Goal: Task Accomplishment & Management: Manage account settings

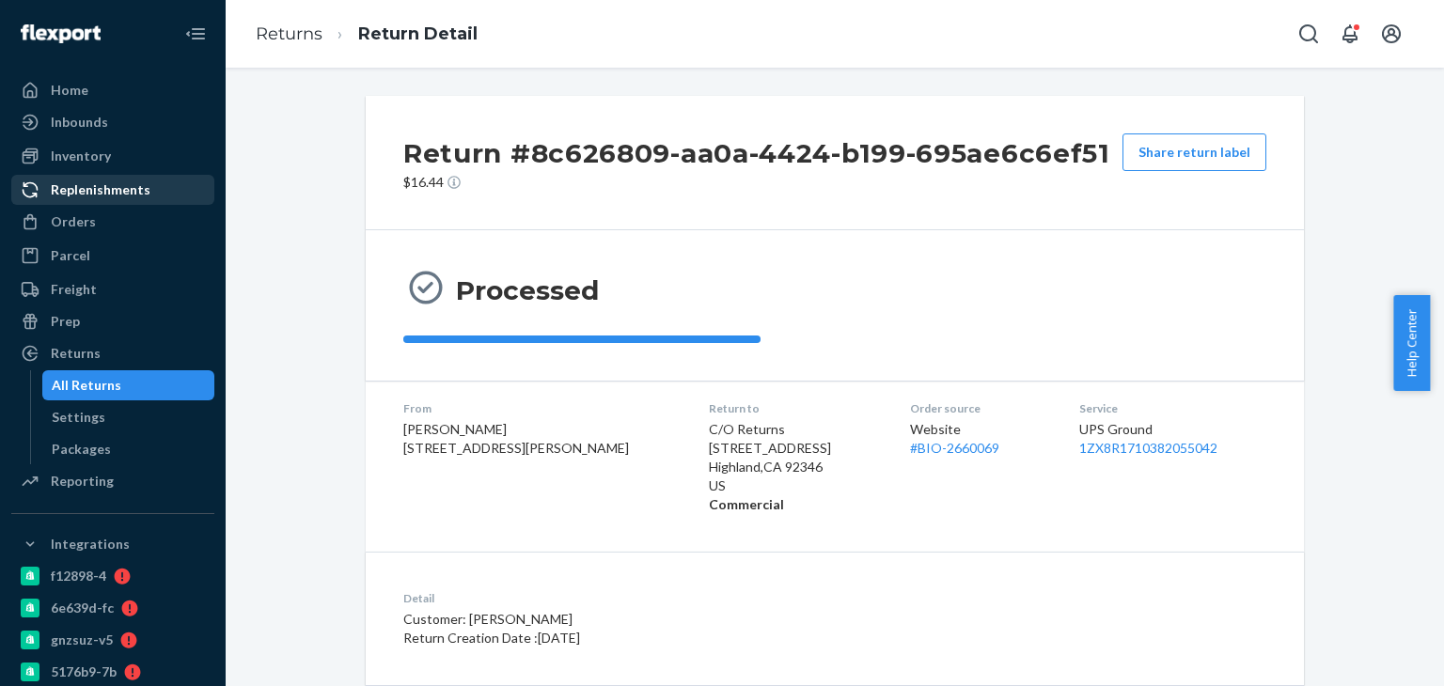
scroll to position [280, 0]
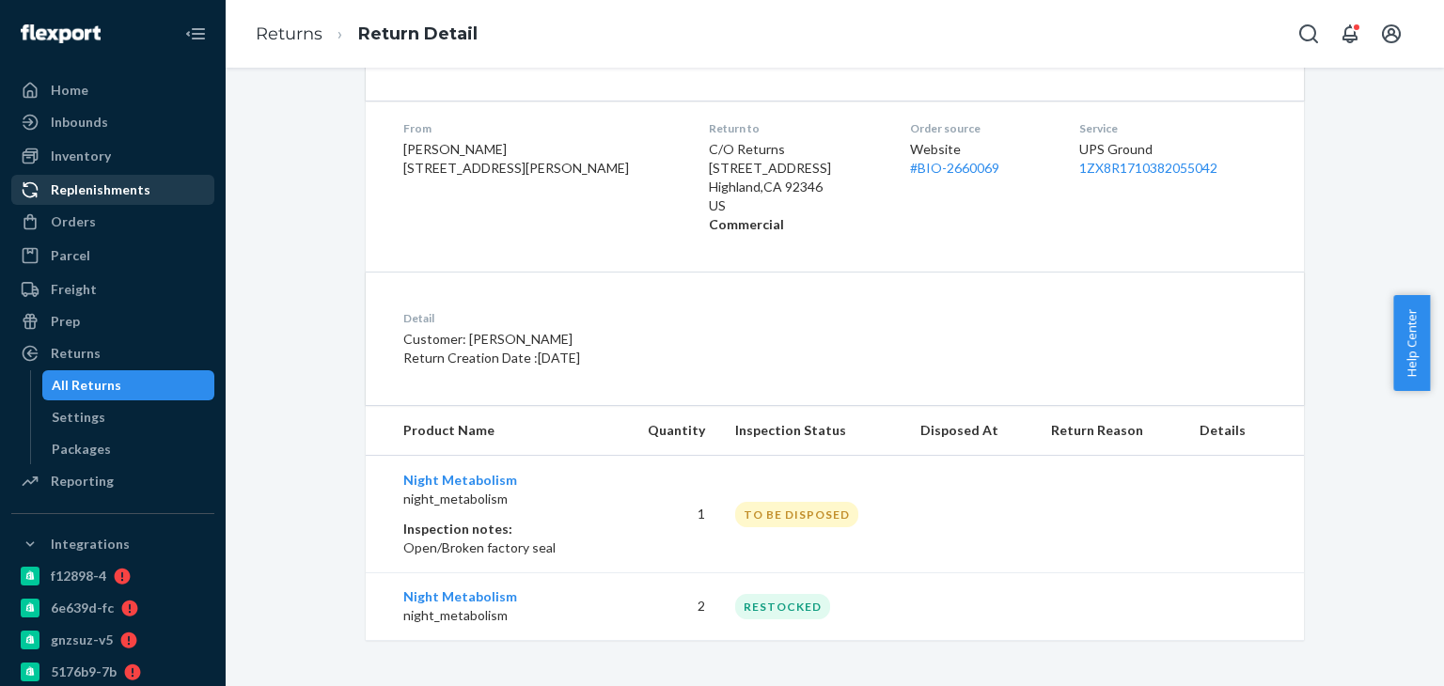
click at [148, 197] on div "Replenishments" at bounding box center [112, 190] width 199 height 26
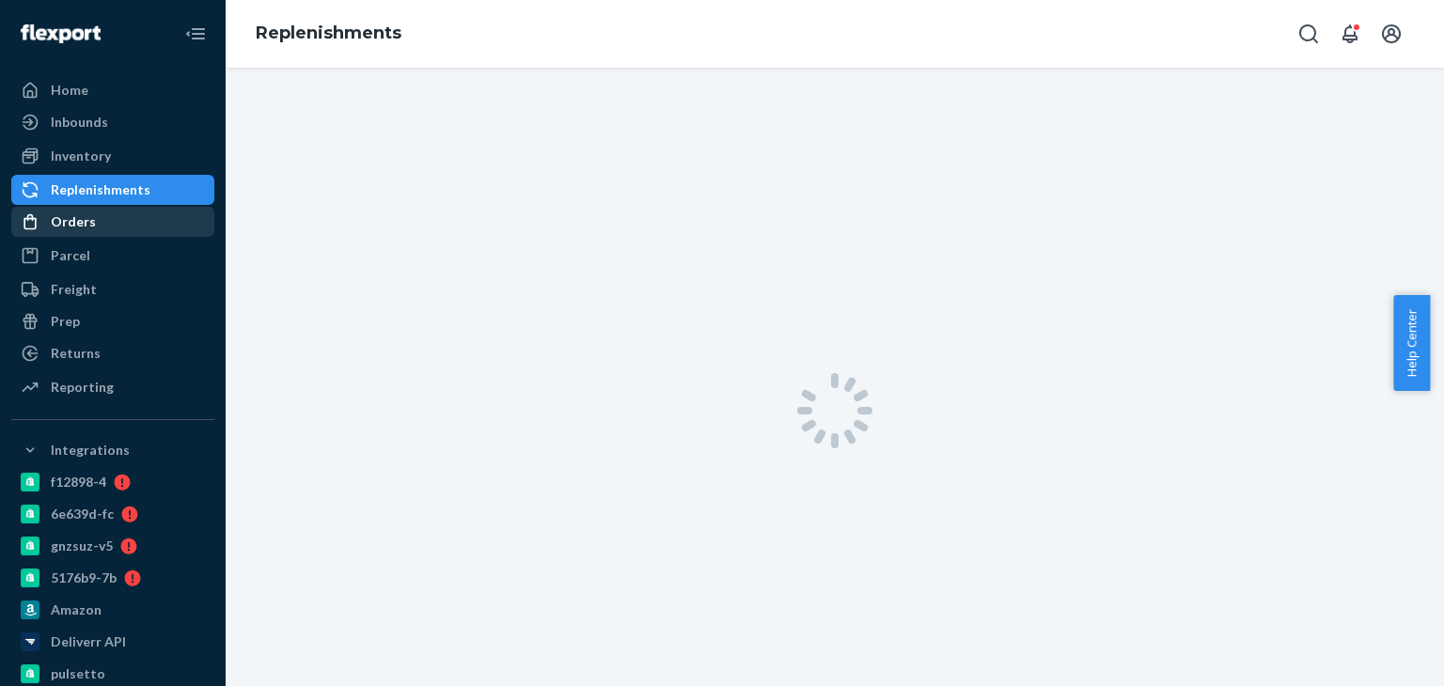
click at [144, 216] on div "Orders" at bounding box center [112, 222] width 199 height 26
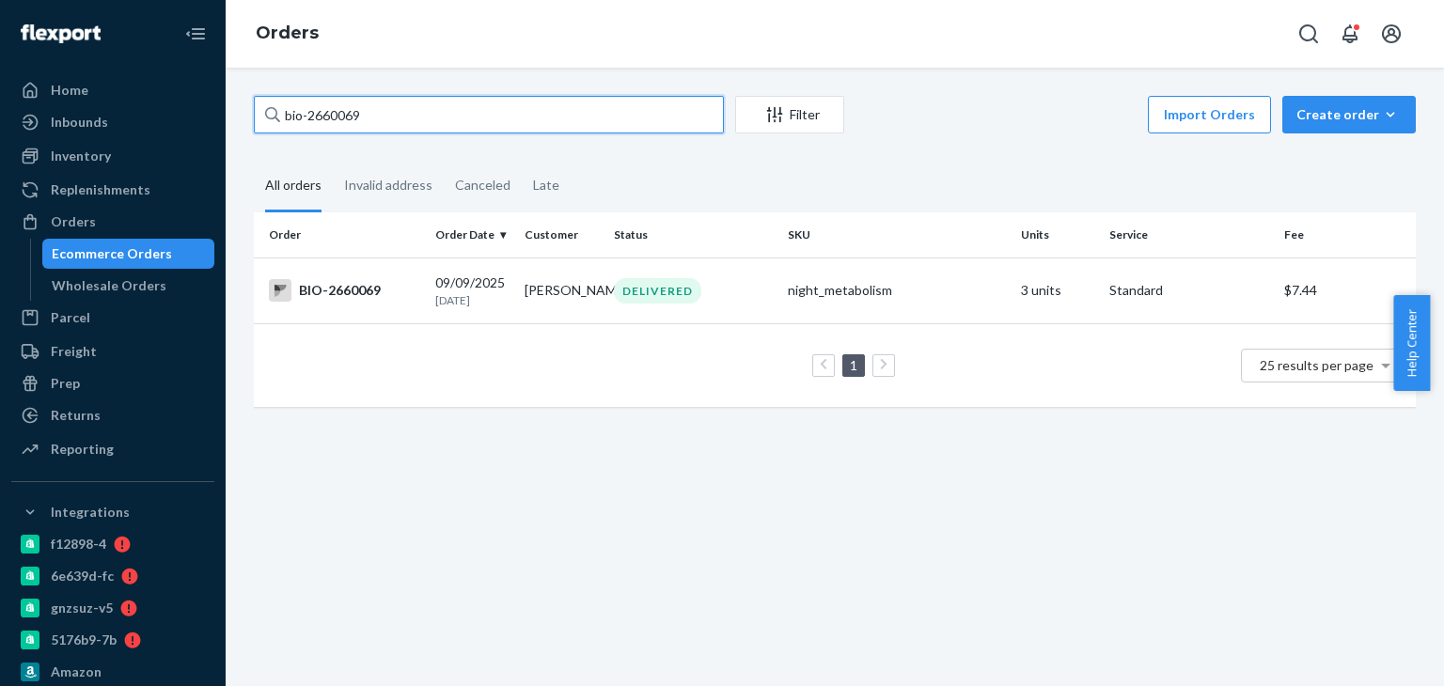
click at [322, 107] on input "bio-2660069" at bounding box center [489, 115] width 470 height 38
paste input "42288"
type input "bio-2642288"
click at [342, 294] on div "BIO-2642288" at bounding box center [344, 290] width 151 height 23
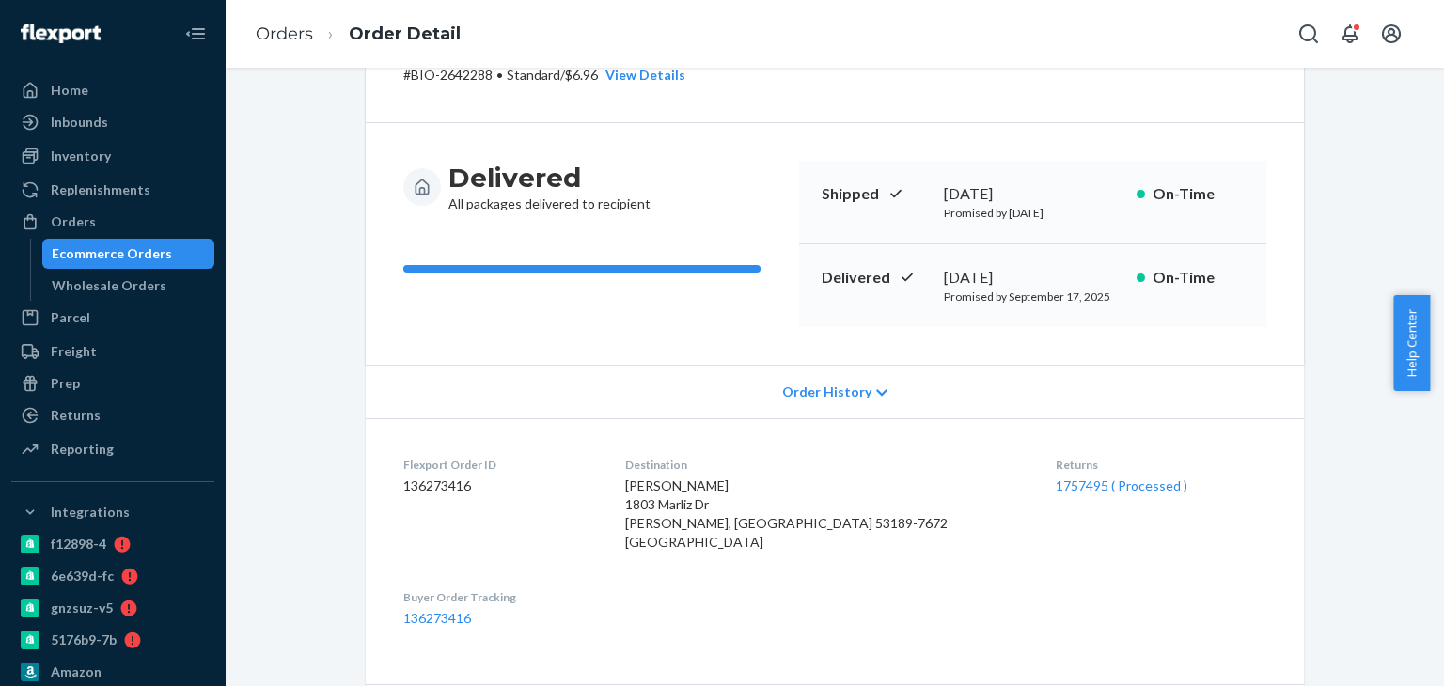
scroll to position [188, 0]
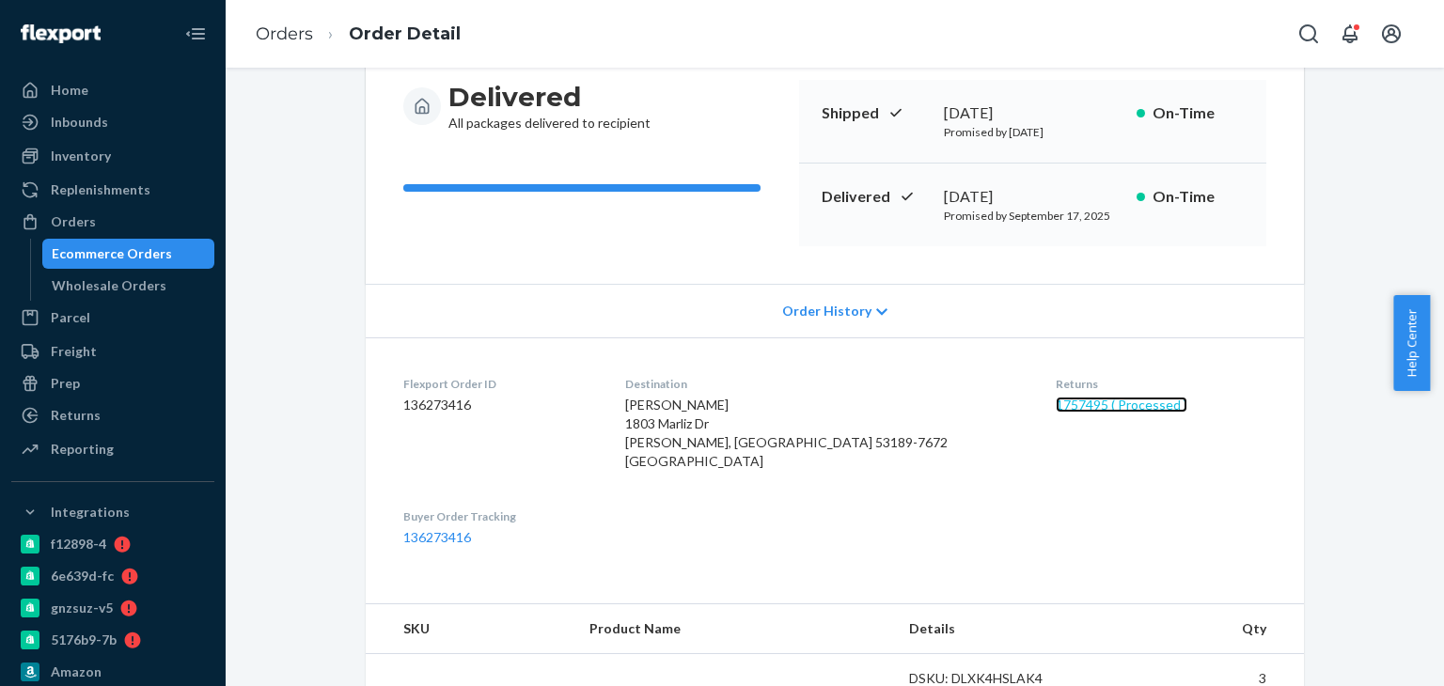
click at [1056, 400] on link "1757495 ( Processed )" at bounding box center [1122, 405] width 132 height 16
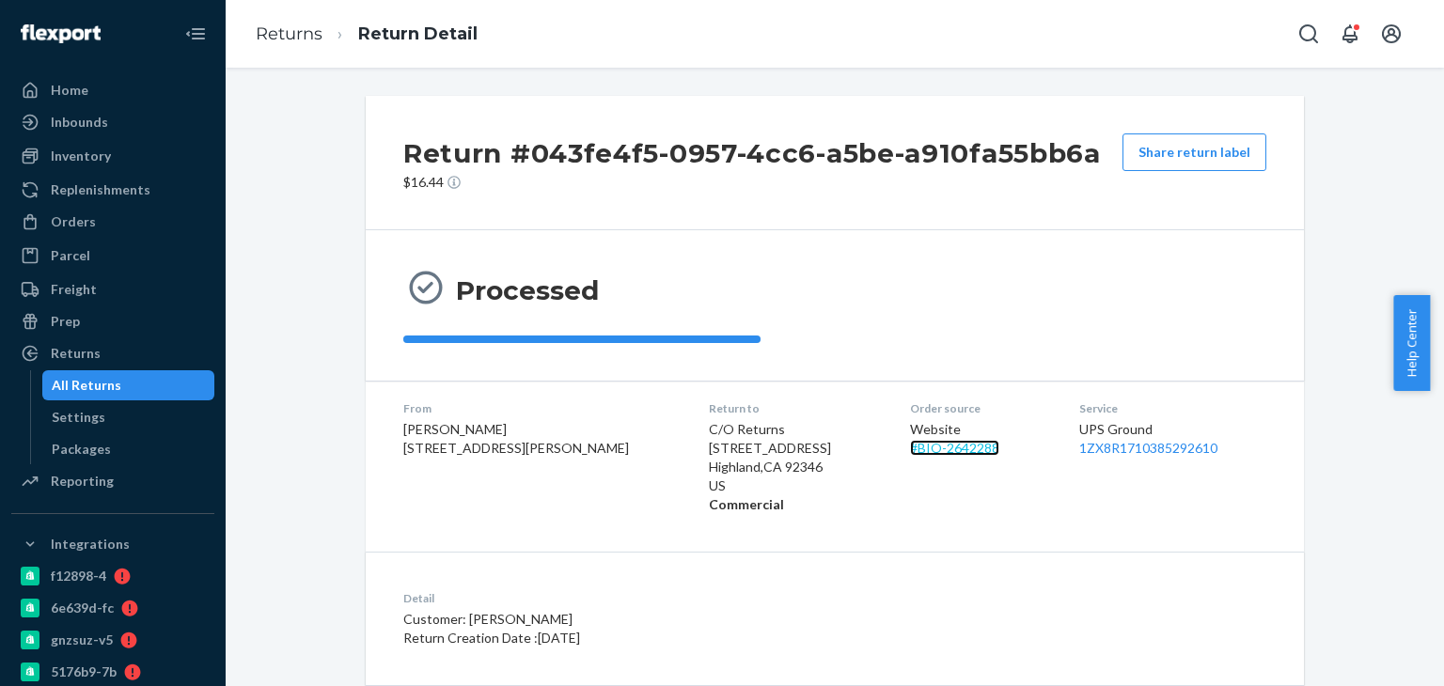
click at [917, 445] on link "# BIO-2642288" at bounding box center [954, 448] width 89 height 16
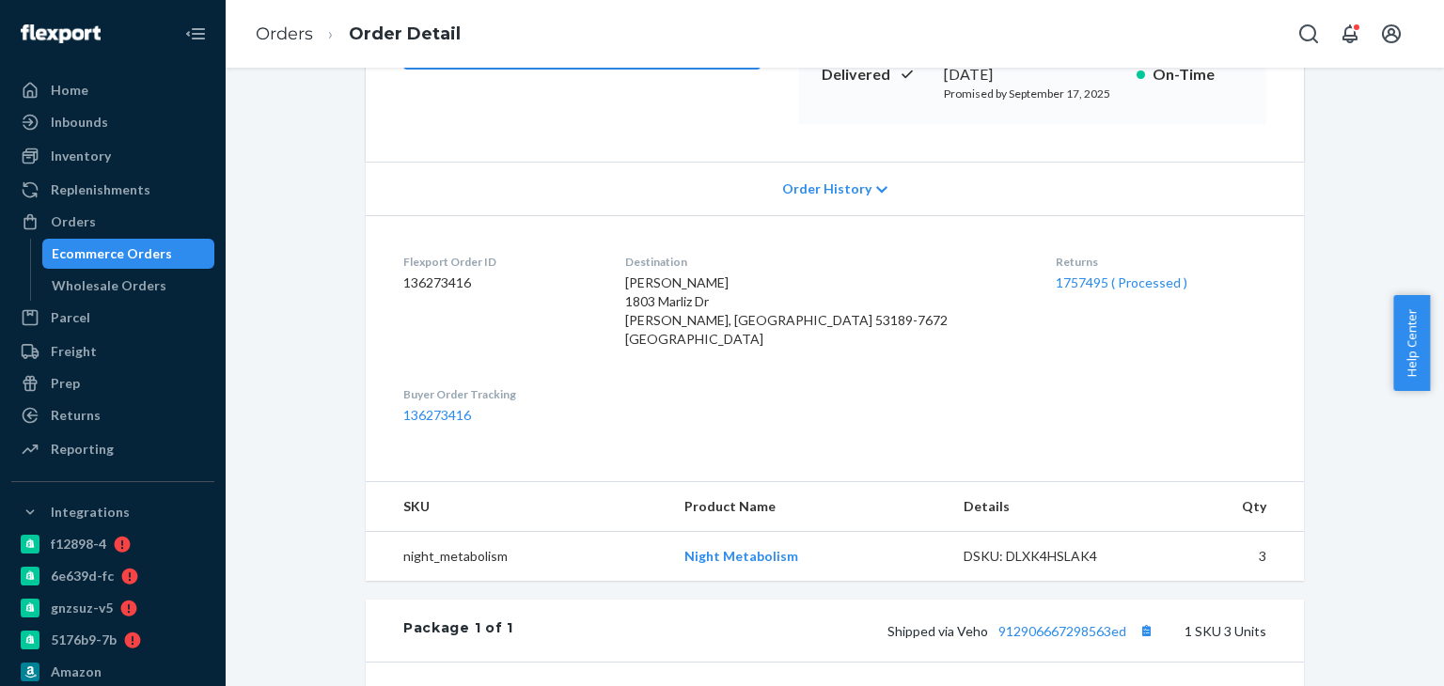
scroll to position [470, 0]
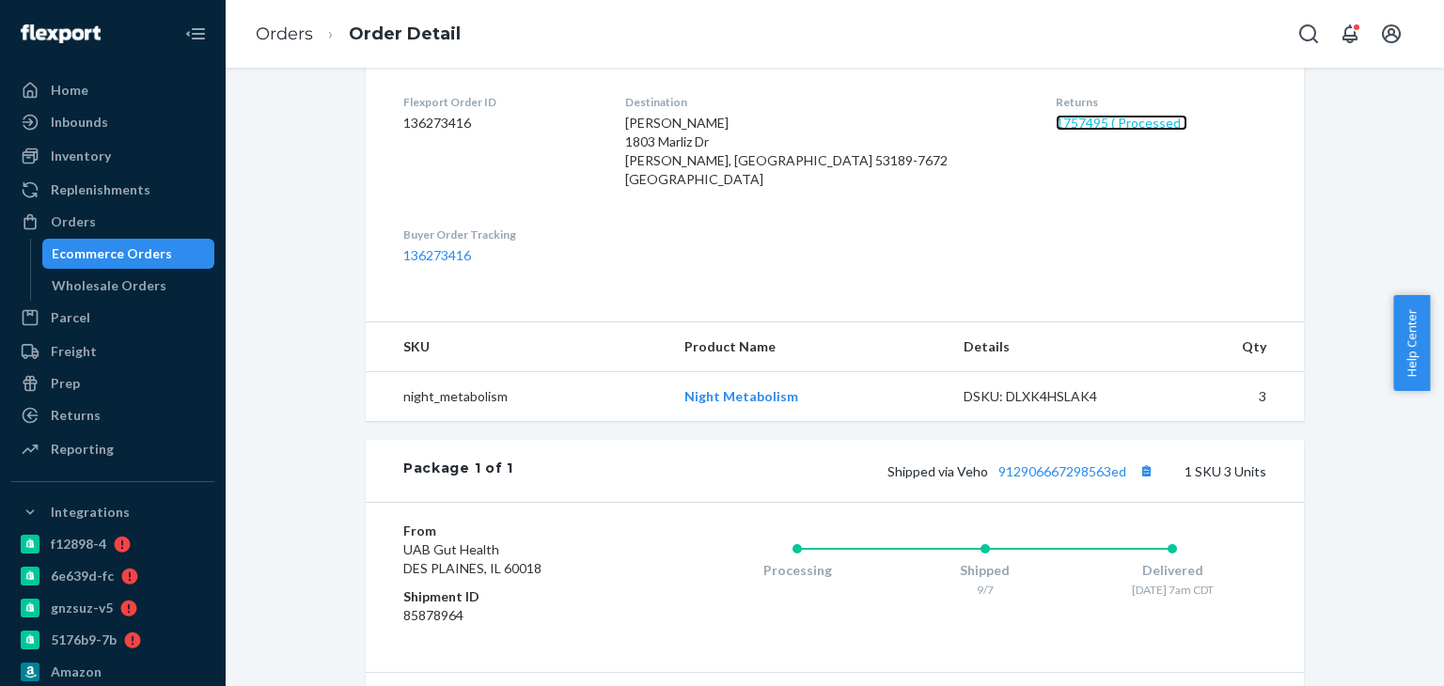
click at [1058, 115] on link "1757495 ( Processed )" at bounding box center [1122, 123] width 132 height 16
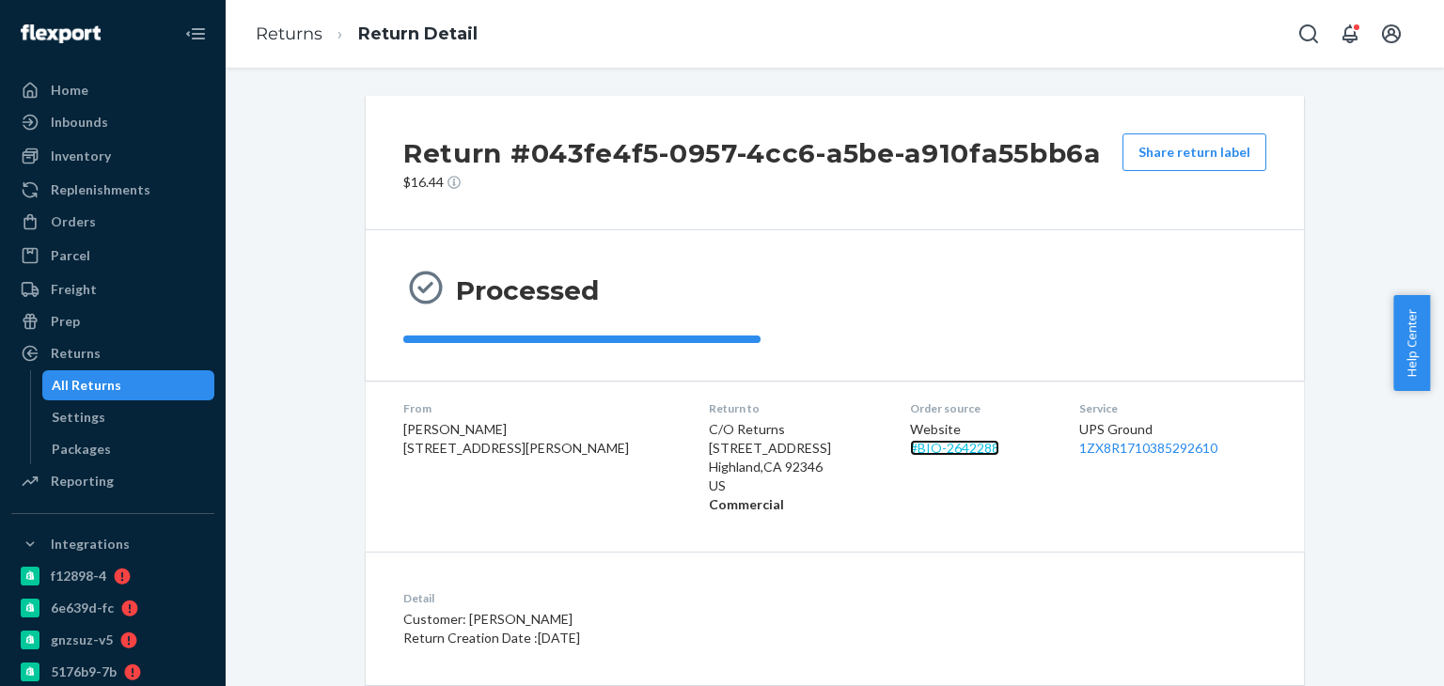
click at [910, 445] on link "# BIO-2642288" at bounding box center [954, 448] width 89 height 16
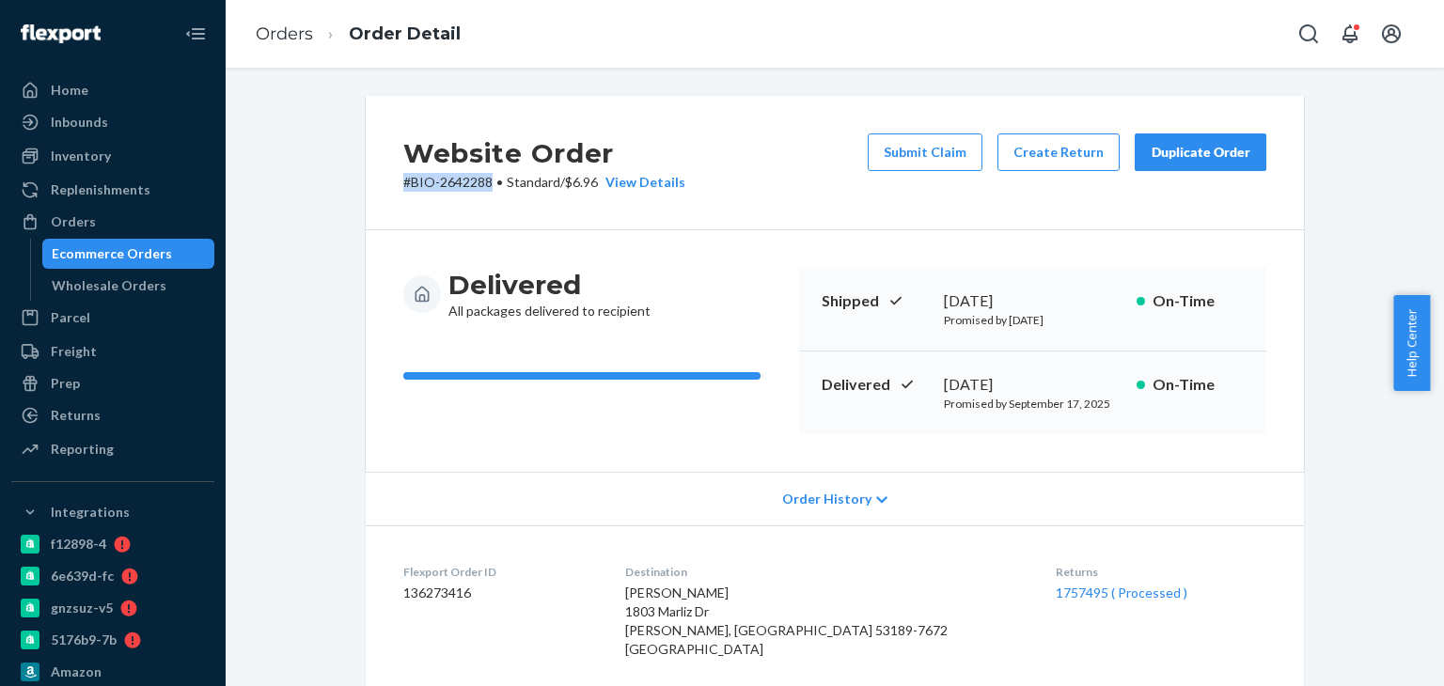
drag, startPoint x: 384, startPoint y: 189, endPoint x: 486, endPoint y: 189, distance: 101.5
click at [486, 189] on div "Website Order # BIO-2642288 • Standard / $6.96 View Details Submit Claim Create…" at bounding box center [835, 163] width 938 height 134
copy p "# BIO-2642288"
click at [293, 50] on ol "Orders Order Detail" at bounding box center [358, 34] width 235 height 55
click at [294, 32] on link "Orders" at bounding box center [284, 34] width 57 height 21
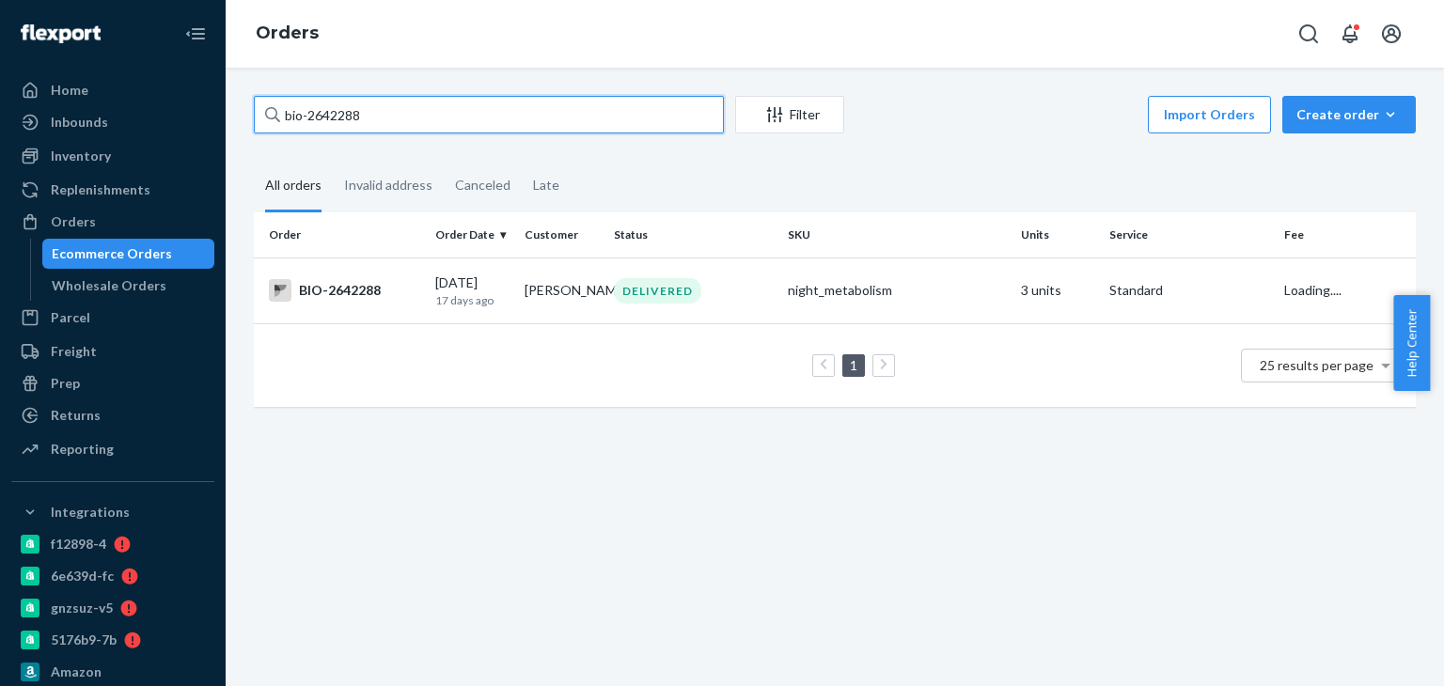
click at [379, 112] on input "bio-2642288" at bounding box center [489, 115] width 470 height 38
paste input "590742"
type input "bio-2590742"
click at [363, 291] on div "BIO-2590742" at bounding box center [344, 290] width 151 height 23
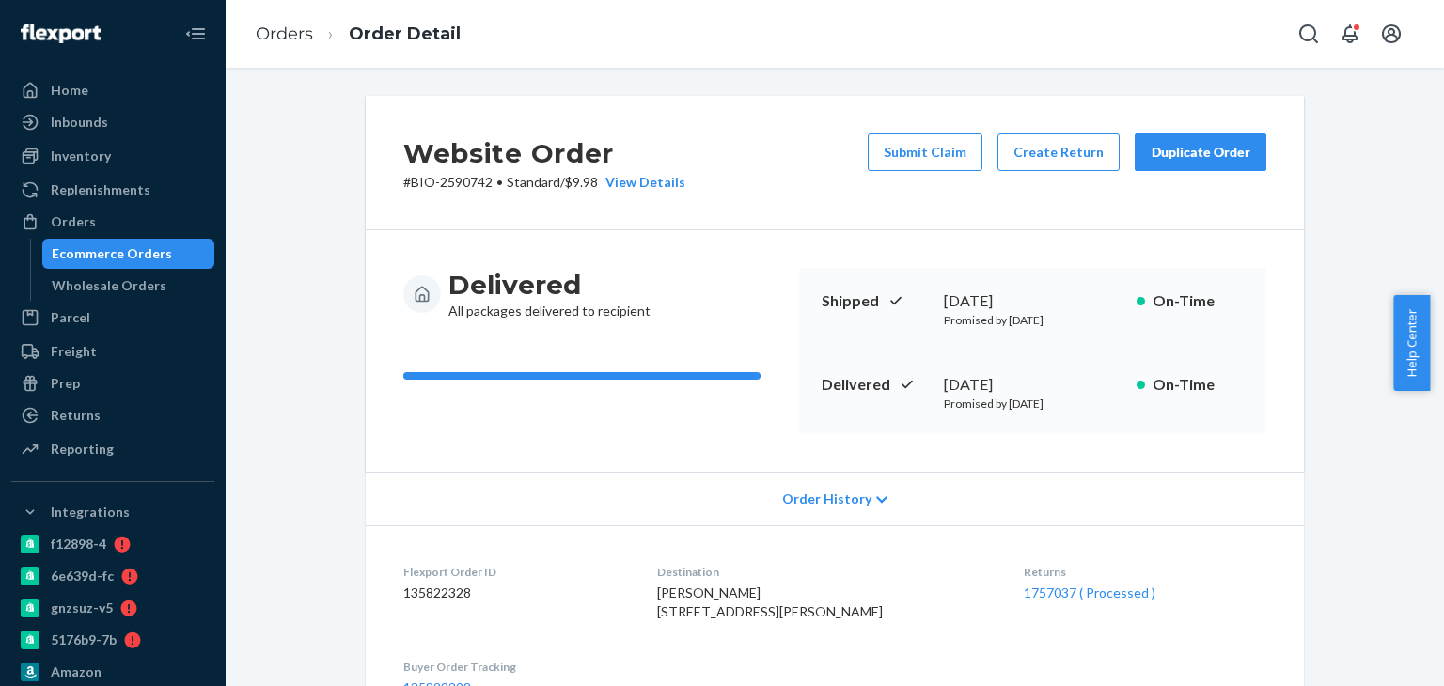
click at [658, 69] on div "Website Order # BIO-2590742 • Standard / $9.98 View Details Submit Claim Create…" at bounding box center [835, 377] width 1218 height 619
drag, startPoint x: 389, startPoint y: 195, endPoint x: 466, endPoint y: 196, distance: 77.1
click at [466, 196] on div "Website Order # BIO-2590742 • Standard / $9.98 View Details Submit Claim Create…" at bounding box center [835, 163] width 938 height 134
click at [399, 193] on div "Website Order # BIO-2590742 • Standard / $9.98 View Details Submit Claim Create…" at bounding box center [835, 163] width 938 height 134
drag, startPoint x: 387, startPoint y: 193, endPoint x: 485, endPoint y: 195, distance: 97.8
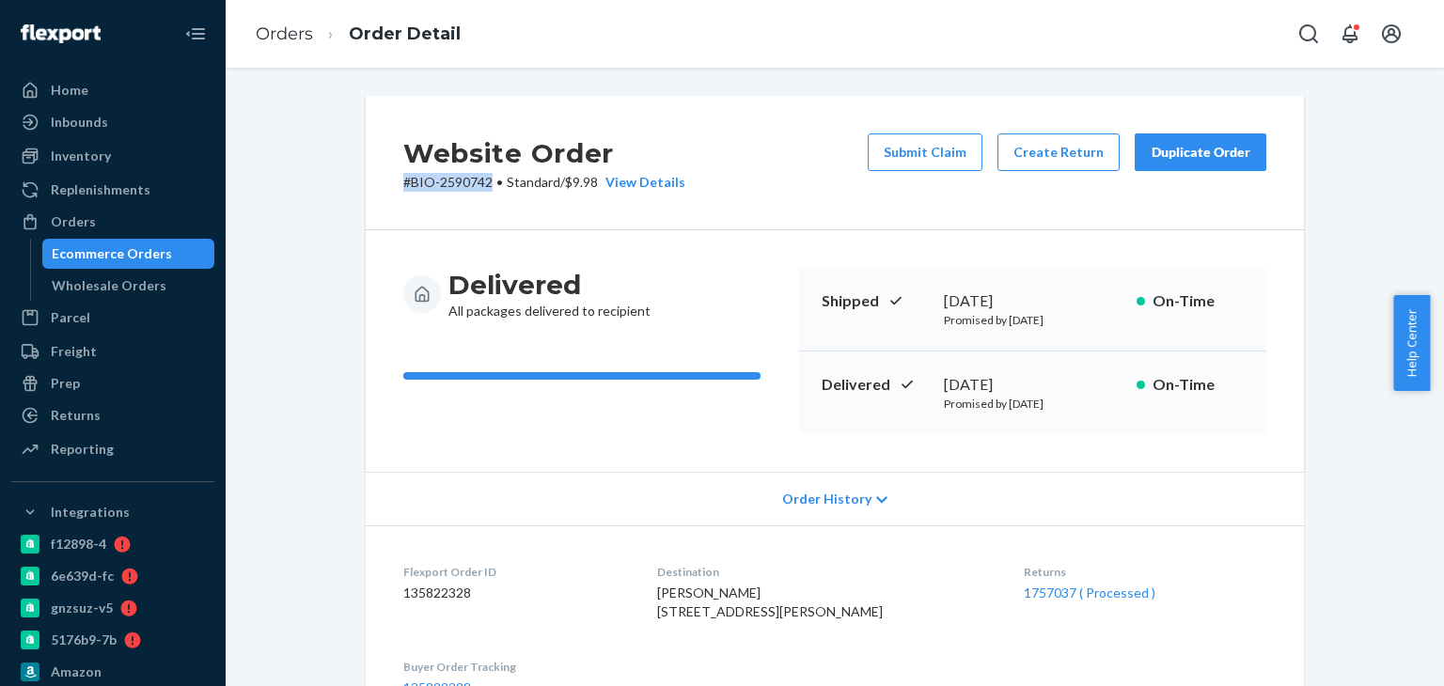
click at [485, 195] on div "Website Order # BIO-2590742 • Standard / $9.98 View Details Submit Claim Create…" at bounding box center [835, 163] width 938 height 134
copy p "# BIO-2590742"
click at [1039, 588] on link "1757037 ( Processed )" at bounding box center [1090, 593] width 132 height 16
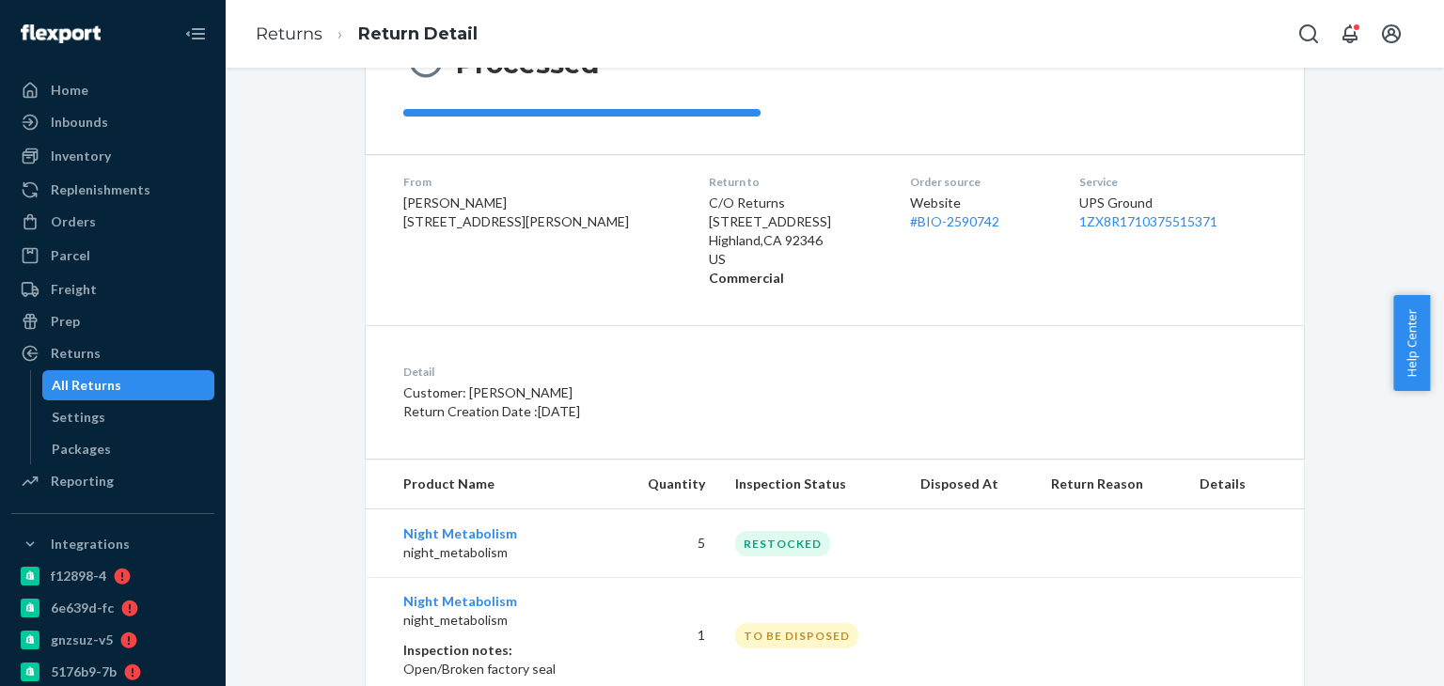
scroll to position [280, 0]
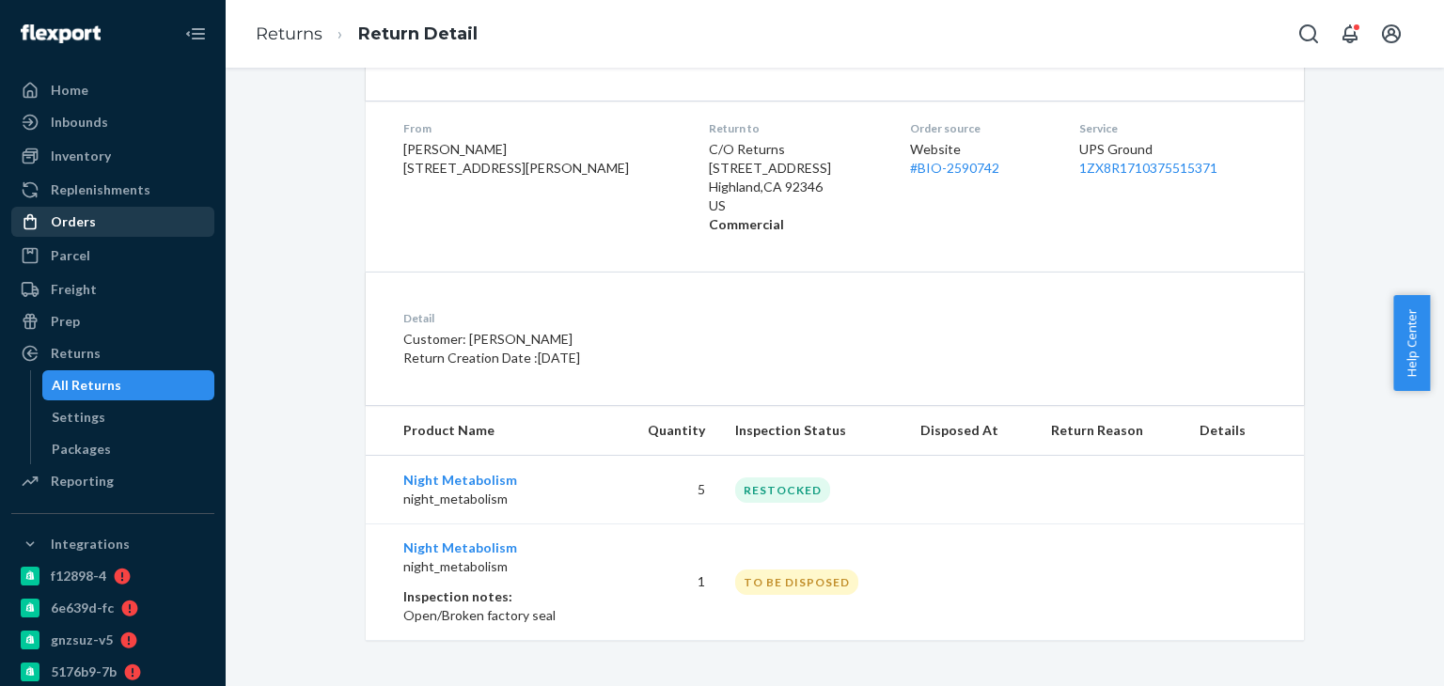
click at [98, 227] on div "Orders" at bounding box center [112, 222] width 199 height 26
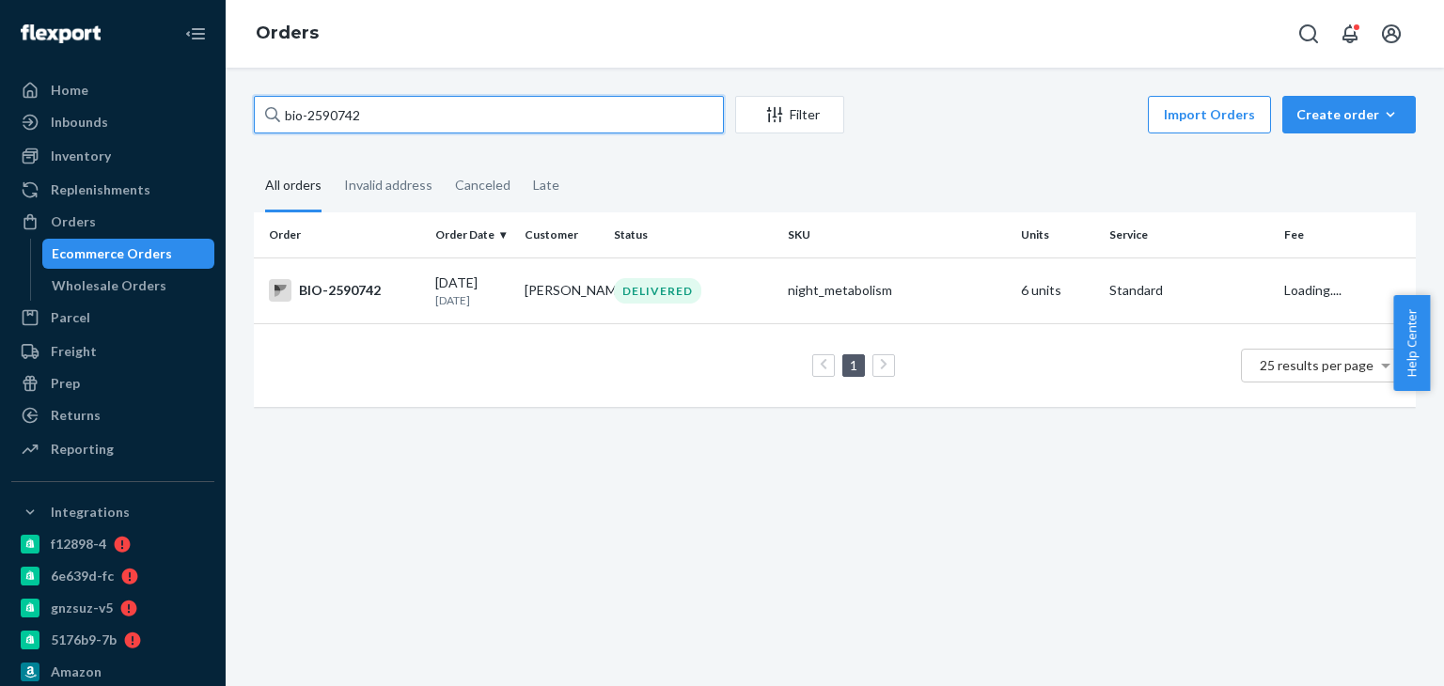
click at [431, 114] on input "bio-2590742" at bounding box center [489, 115] width 470 height 38
paste input "58389"
type input "bio-2558389"
click at [339, 289] on div "BIO-2558389" at bounding box center [344, 290] width 151 height 23
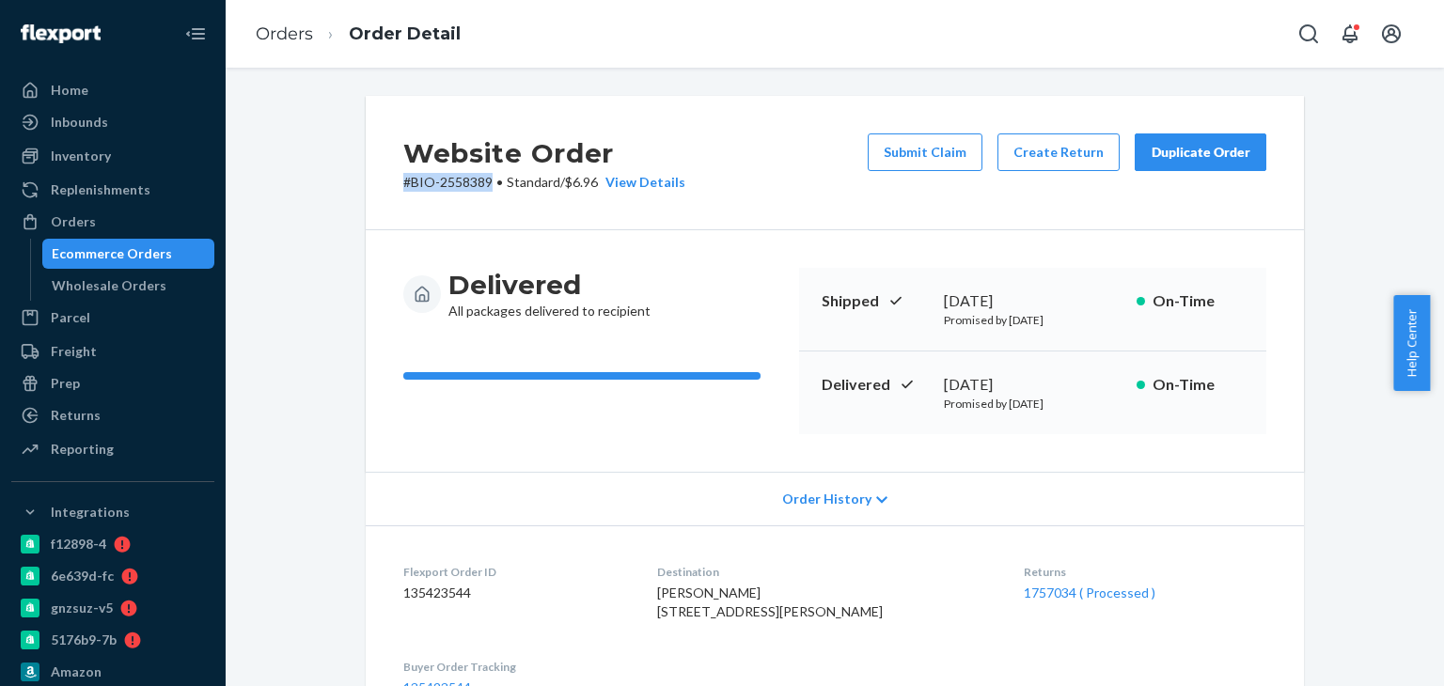
drag, startPoint x: 393, startPoint y: 183, endPoint x: 485, endPoint y: 184, distance: 92.1
click at [485, 184] on div "Website Order # BIO-2558389 • Standard / $6.96 View Details Submit Claim Create…" at bounding box center [835, 163] width 938 height 134
copy p "# BIO-2558389"
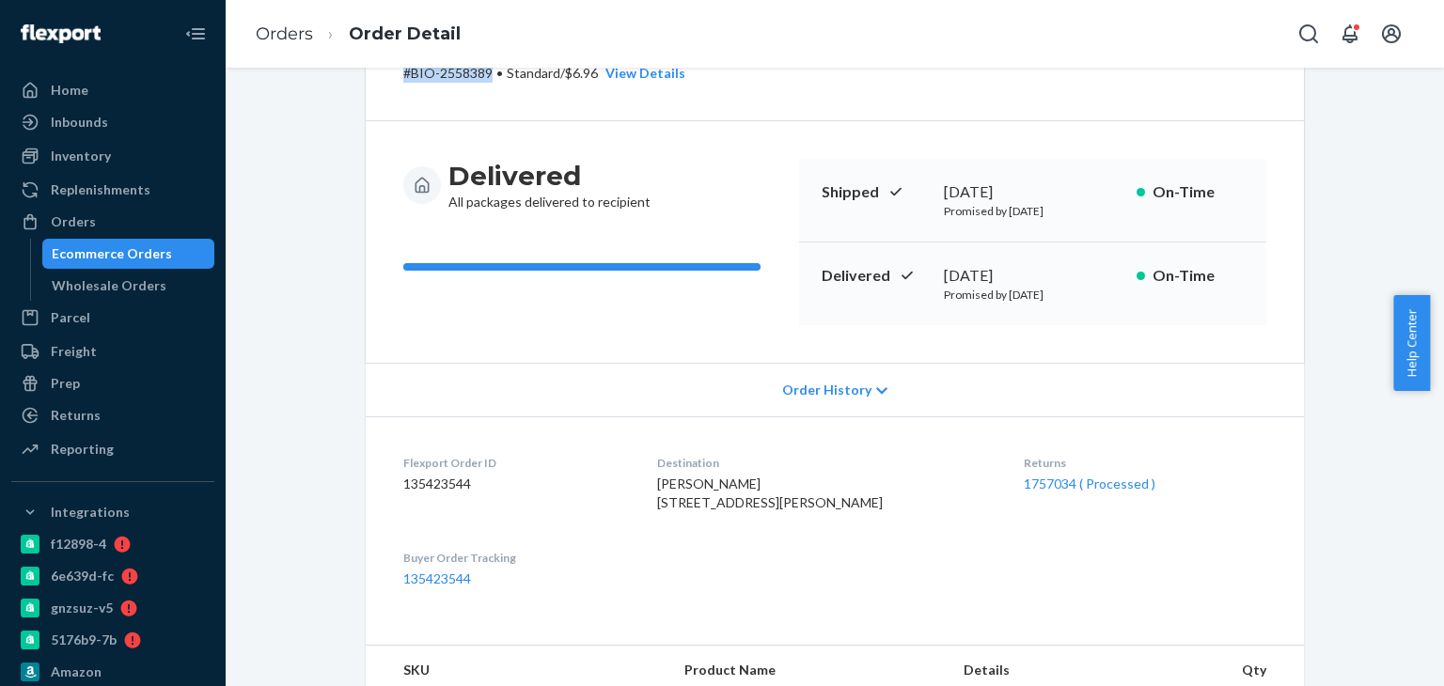
scroll to position [282, 0]
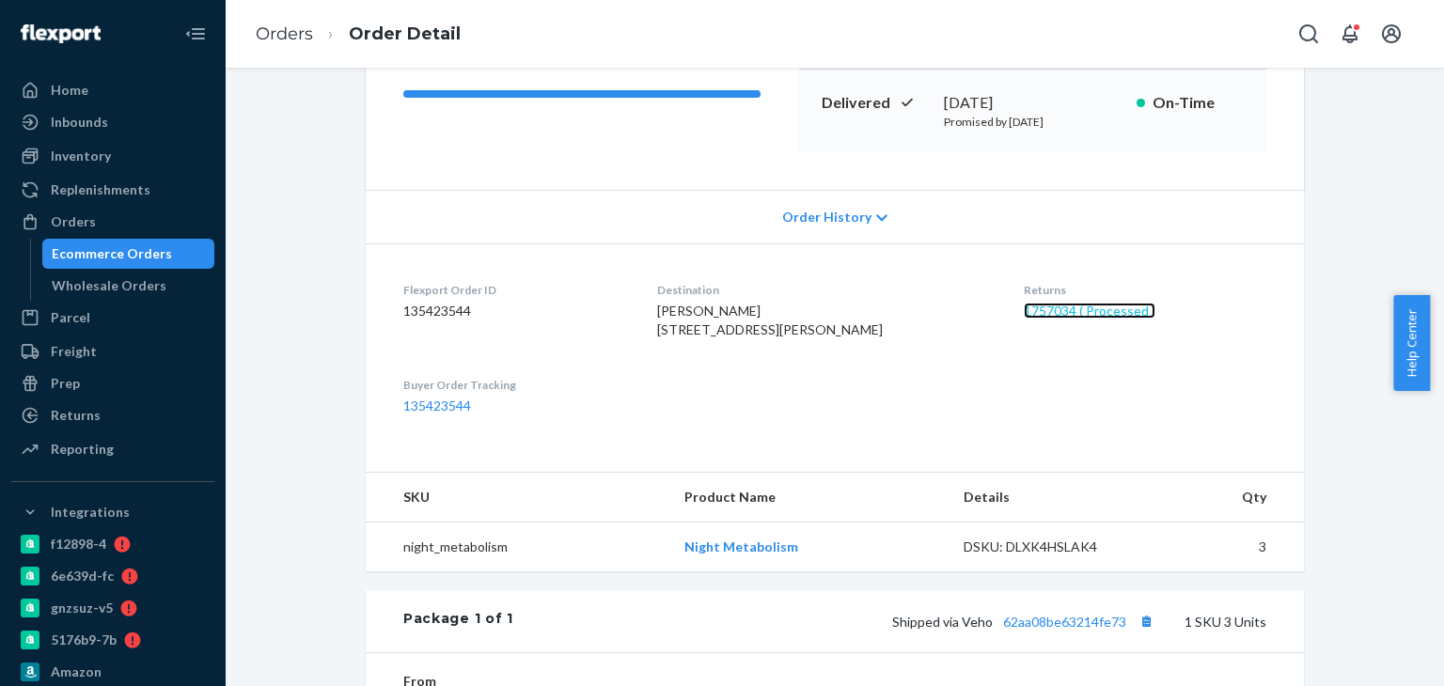
drag, startPoint x: 1030, startPoint y: 312, endPoint x: 1021, endPoint y: 294, distance: 20.2
click at [1030, 312] on link "1757034 ( Processed )" at bounding box center [1090, 311] width 132 height 16
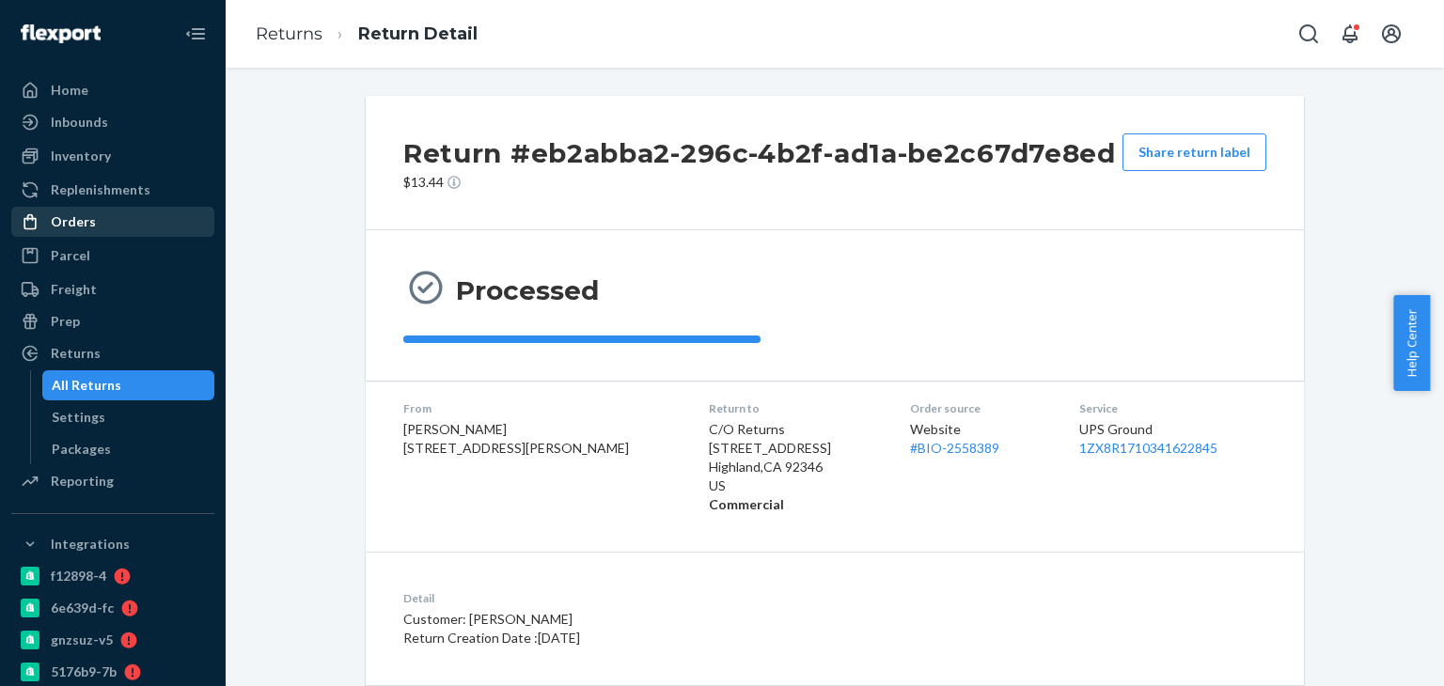
click at [131, 225] on div "Orders" at bounding box center [112, 222] width 199 height 26
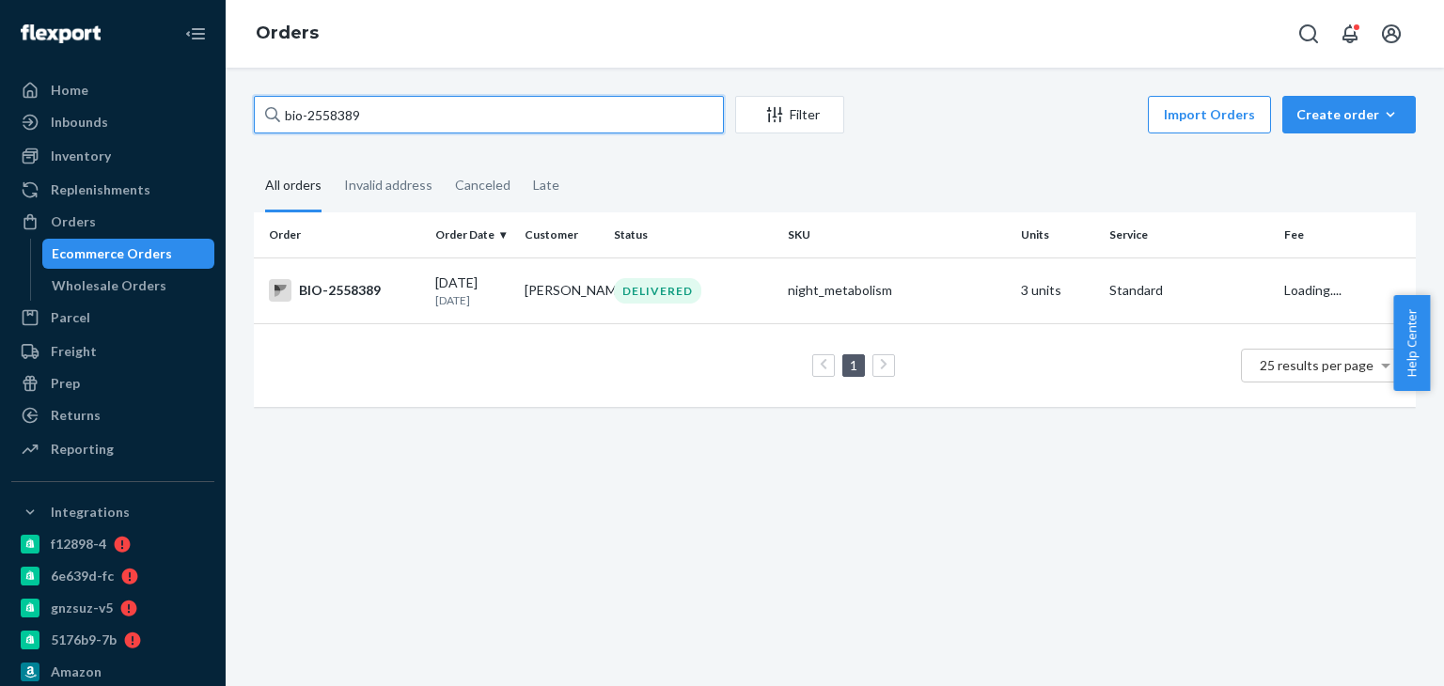
click at [368, 114] on input "bio-2558389" at bounding box center [489, 115] width 470 height 38
paste input "661544"
type input "bio-2661544"
click at [384, 290] on div "BIO-2661544" at bounding box center [344, 290] width 151 height 23
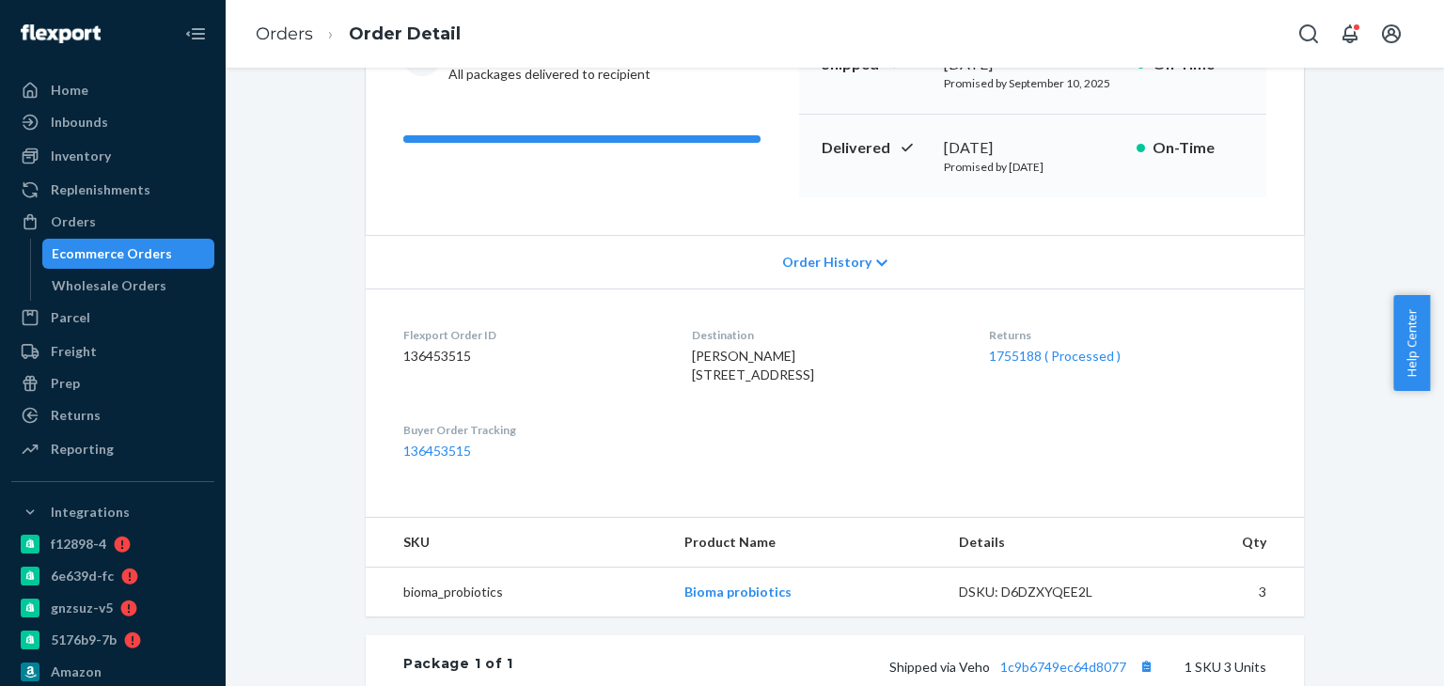
scroll to position [470, 0]
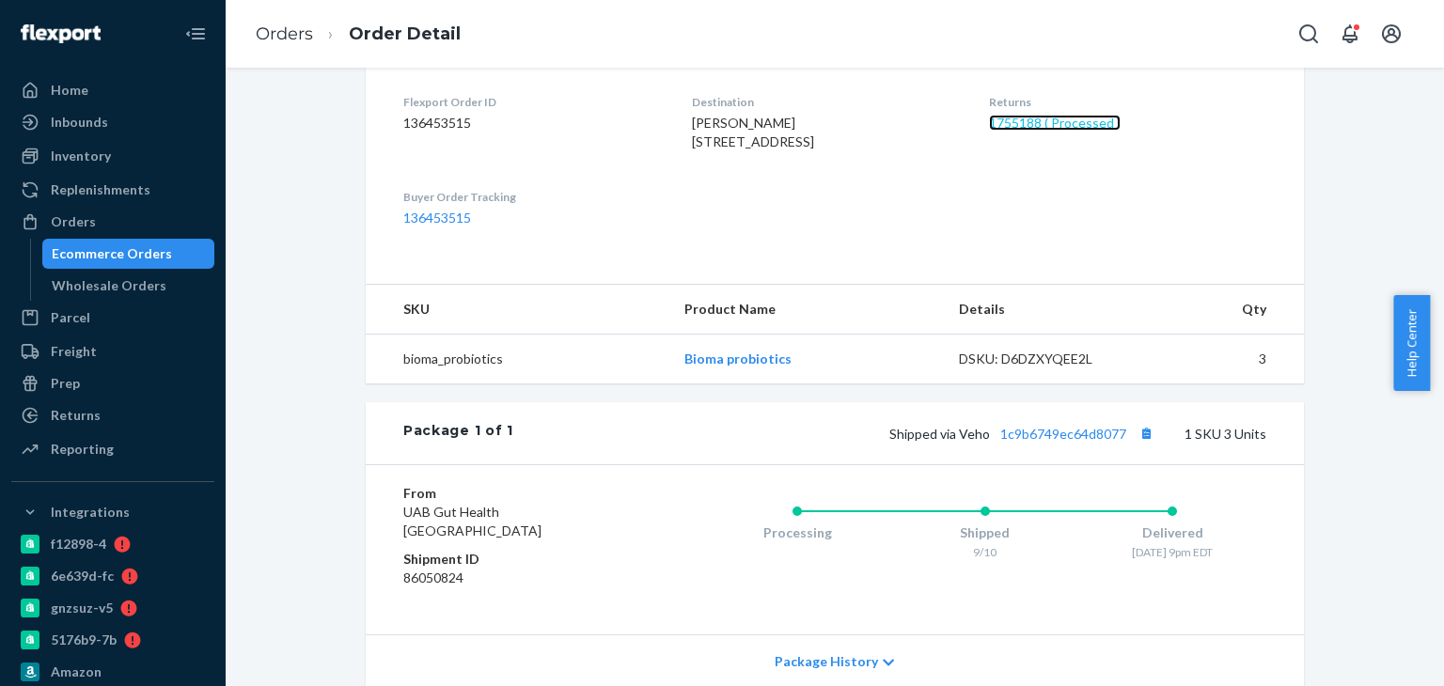
click at [1040, 127] on link "1755188 ( Processed )" at bounding box center [1055, 123] width 132 height 16
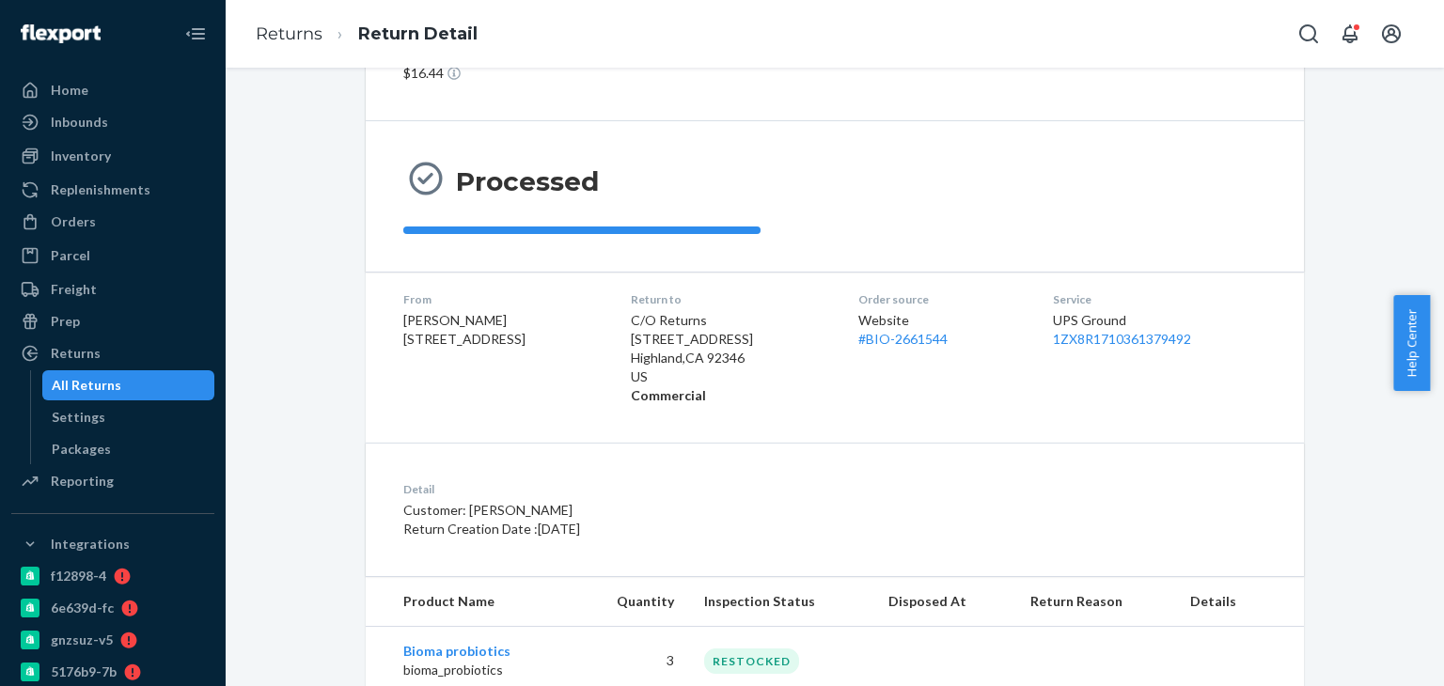
scroll to position [164, 0]
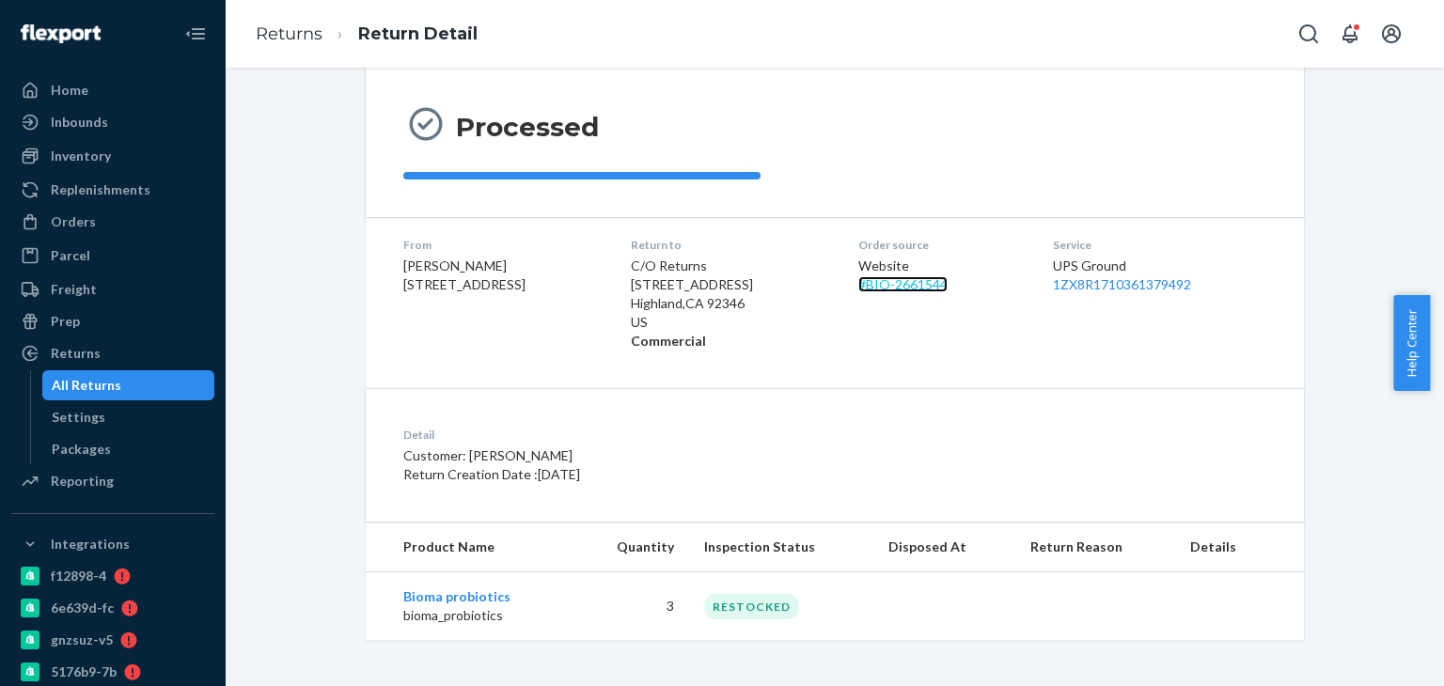
click at [907, 279] on link "# BIO-2661544" at bounding box center [902, 284] width 89 height 16
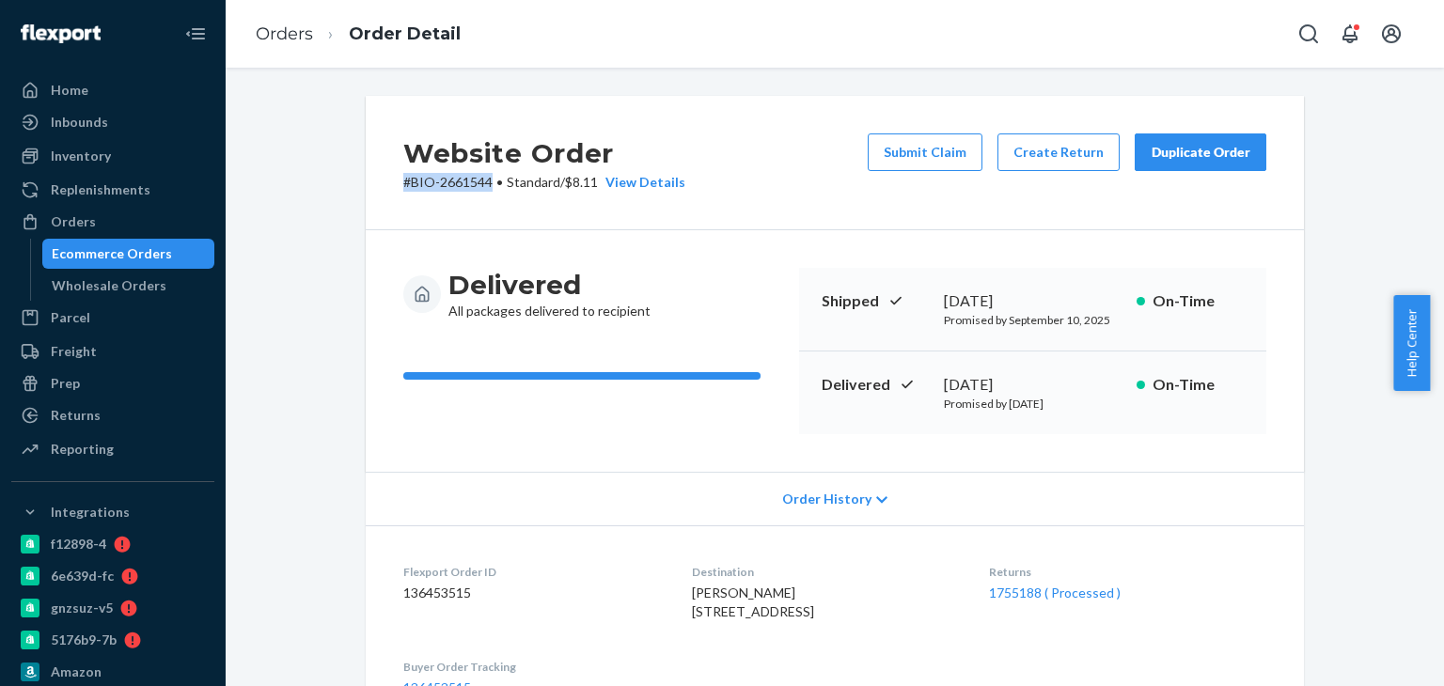
drag, startPoint x: 353, startPoint y: 189, endPoint x: 487, endPoint y: 212, distance: 135.4
click at [487, 212] on div "Website Order # BIO-2661544 • Standard / $8.11 View Details Submit Claim Create…" at bounding box center [835, 694] width 966 height 1197
copy p "# BIO-2661544"
click at [293, 31] on link "Orders" at bounding box center [284, 34] width 57 height 21
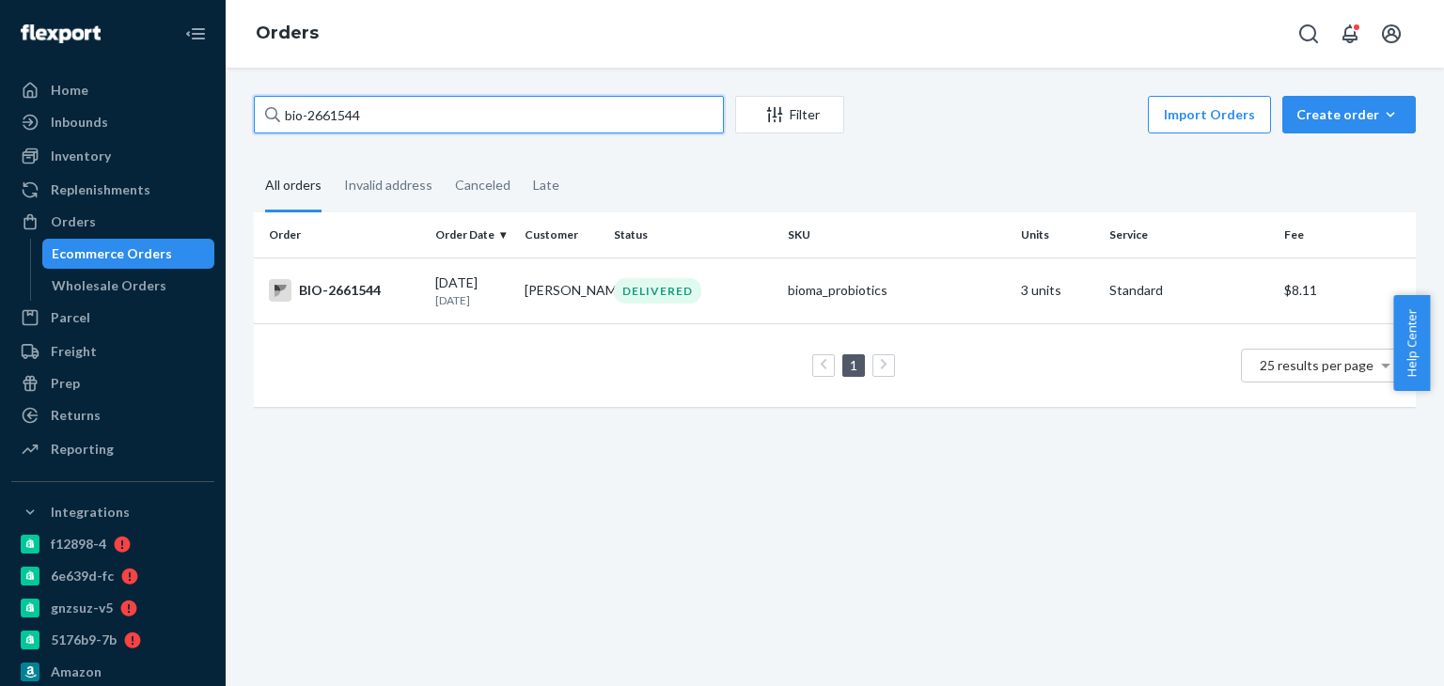
click at [406, 129] on input "bio-2661544" at bounding box center [489, 115] width 470 height 38
paste input "09672"
type input "bio-2609672"
click at [327, 294] on div "BIO-2609672" at bounding box center [344, 290] width 151 height 23
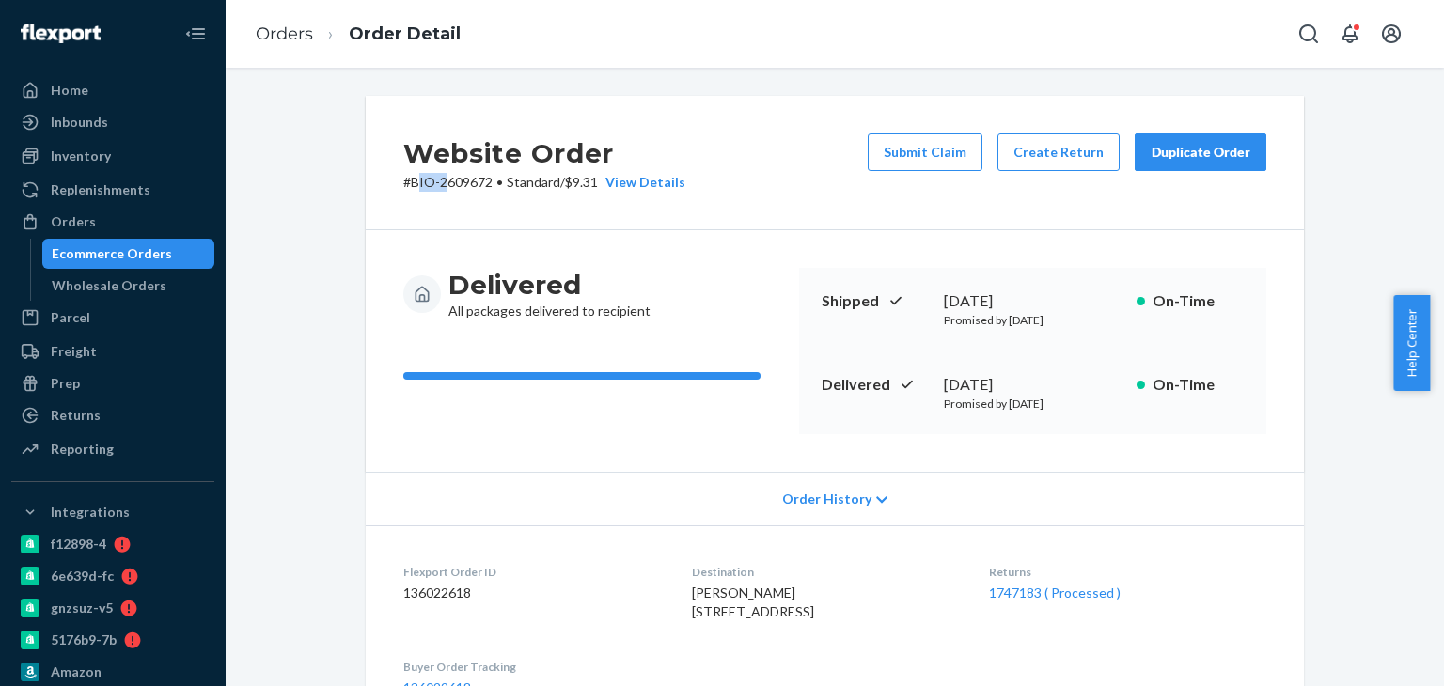
drag, startPoint x: 408, startPoint y: 187, endPoint x: 437, endPoint y: 189, distance: 29.2
click at [437, 189] on p "# BIO-2609672 • Standard / $9.31 View Details" at bounding box center [544, 182] width 282 height 19
drag, startPoint x: 389, startPoint y: 185, endPoint x: 486, endPoint y: 185, distance: 96.8
click at [486, 185] on div "Website Order # BIO-2609672 • Standard / $9.31 View Details Submit Claim Create…" at bounding box center [835, 163] width 938 height 134
copy p "# BIO-2609672"
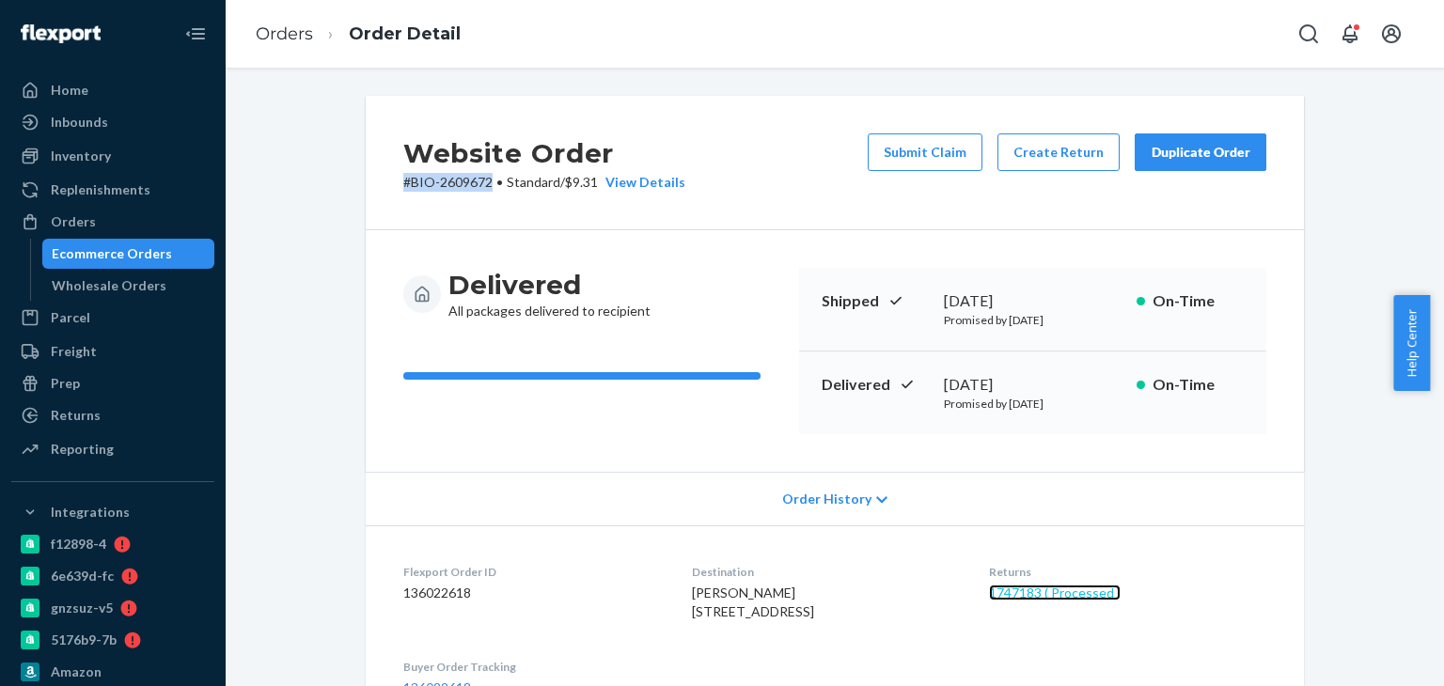
drag, startPoint x: 1064, startPoint y: 588, endPoint x: 1058, endPoint y: 568, distance: 20.8
click at [1064, 588] on link "1747183 ( Processed )" at bounding box center [1055, 593] width 132 height 16
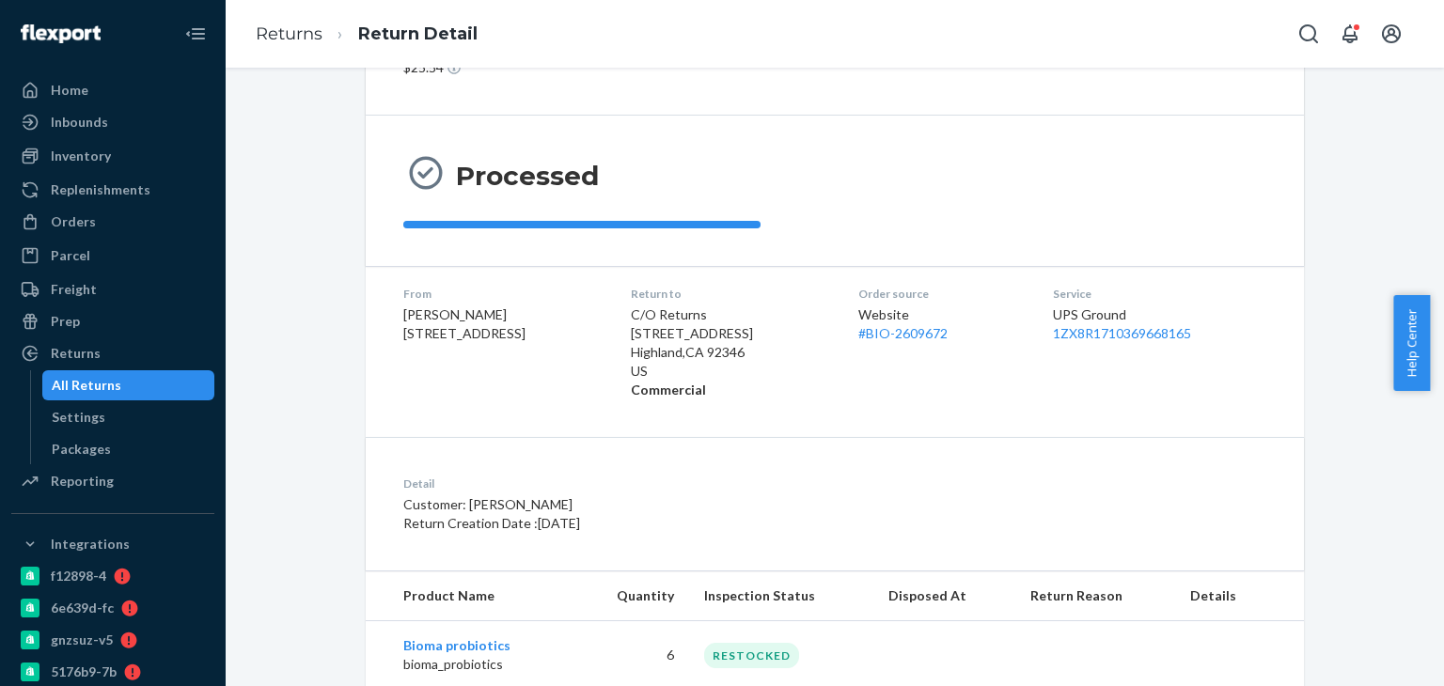
scroll to position [164, 0]
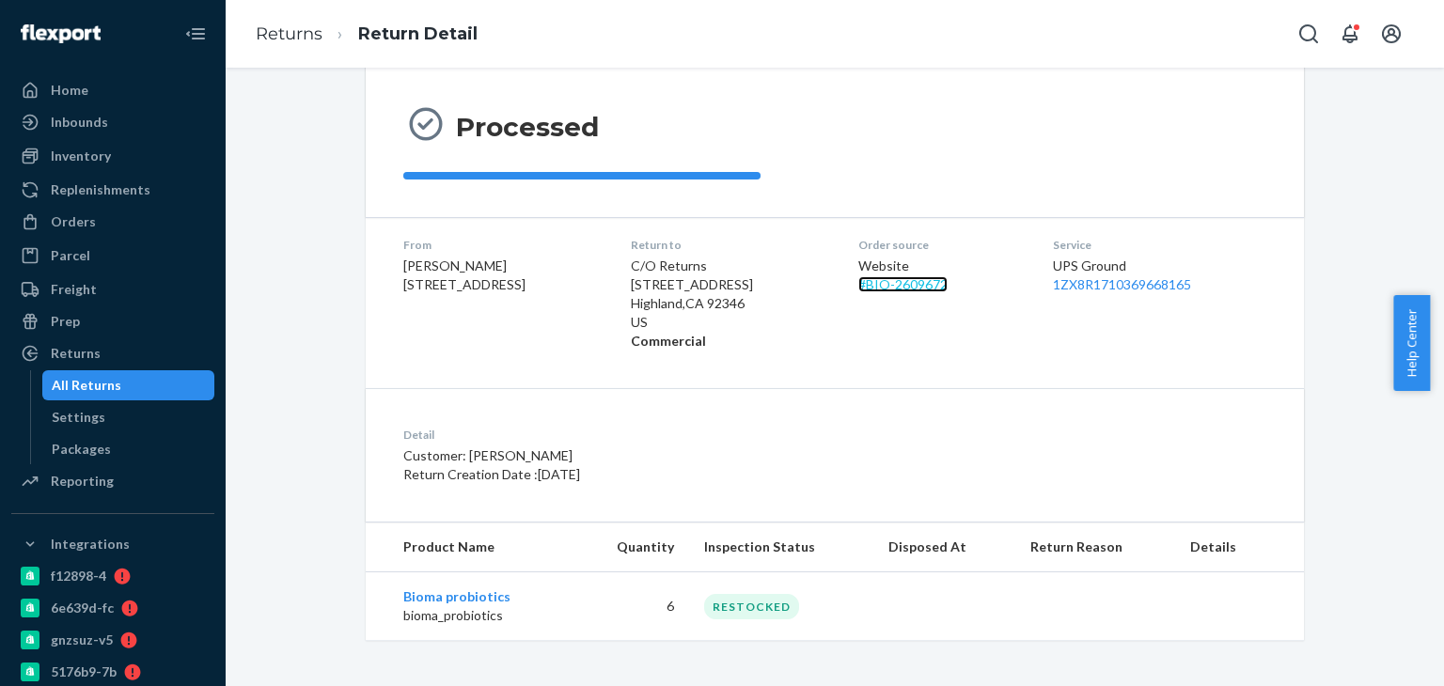
click at [919, 284] on link "# BIO-2609672" at bounding box center [902, 284] width 89 height 16
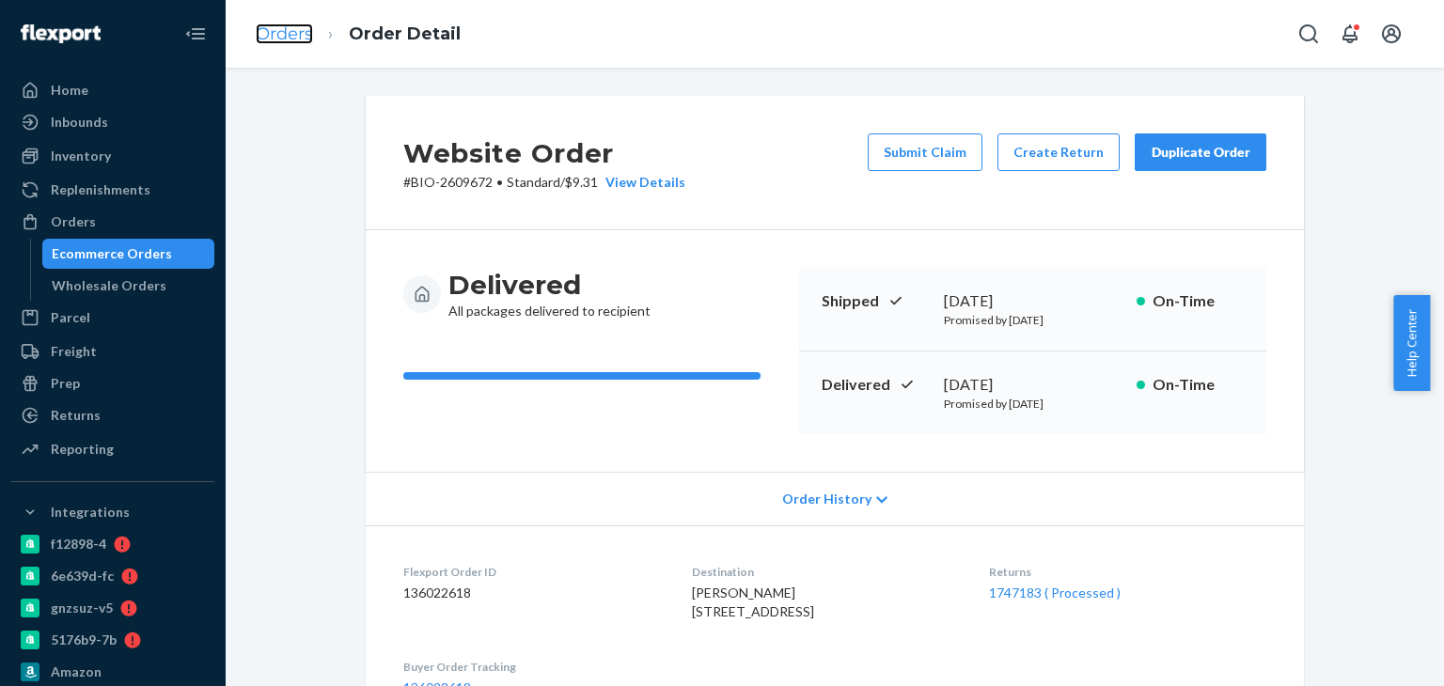
click at [308, 29] on link "Orders" at bounding box center [284, 34] width 57 height 21
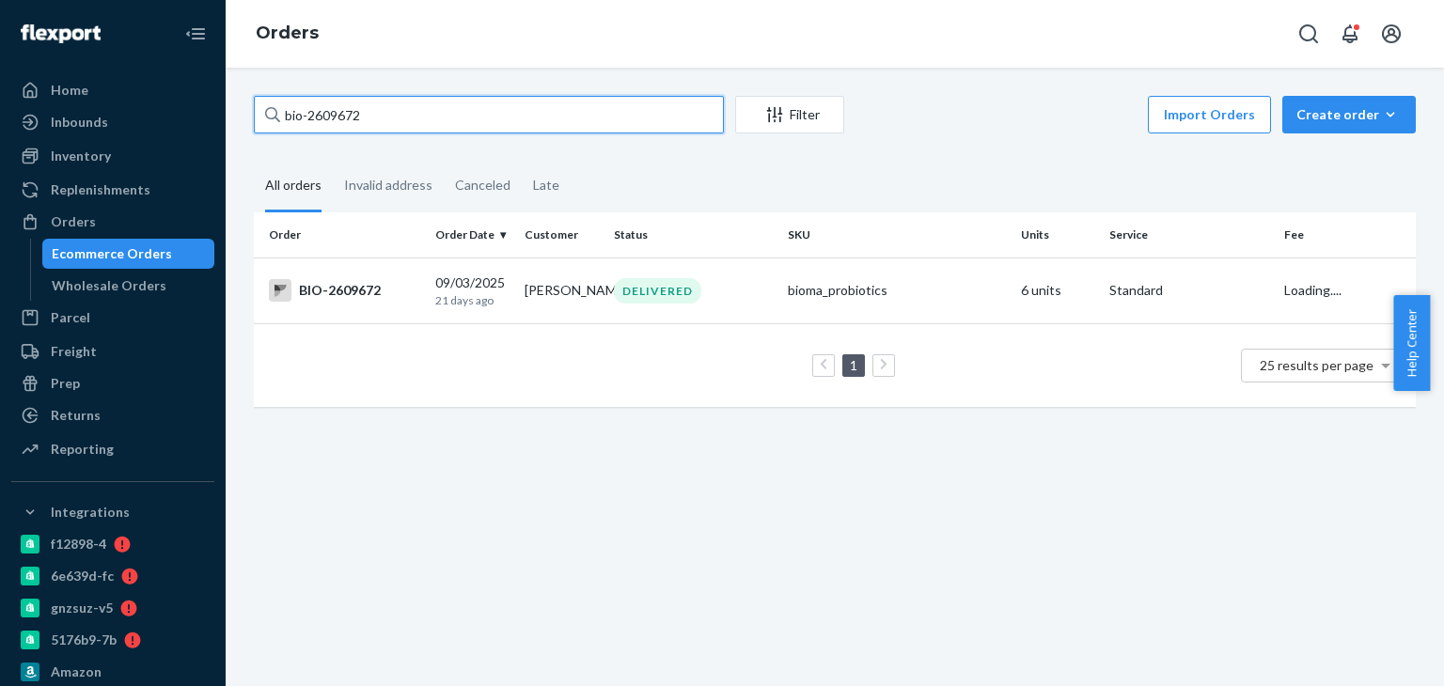
click at [386, 110] on input "bio-2609672" at bounding box center [489, 115] width 470 height 38
paste input "559291"
type input "bio-2559291"
click at [346, 279] on td "BIO-2559291" at bounding box center [341, 291] width 174 height 66
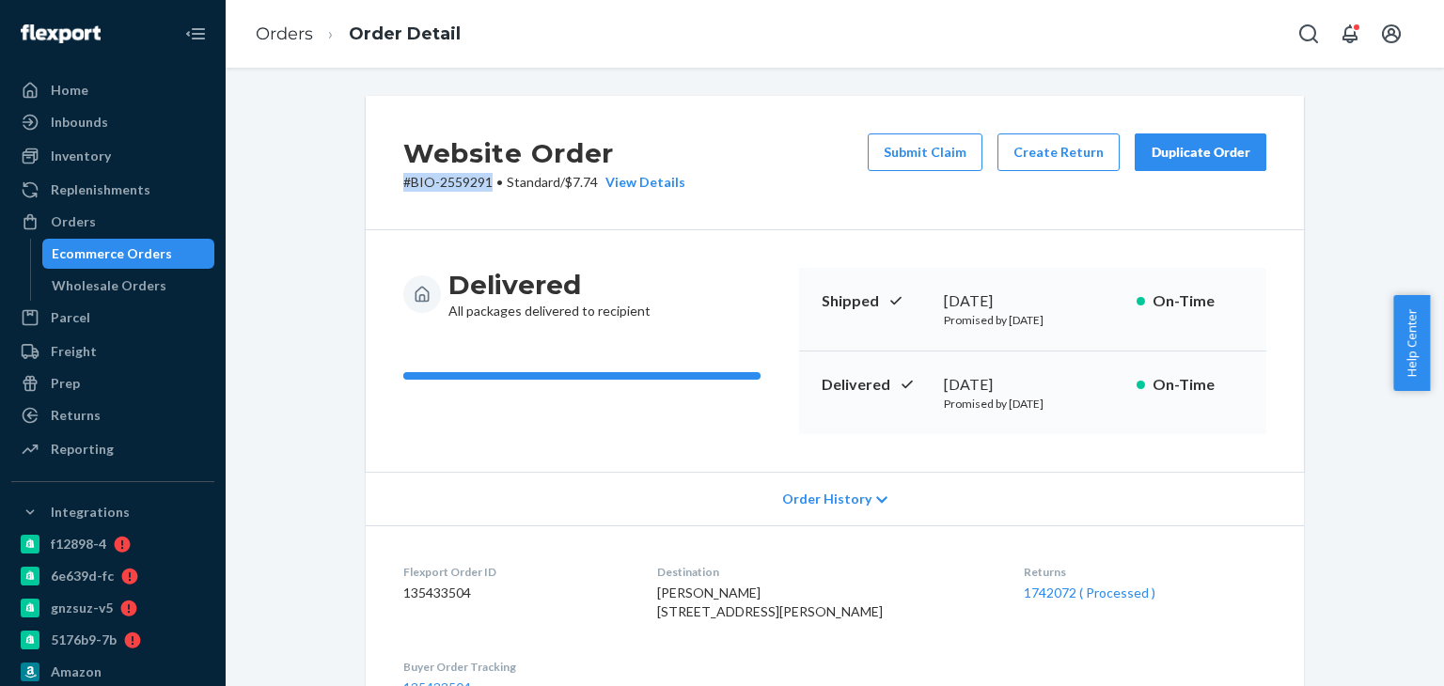
drag, startPoint x: 384, startPoint y: 195, endPoint x: 482, endPoint y: 193, distance: 97.8
click at [482, 193] on div "Website Order # BIO-2559291 • Standard / $7.74 View Details Submit Claim Create…" at bounding box center [835, 163] width 938 height 134
copy p "# BIO-2559291"
click at [1040, 595] on link "1742072 ( Processed )" at bounding box center [1090, 593] width 132 height 16
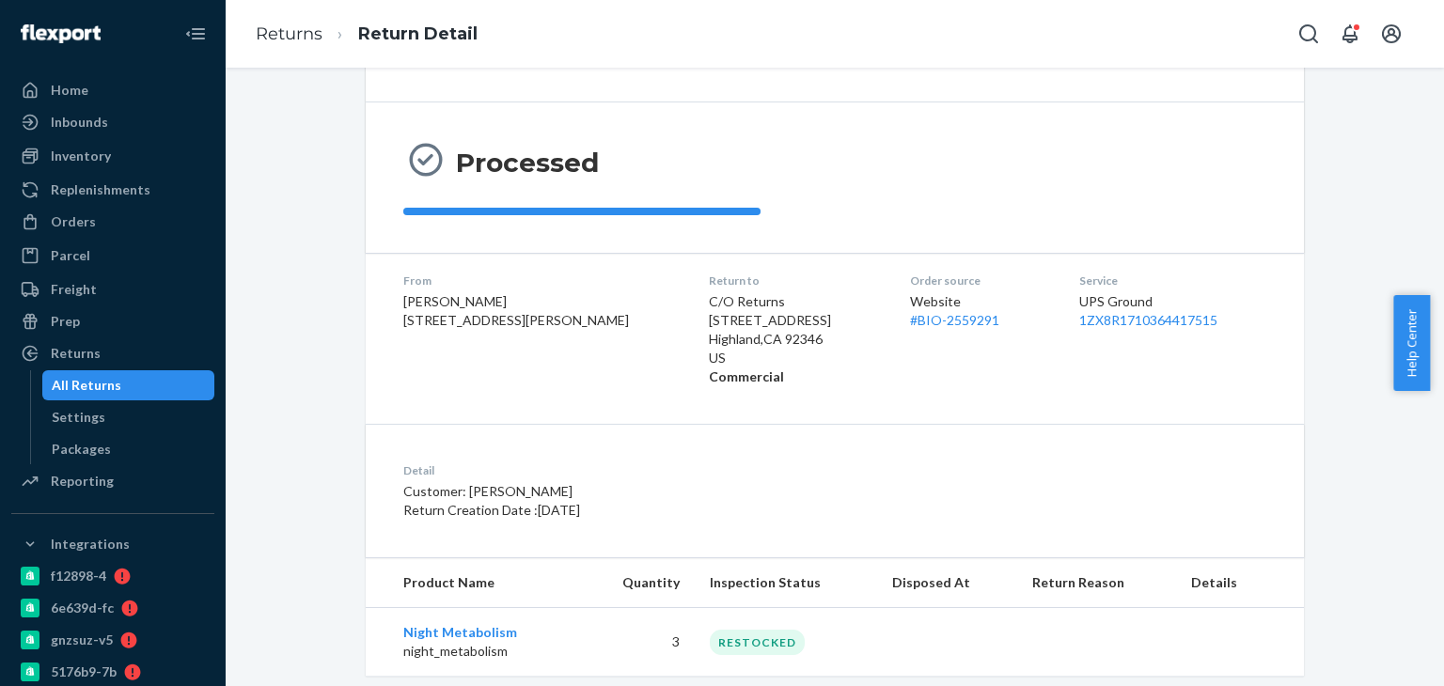
scroll to position [164, 0]
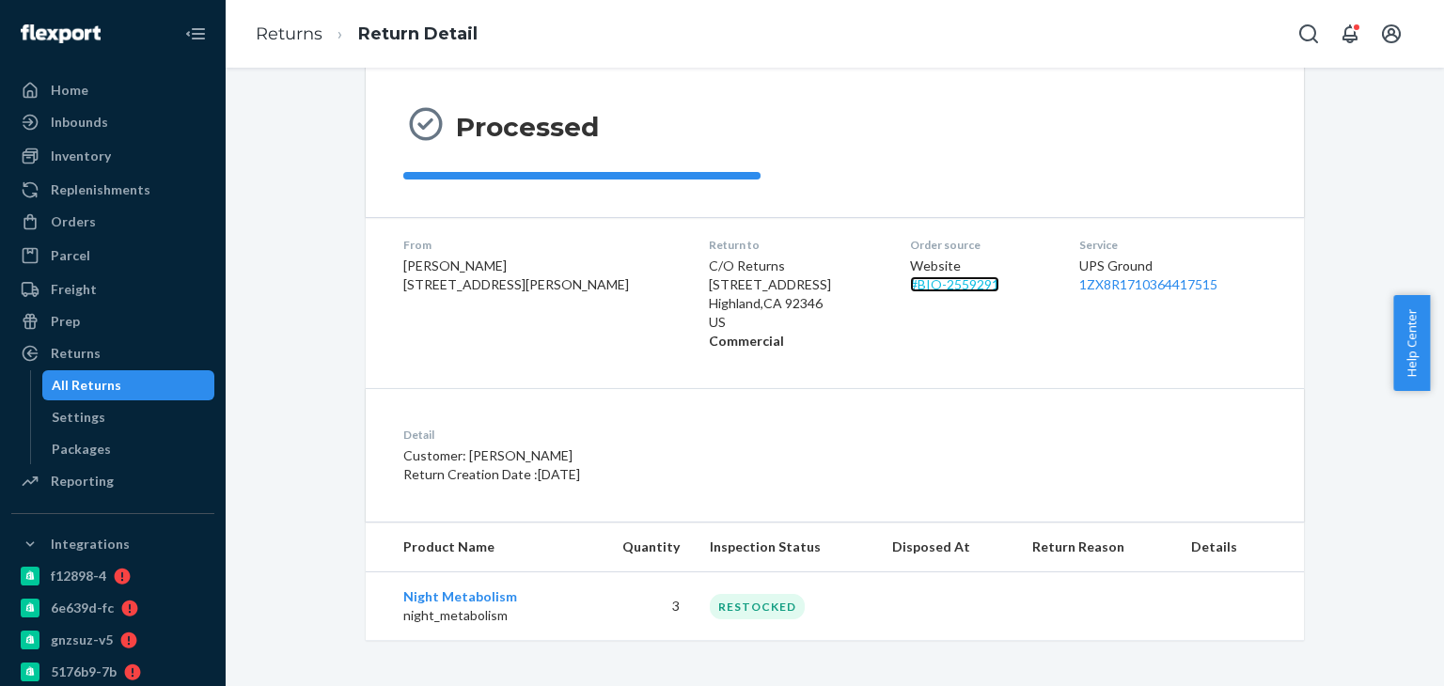
click at [918, 289] on link "# BIO-2559291" at bounding box center [954, 284] width 89 height 16
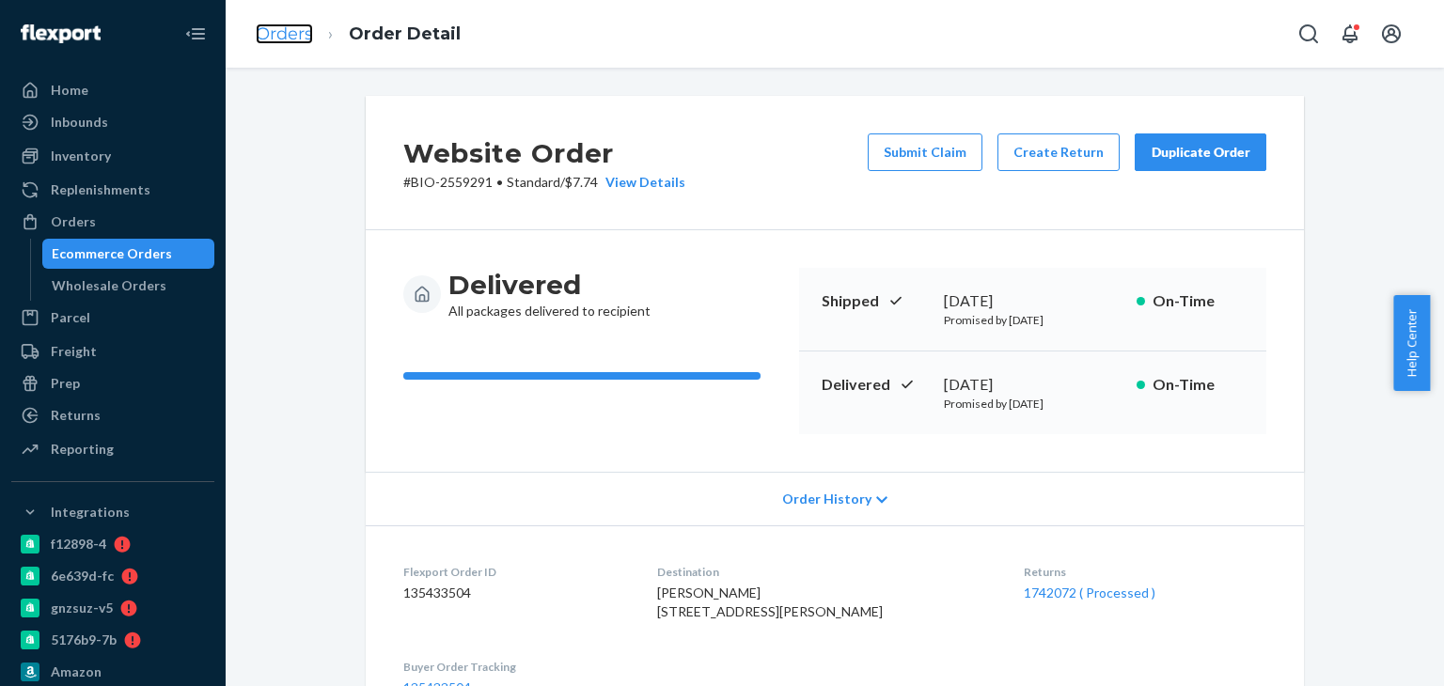
click at [305, 35] on link "Orders" at bounding box center [284, 34] width 57 height 21
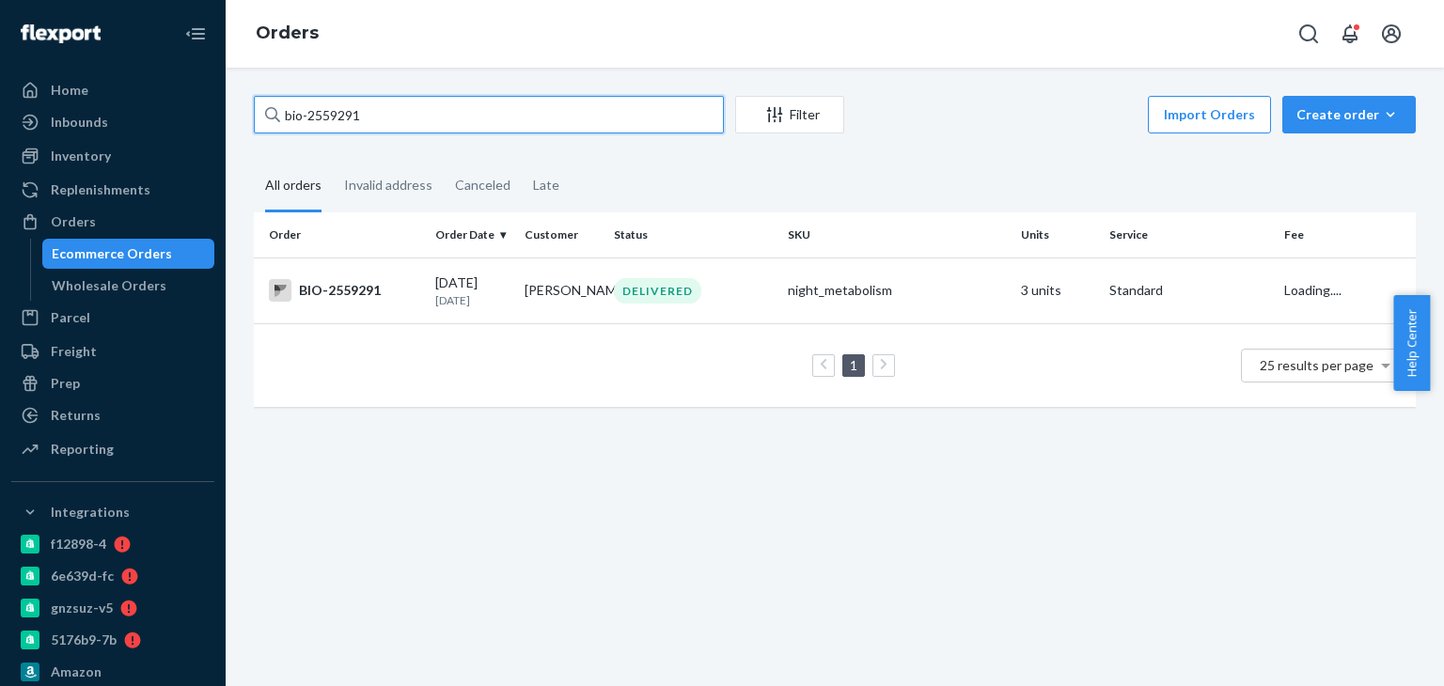
click at [354, 113] on input "bio-2559291" at bounding box center [489, 115] width 470 height 38
paste input "615567"
type input "bio-2615567"
click at [361, 275] on td "BIO-2615567" at bounding box center [341, 291] width 174 height 66
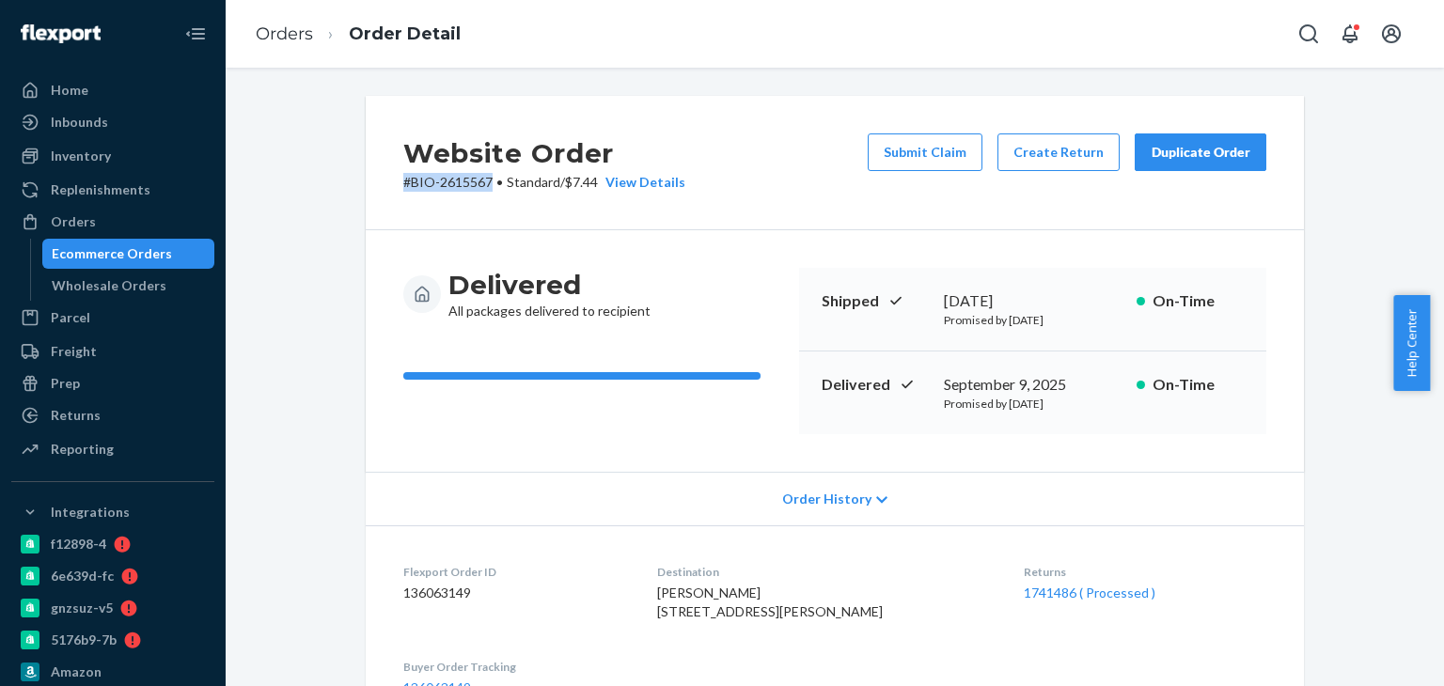
drag, startPoint x: 361, startPoint y: 185, endPoint x: 486, endPoint y: 186, distance: 125.0
click at [486, 186] on div "Website Order # BIO-2615567 • Standard / $7.44 View Details Submit Claim Create…" at bounding box center [835, 163] width 938 height 134
copy p "# BIO-2615567"
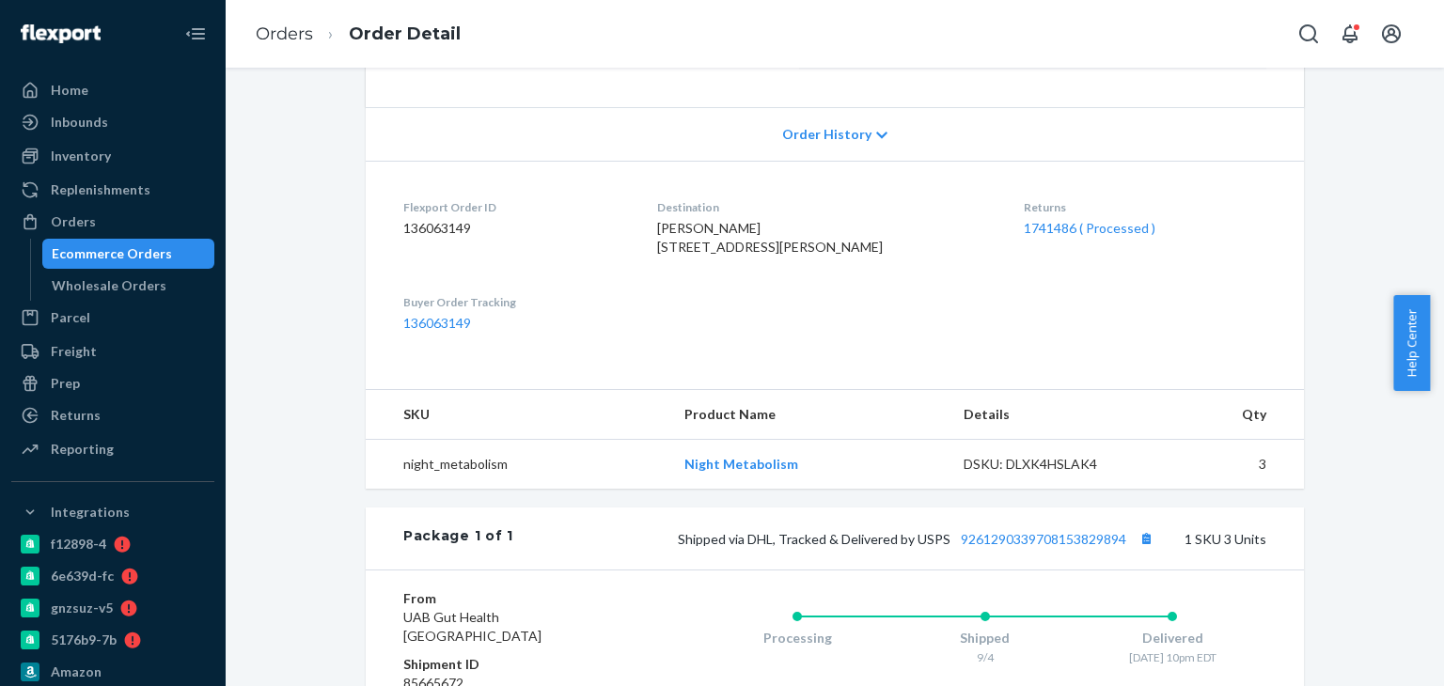
scroll to position [470, 0]
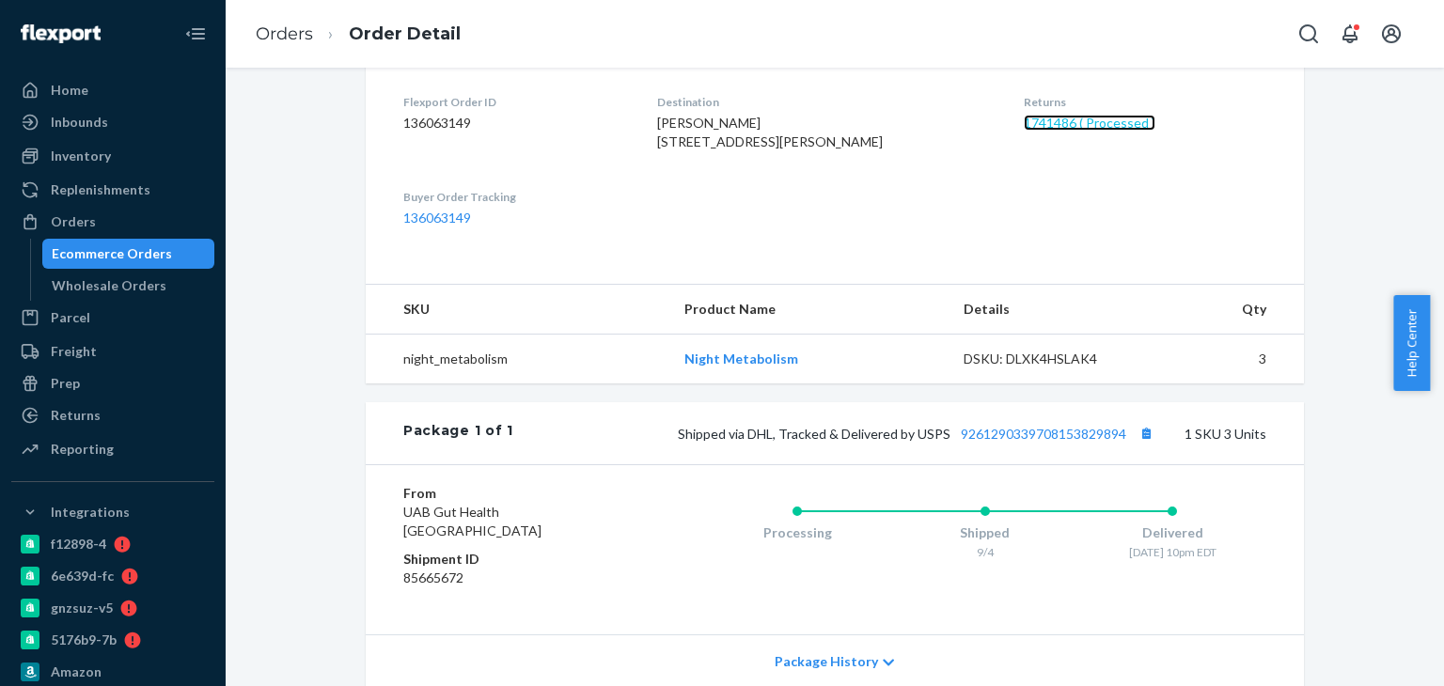
click at [1024, 117] on link "1741486 ( Processed )" at bounding box center [1090, 123] width 132 height 16
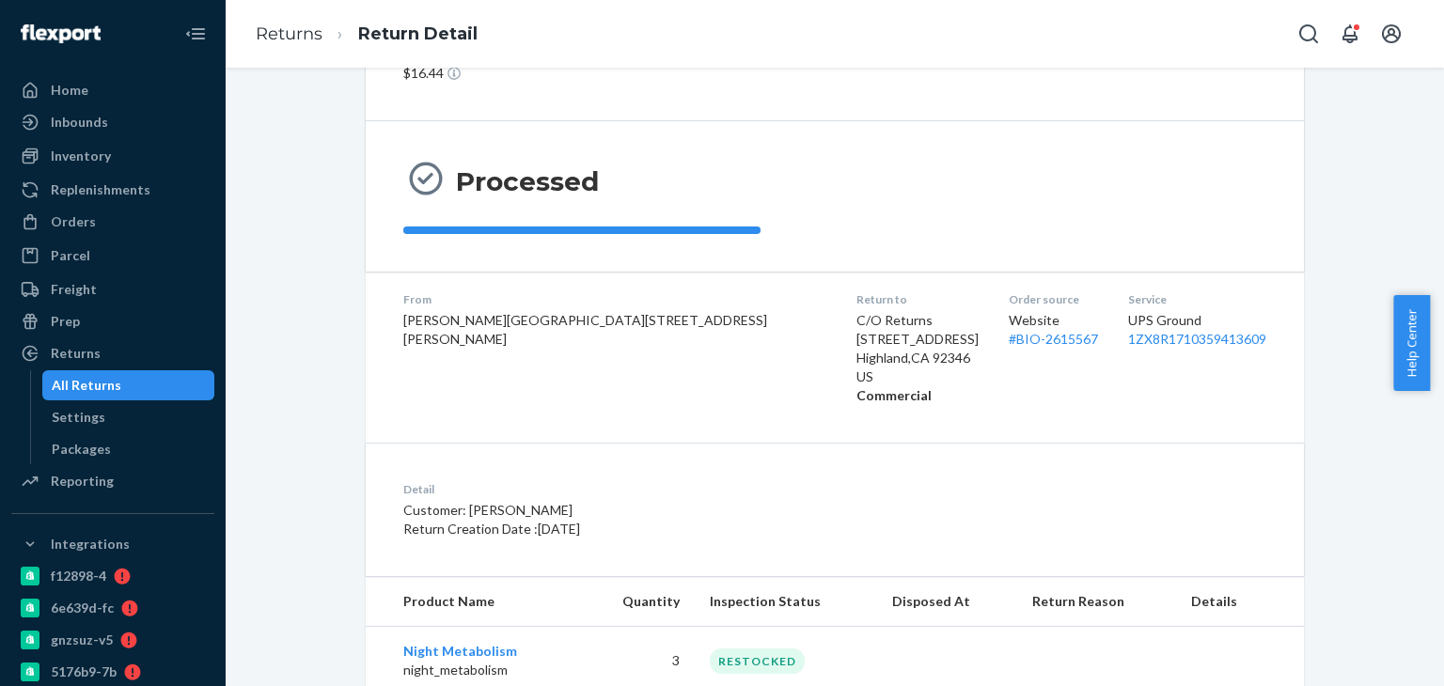
scroll to position [164, 0]
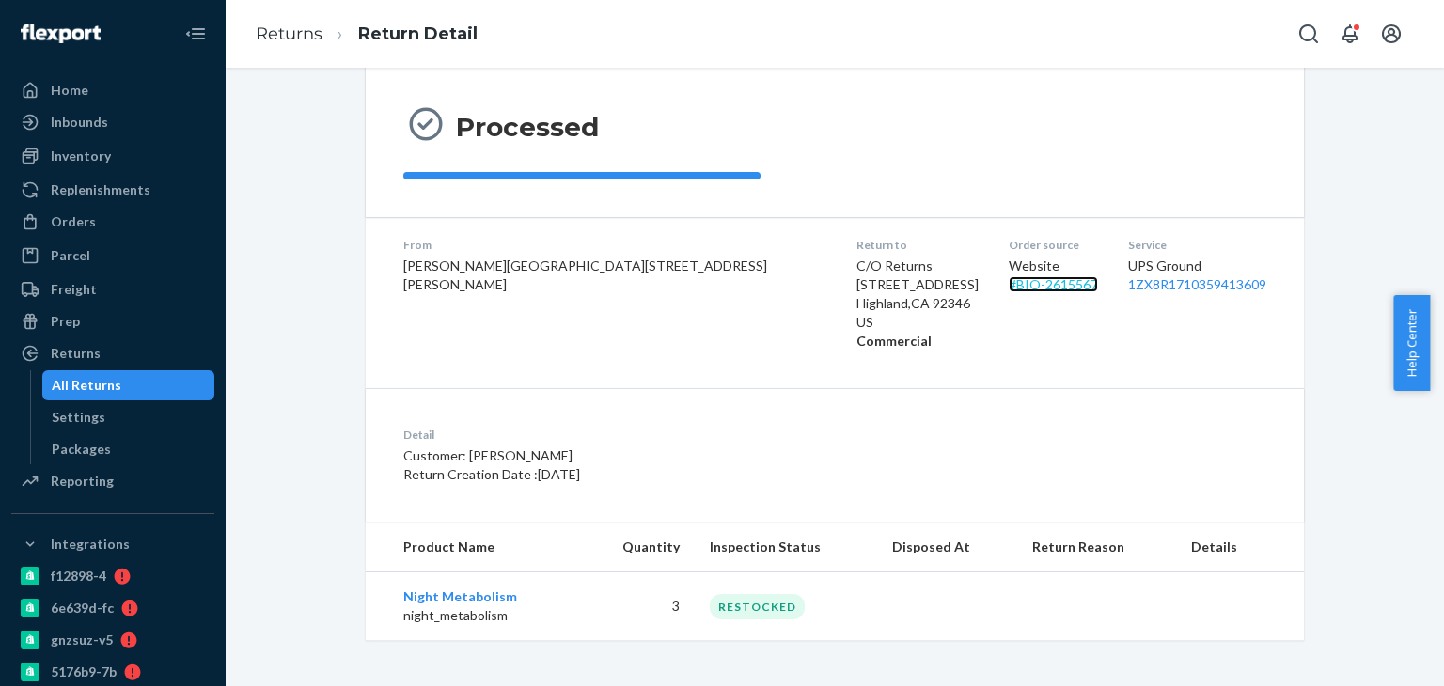
click at [1009, 282] on link "# BIO-2615567" at bounding box center [1053, 284] width 89 height 16
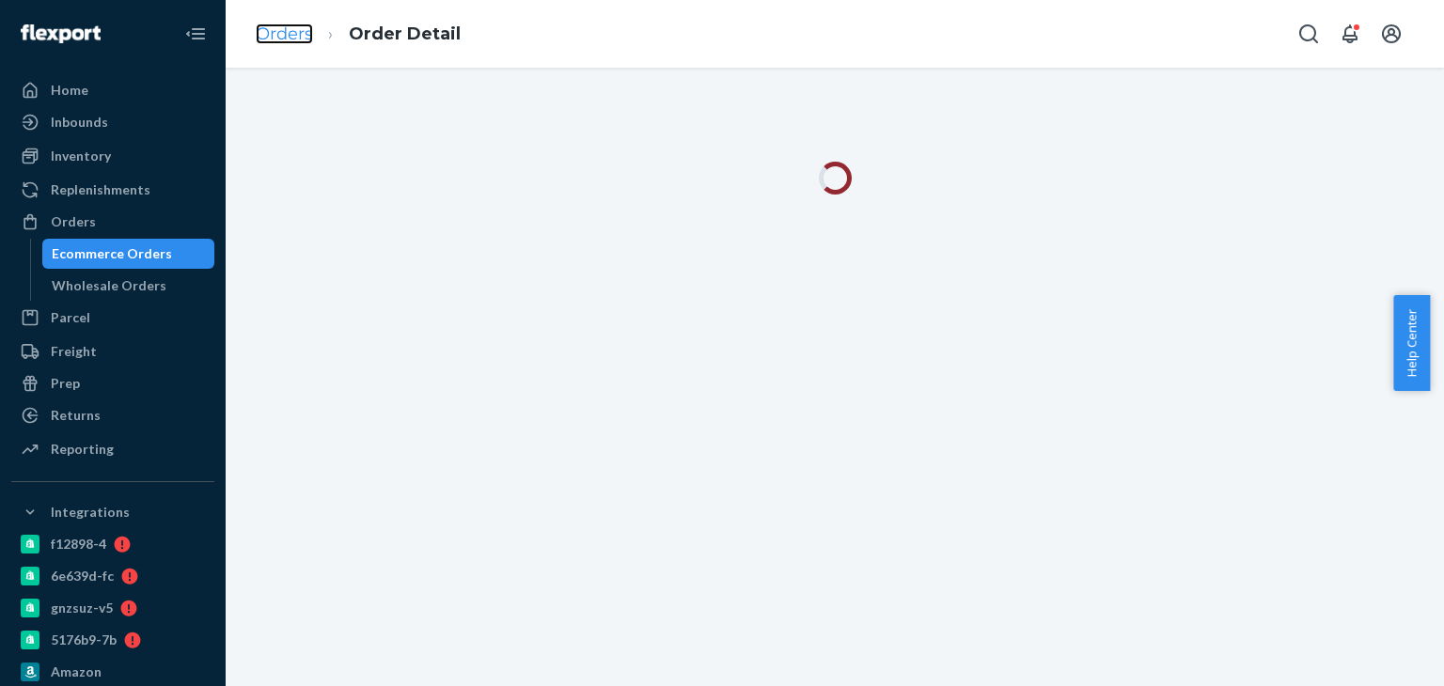
click at [297, 36] on link "Orders" at bounding box center [284, 34] width 57 height 21
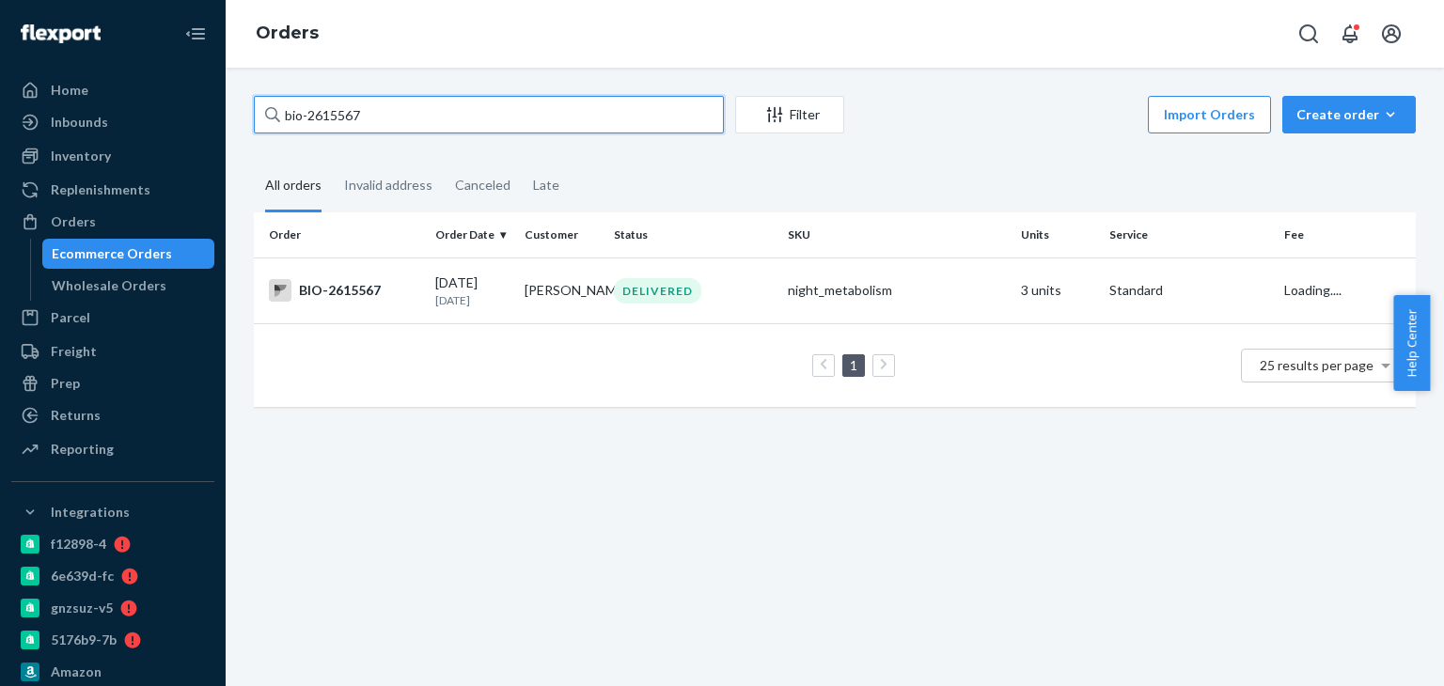
click at [357, 113] on input "bio-2615567" at bounding box center [489, 115] width 470 height 38
paste input "594730"
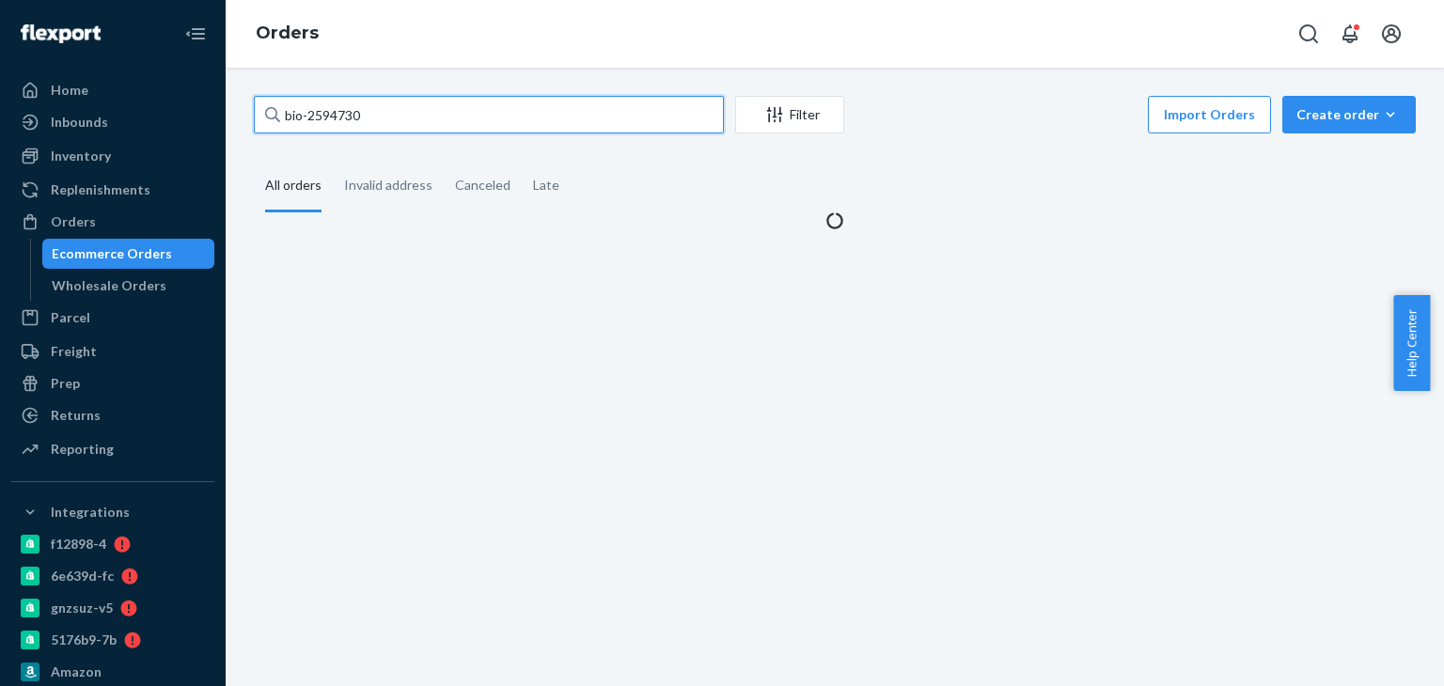
type input "bio-2594730"
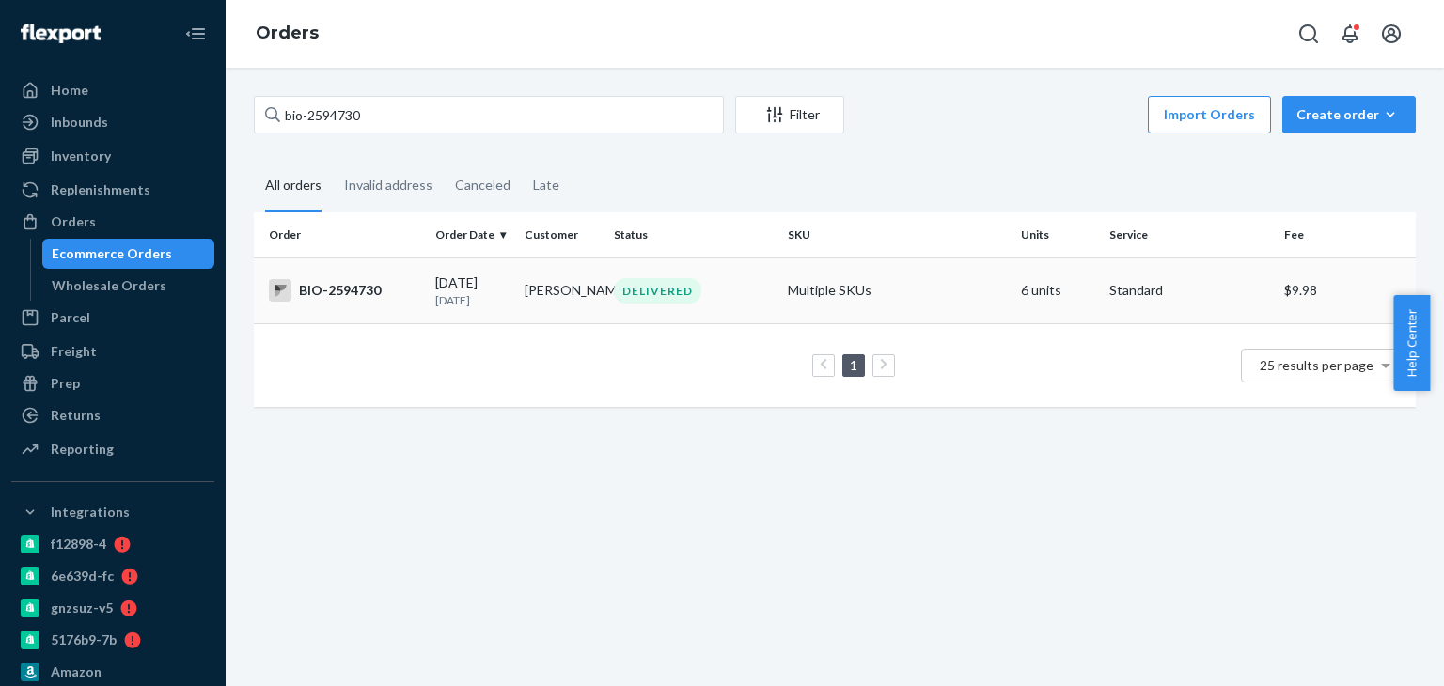
click at [331, 290] on div "BIO-2594730" at bounding box center [344, 290] width 151 height 23
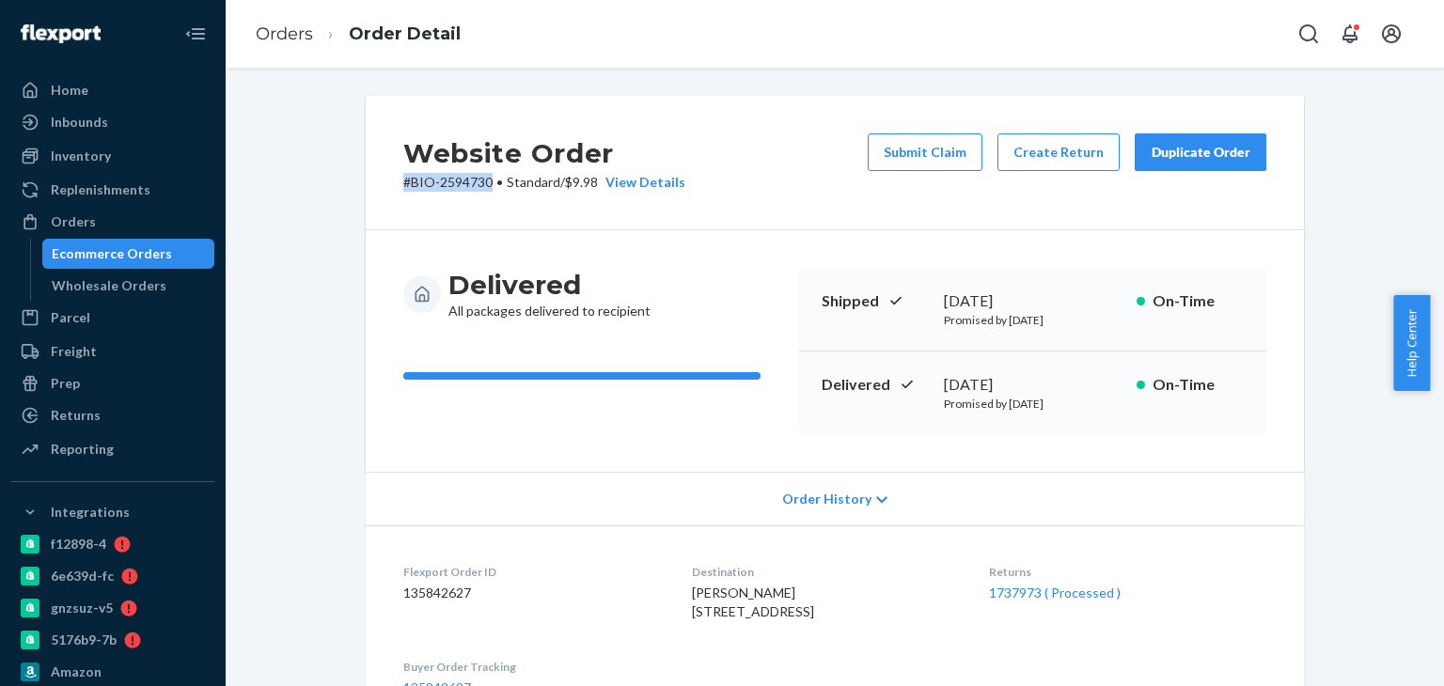
drag, startPoint x: 376, startPoint y: 209, endPoint x: 481, endPoint y: 209, distance: 105.3
click at [481, 209] on div "Website Order # BIO-2594730 • Standard / $9.98 View Details Submit Claim Create…" at bounding box center [835, 163] width 938 height 134
copy p "# BIO-2594730"
click at [1041, 589] on link "1737973 ( Processed )" at bounding box center [1055, 593] width 132 height 16
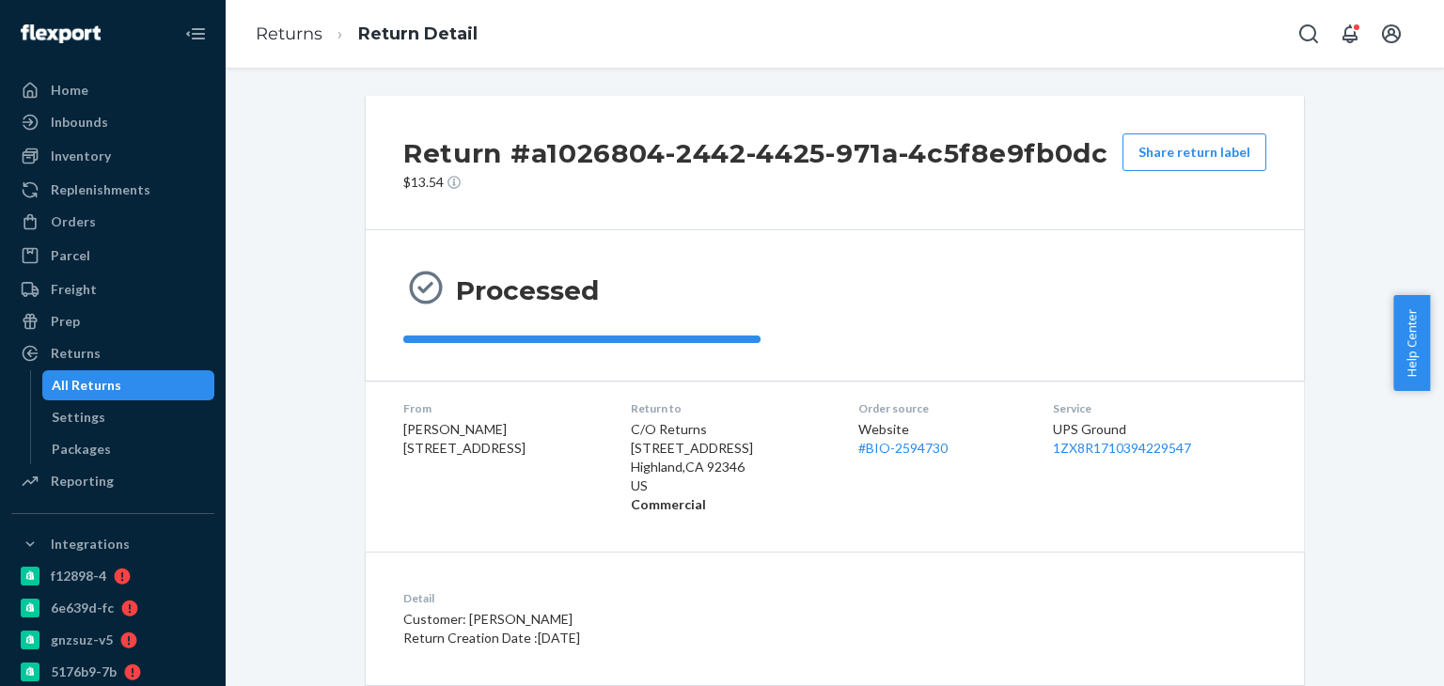
scroll to position [299, 0]
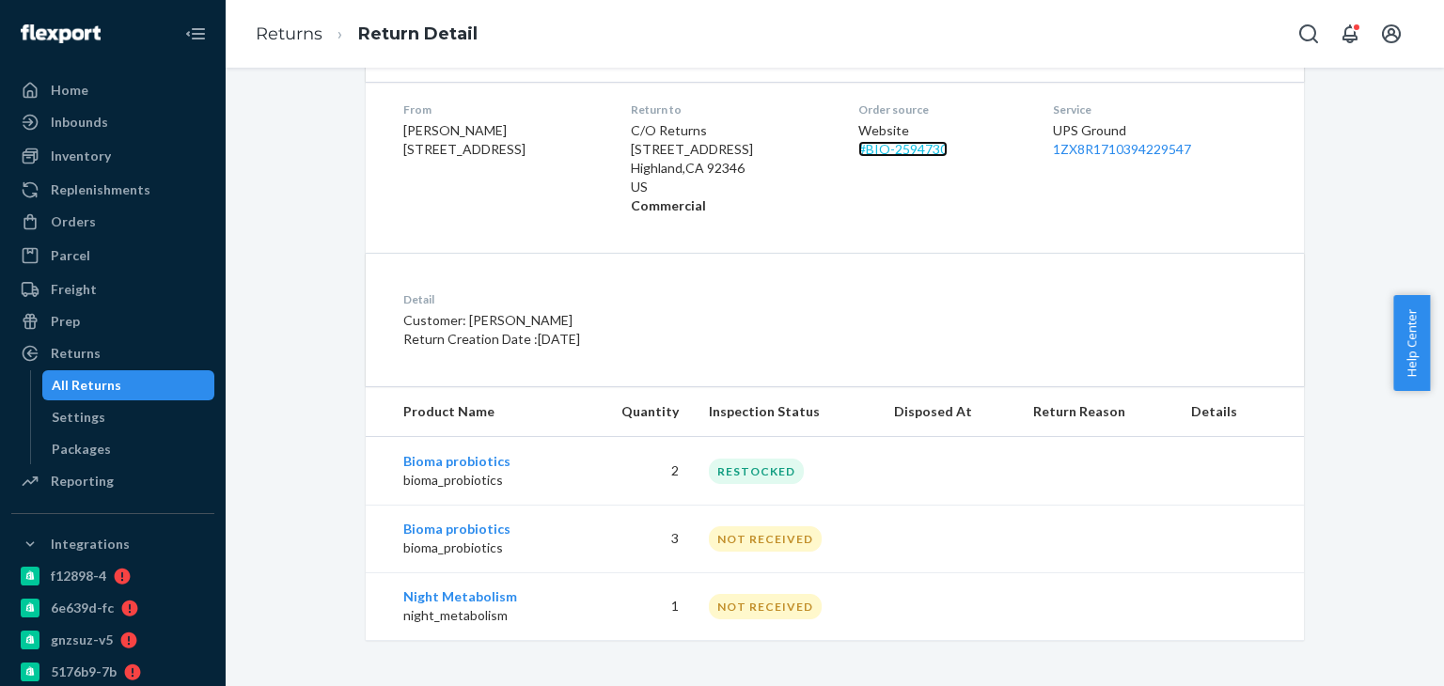
click at [934, 148] on link "# BIO-2594730" at bounding box center [902, 149] width 89 height 16
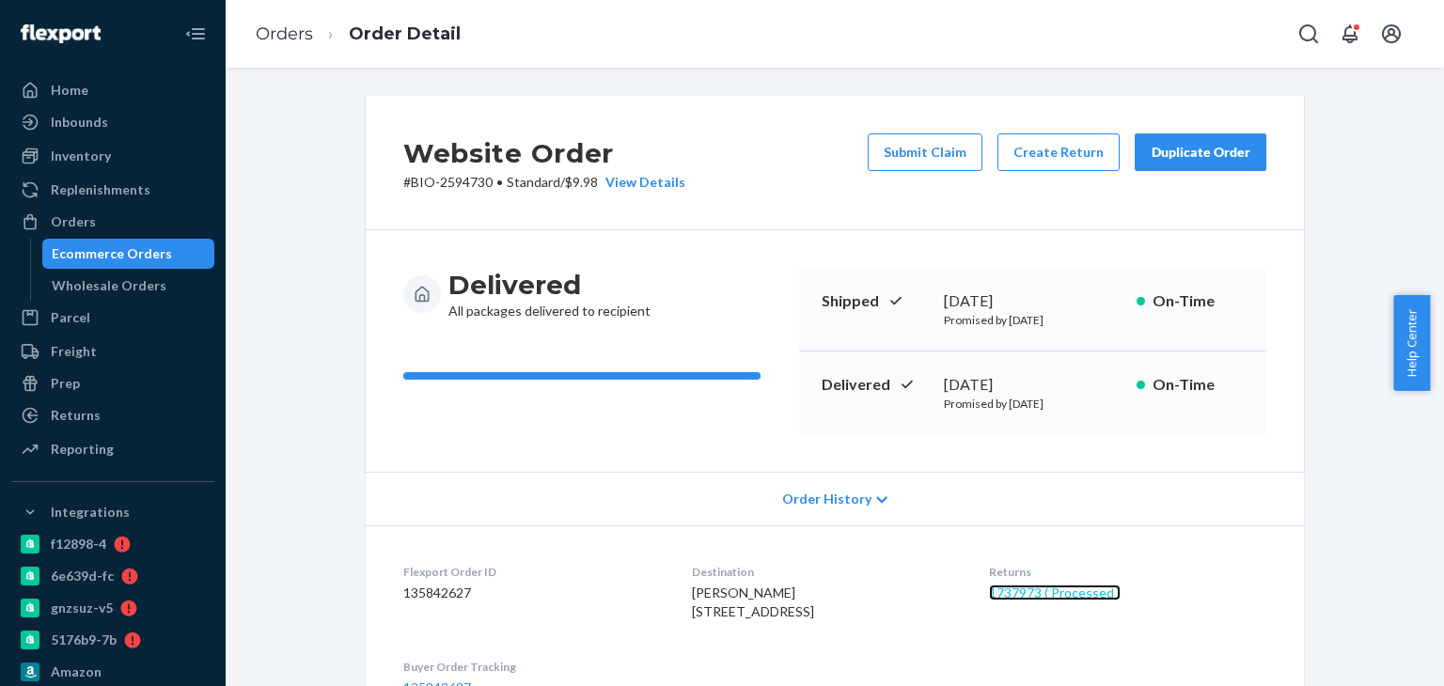
click at [1050, 585] on link "1737973 ( Processed )" at bounding box center [1055, 593] width 132 height 16
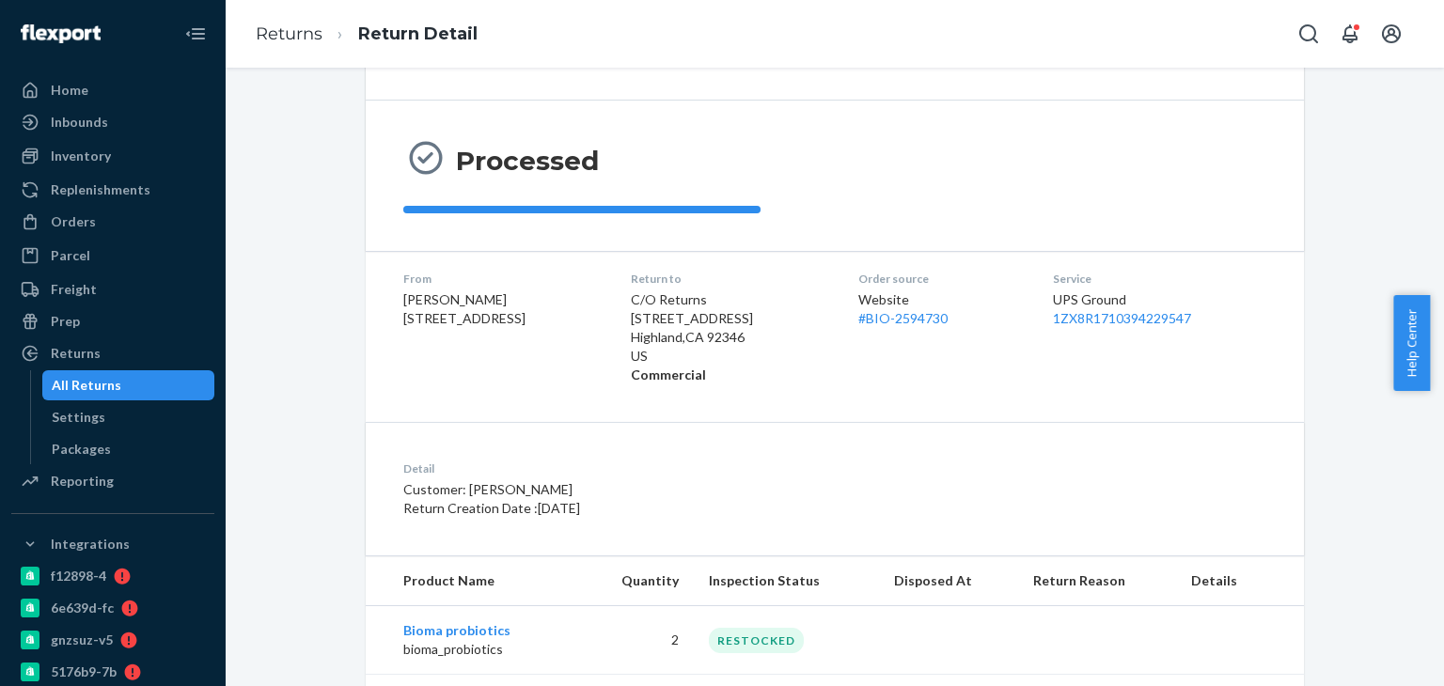
scroll to position [299, 0]
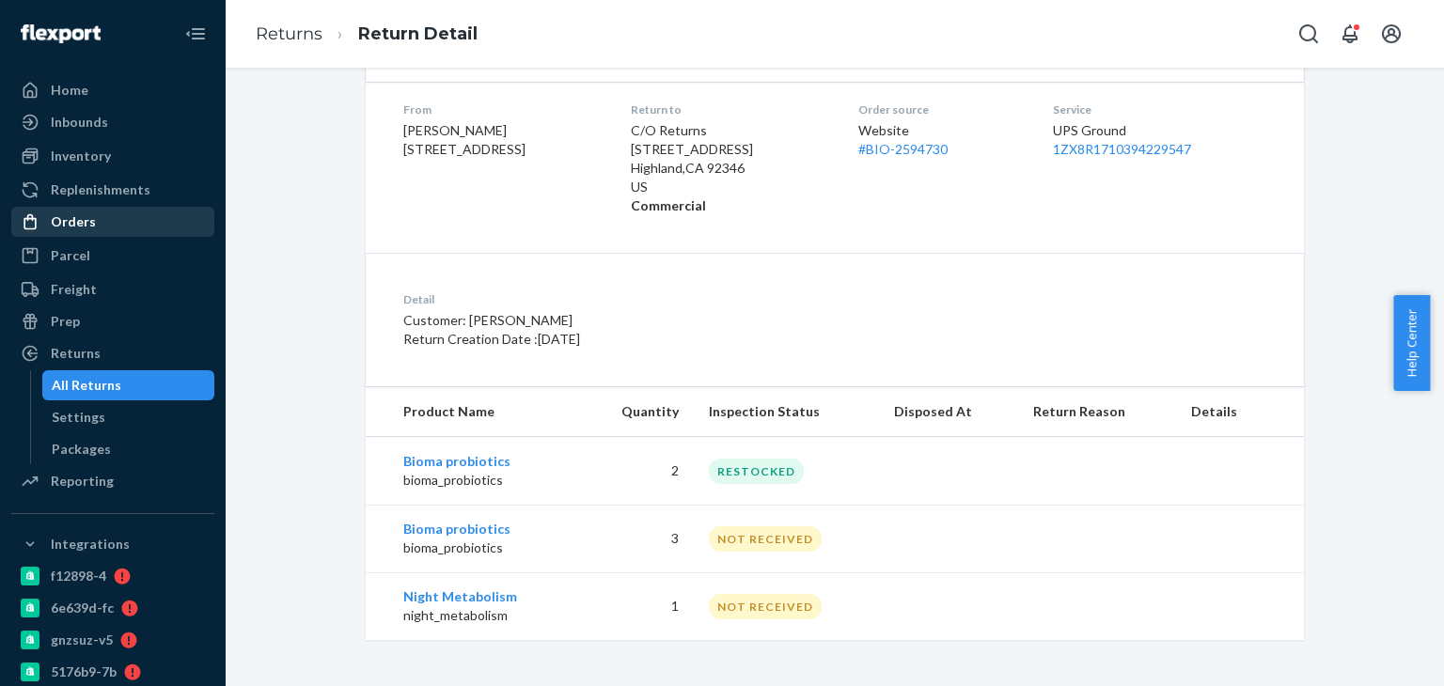
click at [119, 227] on div "Orders" at bounding box center [112, 222] width 199 height 26
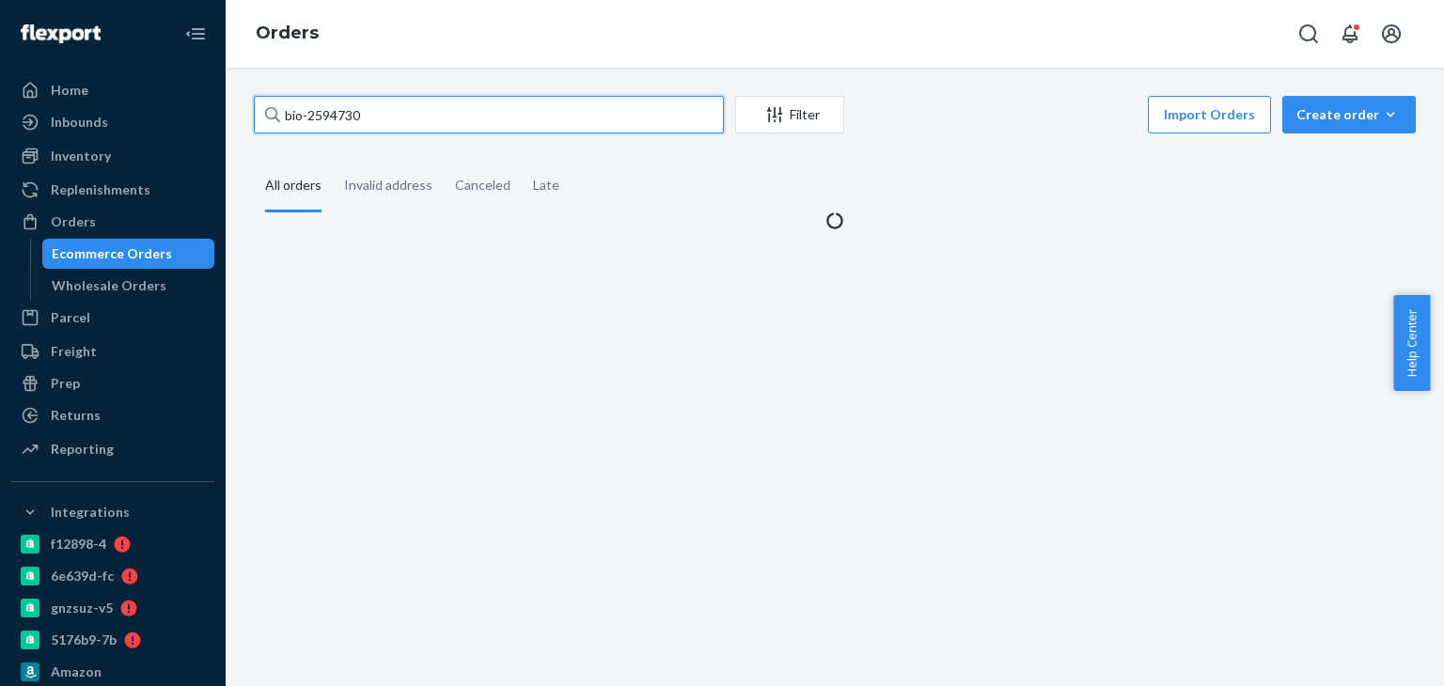
click at [380, 118] on input "bio-2594730" at bounding box center [489, 115] width 470 height 38
paste input "[PERSON_NAME]"
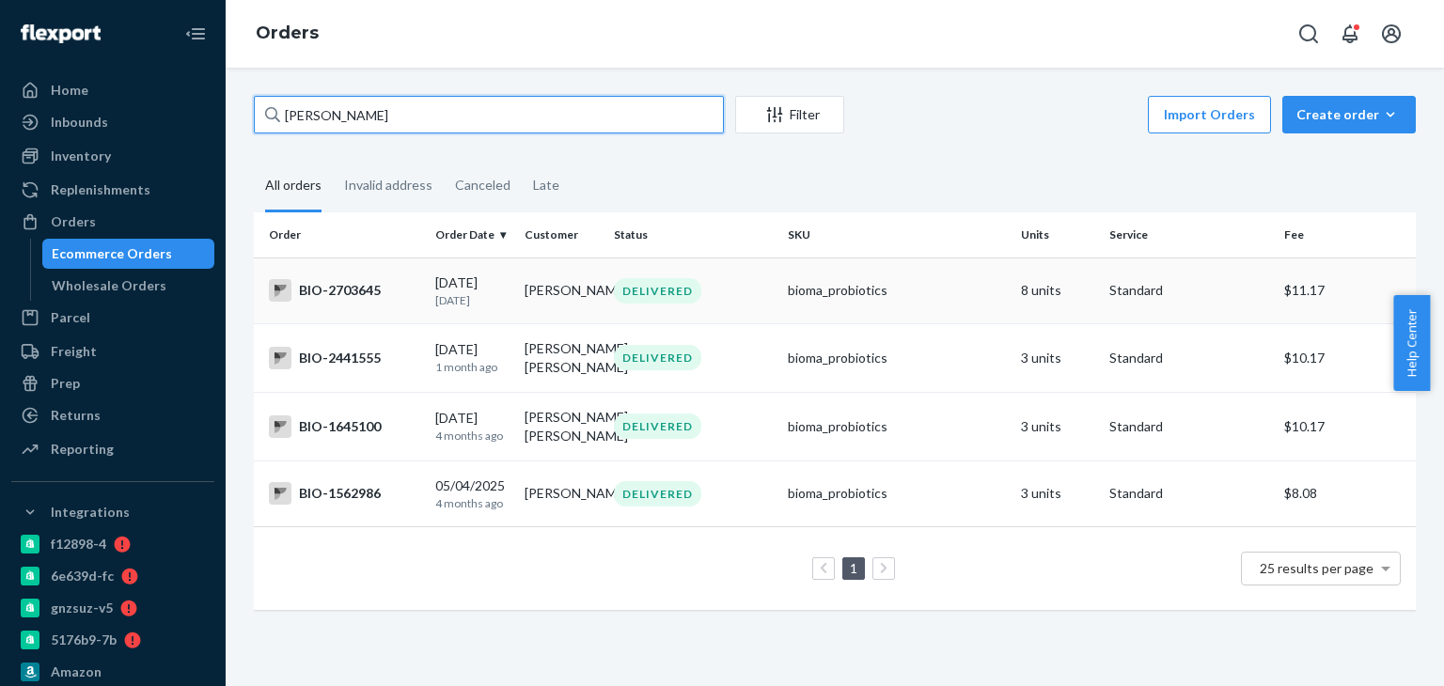
type input "[PERSON_NAME]"
click at [337, 290] on div "BIO-2703645" at bounding box center [344, 290] width 151 height 23
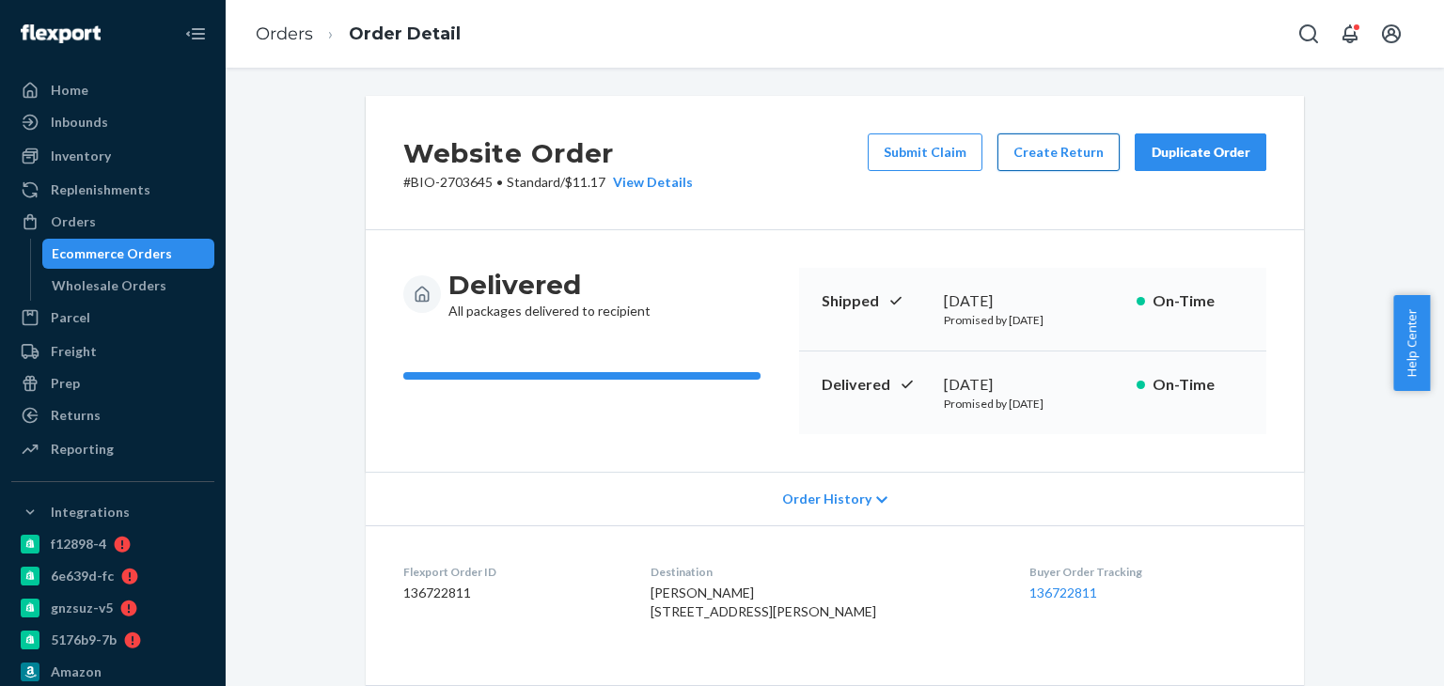
click at [1039, 154] on button "Create Return" at bounding box center [1058, 152] width 122 height 38
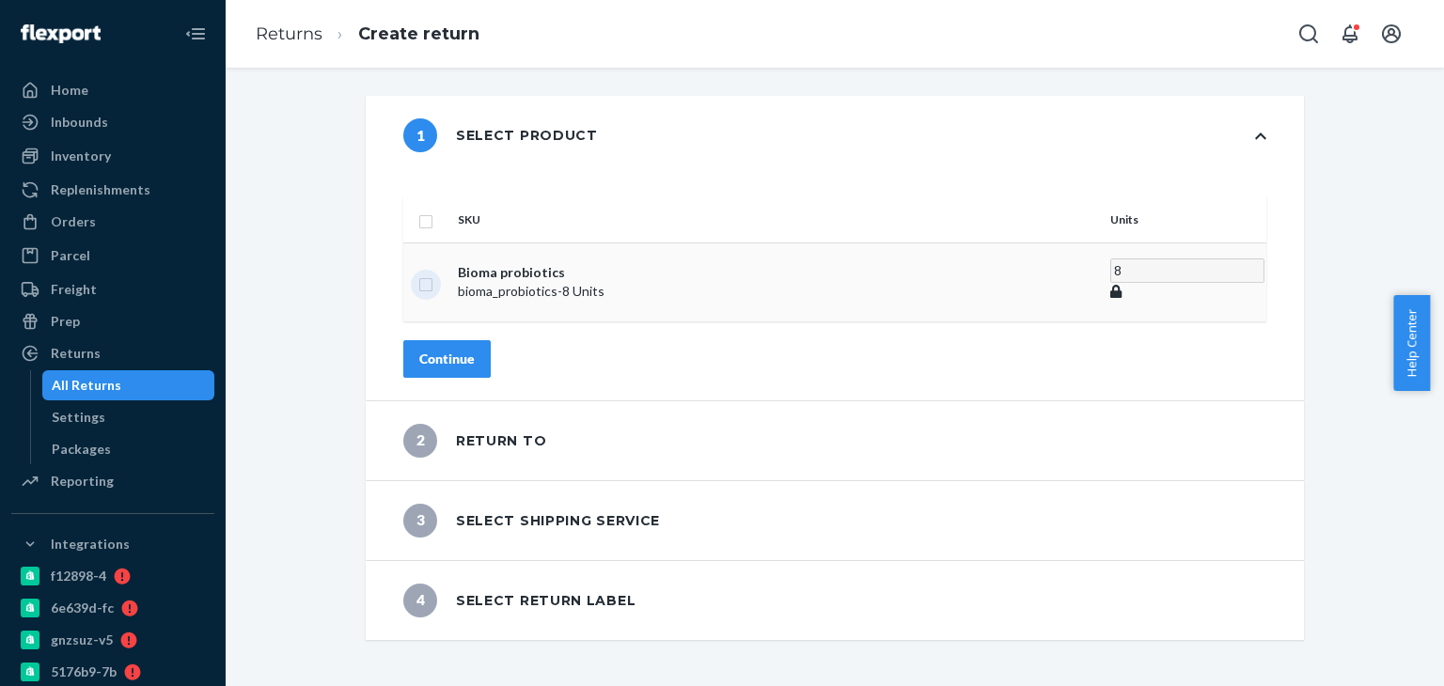
click at [433, 273] on input "checkbox" at bounding box center [425, 283] width 15 height 20
checkbox input "true"
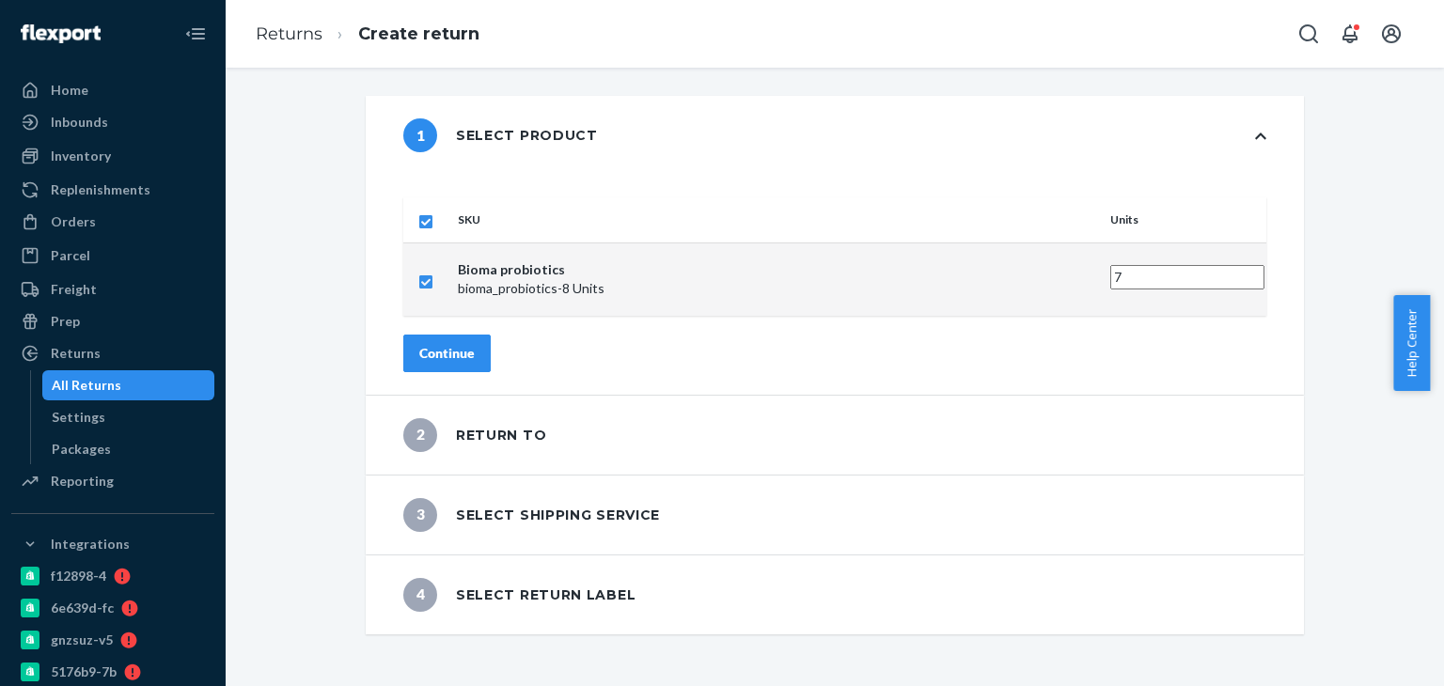
type input "7"
click at [1110, 265] on input "7" at bounding box center [1187, 277] width 154 height 24
click at [491, 335] on button "Continue" at bounding box center [446, 354] width 87 height 38
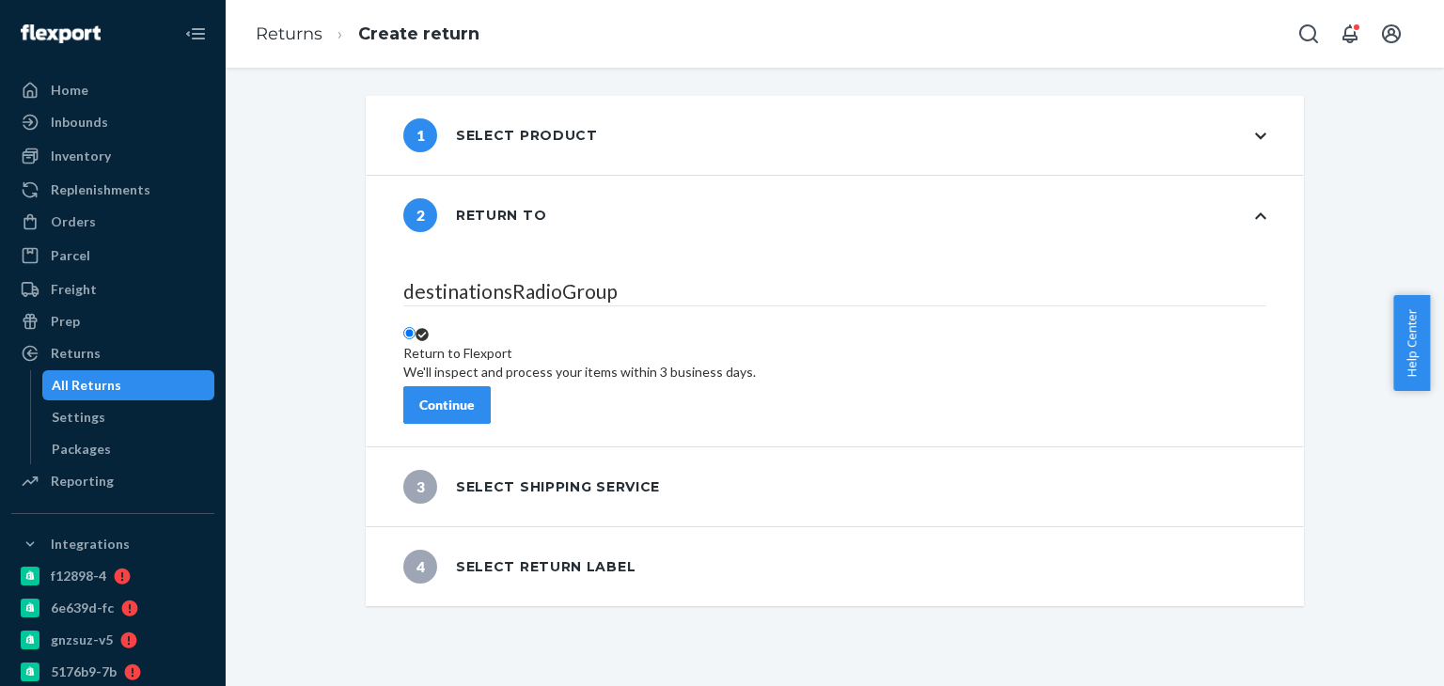
click at [475, 396] on div "Continue" at bounding box center [446, 405] width 55 height 19
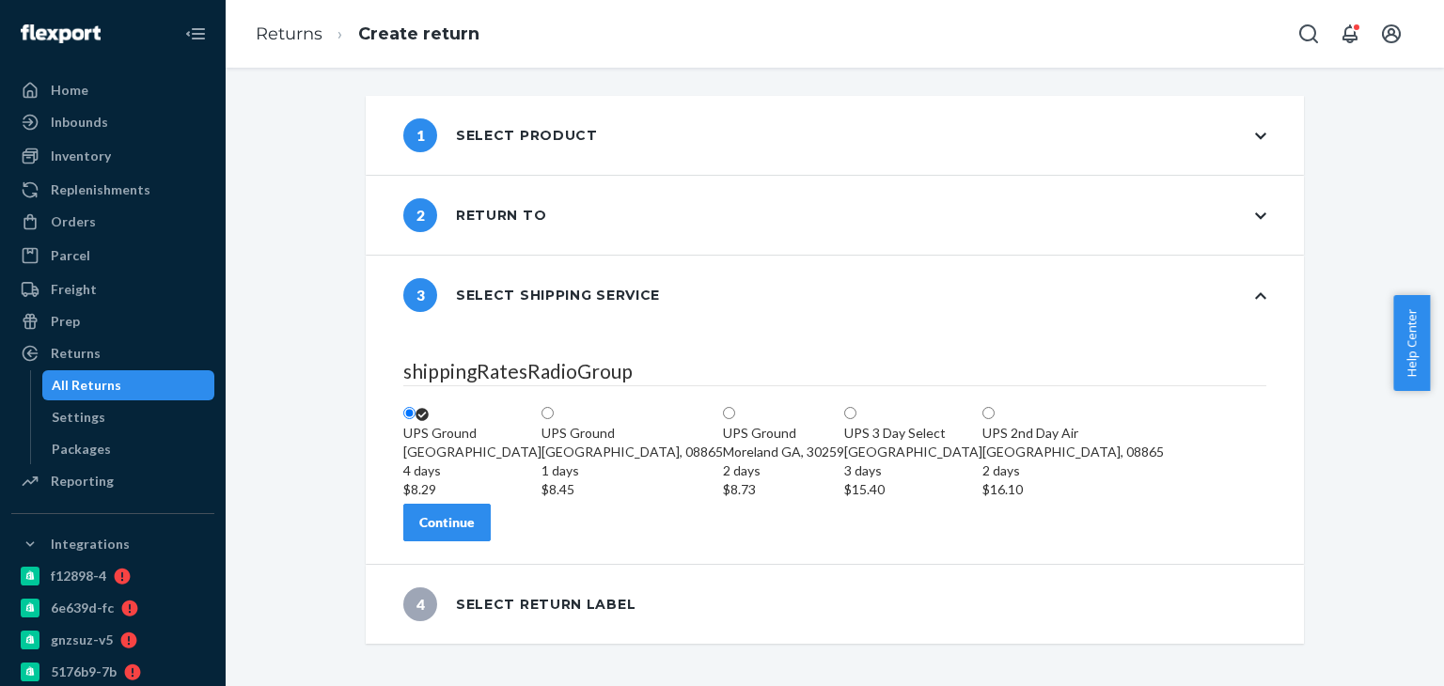
scroll to position [66, 0]
click at [475, 532] on div "Continue" at bounding box center [446, 522] width 55 height 19
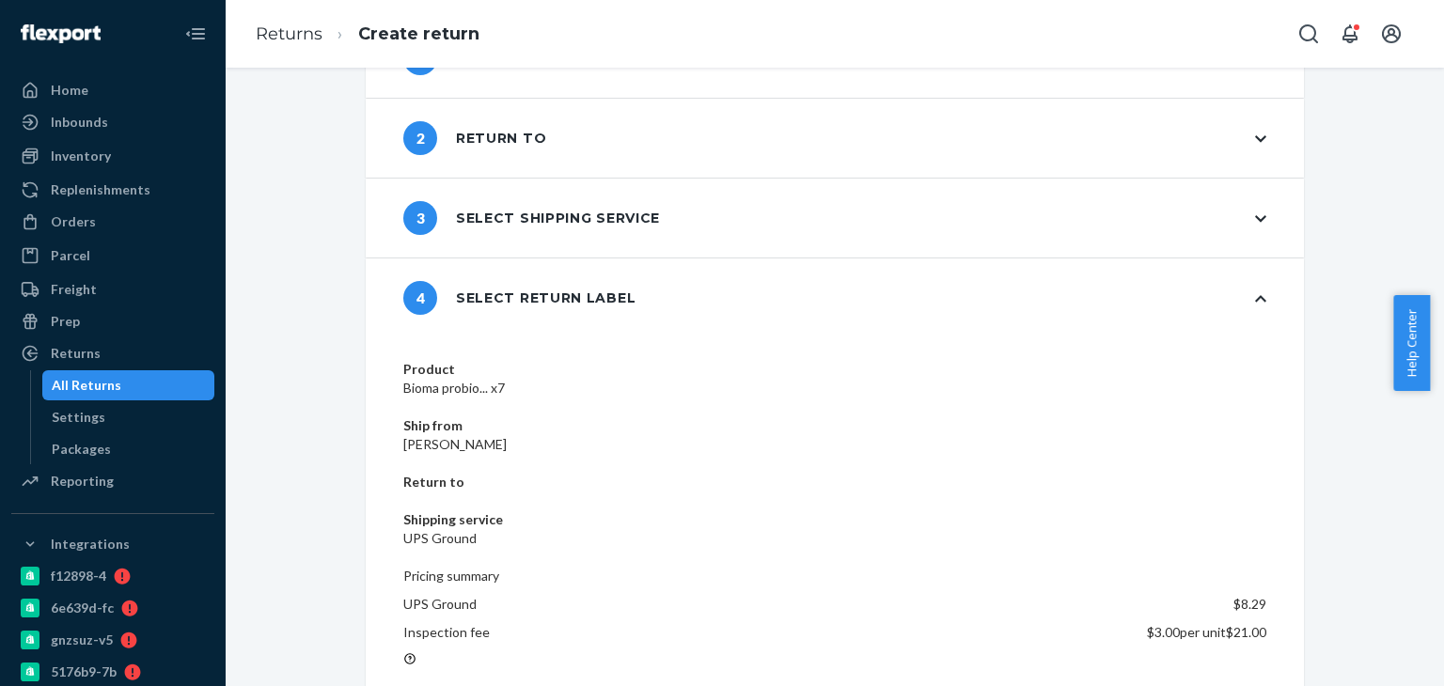
scroll to position [80, 0]
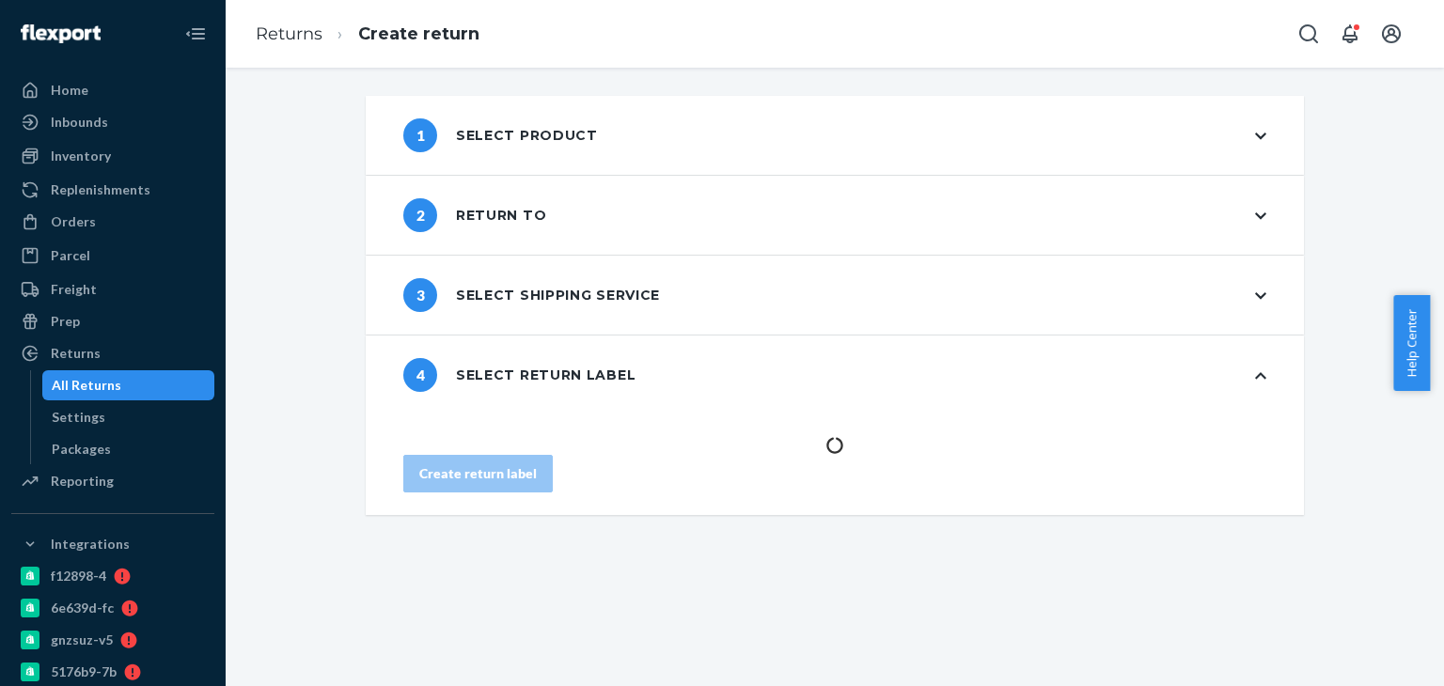
scroll to position [0, 0]
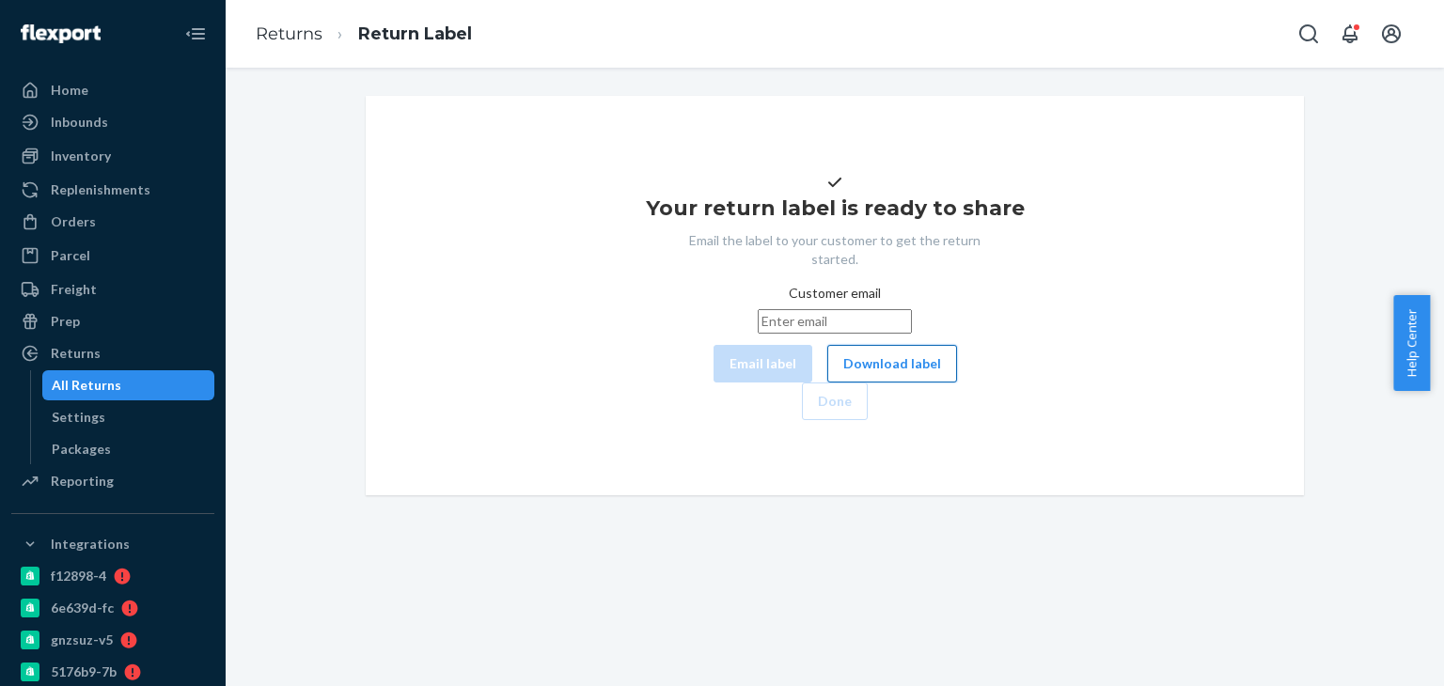
click at [827, 383] on button "Download label" at bounding box center [892, 364] width 130 height 38
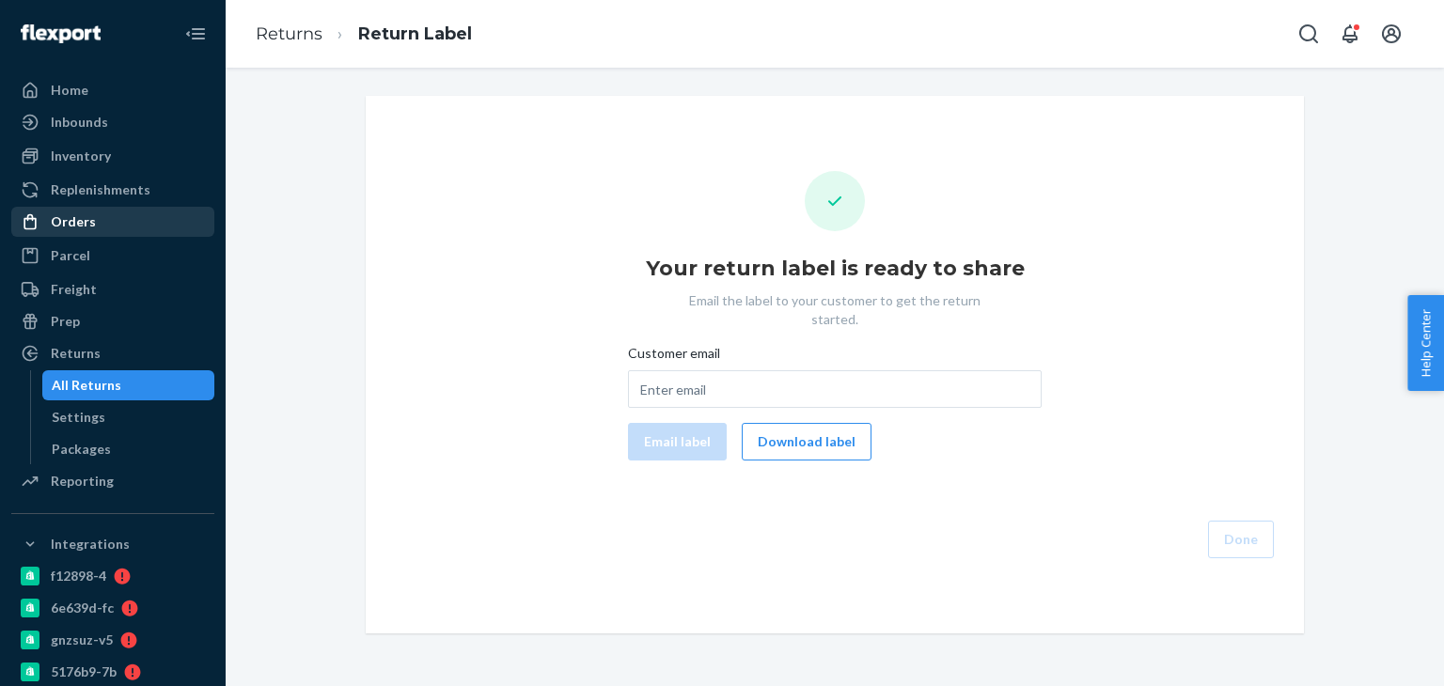
click at [92, 212] on div "Orders" at bounding box center [112, 222] width 199 height 26
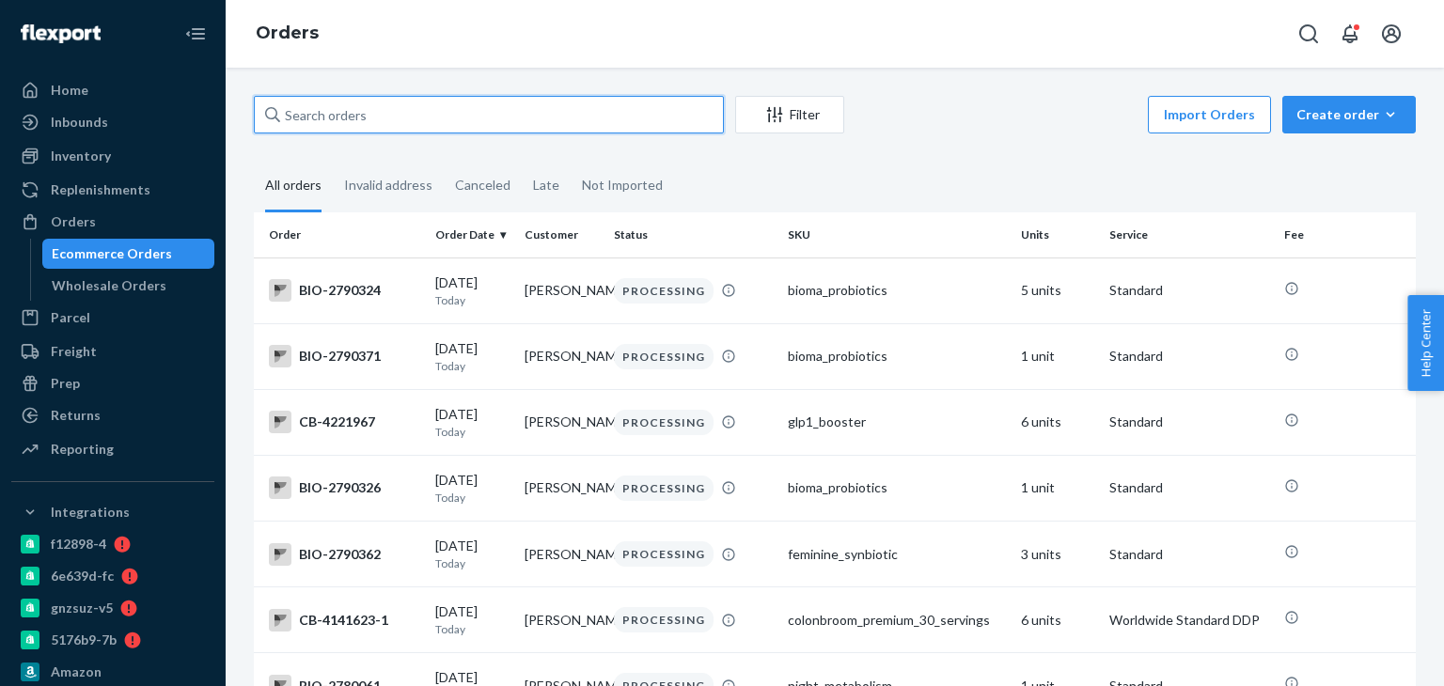
click at [368, 105] on input "text" at bounding box center [489, 115] width 470 height 38
paste input "Nancy Espino"
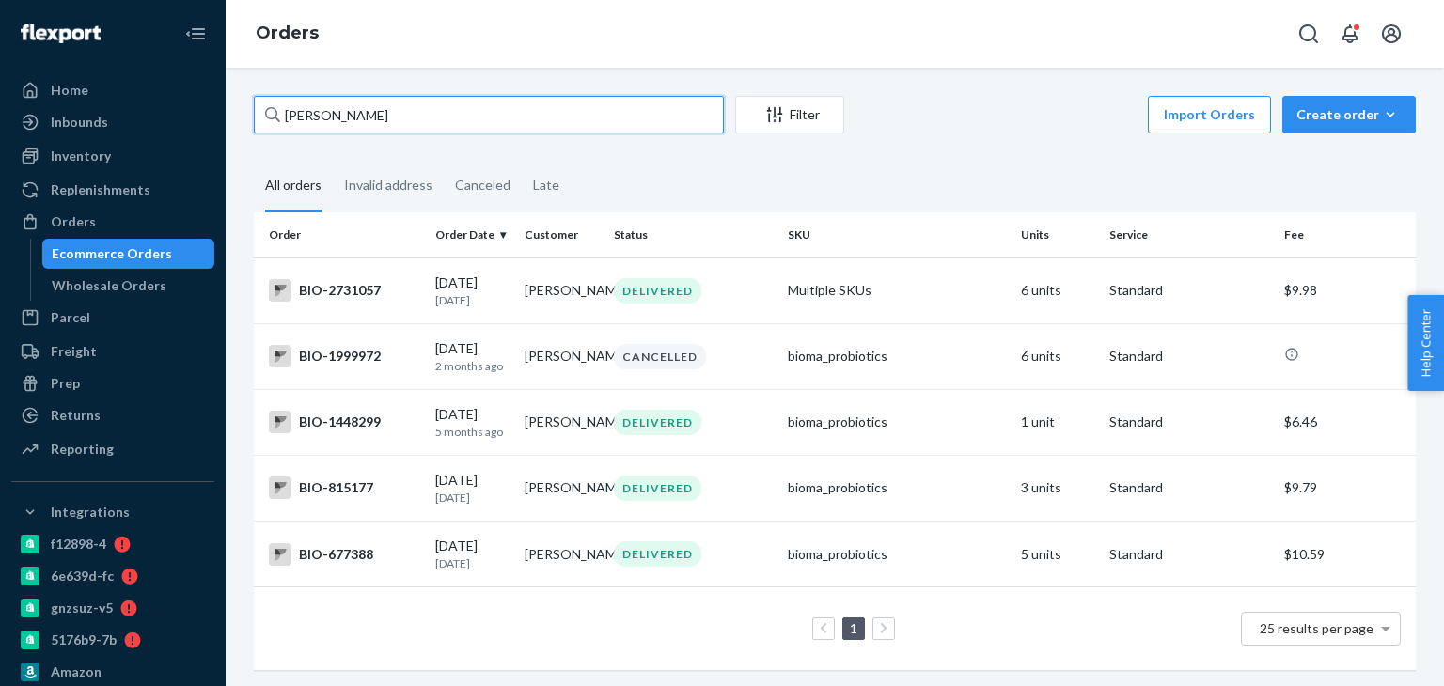
type input "Nancy Espino"
click at [411, 189] on div "Invalid address" at bounding box center [388, 187] width 88 height 52
click at [333, 161] on input "Invalid address" at bounding box center [333, 161] width 0 height 0
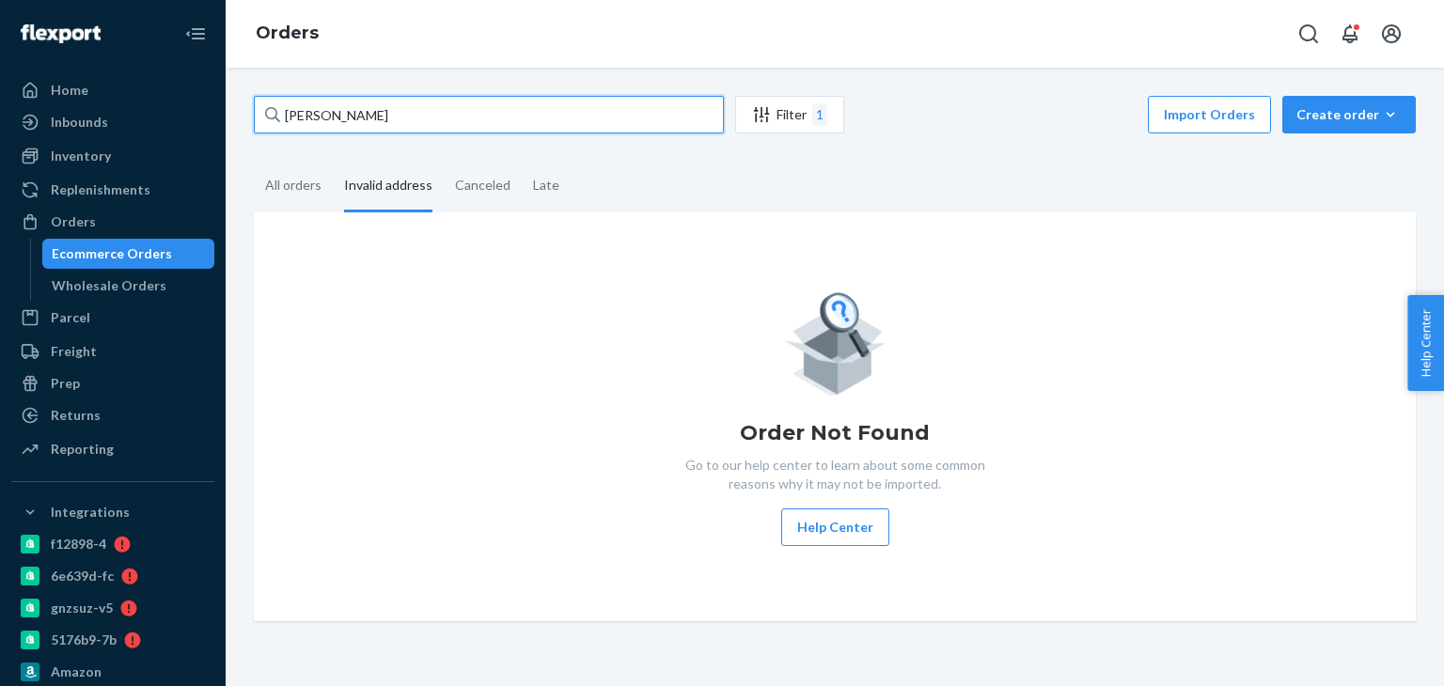
click at [443, 118] on input "Nancy Espino" at bounding box center [489, 115] width 470 height 38
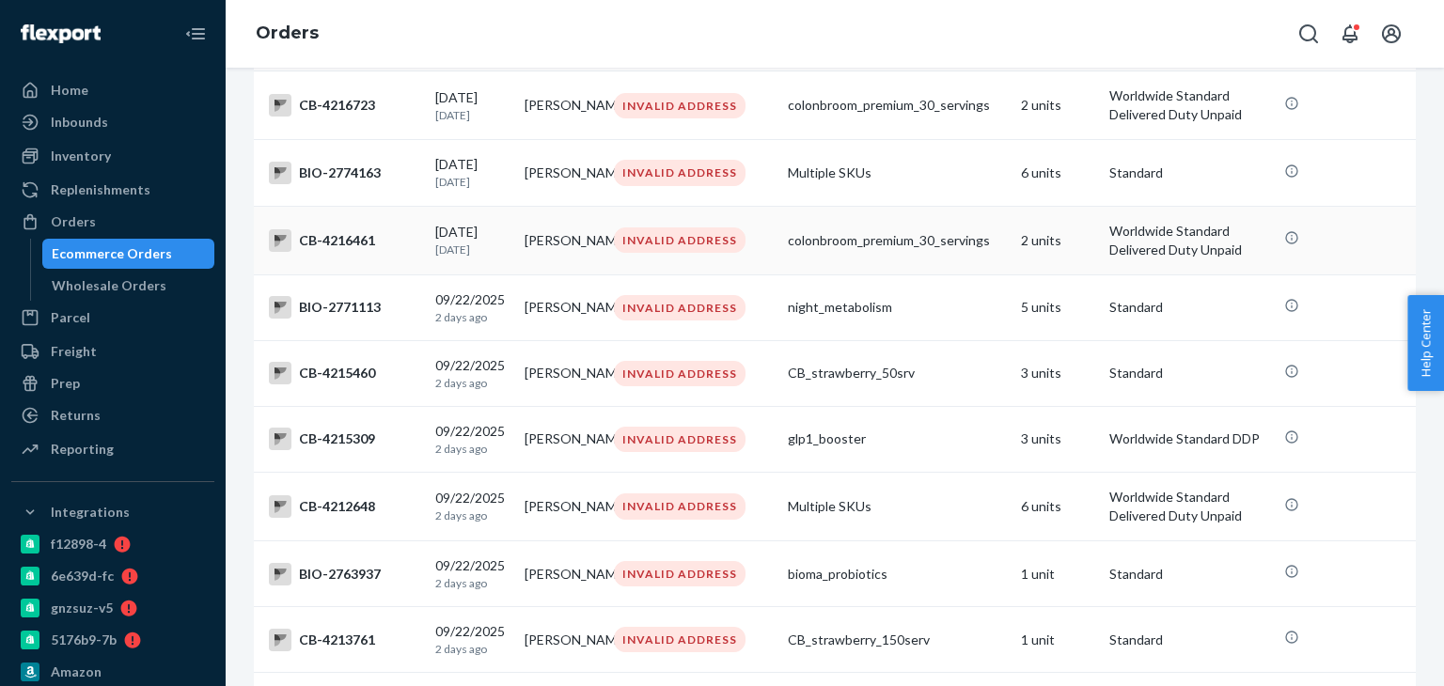
scroll to position [1481, 0]
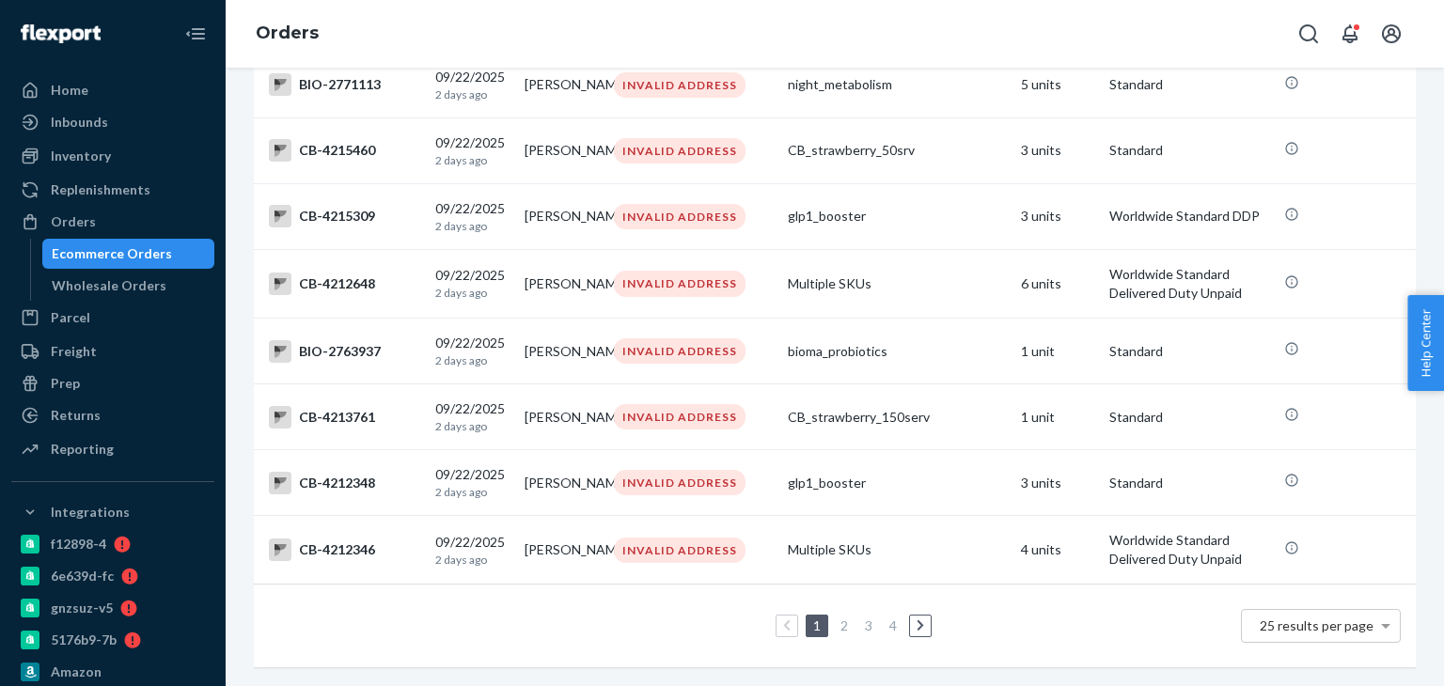
click at [862, 618] on link "3" at bounding box center [868, 626] width 15 height 16
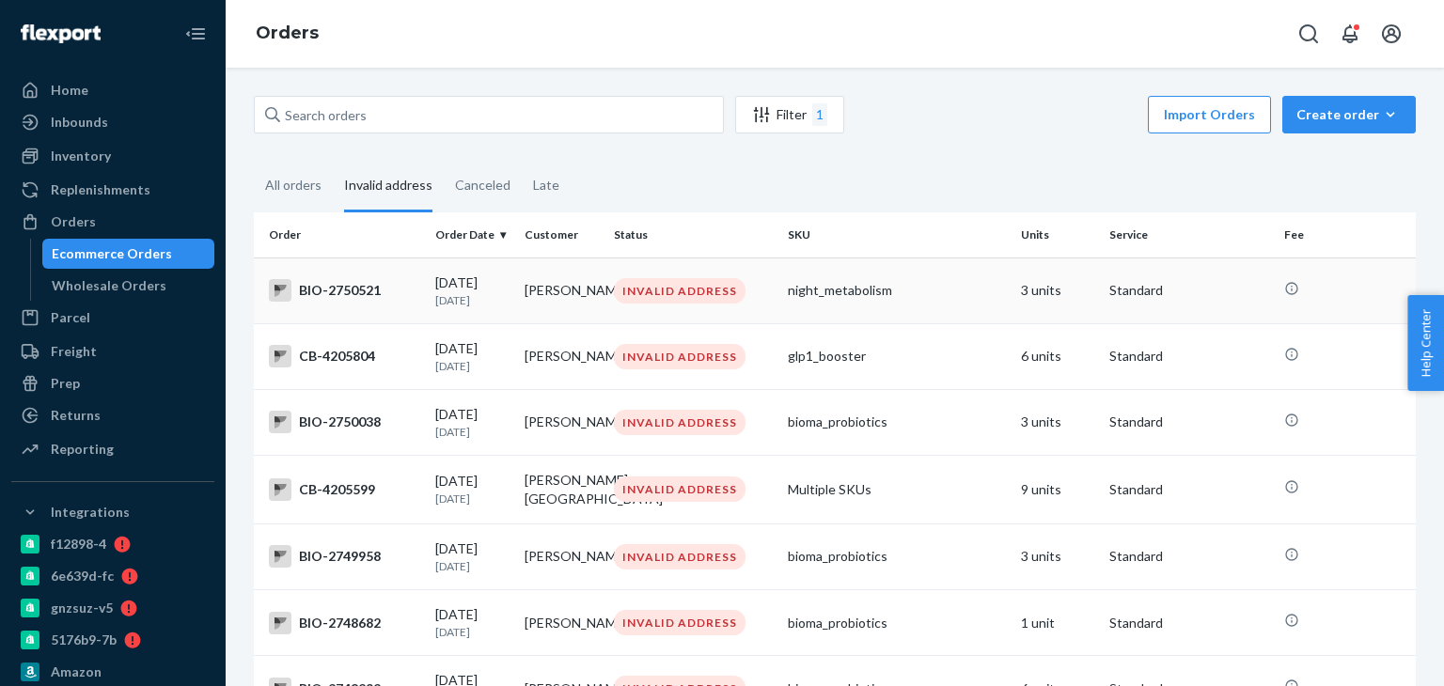
click at [353, 283] on div "BIO-2750521" at bounding box center [344, 290] width 151 height 23
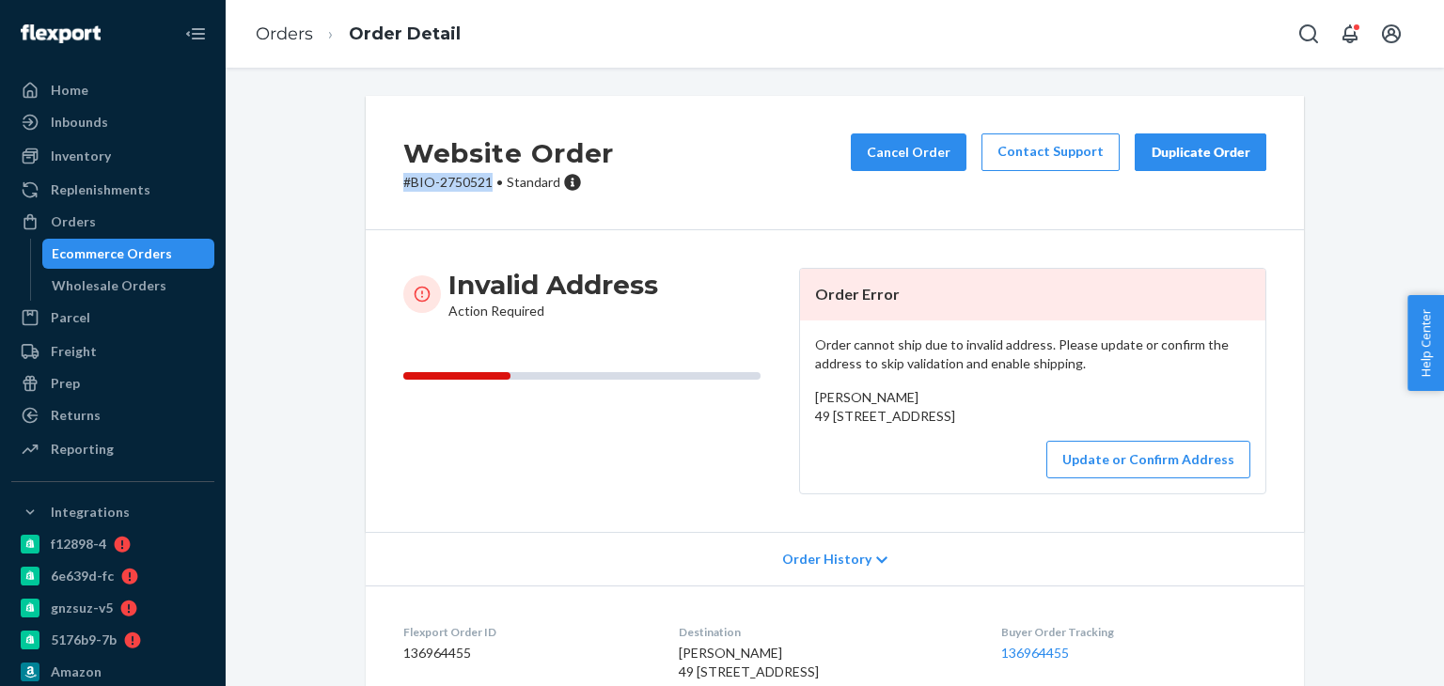
drag, startPoint x: 376, startPoint y: 187, endPoint x: 490, endPoint y: 212, distance: 116.3
click at [490, 212] on div "Website Order # BIO-2750521 • Standard Cancel Order Contact Support Duplicate O…" at bounding box center [835, 163] width 938 height 134
copy p "# BIO-2750521"
click at [290, 32] on link "Orders" at bounding box center [284, 34] width 57 height 21
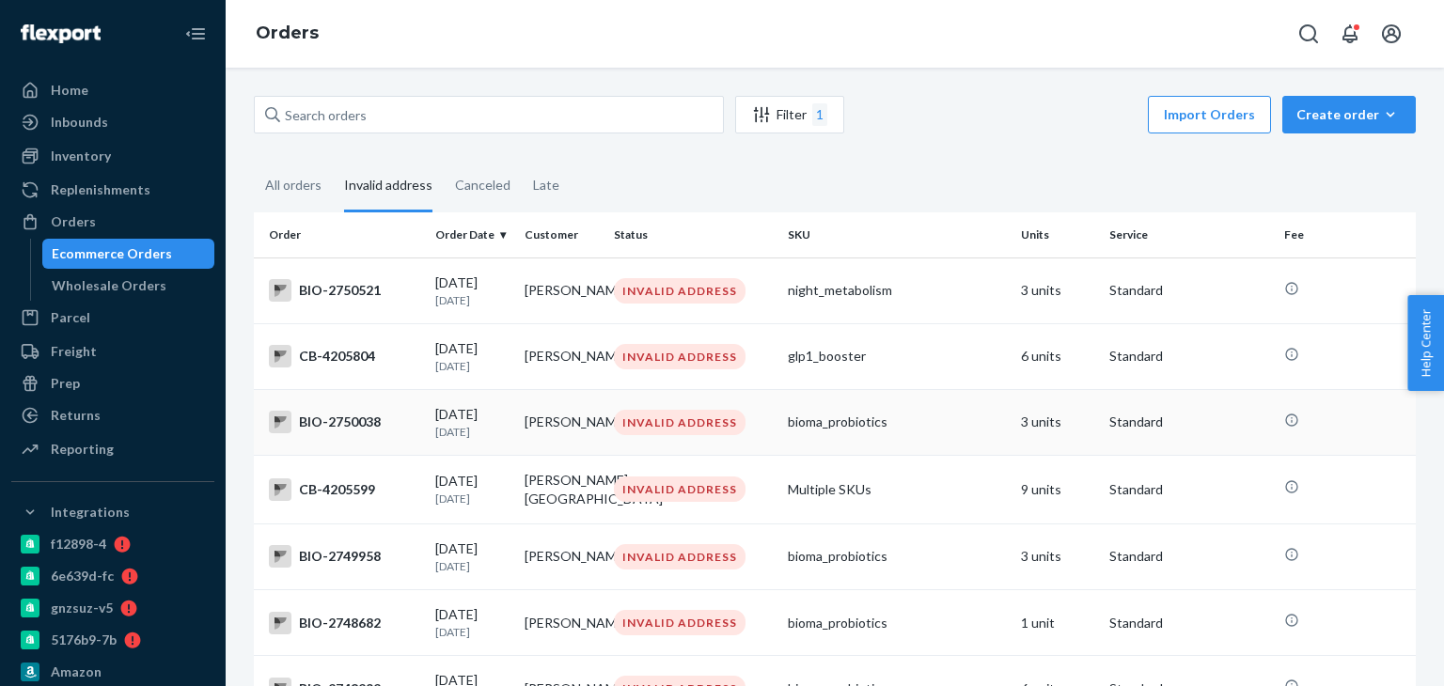
click at [344, 431] on div "BIO-2750038" at bounding box center [344, 422] width 151 height 23
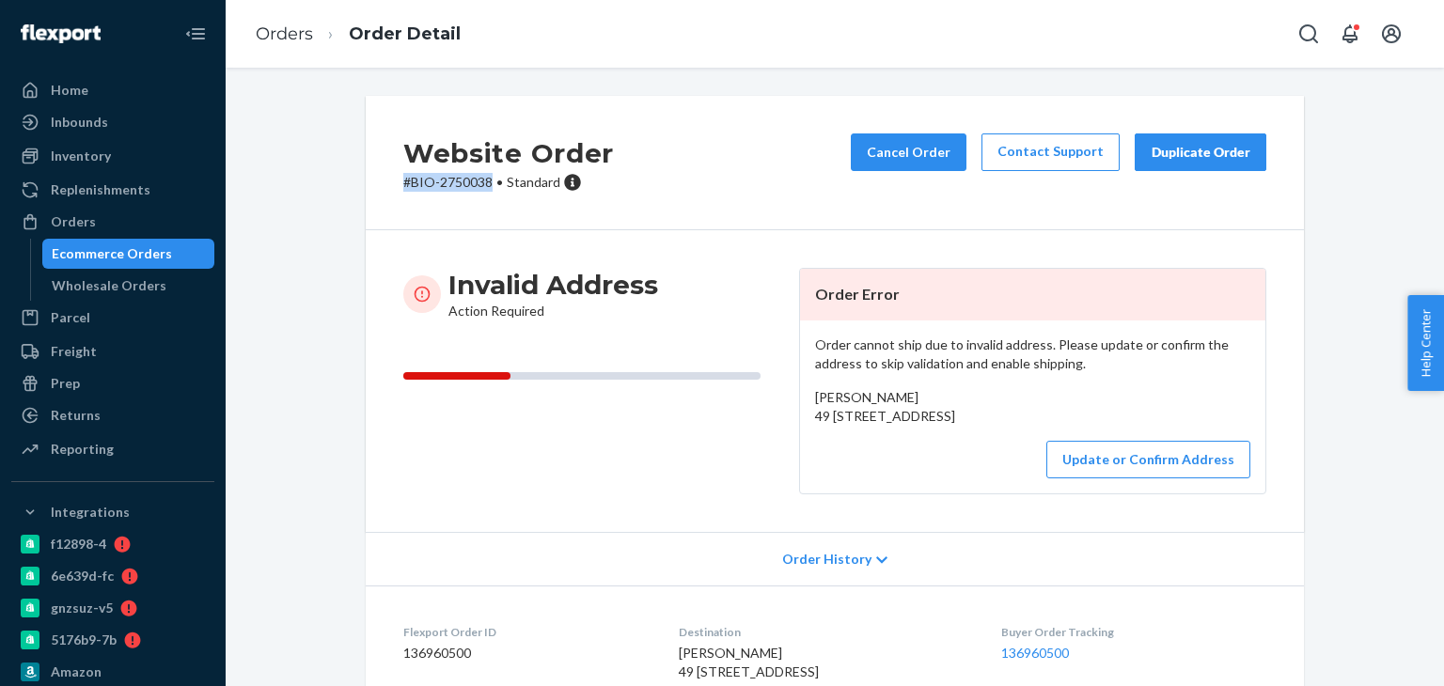
drag, startPoint x: 386, startPoint y: 196, endPoint x: 488, endPoint y: 193, distance: 101.6
click at [488, 193] on div "Website Order # BIO-2750038 • Standard Cancel Order Contact Support Duplicate O…" at bounding box center [835, 163] width 938 height 134
copy p "# BIO-2750038"
click at [832, 389] on span "Janice Hanger 49 1/2 Hillside Avenue, Greeley, CO 80631 US" at bounding box center [885, 406] width 140 height 35
click at [832, 388] on div "Janice Hanger 49 1/2 Hillside Avenue, Greeley, CO 80631 US" at bounding box center [1032, 407] width 435 height 38
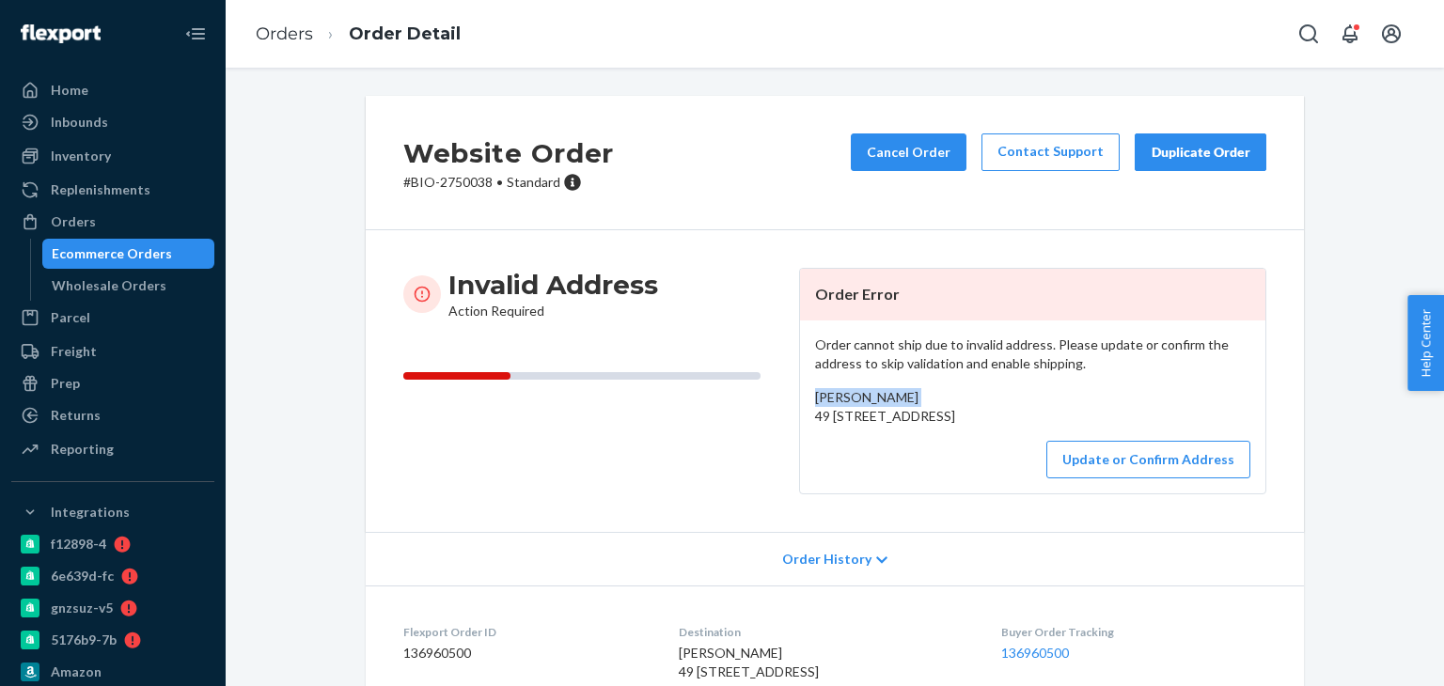
click at [832, 385] on div "Order cannot ship due to invalid address. Please update or confirm the address …" at bounding box center [1032, 407] width 465 height 173
copy span "Janice Hanger"
click at [263, 24] on link "Orders" at bounding box center [284, 34] width 57 height 21
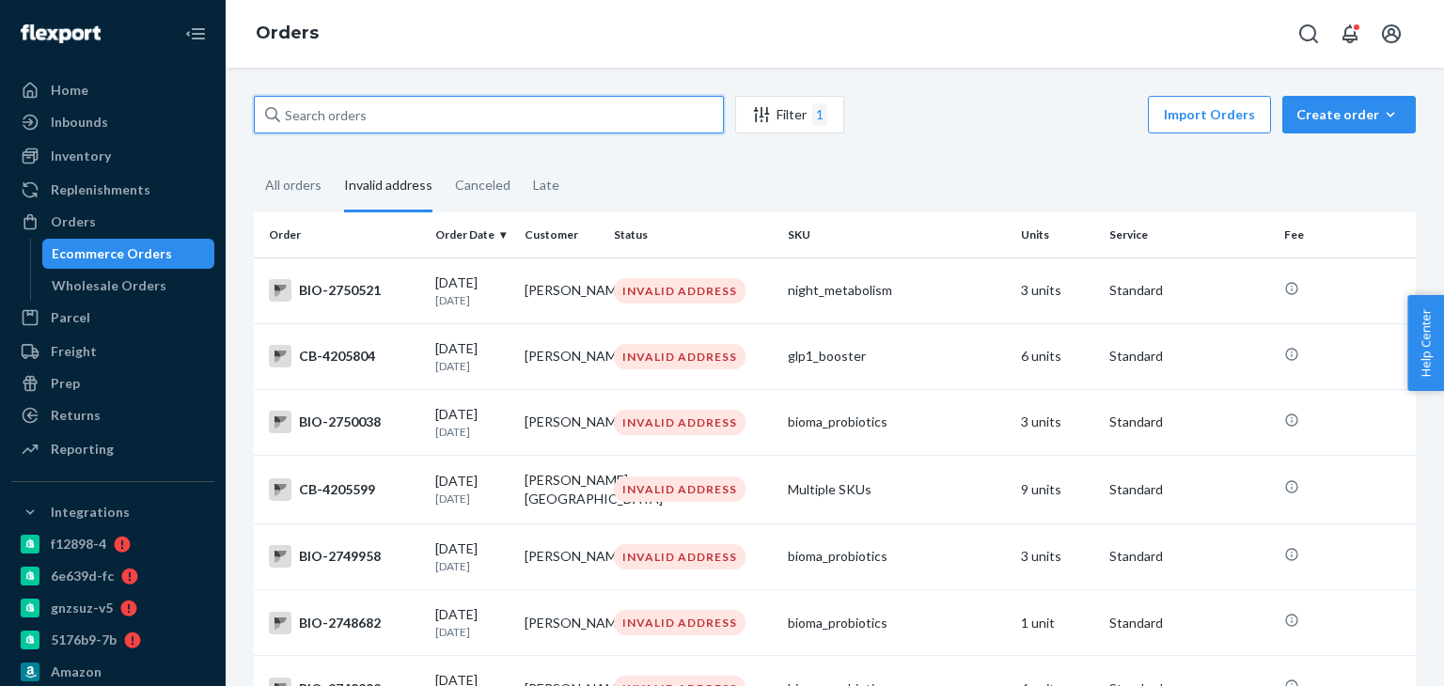
click at [337, 111] on input "text" at bounding box center [489, 115] width 470 height 38
click at [308, 185] on div "All orders" at bounding box center [293, 187] width 56 height 52
click at [254, 161] on input "All orders" at bounding box center [254, 161] width 0 height 0
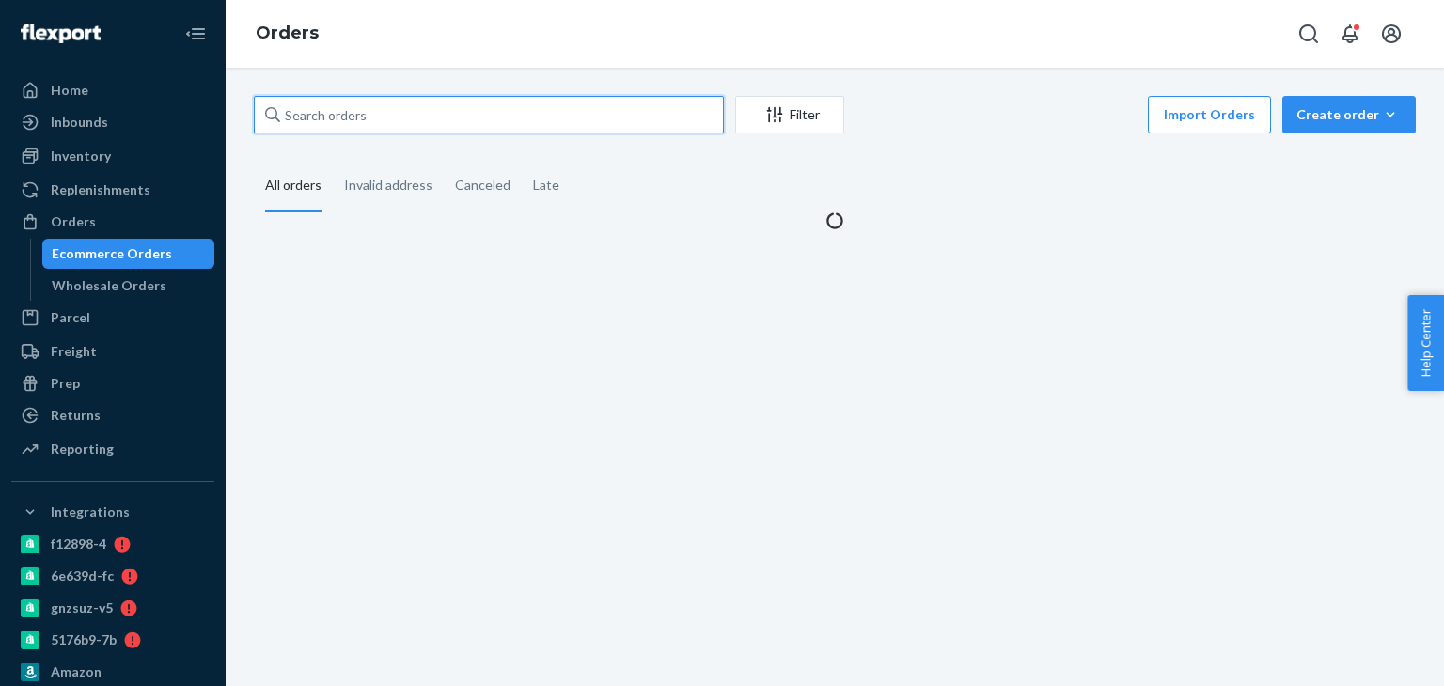
click at [337, 125] on input "text" at bounding box center [489, 115] width 470 height 38
paste input "Janice Hanger"
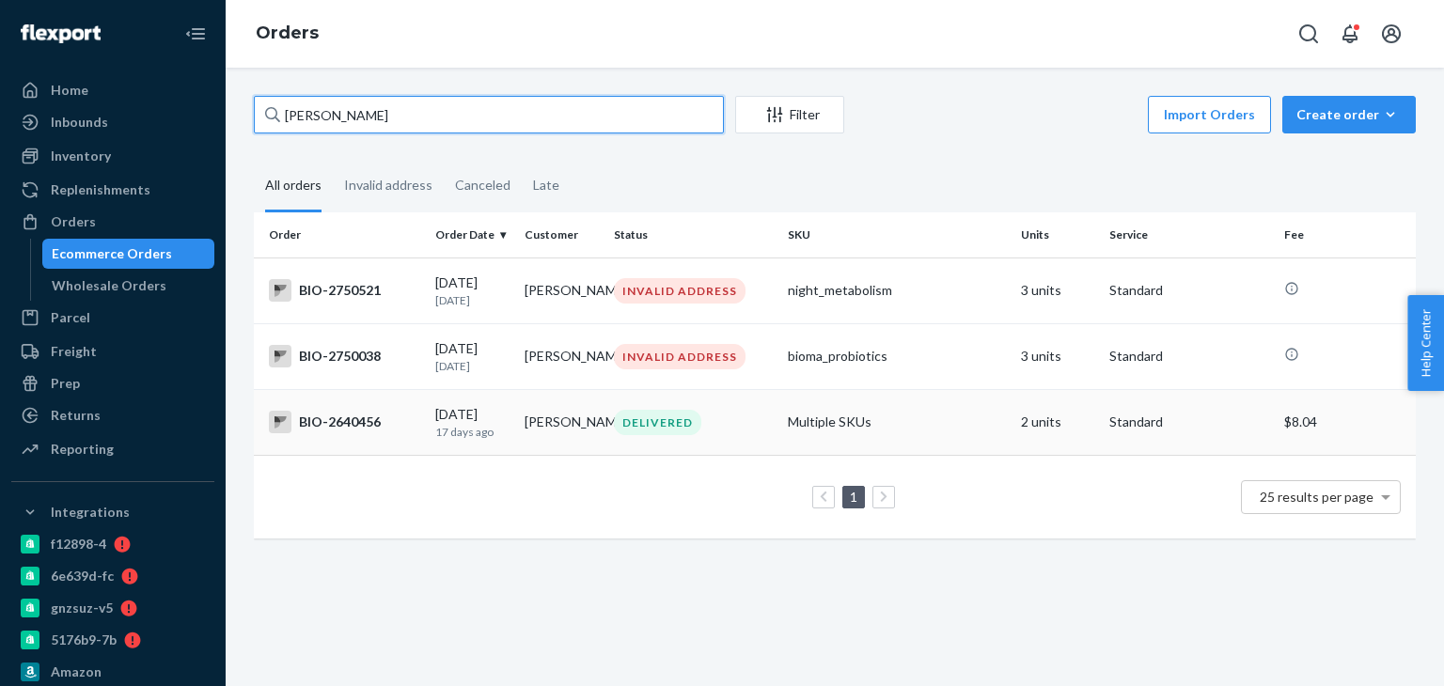
type input "Janice Hanger"
click at [353, 426] on div "BIO-2640456" at bounding box center [344, 422] width 151 height 23
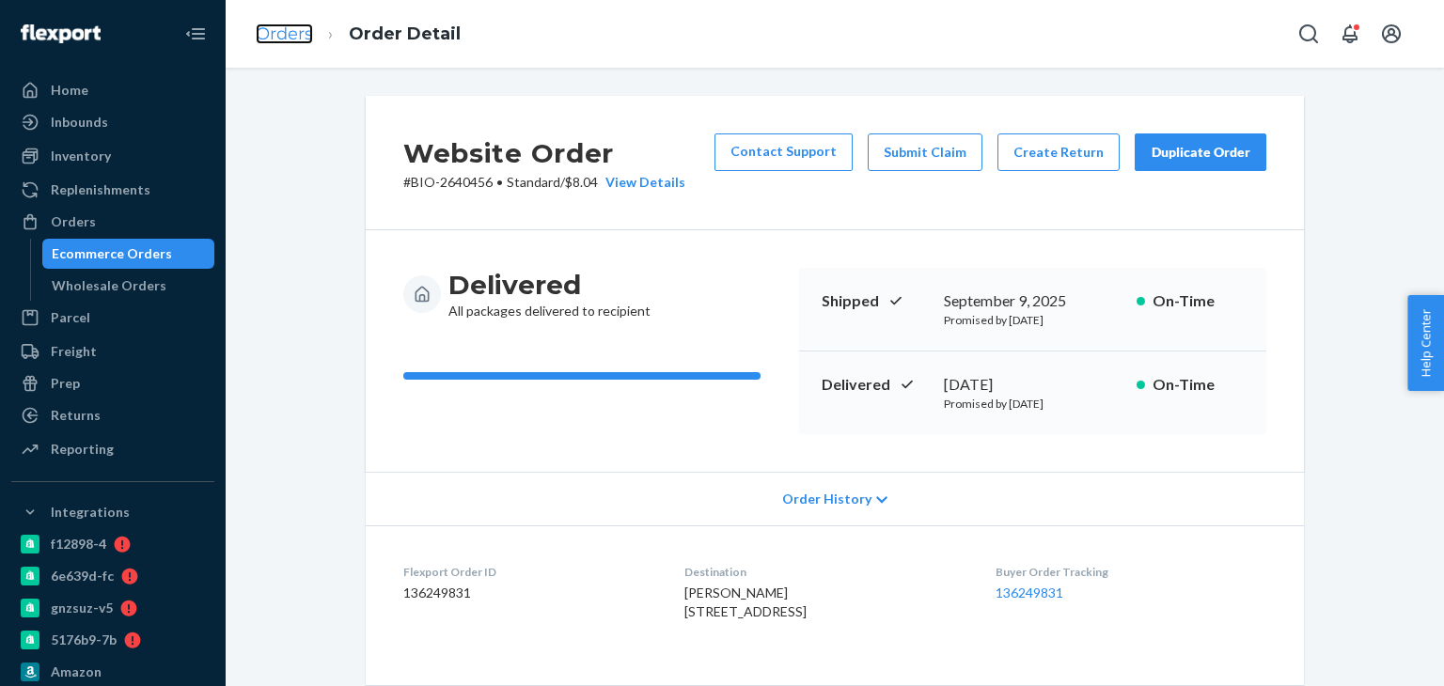
click at [289, 35] on link "Orders" at bounding box center [284, 34] width 57 height 21
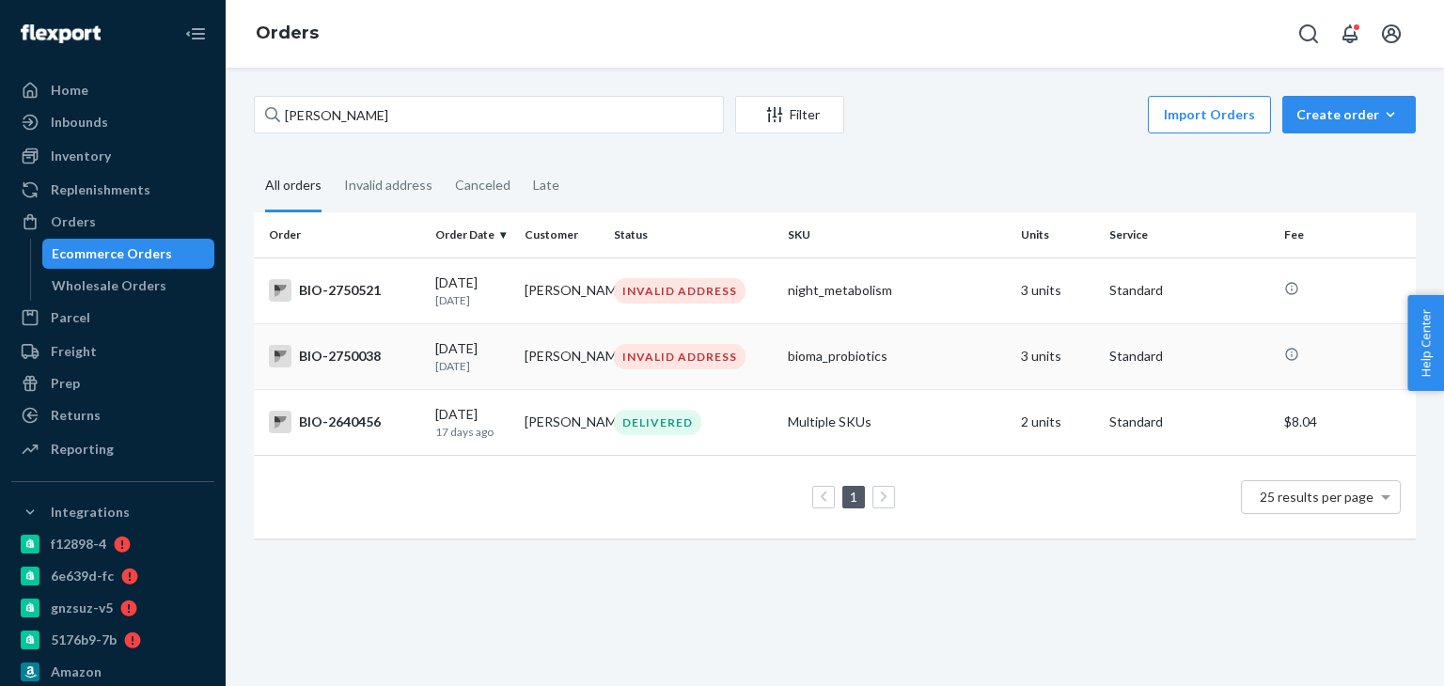
click at [340, 354] on div "BIO-2750038" at bounding box center [344, 356] width 151 height 23
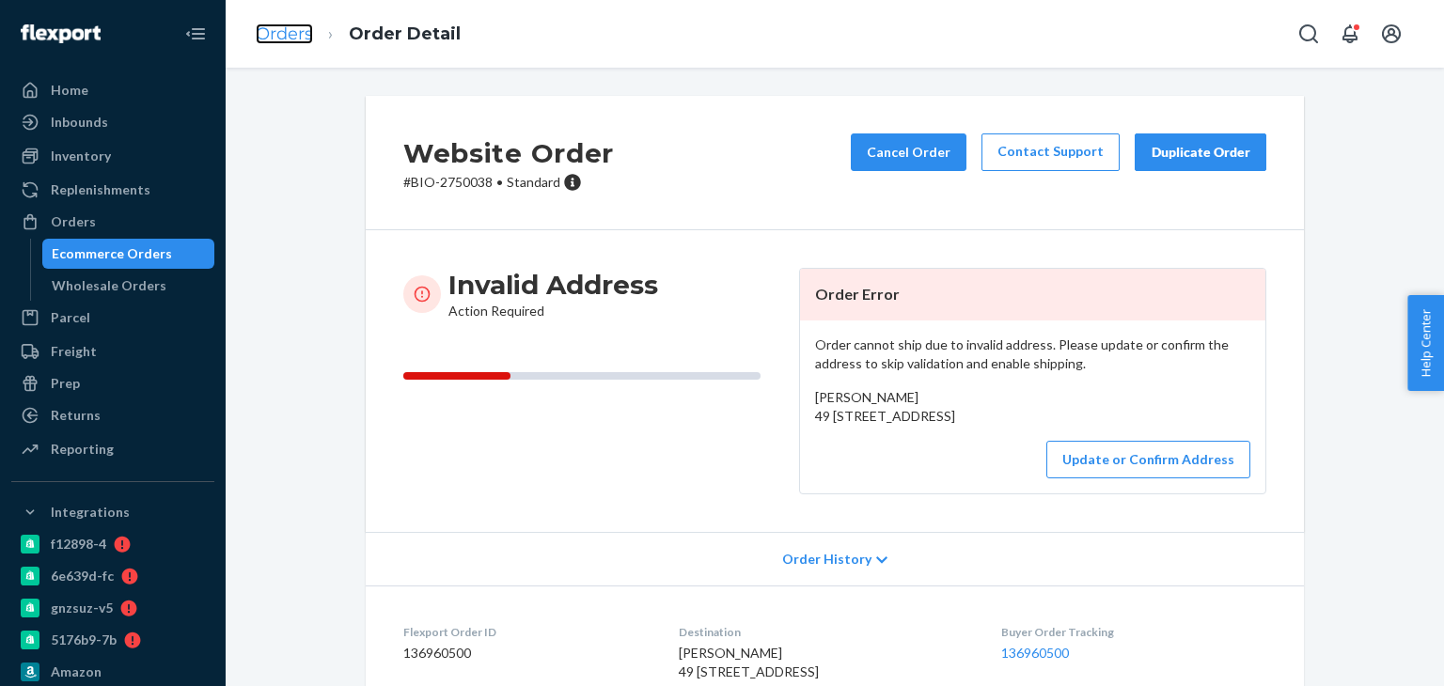
click at [294, 33] on link "Orders" at bounding box center [284, 34] width 57 height 21
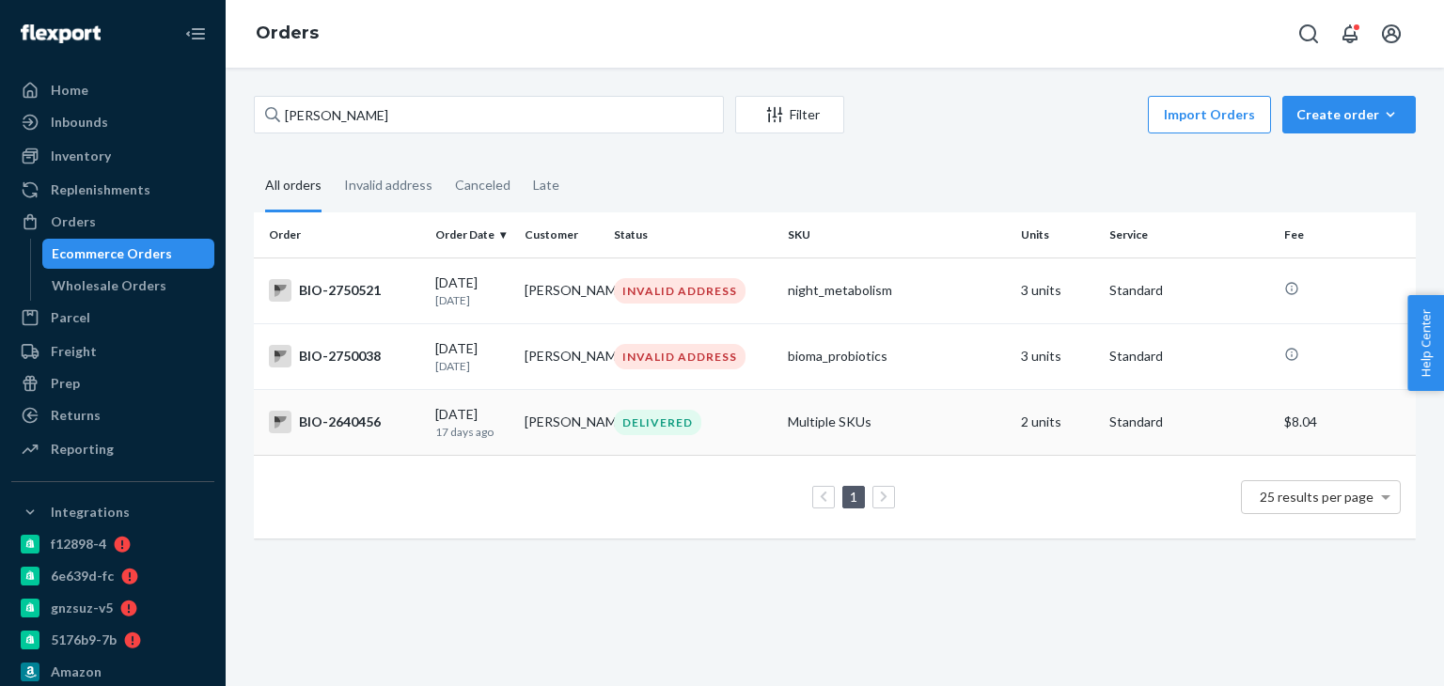
click at [364, 439] on td "BIO-2640456" at bounding box center [341, 422] width 174 height 66
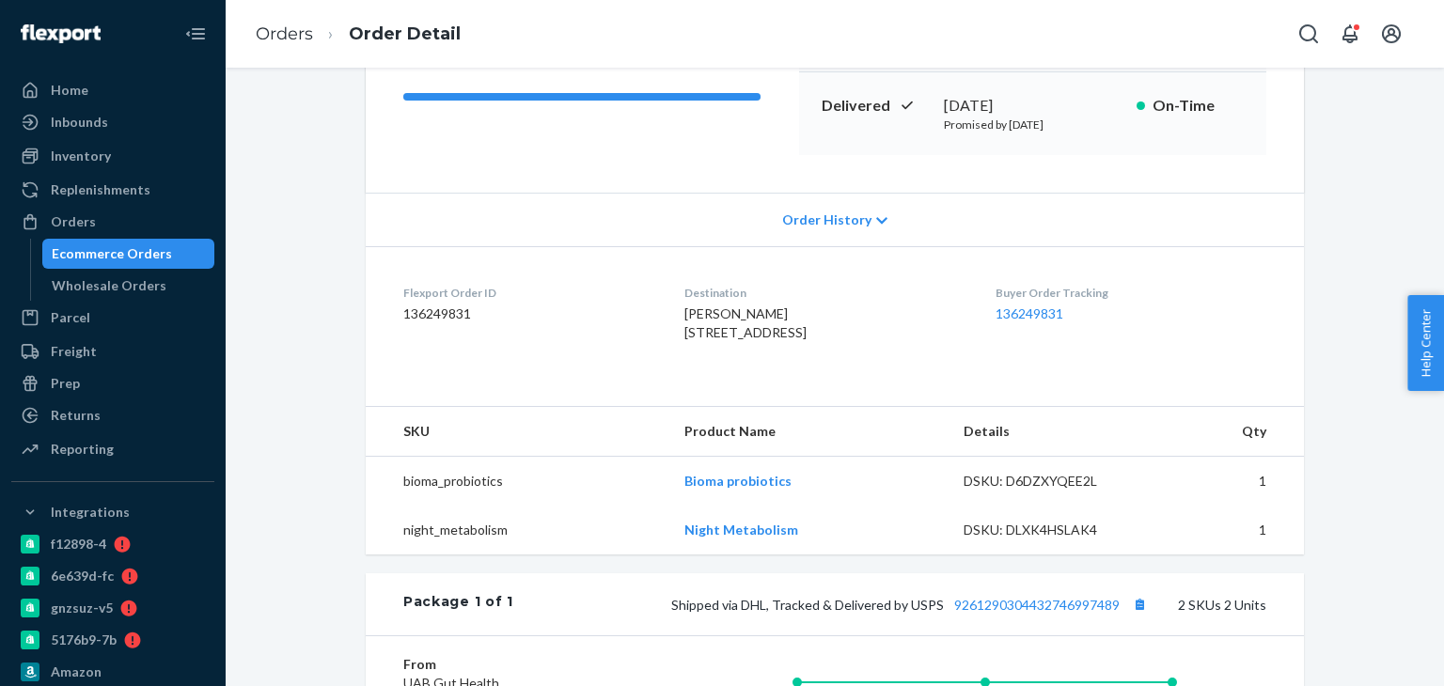
scroll to position [282, 0]
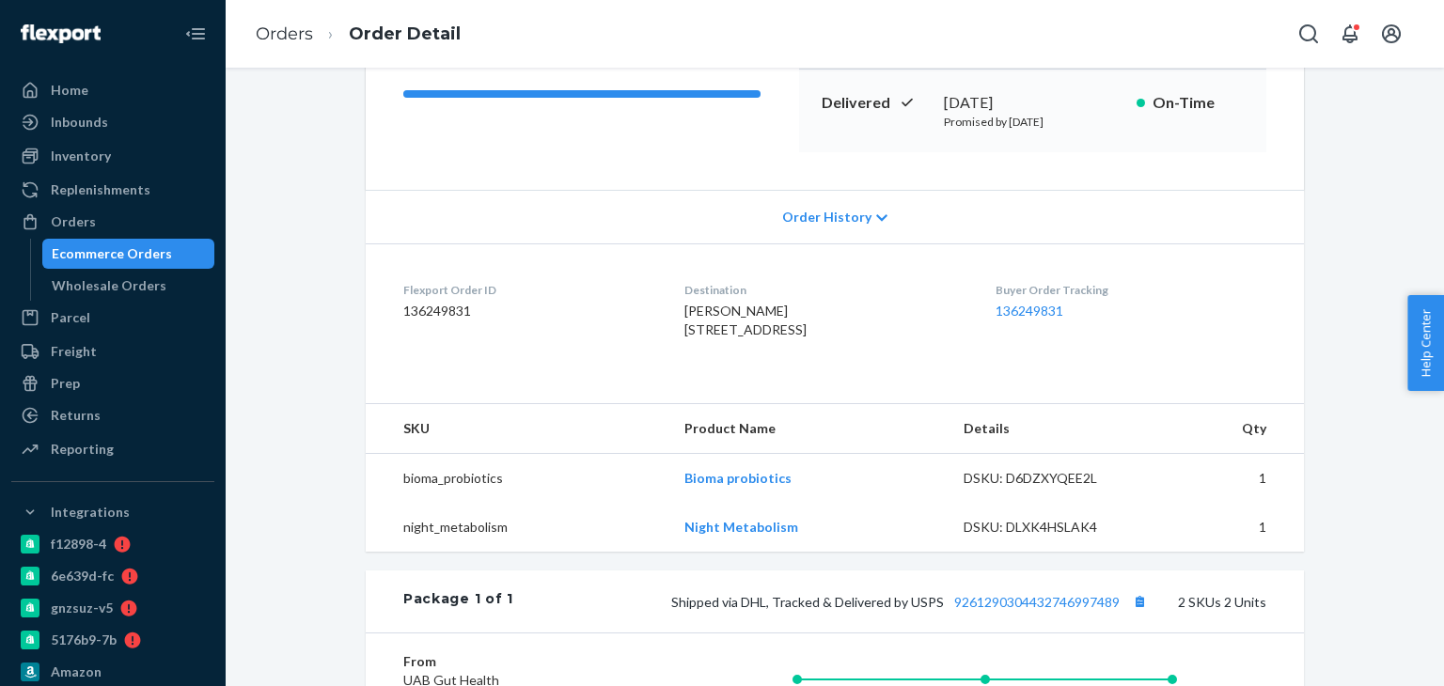
drag, startPoint x: 676, startPoint y: 334, endPoint x: 719, endPoint y: 400, distance: 79.5
click at [719, 384] on dl "Flexport Order ID 136249831 Destination Janice Hanger 27489 Co Rd 49 Unit #5 Gr…" at bounding box center [835, 313] width 938 height 141
copy span "27489 Co Rd 49 Unit #5 Greeley, CO 80631 US"
click at [300, 42] on link "Orders" at bounding box center [284, 34] width 57 height 21
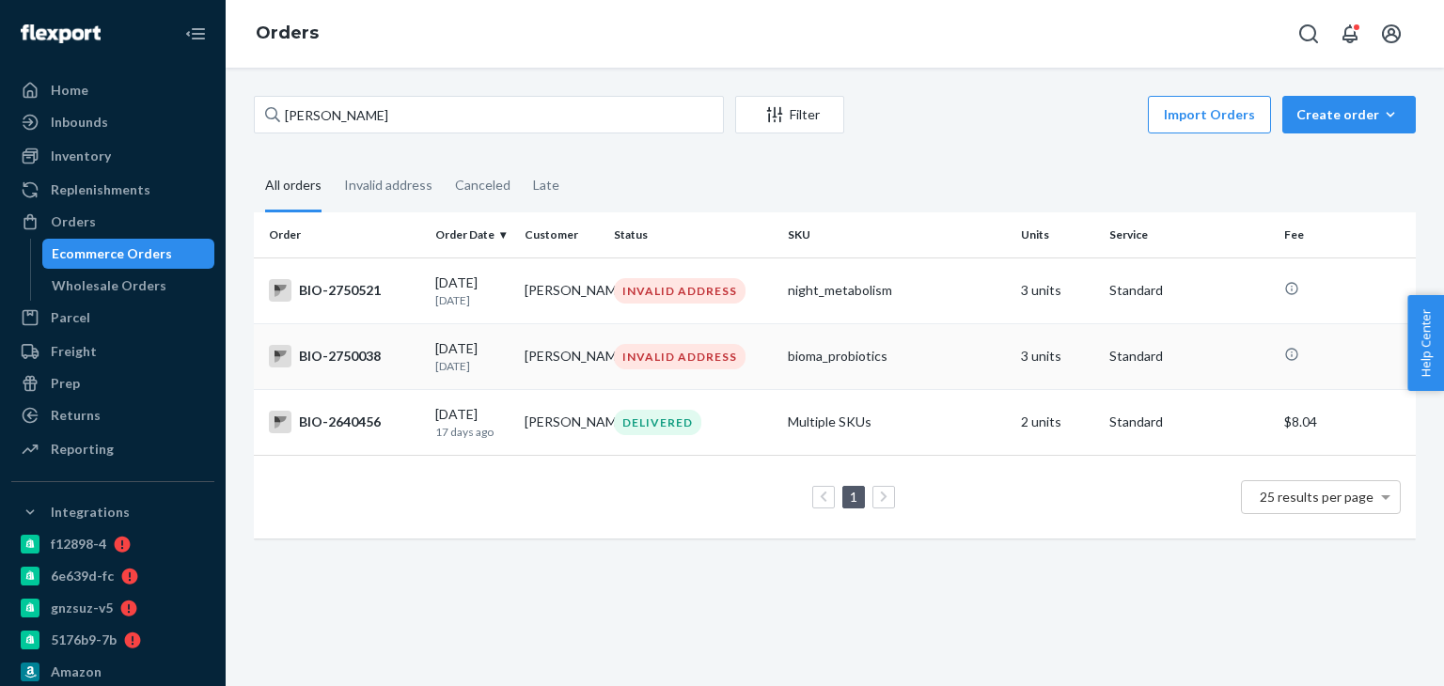
click at [342, 353] on div "BIO-2750038" at bounding box center [344, 356] width 151 height 23
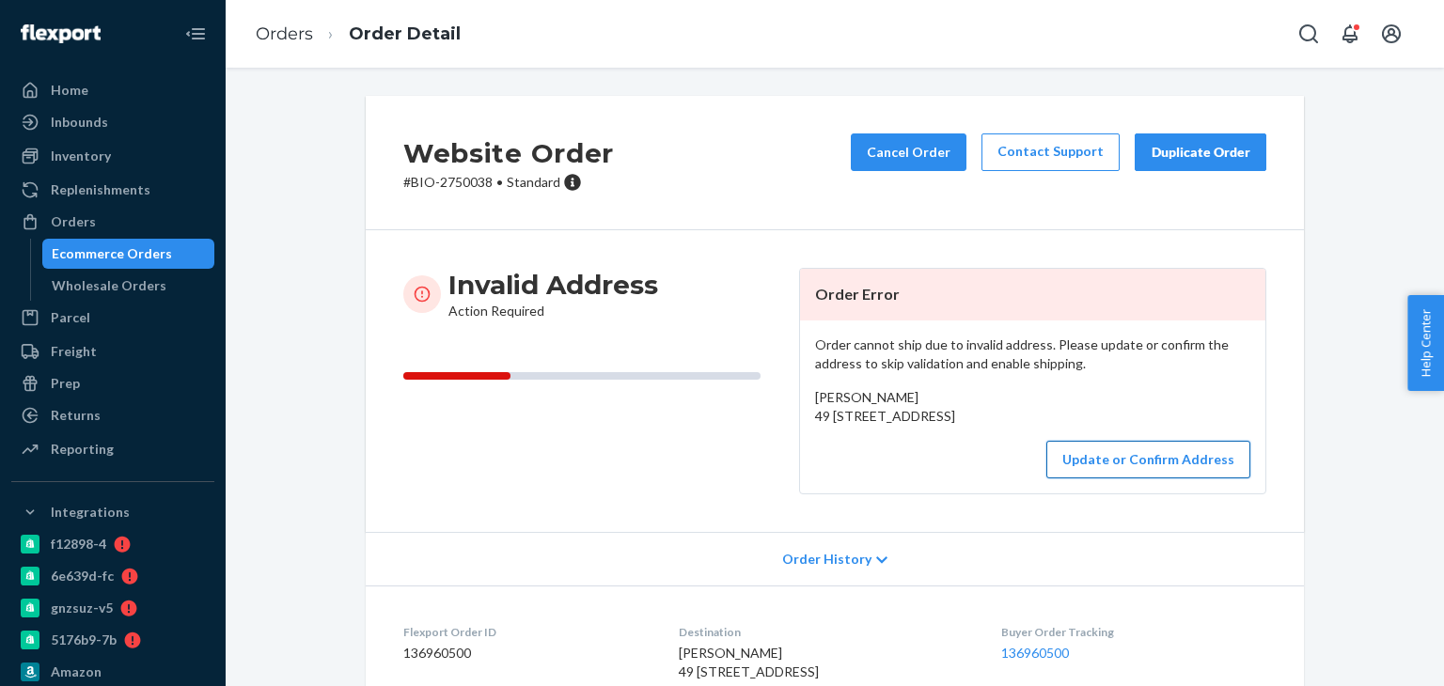
click at [1118, 478] on button "Update or Confirm Address" at bounding box center [1148, 460] width 204 height 38
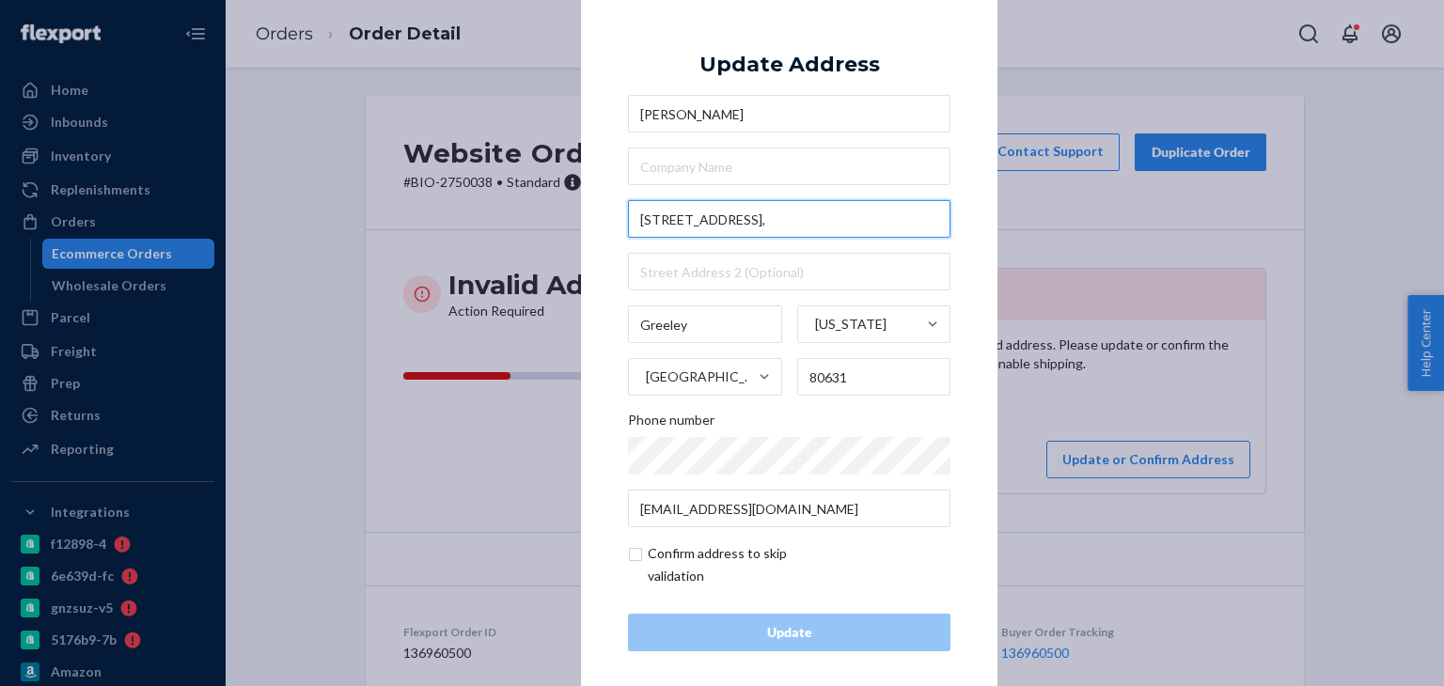
click at [690, 235] on input "49 1/2 Hillside Avenue," at bounding box center [789, 219] width 322 height 38
paste input "27489 Co Rd 49 Unit #5 Greeley, CO 80631 US"
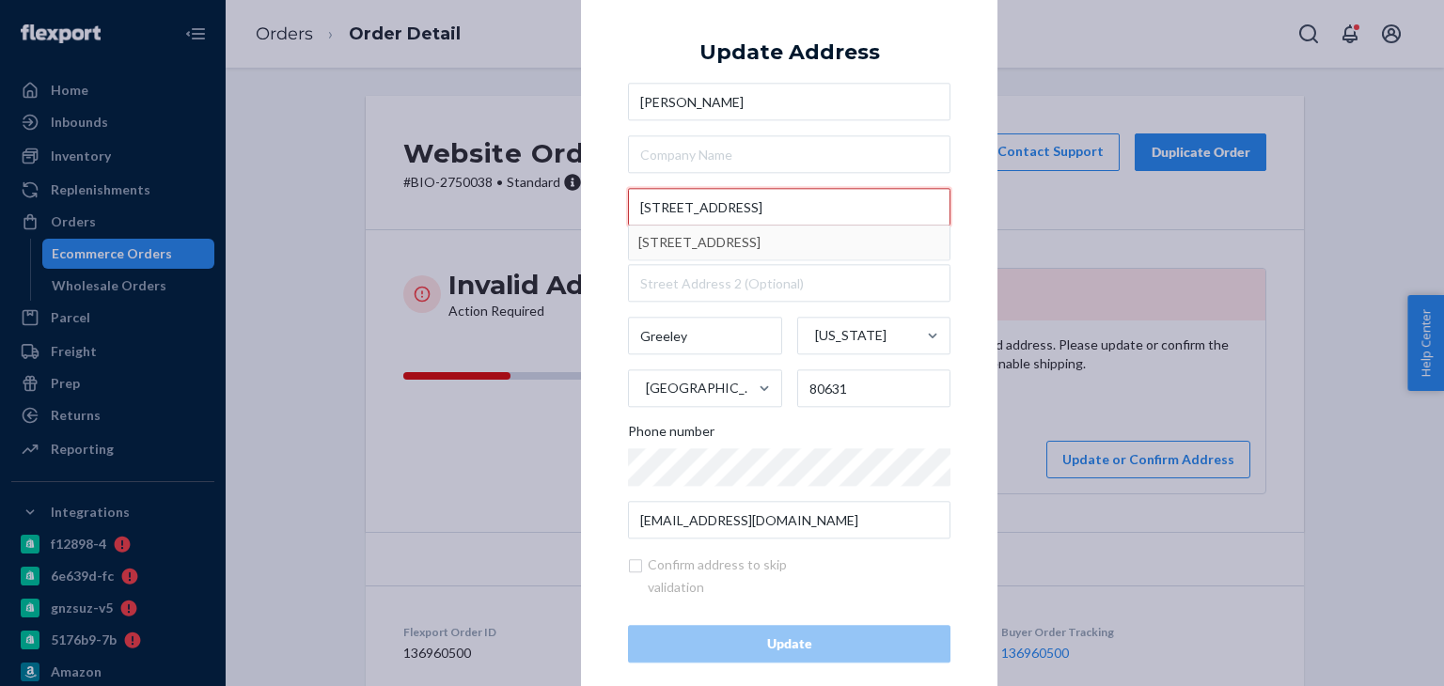
type input "27489 Co Rd 49 Unit #5 Greeley, CO 80631 US"
type input "5"
type input "27489 Co Rd 49"
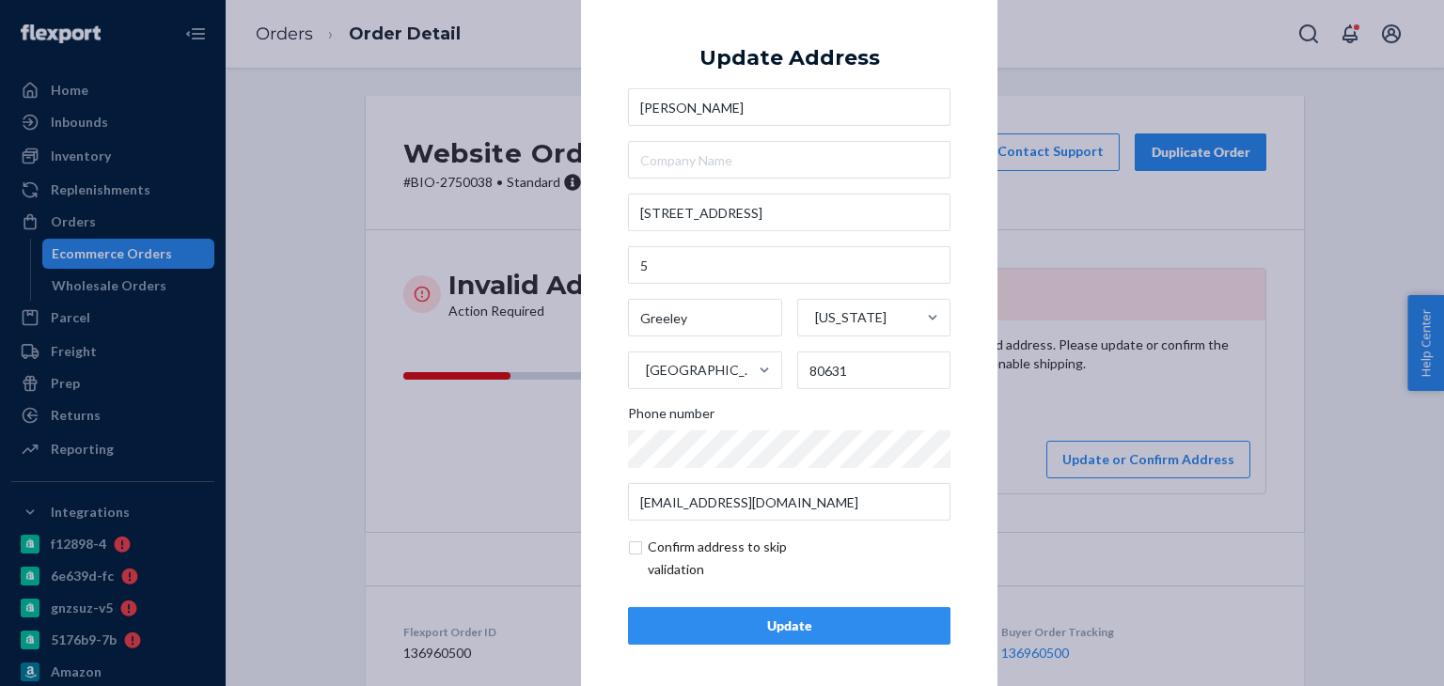
scroll to position [12, 0]
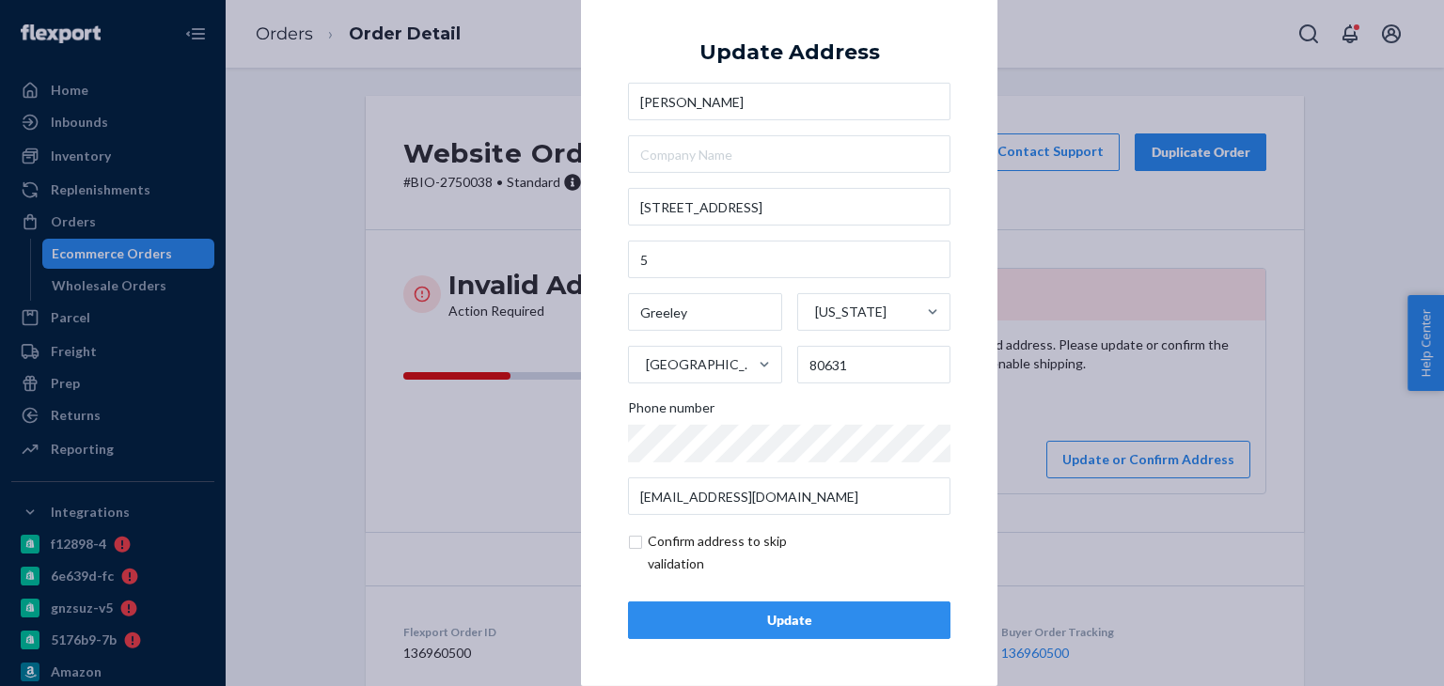
click at [790, 608] on button "Update" at bounding box center [789, 621] width 322 height 38
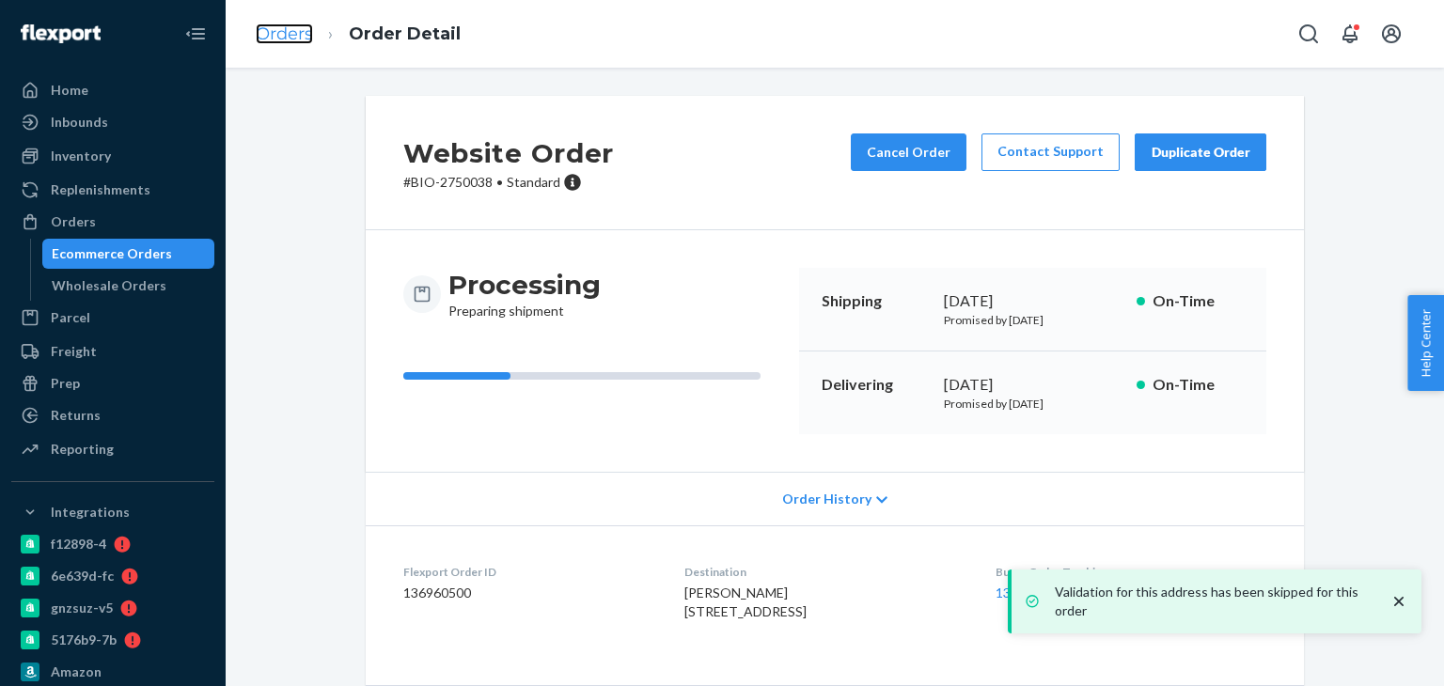
click at [291, 32] on link "Orders" at bounding box center [284, 34] width 57 height 21
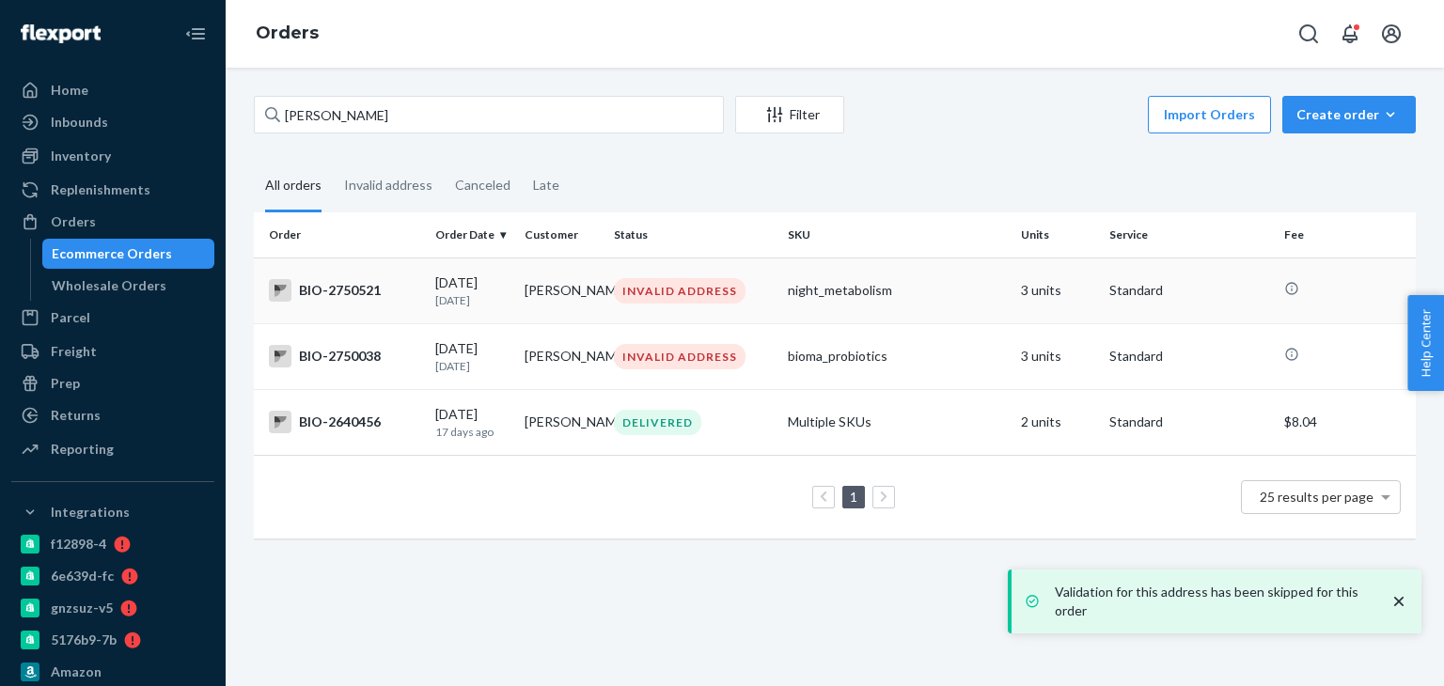
click at [336, 288] on div "BIO-2750521" at bounding box center [344, 290] width 151 height 23
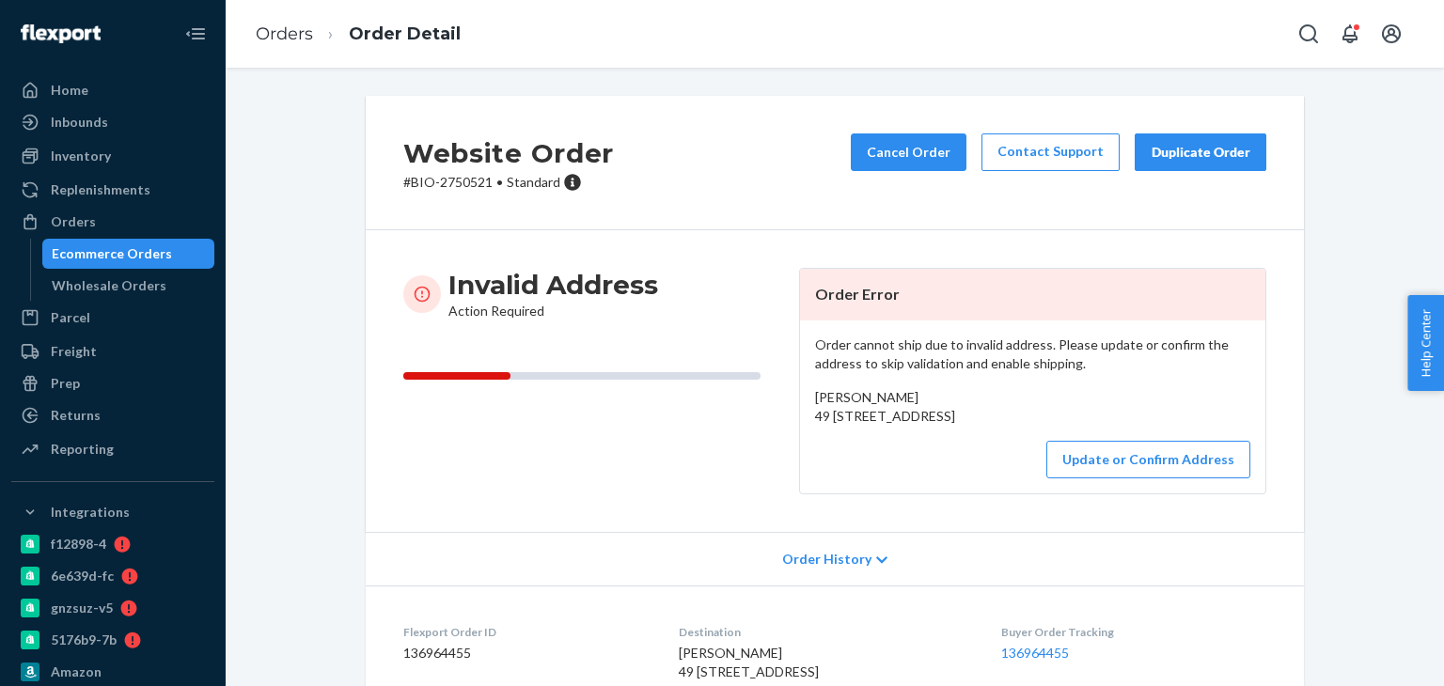
click at [1168, 494] on div "Order cannot ship due to invalid address. Please update or confirm the address …" at bounding box center [1032, 407] width 465 height 173
click at [1168, 478] on button "Update or Confirm Address" at bounding box center [1148, 460] width 204 height 38
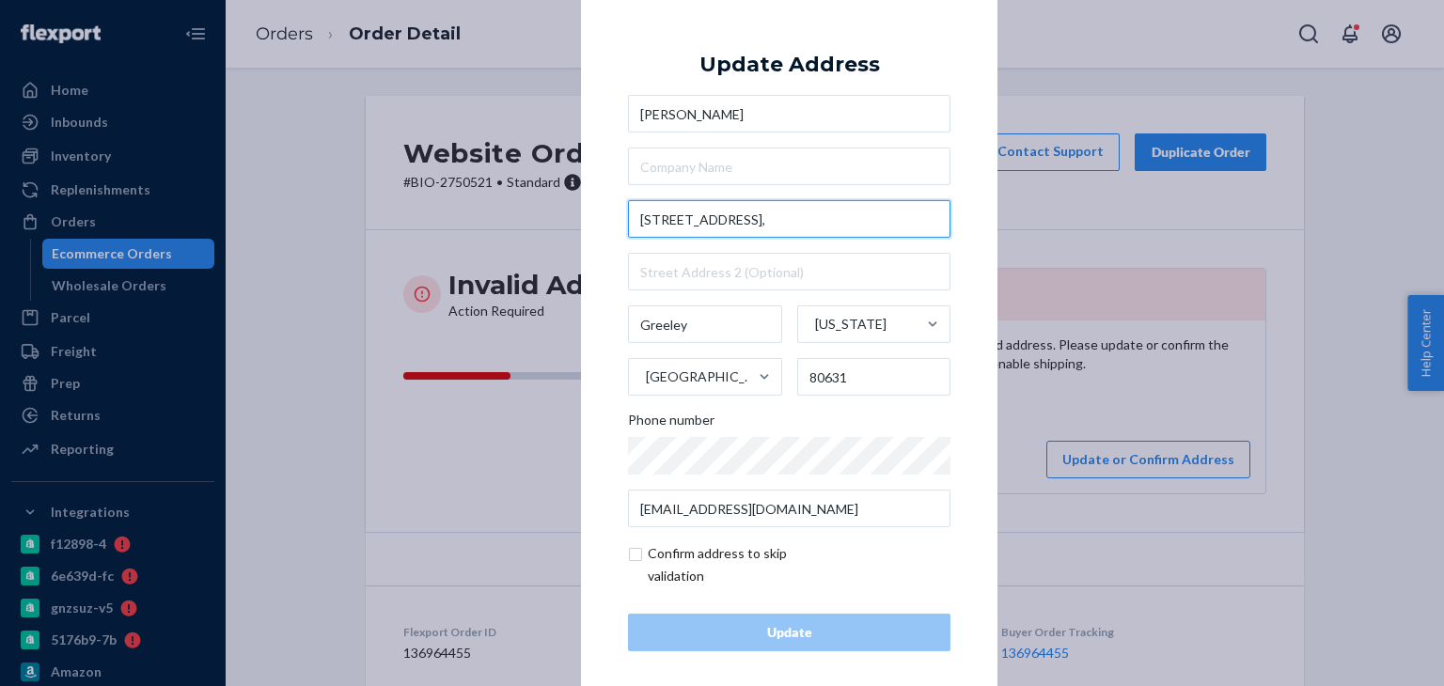
click at [696, 229] on input "49 1/2 Hillside Avenue," at bounding box center [789, 219] width 322 height 38
paste input "27489 Co Rd 49 Unit #5 Greeley, CO 80631 US"
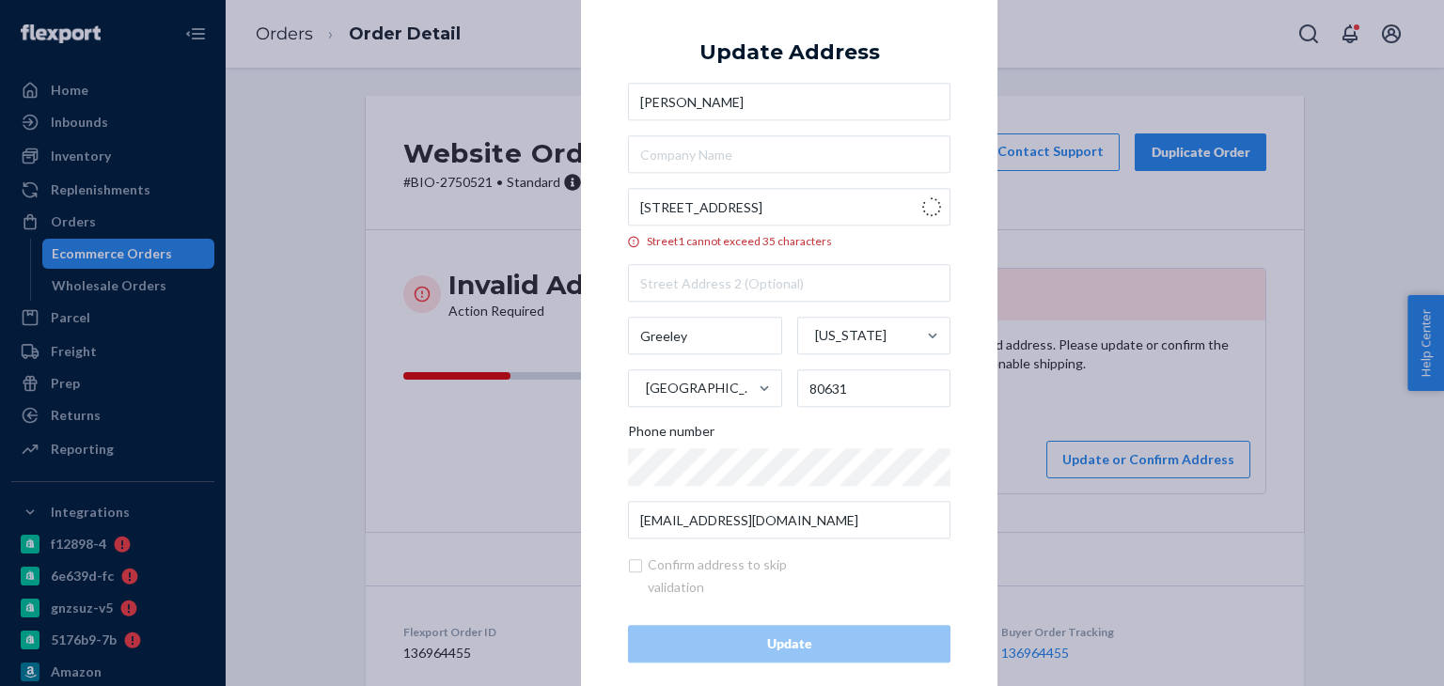
type input "27489 Co Rd 49"
type input "5"
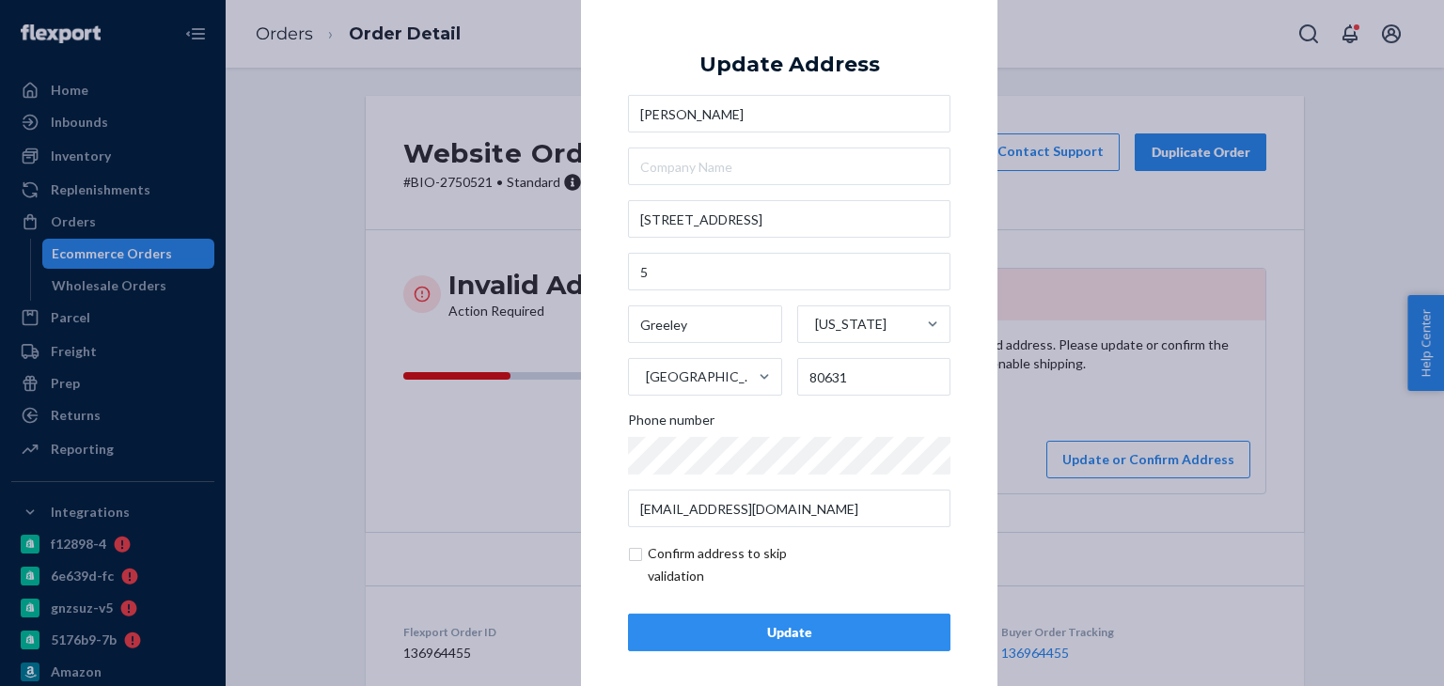
scroll to position [12, 0]
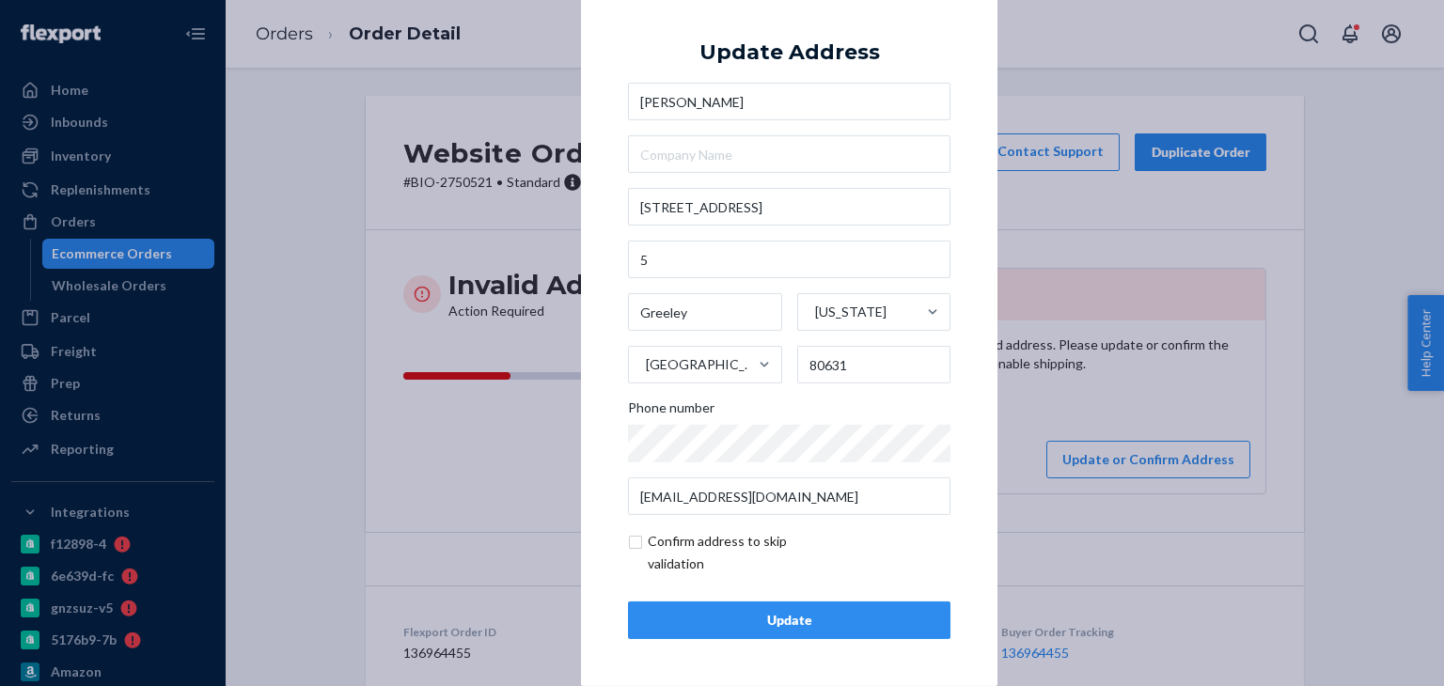
click at [902, 614] on div "Update" at bounding box center [789, 620] width 290 height 19
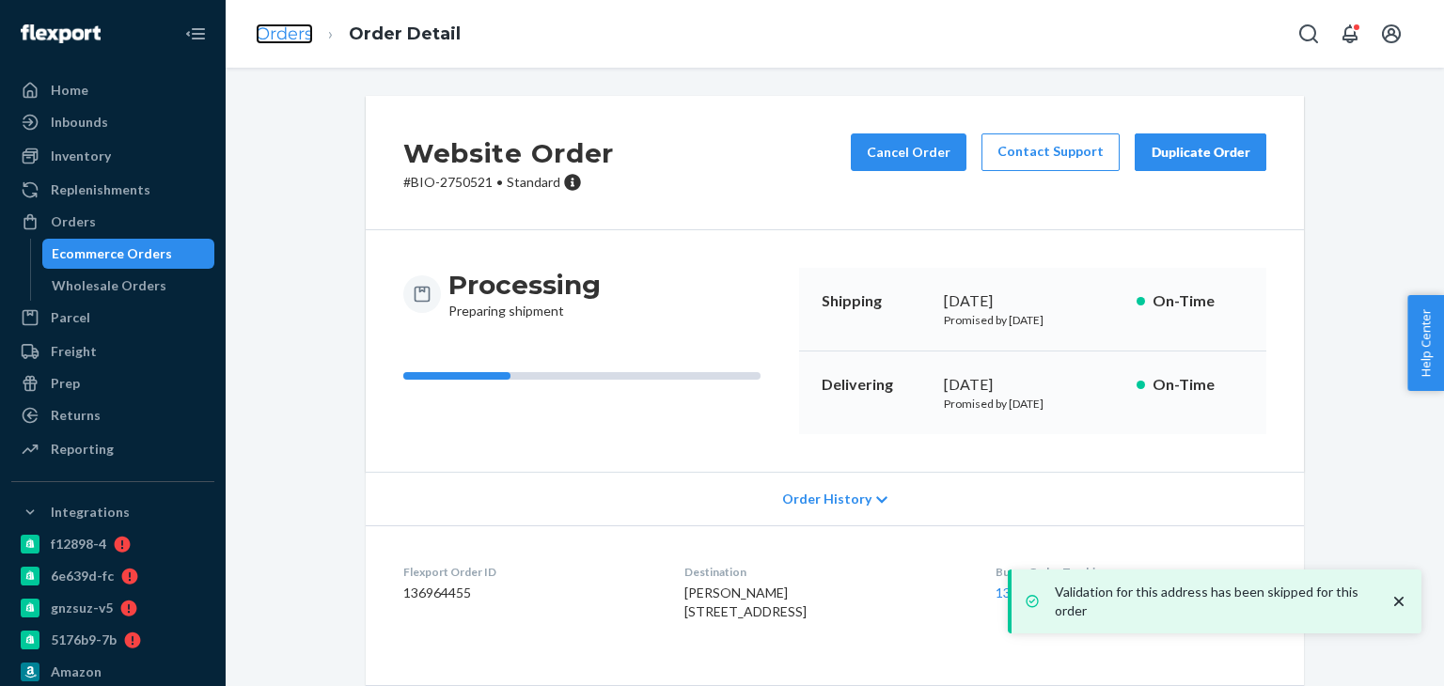
click at [285, 32] on link "Orders" at bounding box center [284, 34] width 57 height 21
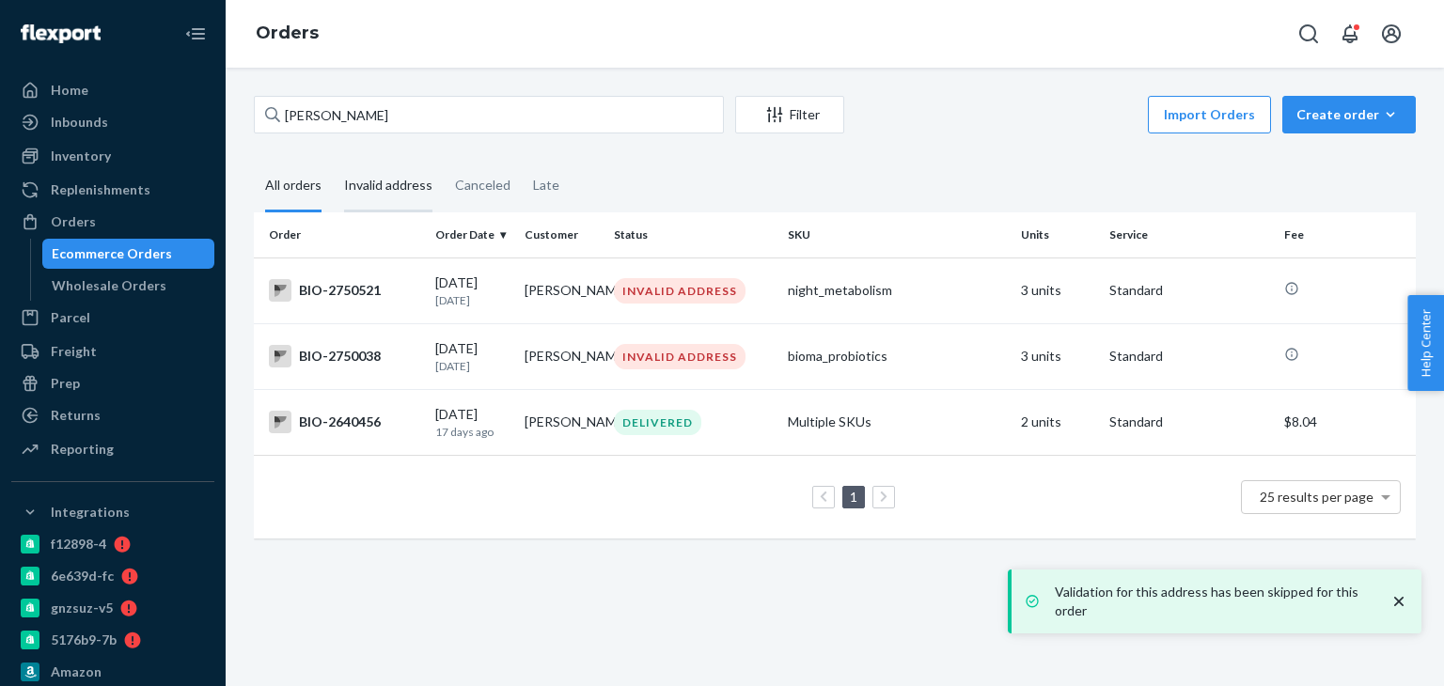
click at [355, 177] on div "Invalid address" at bounding box center [388, 187] width 88 height 52
click at [333, 161] on input "Invalid address" at bounding box center [333, 161] width 0 height 0
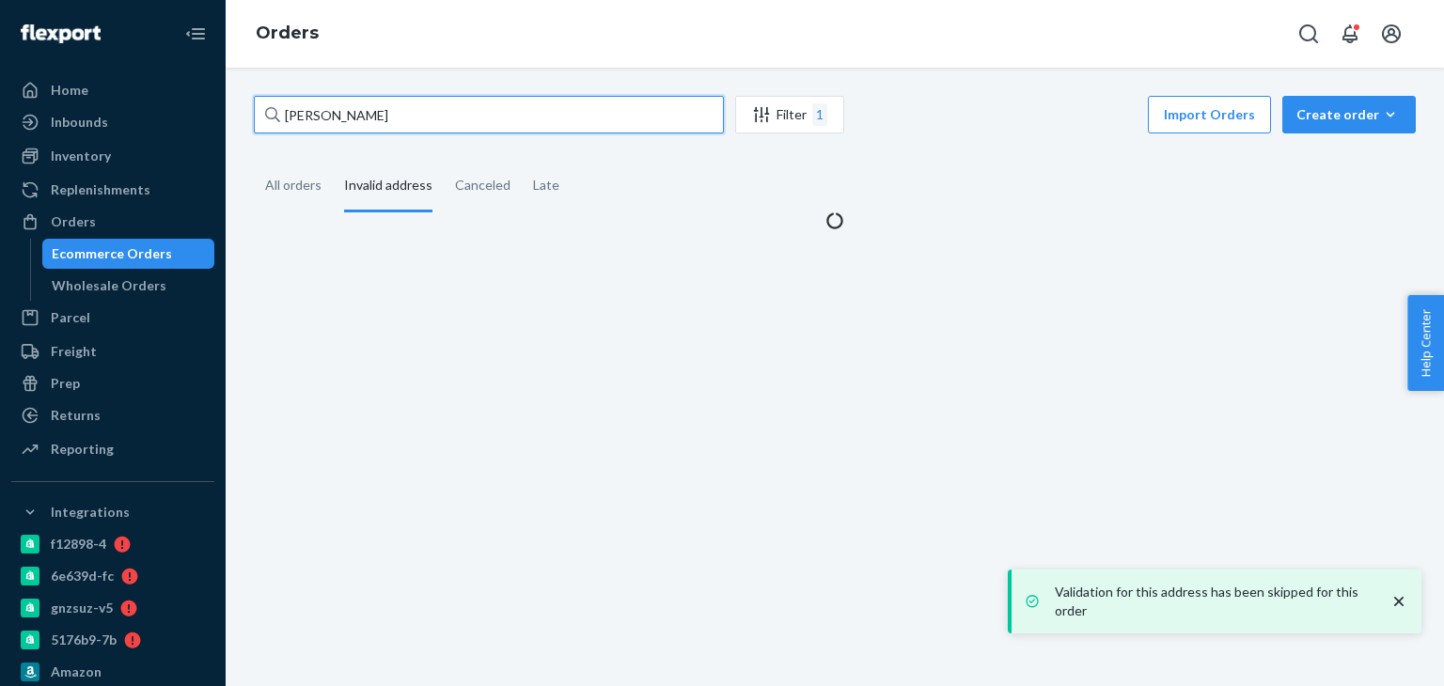
click at [382, 114] on input "Janice Hanger" at bounding box center [489, 115] width 470 height 38
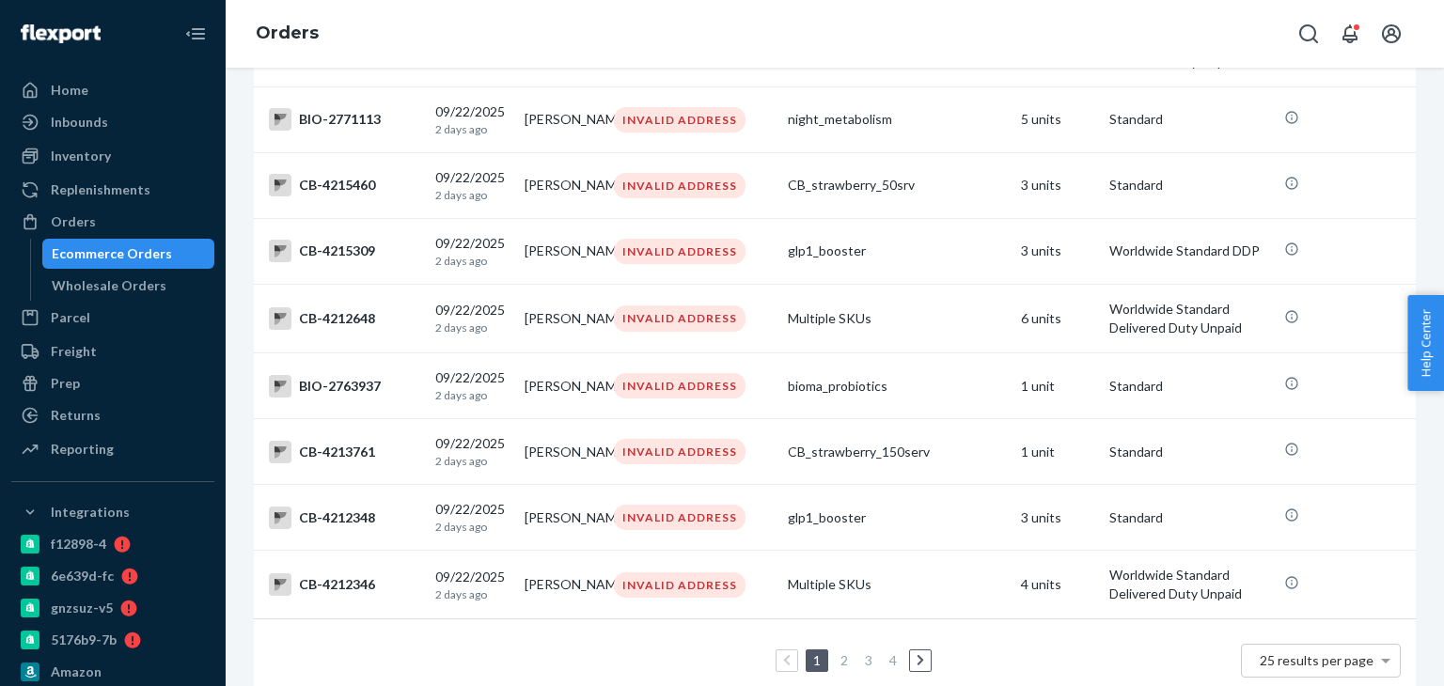
scroll to position [1481, 0]
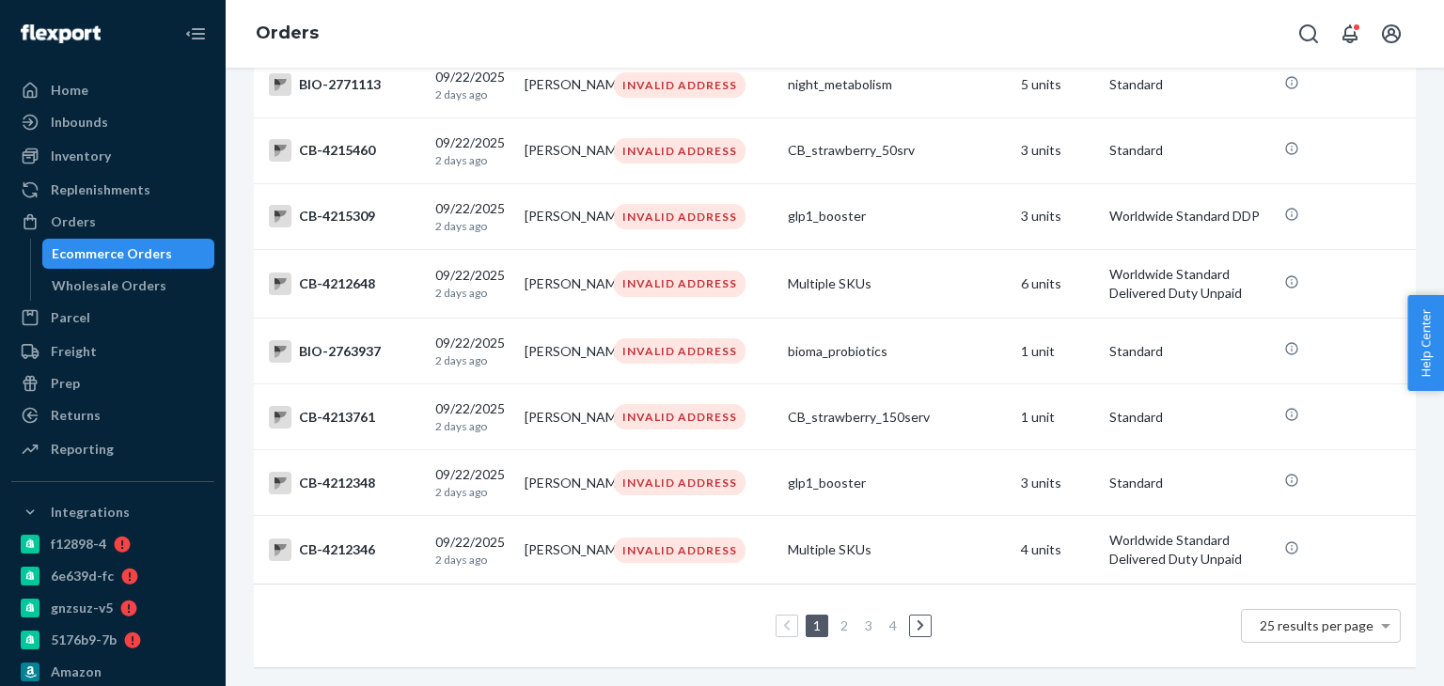
click at [861, 618] on link "3" at bounding box center [868, 626] width 15 height 16
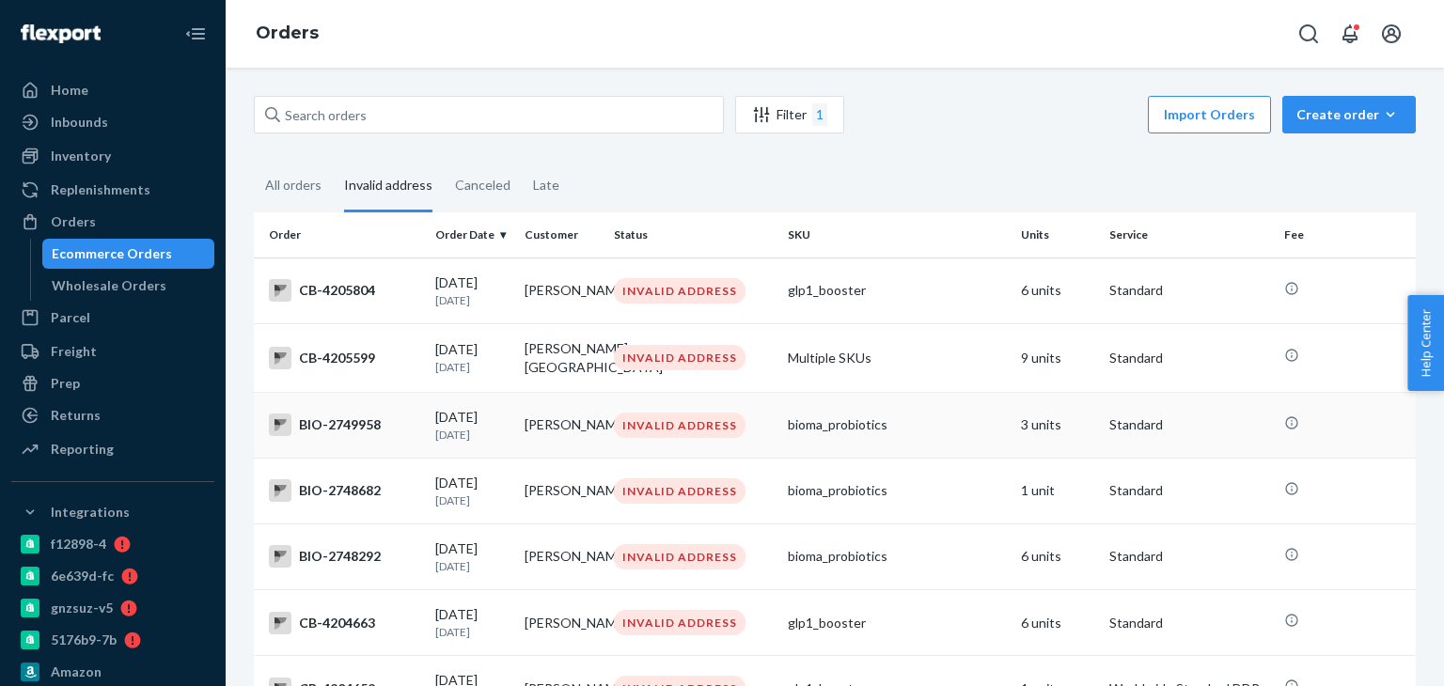
click at [345, 427] on div "BIO-2749958" at bounding box center [344, 425] width 151 height 23
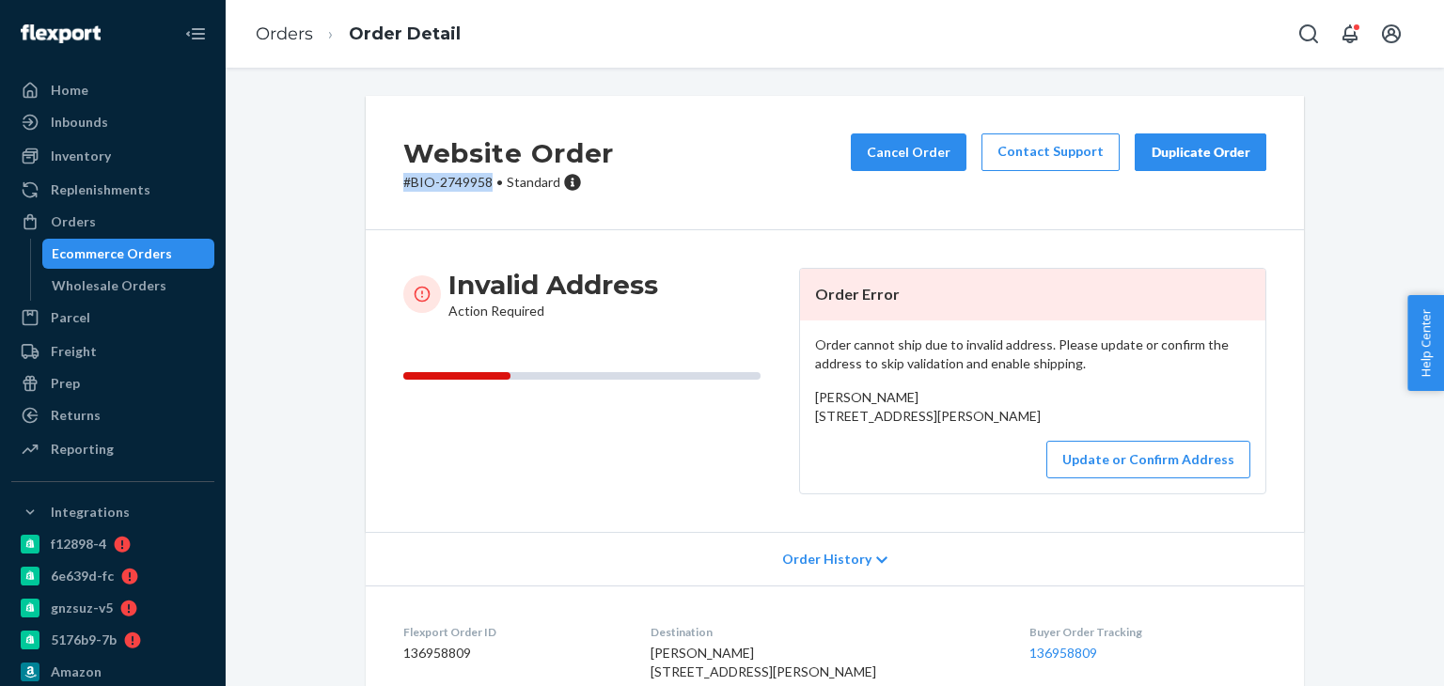
drag, startPoint x: 395, startPoint y: 195, endPoint x: 481, endPoint y: 195, distance: 86.5
click at [483, 195] on div "Website Order # BIO-2749958 • Standard Cancel Order Contact Support Duplicate O…" at bounding box center [835, 163] width 938 height 134
copy p "# BIO-2749958"
click at [271, 43] on link "Orders" at bounding box center [284, 34] width 57 height 21
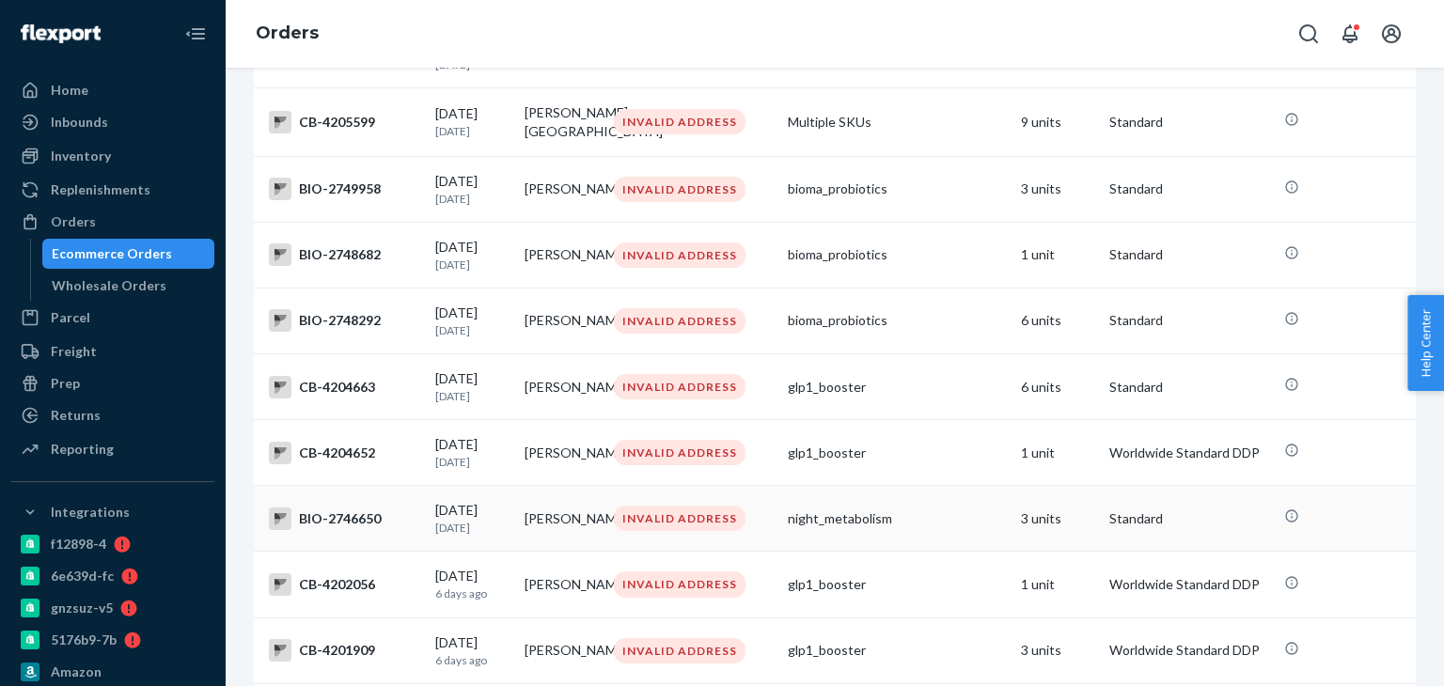
scroll to position [282, 0]
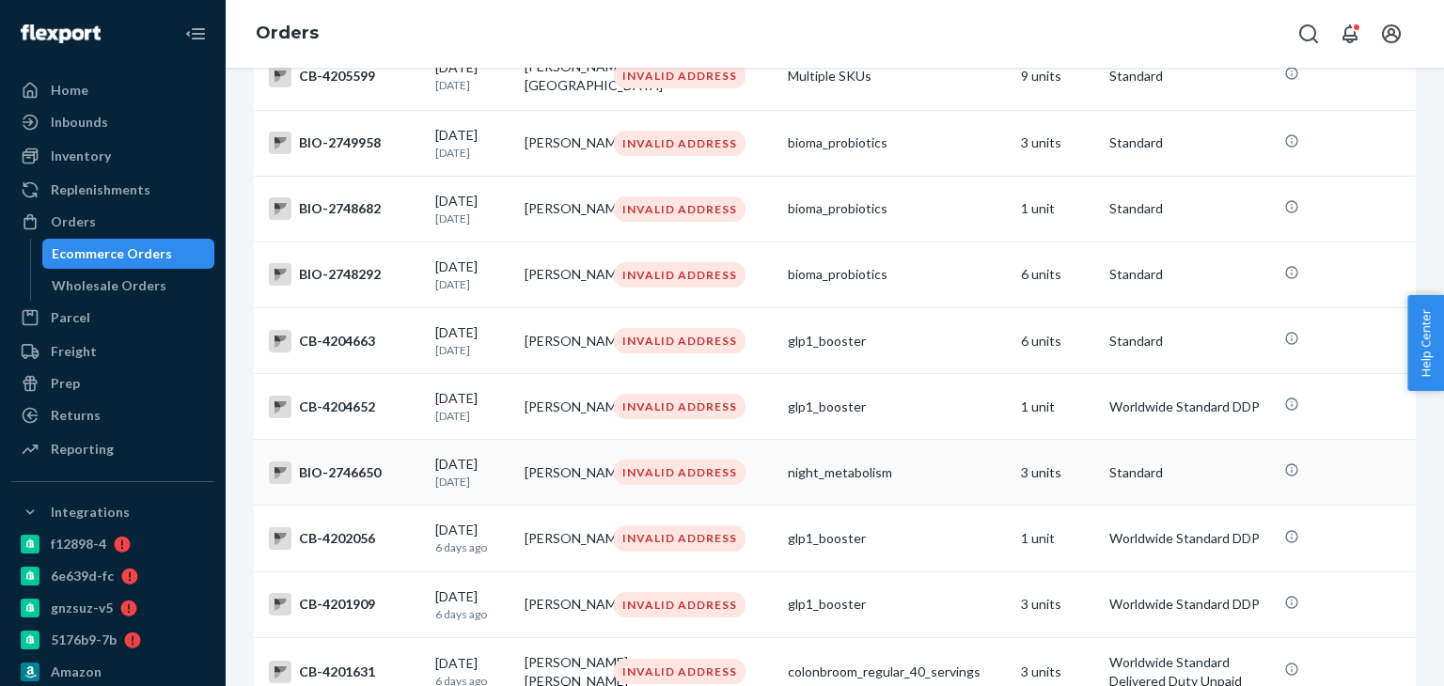
click at [350, 482] on div "BIO-2746650" at bounding box center [344, 473] width 151 height 23
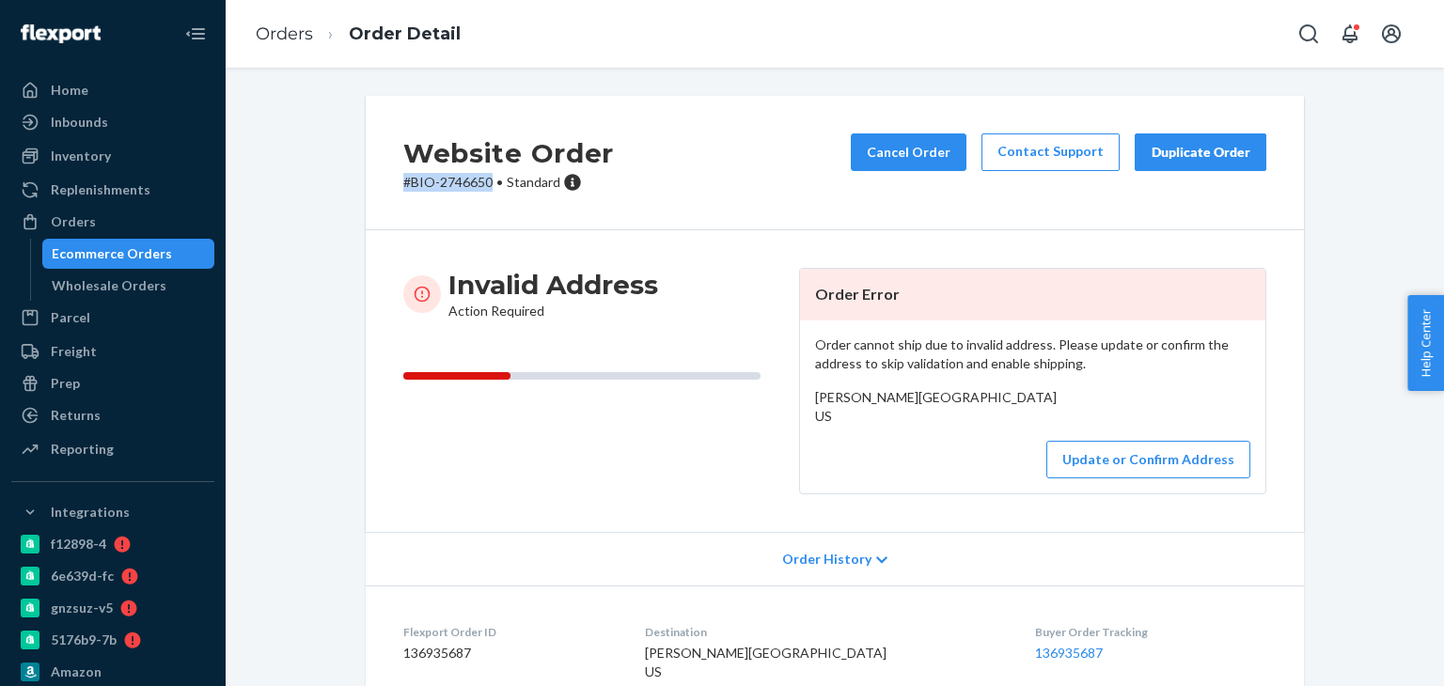
drag, startPoint x: 383, startPoint y: 188, endPoint x: 481, endPoint y: 196, distance: 99.1
click at [481, 196] on div "Website Order # BIO-2746650 • Standard Cancel Order Contact Support Duplicate O…" at bounding box center [835, 163] width 938 height 134
copy p "# BIO-2746650"
click at [284, 18] on ol "Orders Order Detail" at bounding box center [358, 34] width 235 height 55
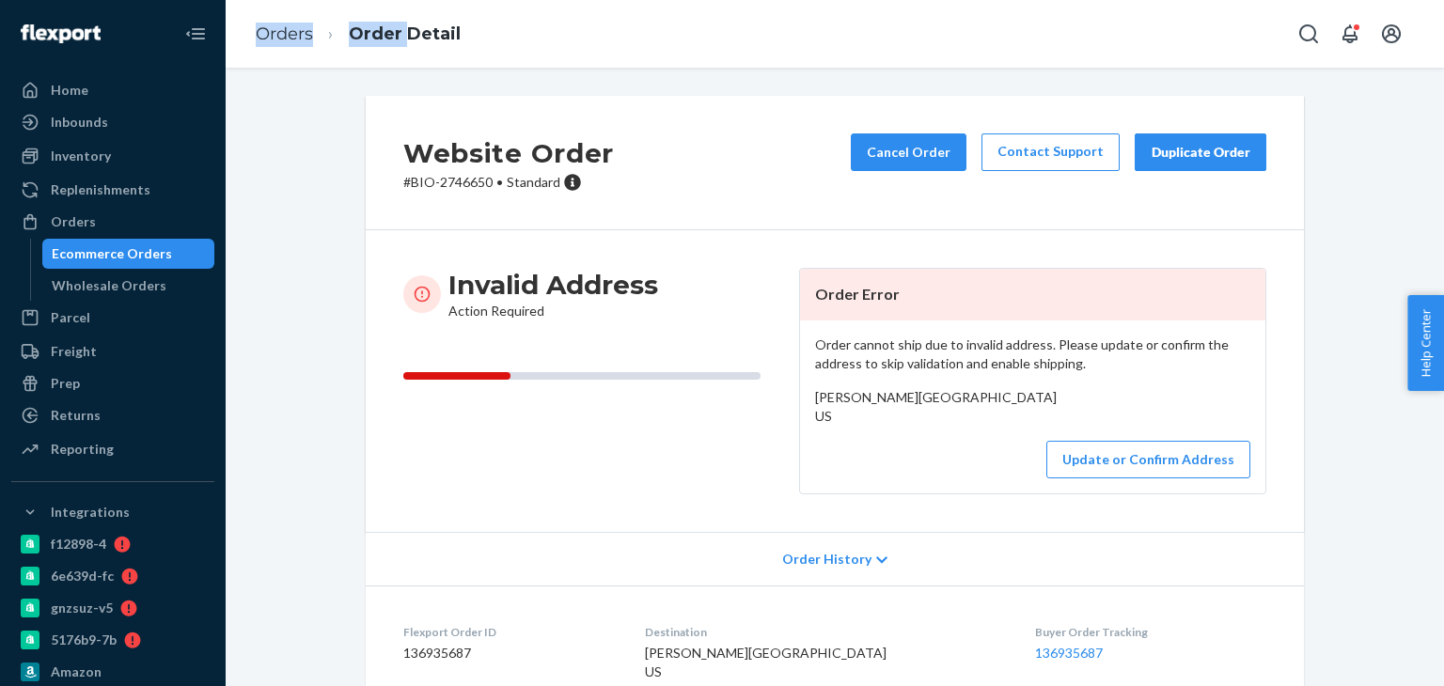
click at [284, 19] on ol "Orders Order Detail" at bounding box center [358, 34] width 235 height 55
click at [288, 34] on link "Orders" at bounding box center [284, 34] width 57 height 21
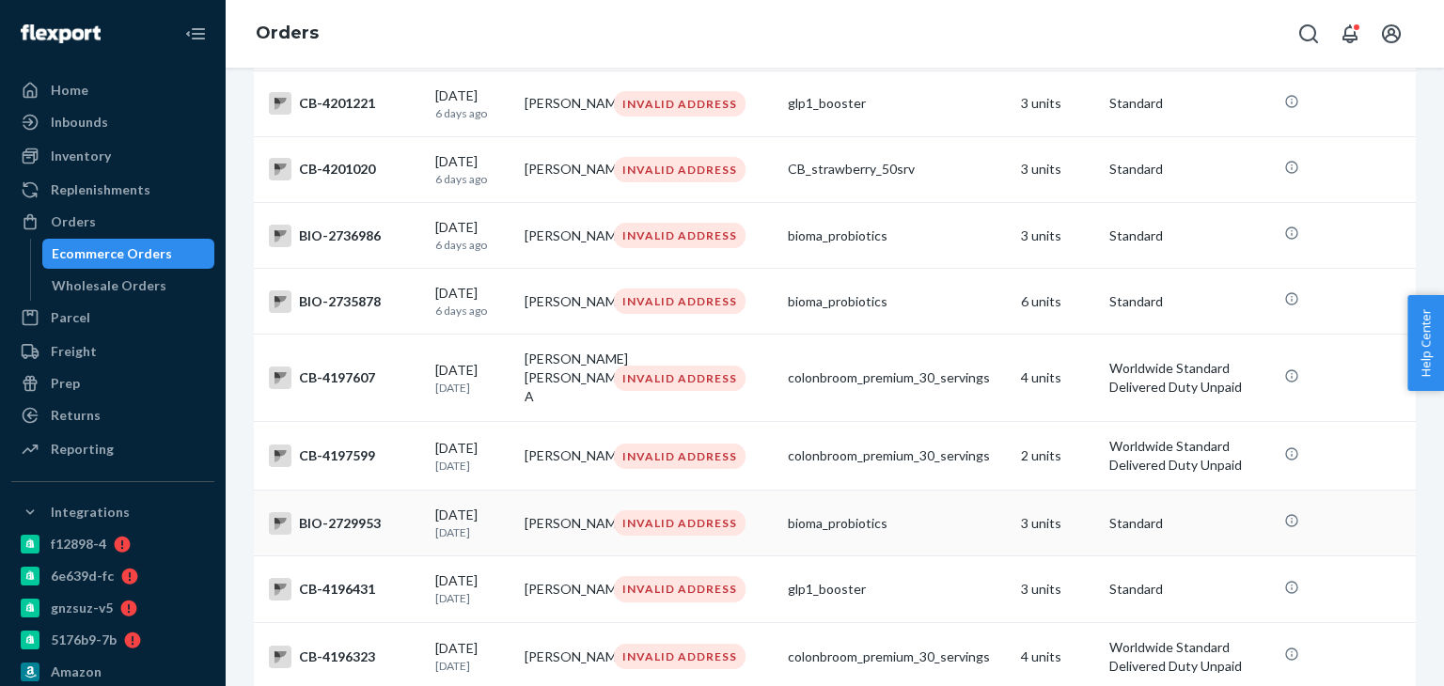
scroll to position [940, 0]
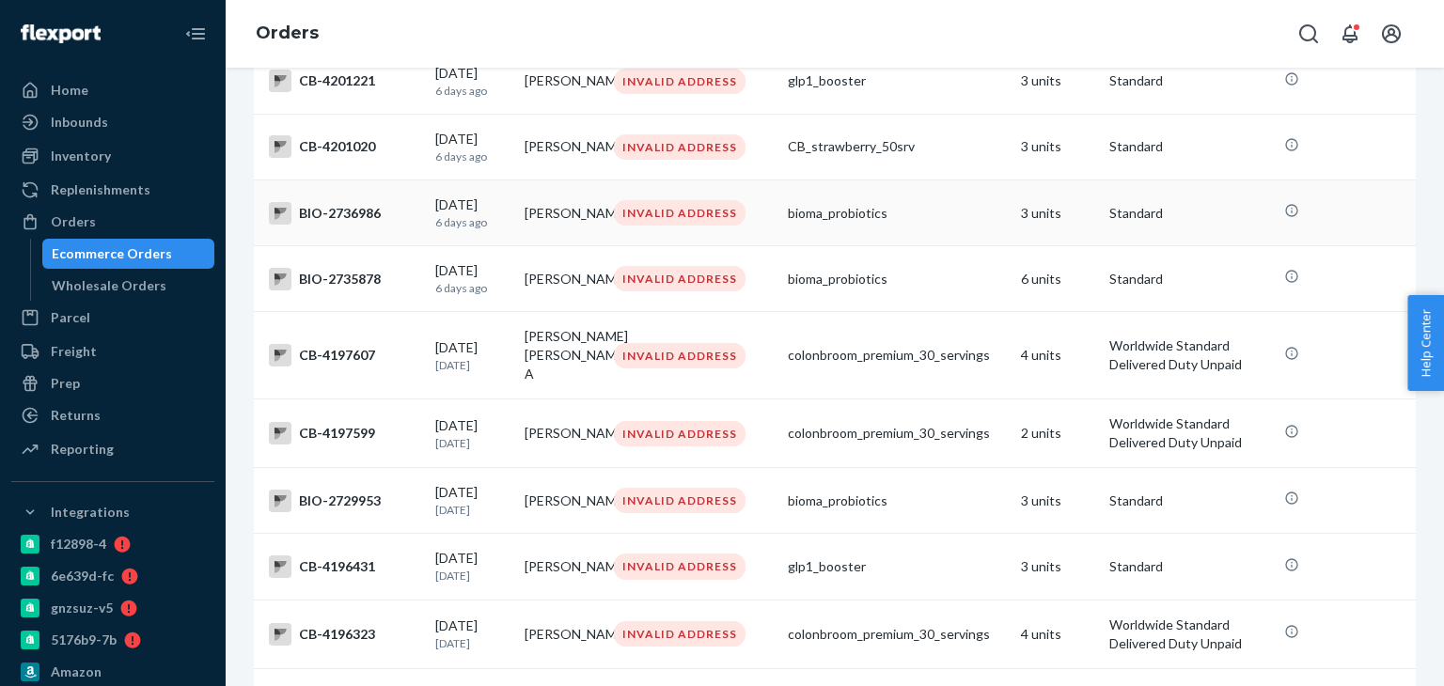
click at [325, 225] on div "BIO-2736986" at bounding box center [344, 213] width 151 height 23
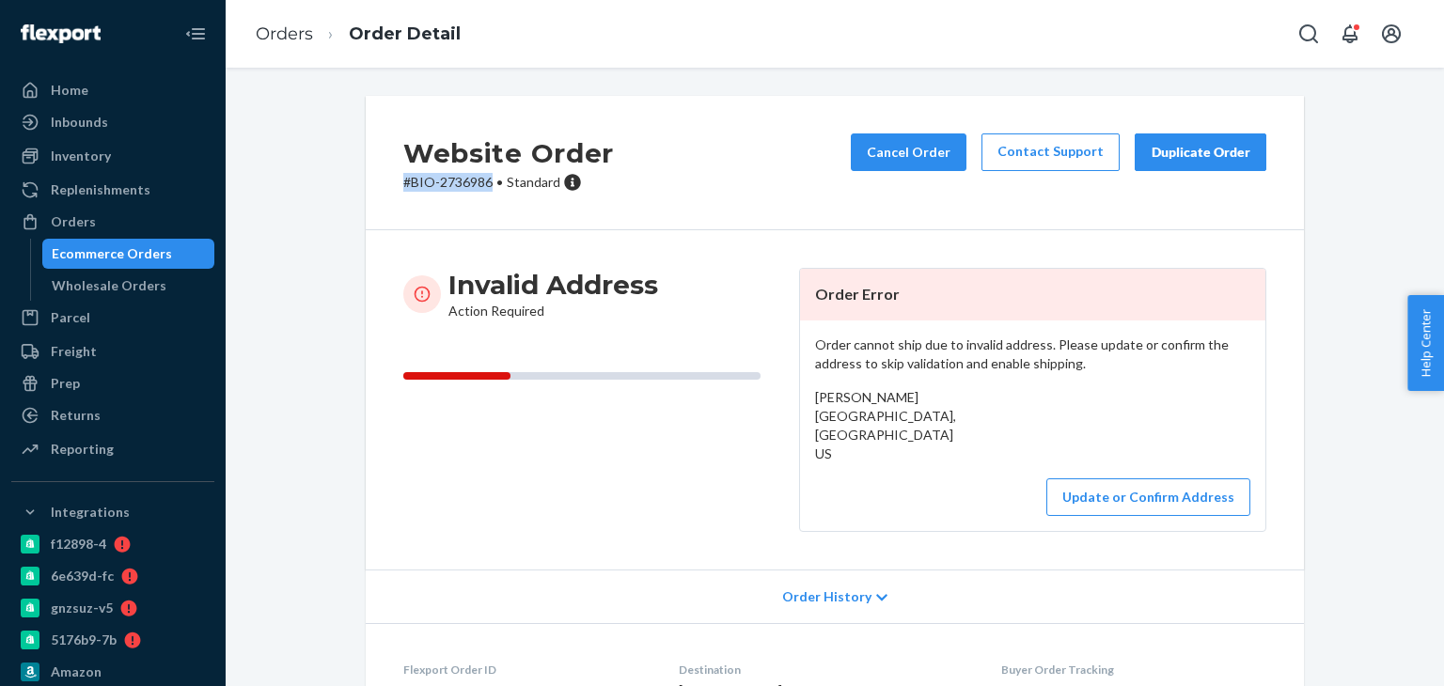
drag, startPoint x: 387, startPoint y: 201, endPoint x: 483, endPoint y: 204, distance: 95.9
click at [483, 204] on div "Website Order # BIO-2736986 • Standard Cancel Order Contact Support Duplicate O…" at bounding box center [835, 163] width 938 height 134
copy p "# BIO-2736986"
click at [299, 39] on link "Orders" at bounding box center [284, 34] width 57 height 21
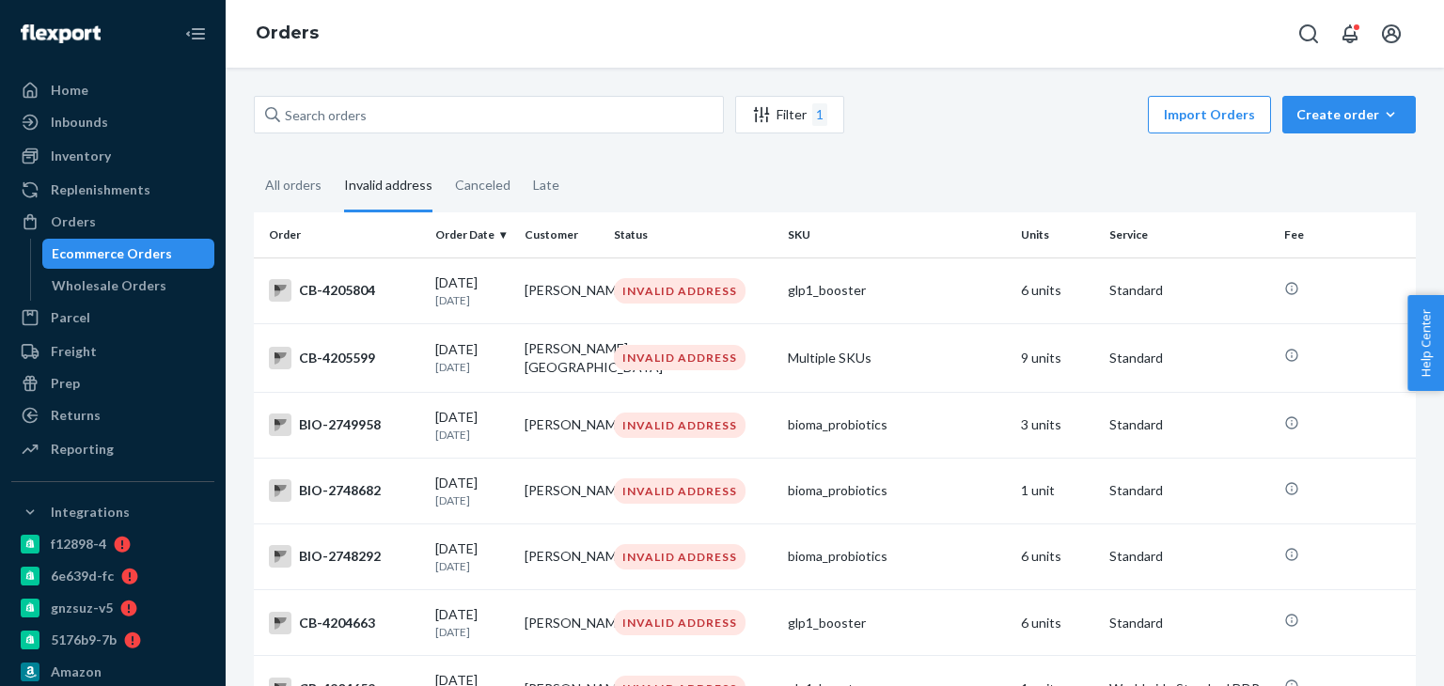
scroll to position [815, 0]
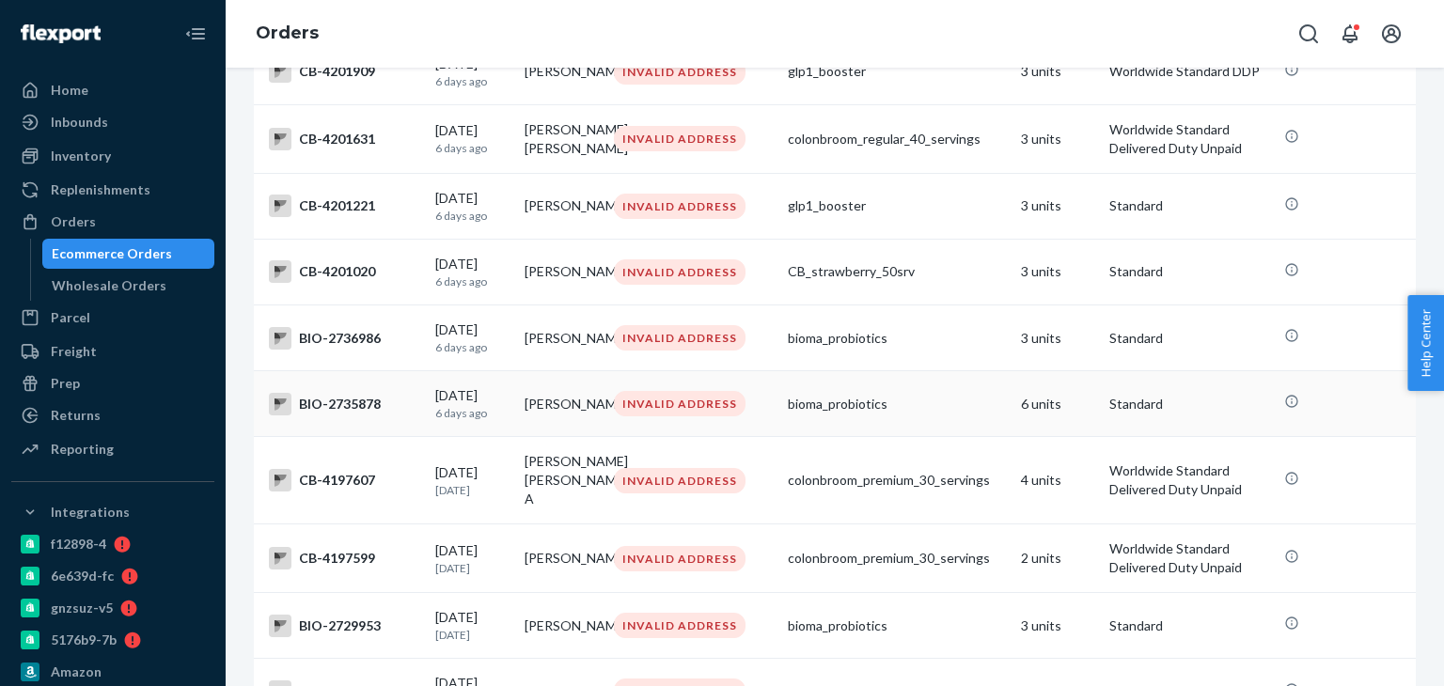
click at [353, 415] on div "BIO-2735878" at bounding box center [344, 404] width 151 height 23
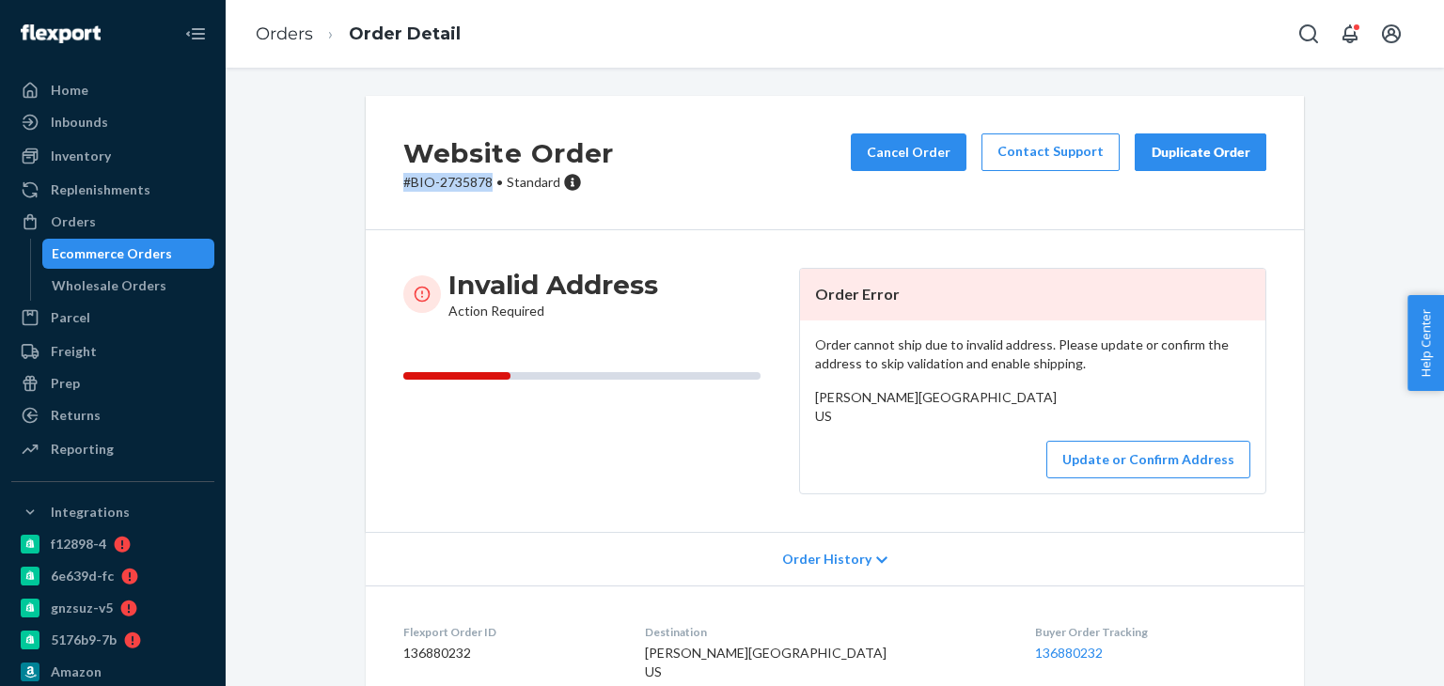
drag, startPoint x: 382, startPoint y: 177, endPoint x: 481, endPoint y: 184, distance: 99.9
click at [481, 184] on div "Website Order # BIO-2735878 • Standard Cancel Order Contact Support Duplicate O…" at bounding box center [835, 163] width 938 height 134
copy p "# BIO-2735878"
click at [293, 43] on link "Orders" at bounding box center [284, 34] width 57 height 21
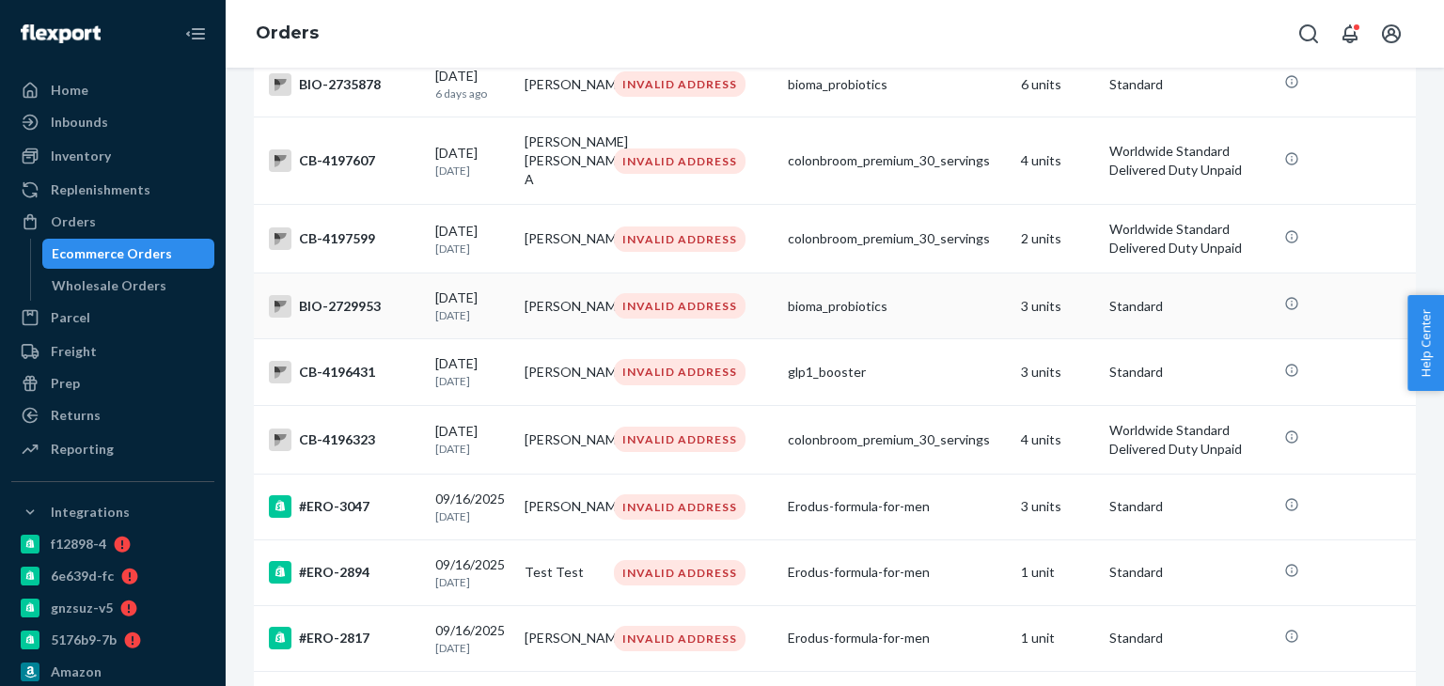
scroll to position [1166, 0]
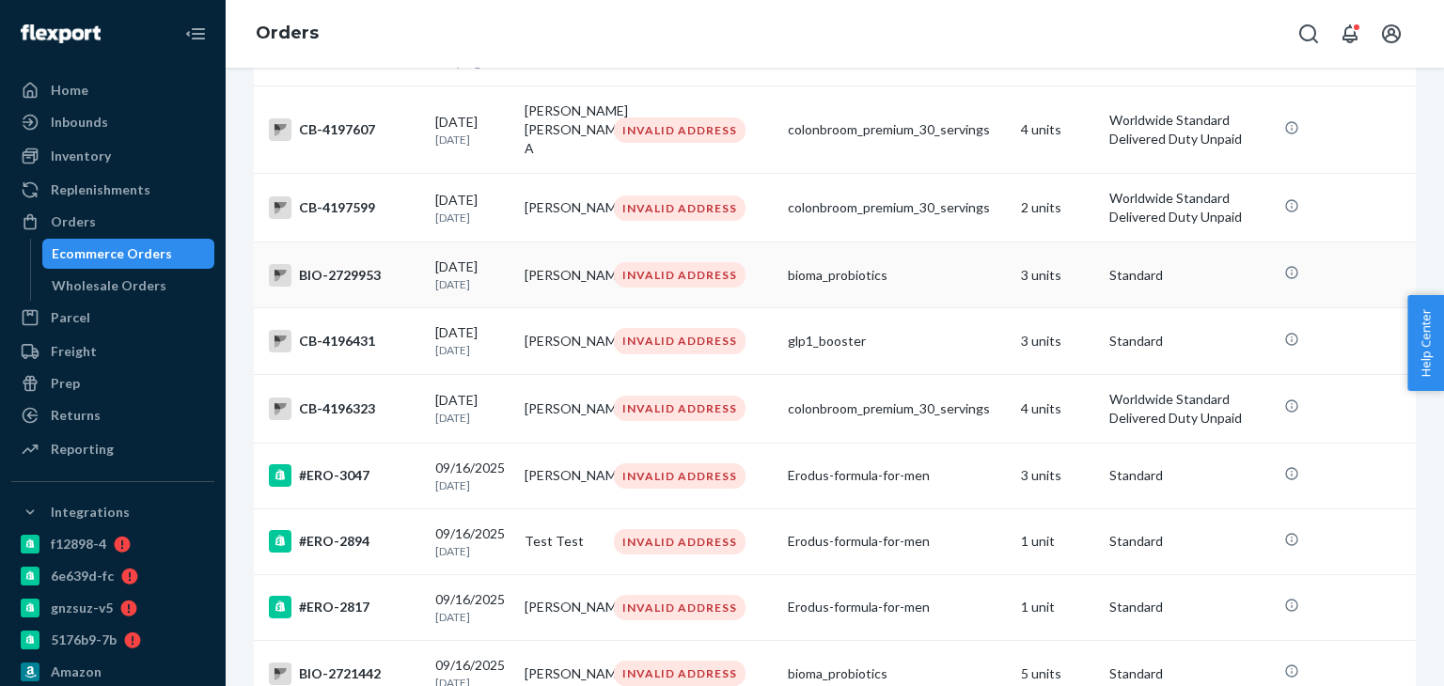
click at [337, 287] on div "BIO-2729953" at bounding box center [344, 275] width 151 height 23
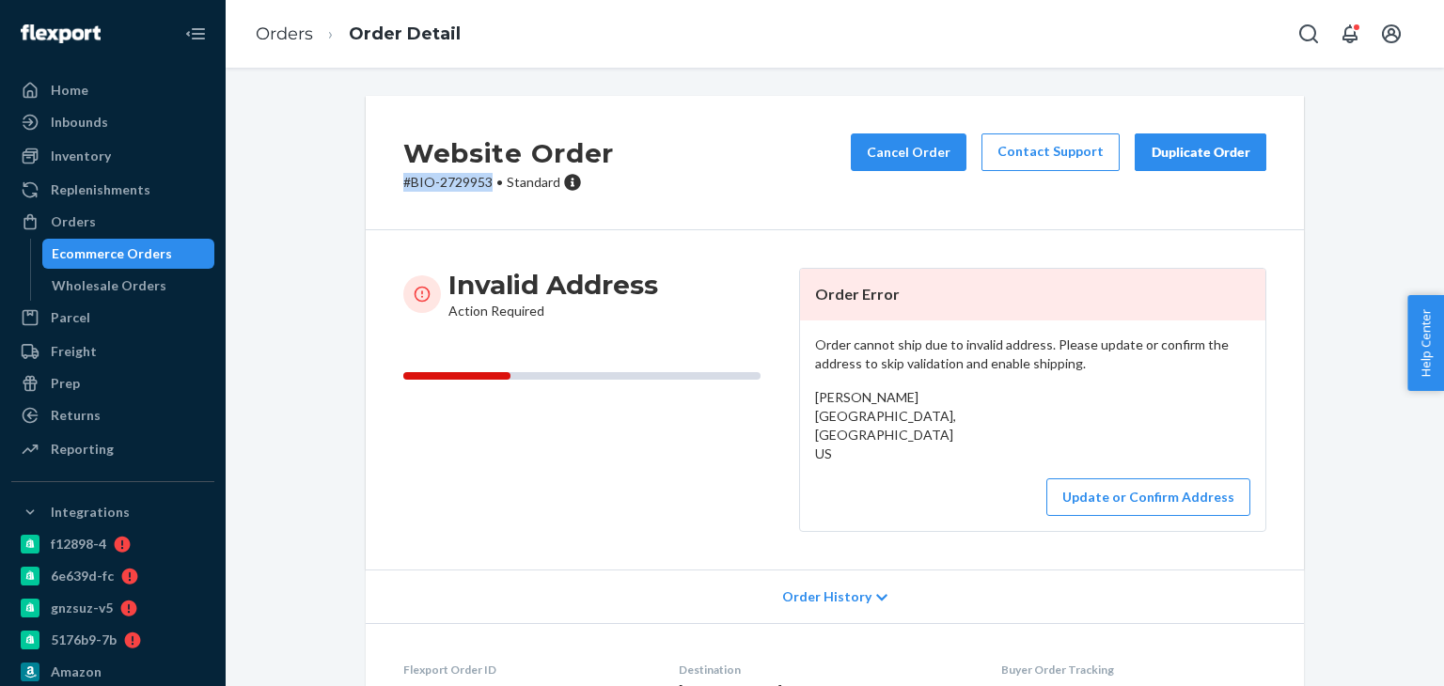
drag, startPoint x: 379, startPoint y: 193, endPoint x: 486, endPoint y: 196, distance: 107.2
click at [486, 196] on div "Website Order # BIO-2729953 • Standard Cancel Order Contact Support Duplicate O…" at bounding box center [835, 163] width 938 height 134
copy p "# BIO-2729953"
click at [294, 26] on link "Orders" at bounding box center [284, 34] width 57 height 21
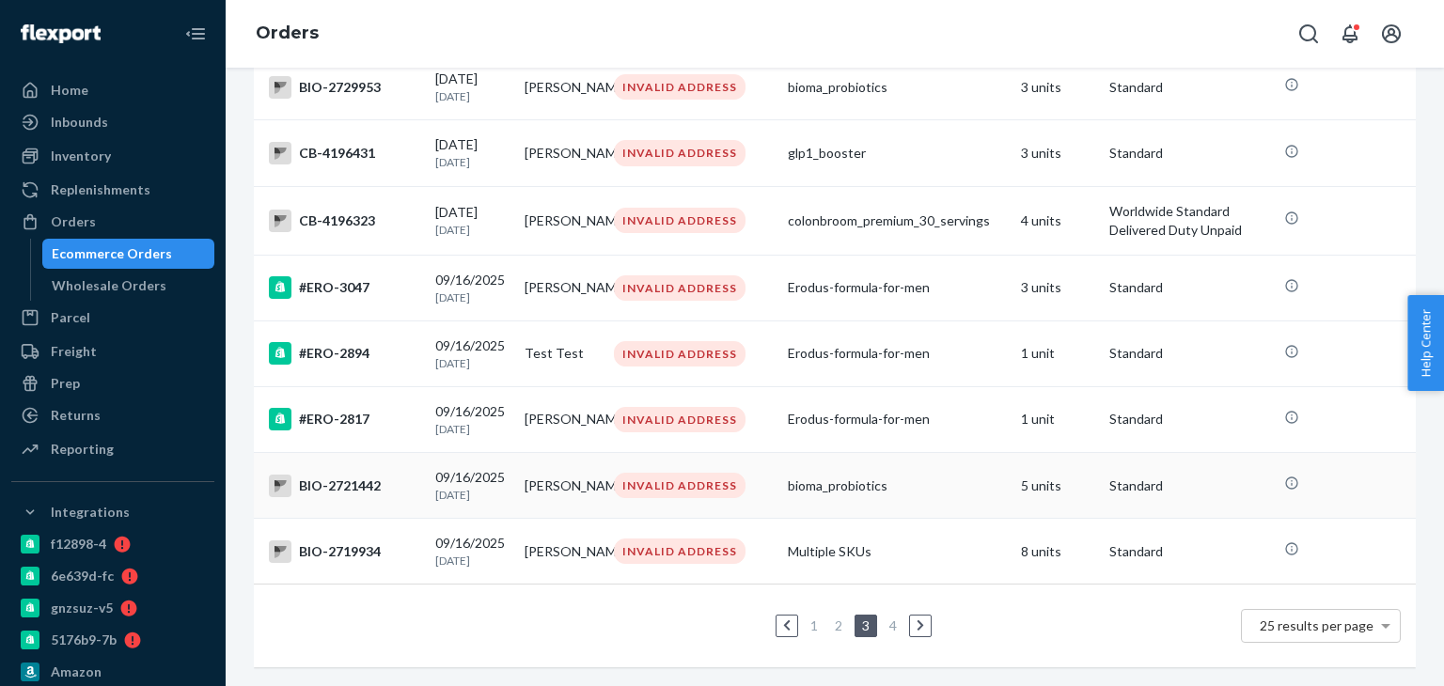
scroll to position [1457, 0]
click at [328, 475] on div "BIO-2721442" at bounding box center [344, 486] width 151 height 23
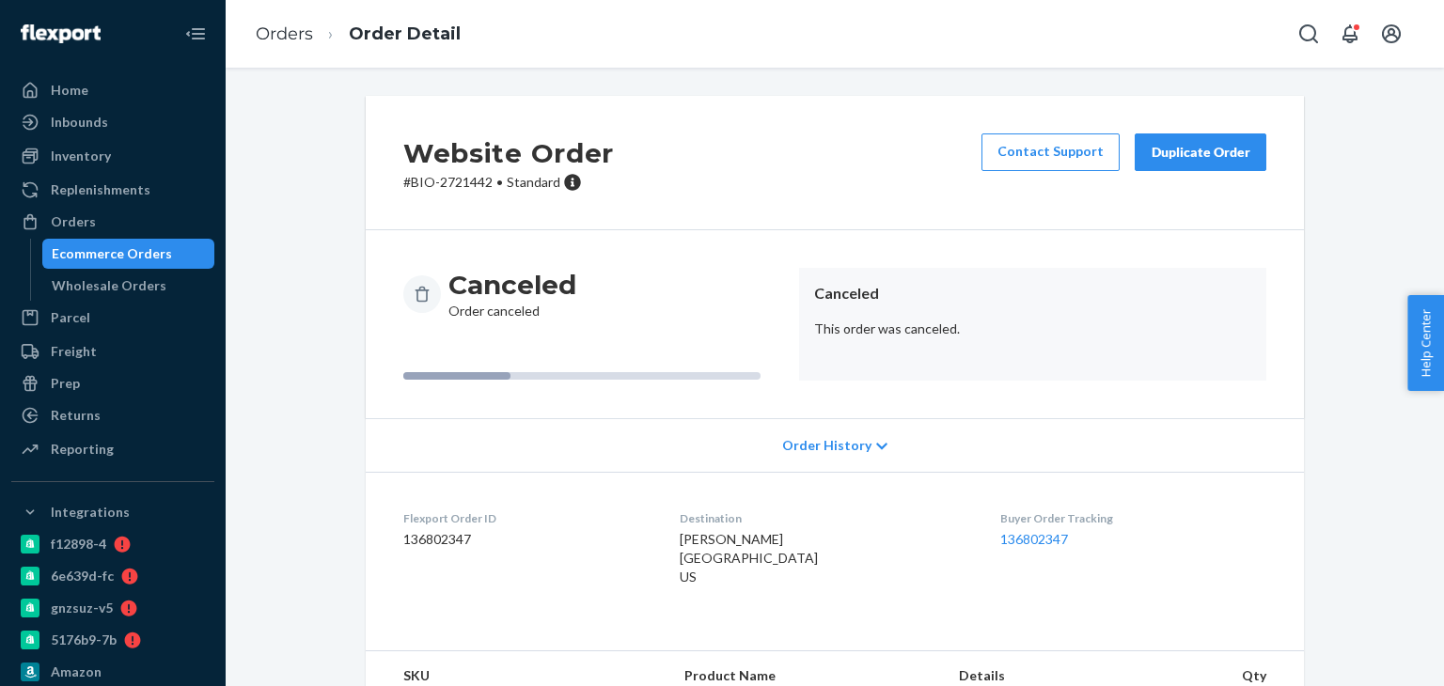
click at [388, 181] on div "Website Order # BIO-2721442 • Standard Contact Support Duplicate Order" at bounding box center [835, 163] width 938 height 134
click at [278, 45] on li "Orders" at bounding box center [284, 35] width 57 height 24
click at [282, 27] on link "Orders" at bounding box center [284, 34] width 57 height 21
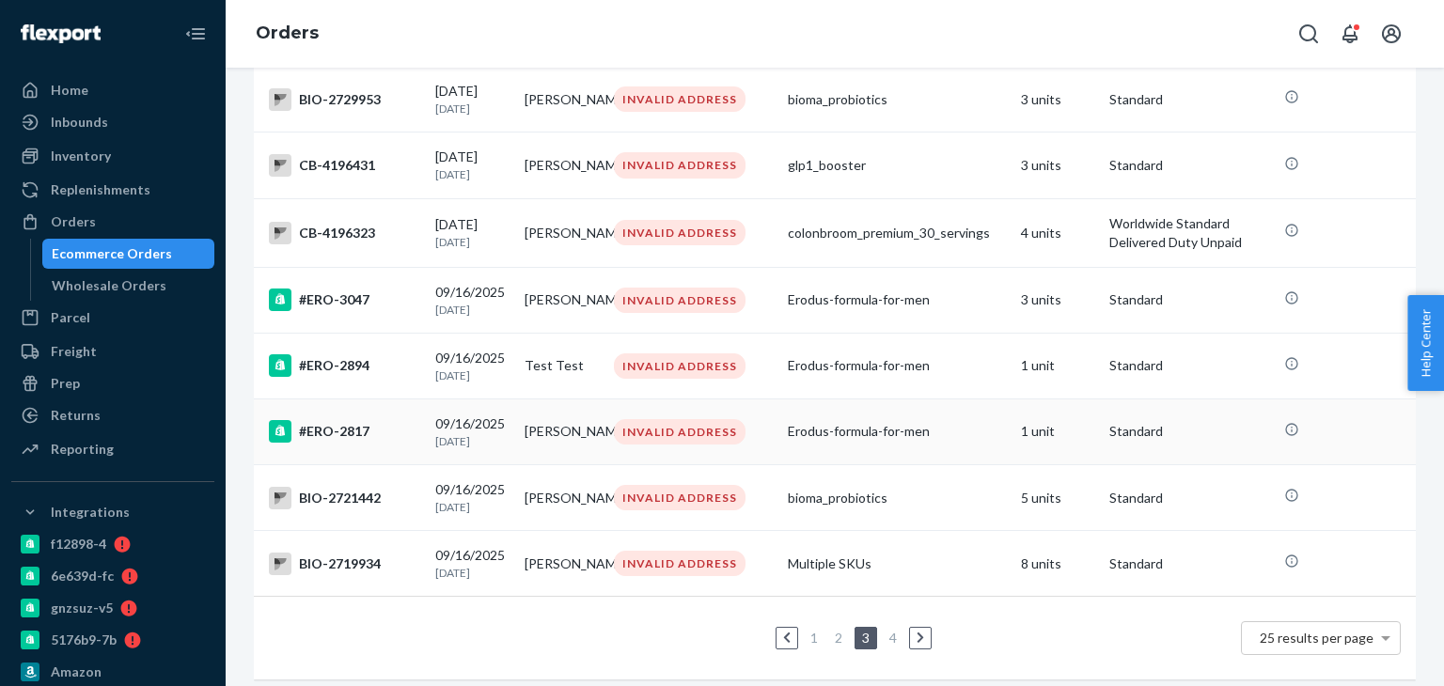
scroll to position [1457, 0]
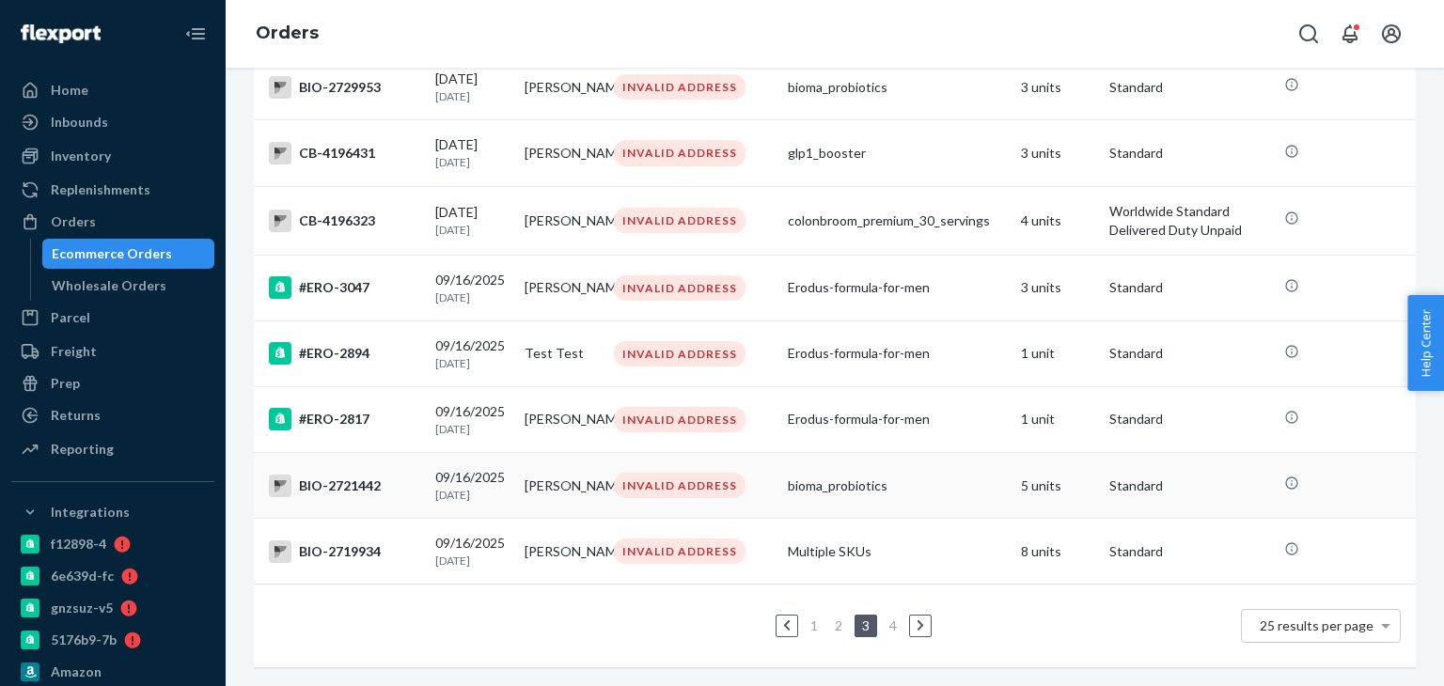
click at [338, 475] on div "BIO-2721442" at bounding box center [344, 486] width 151 height 23
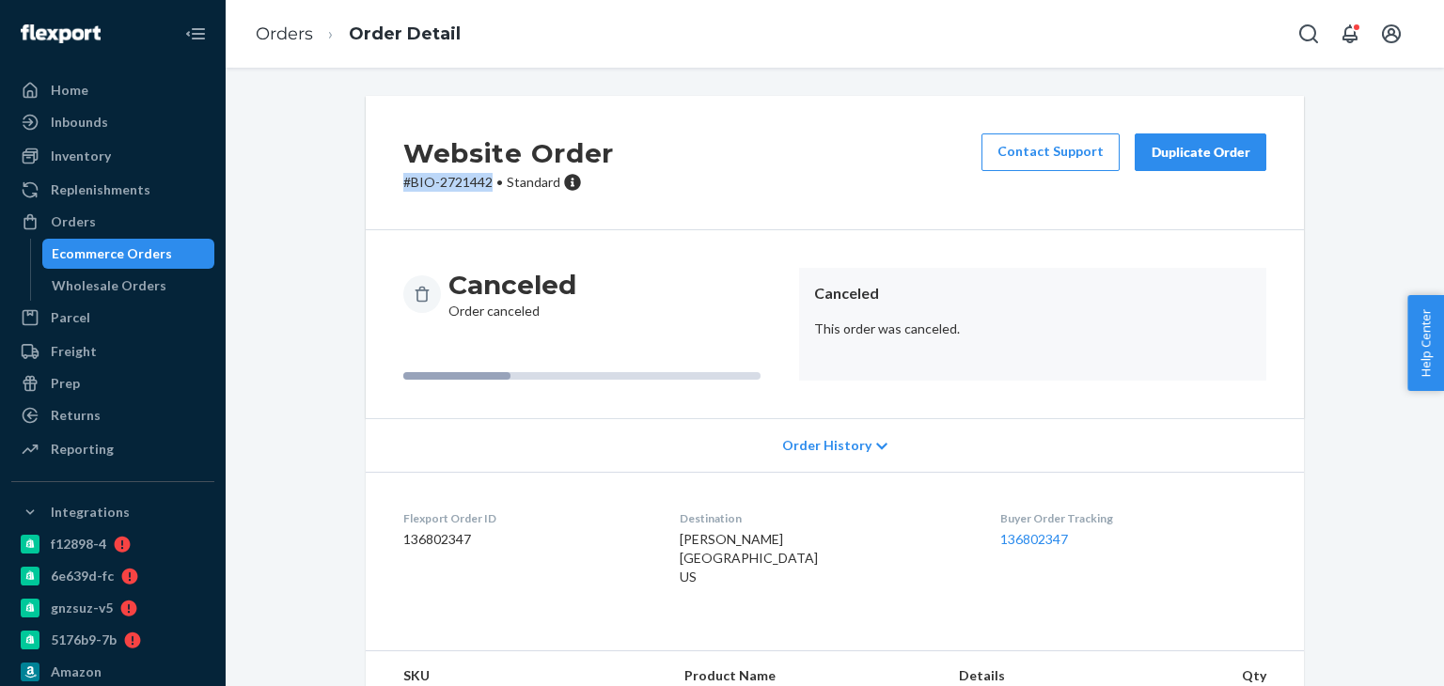
drag, startPoint x: 364, startPoint y: 180, endPoint x: 485, endPoint y: 195, distance: 122.2
click at [485, 195] on div "Website Order # BIO-2721442 • Standard Contact Support Duplicate Order" at bounding box center [835, 163] width 938 height 134
click at [290, 31] on link "Orders" at bounding box center [284, 34] width 57 height 21
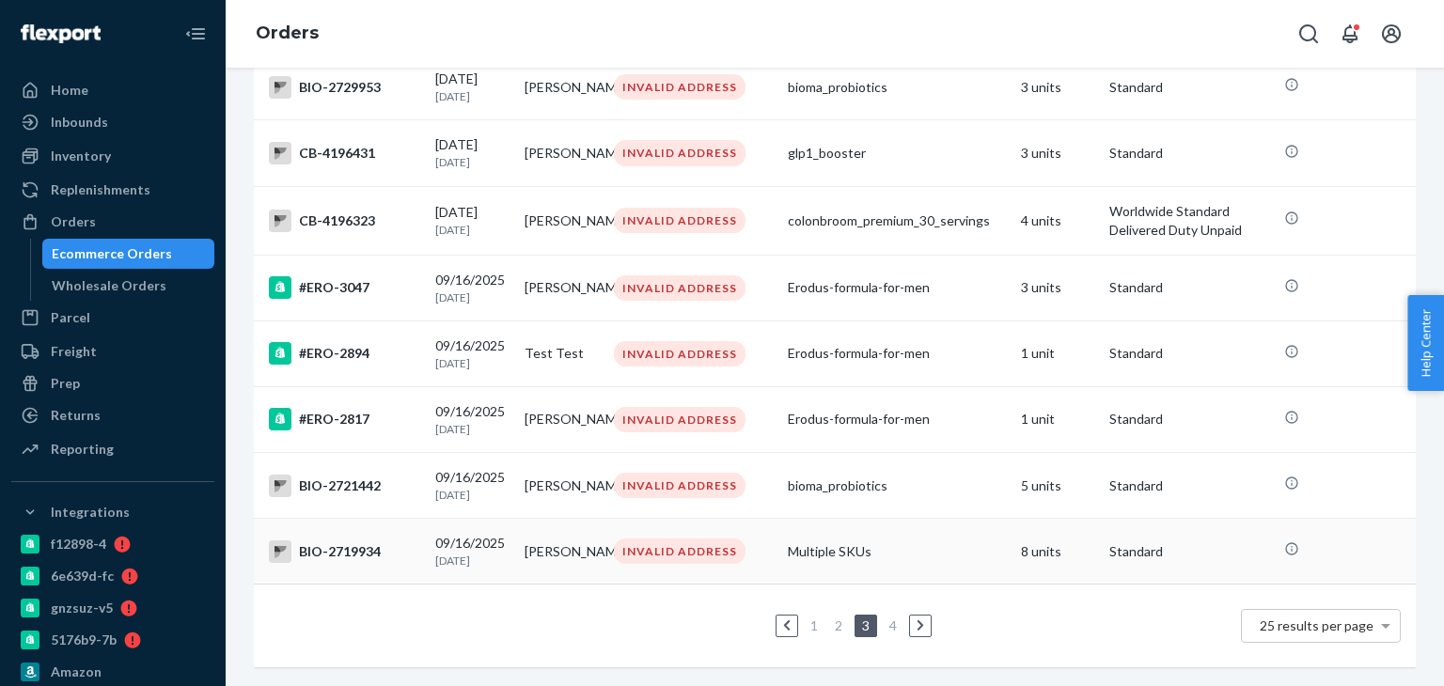
scroll to position [1457, 0]
click at [355, 541] on div "BIO-2719934" at bounding box center [344, 552] width 151 height 23
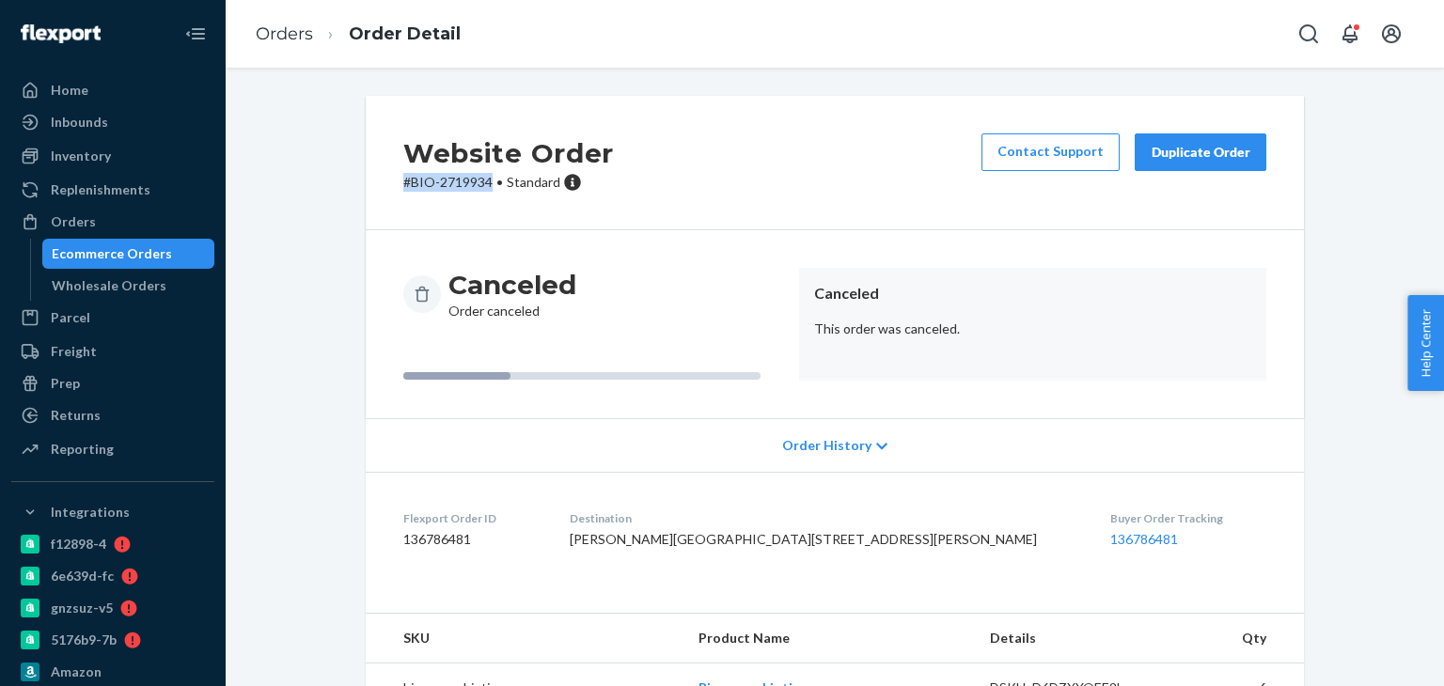
drag, startPoint x: 384, startPoint y: 187, endPoint x: 486, endPoint y: 199, distance: 103.2
click at [486, 199] on div "Website Order # BIO-2719934 • Standard Contact Support Duplicate Order" at bounding box center [835, 163] width 938 height 134
click at [290, 37] on link "Orders" at bounding box center [284, 34] width 57 height 21
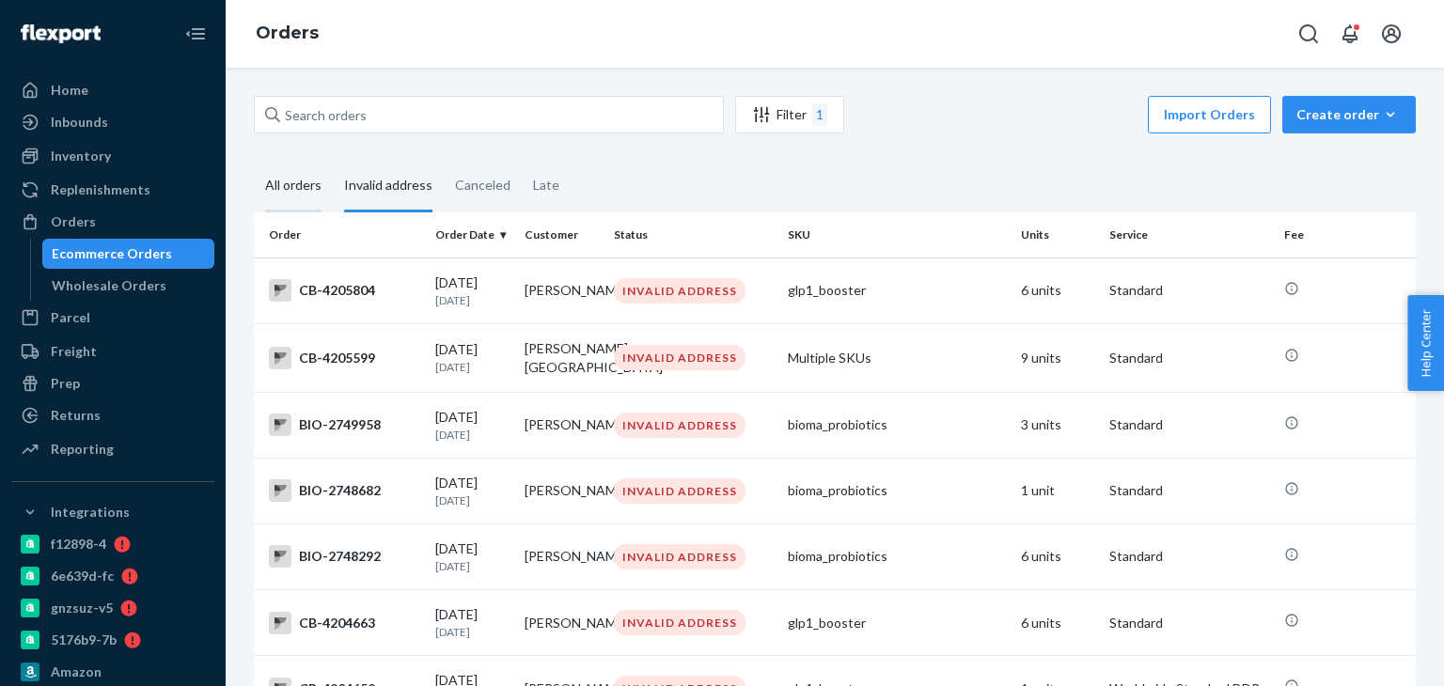
click at [308, 186] on div "All orders" at bounding box center [293, 187] width 56 height 52
click at [254, 161] on input "All orders" at bounding box center [254, 161] width 0 height 0
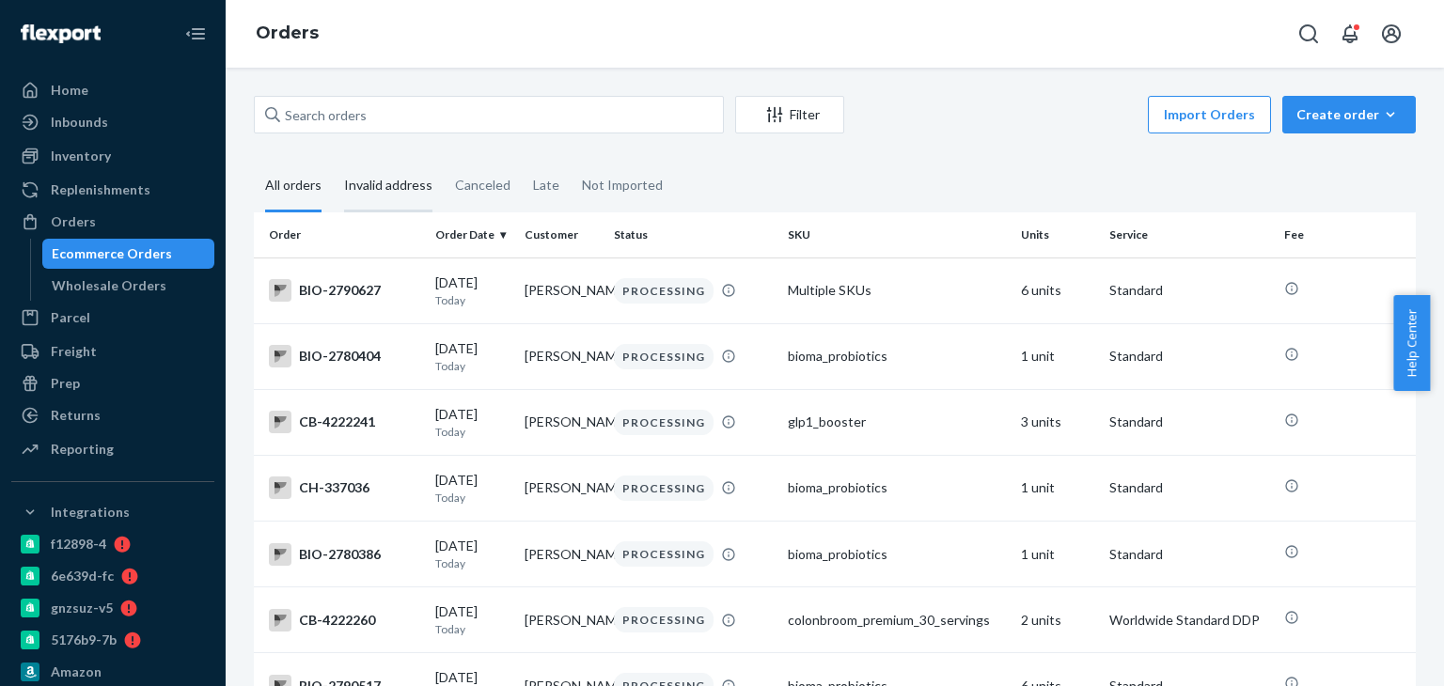
click at [370, 182] on div "Invalid address" at bounding box center [388, 187] width 88 height 52
click at [333, 161] on input "Invalid address" at bounding box center [333, 161] width 0 height 0
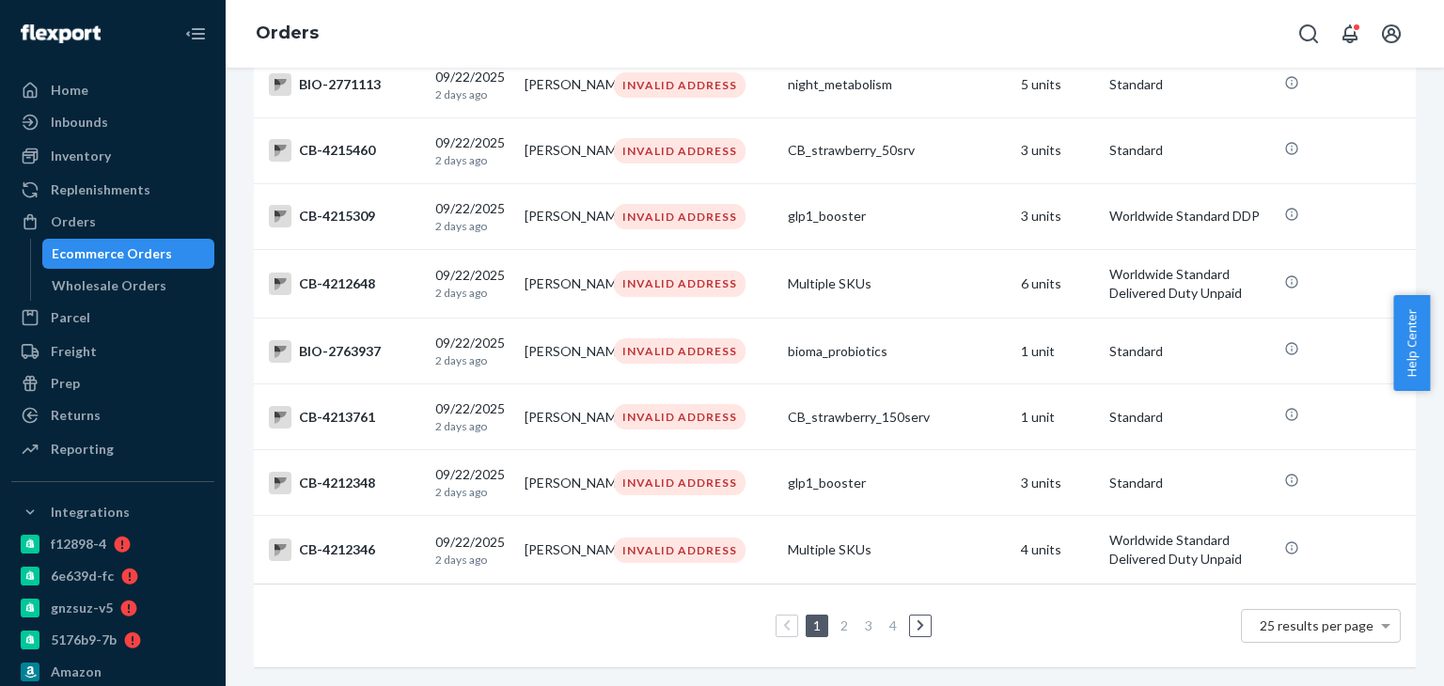
scroll to position [1481, 0]
click at [894, 615] on ul "1 2 3 4" at bounding box center [834, 626] width 201 height 23
click at [861, 618] on link "3" at bounding box center [868, 626] width 15 height 16
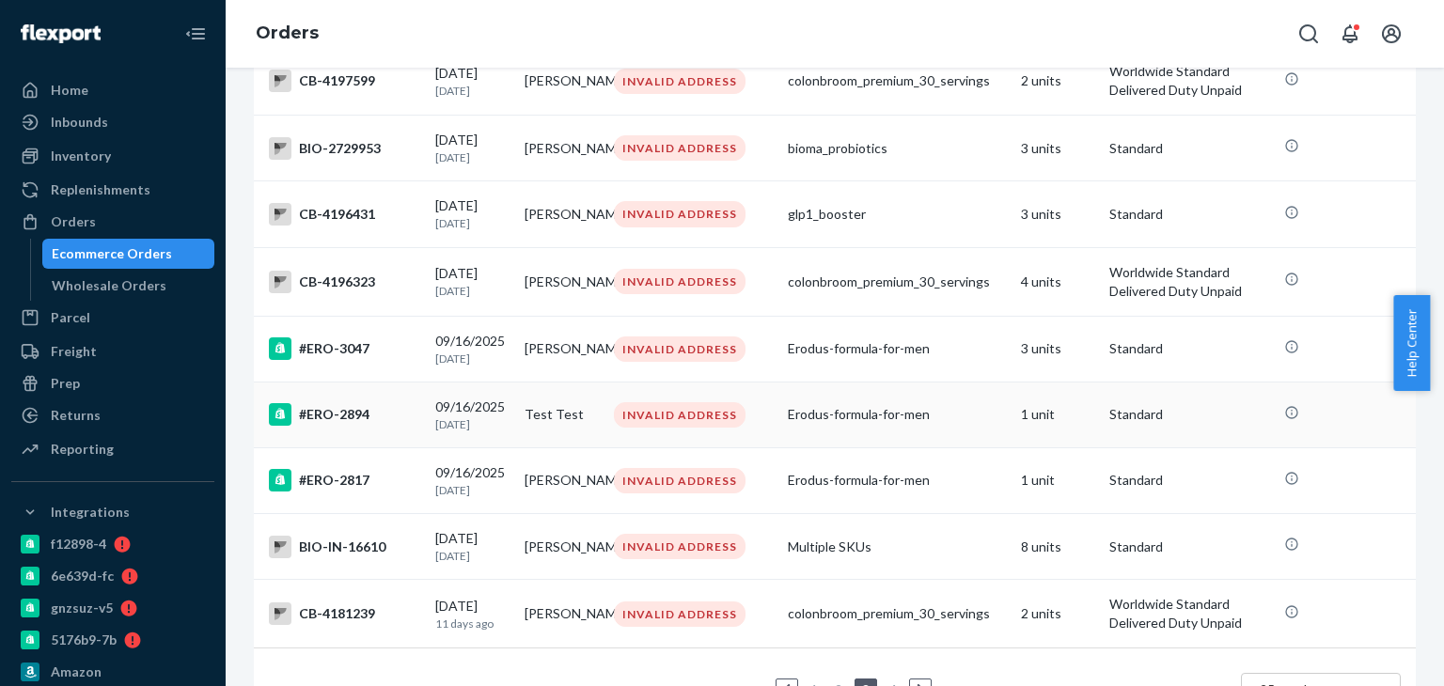
scroll to position [1269, 0]
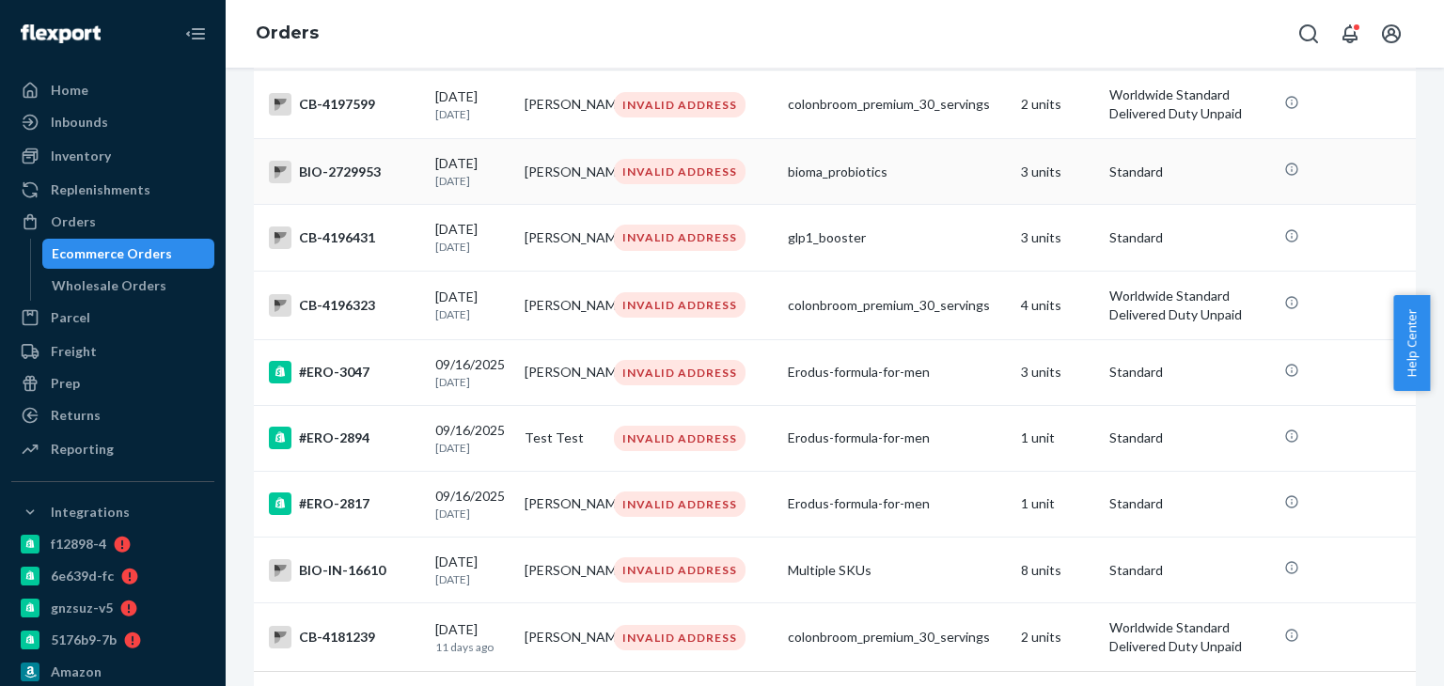
click at [357, 183] on div "BIO-2729953" at bounding box center [344, 172] width 151 height 23
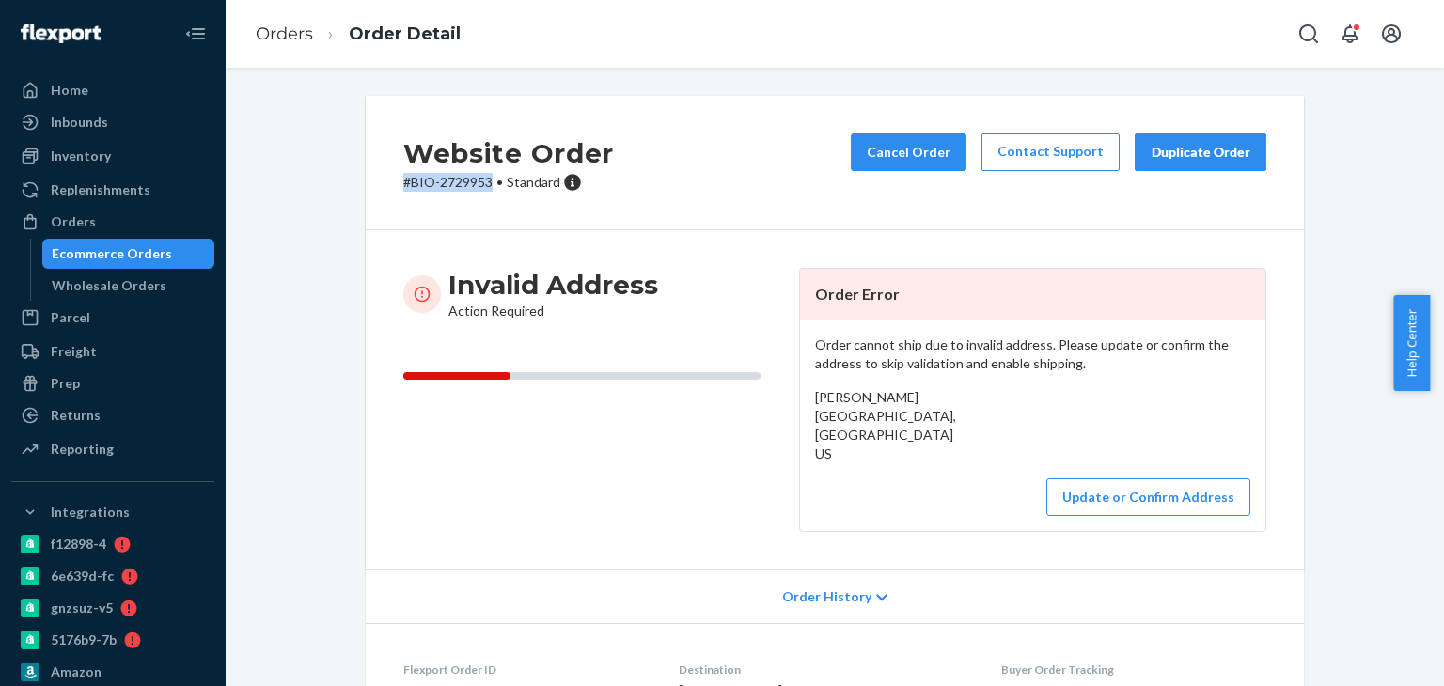
drag, startPoint x: 380, startPoint y: 195, endPoint x: 485, endPoint y: 203, distance: 105.6
click at [485, 203] on div "Website Order # BIO-2729953 • Standard Cancel Order Contact Support Duplicate O…" at bounding box center [835, 163] width 938 height 134
copy p "# BIO-2729953"
click at [282, 30] on link "Orders" at bounding box center [284, 34] width 57 height 21
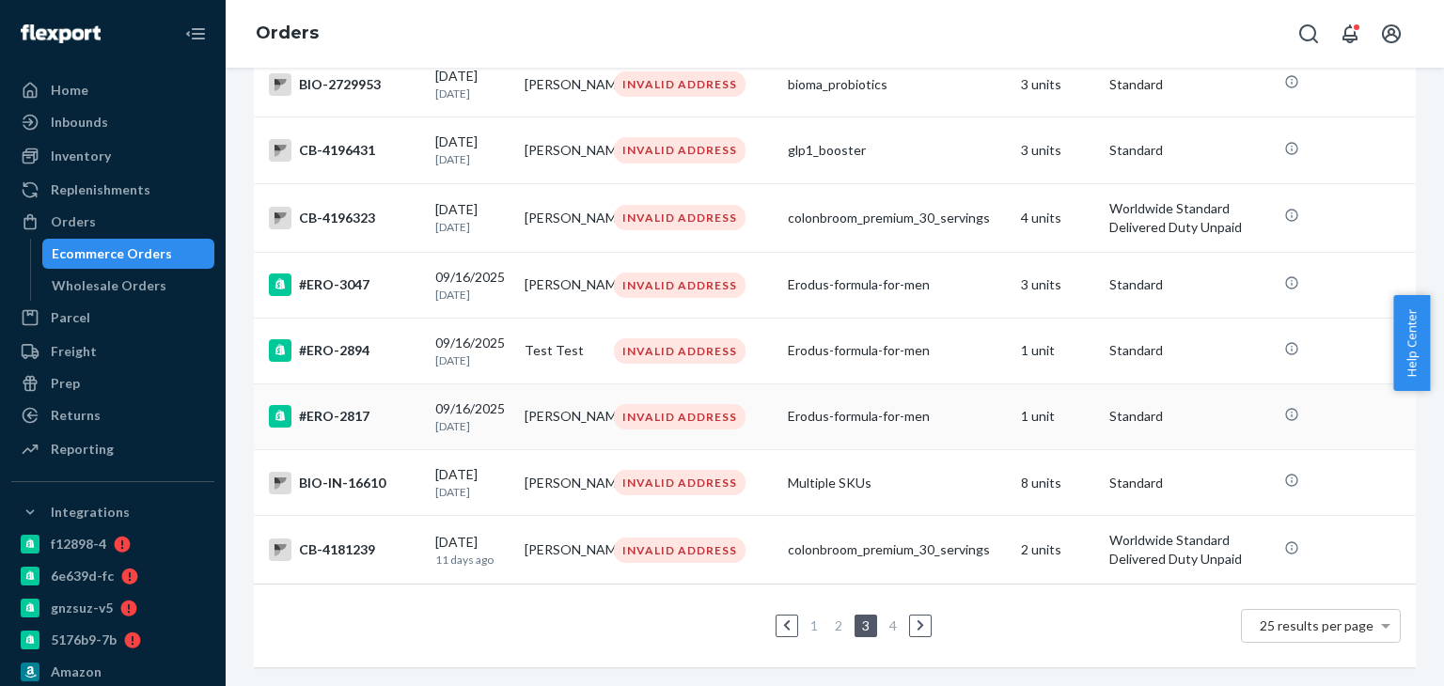
scroll to position [1457, 0]
click at [333, 472] on div "BIO-IN-16610" at bounding box center [344, 483] width 151 height 23
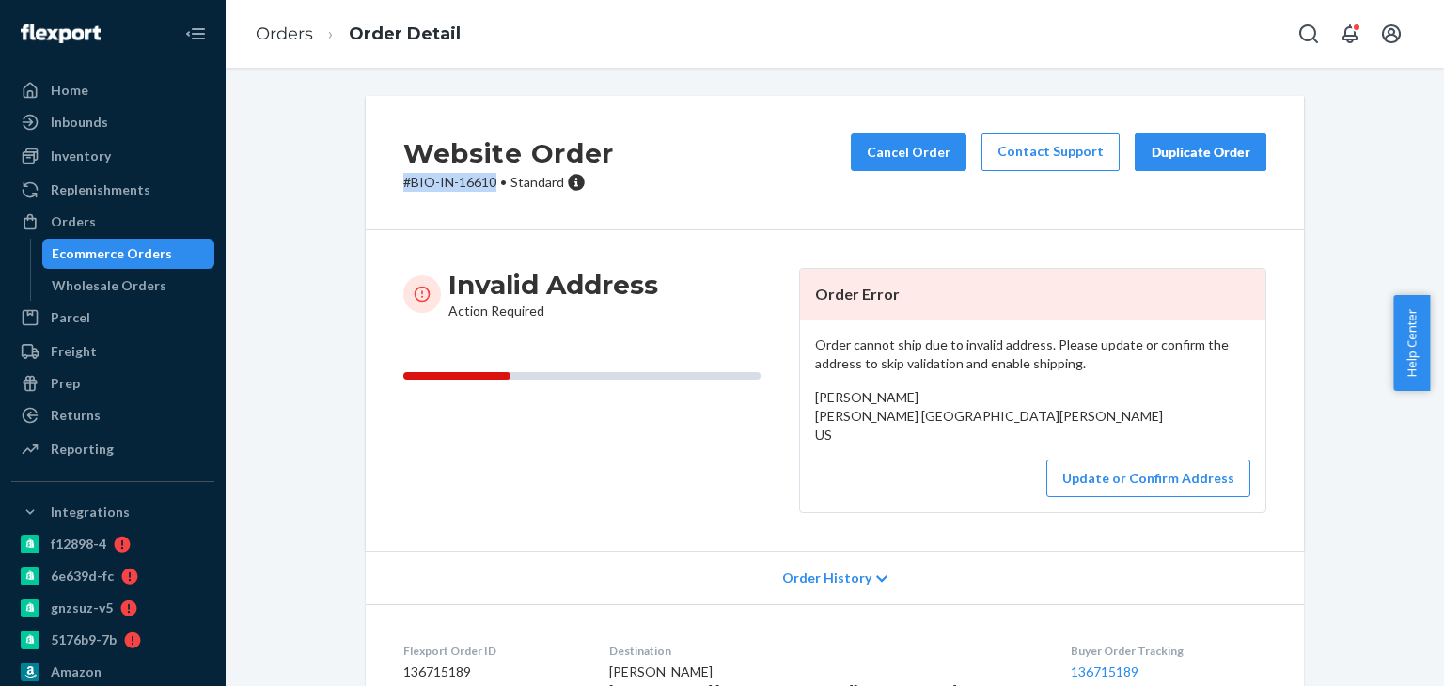
drag, startPoint x: 389, startPoint y: 200, endPoint x: 493, endPoint y: 212, distance: 104.1
click at [493, 212] on div "Website Order # BIO-IN-16610 • Standard Cancel Order Contact Support Duplicate …" at bounding box center [835, 163] width 938 height 134
copy p "# BIO-IN-16610"
click at [820, 396] on span "Lisa Taylor Herb Shed Way, Frederick, MD 21702 US" at bounding box center [989, 416] width 348 height 54
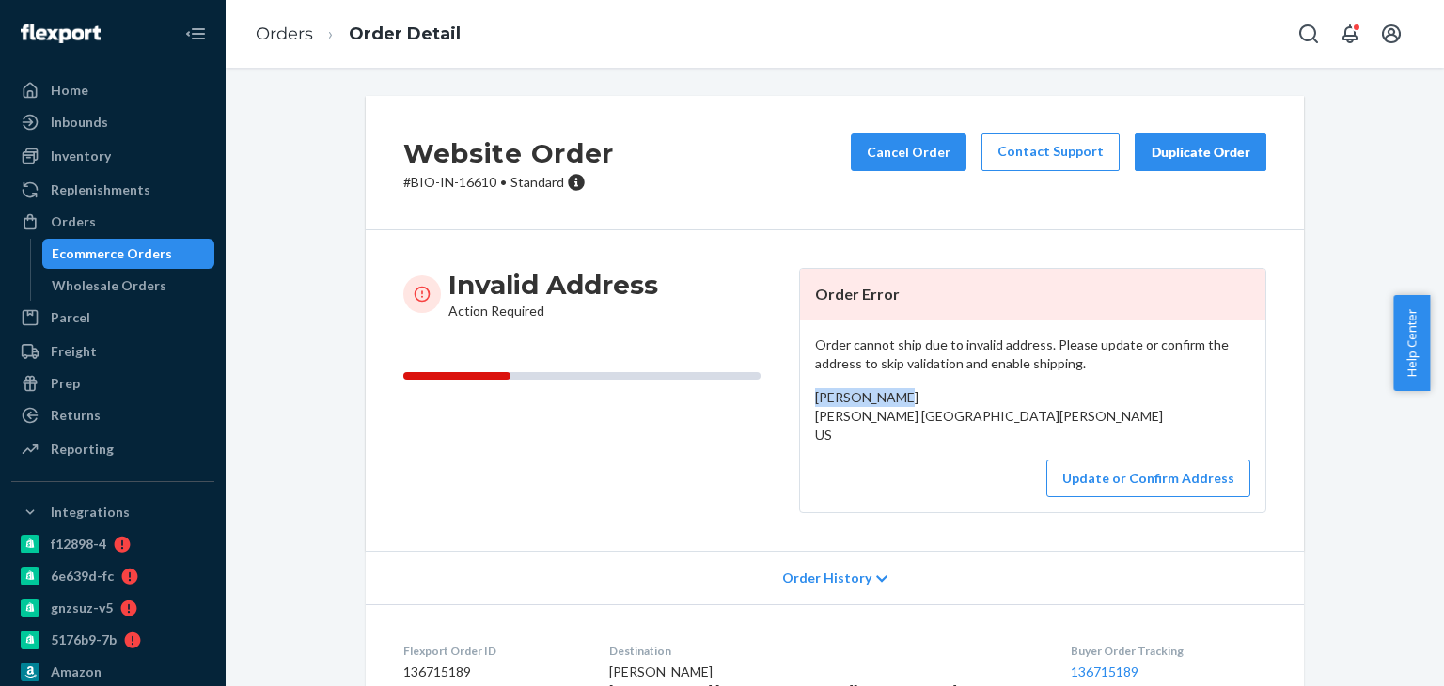
click at [820, 396] on span "Lisa Taylor Herb Shed Way, Frederick, MD 21702 US" at bounding box center [989, 416] width 348 height 54
copy span "Lisa Taylor"
click at [282, 37] on link "Orders" at bounding box center [284, 34] width 57 height 21
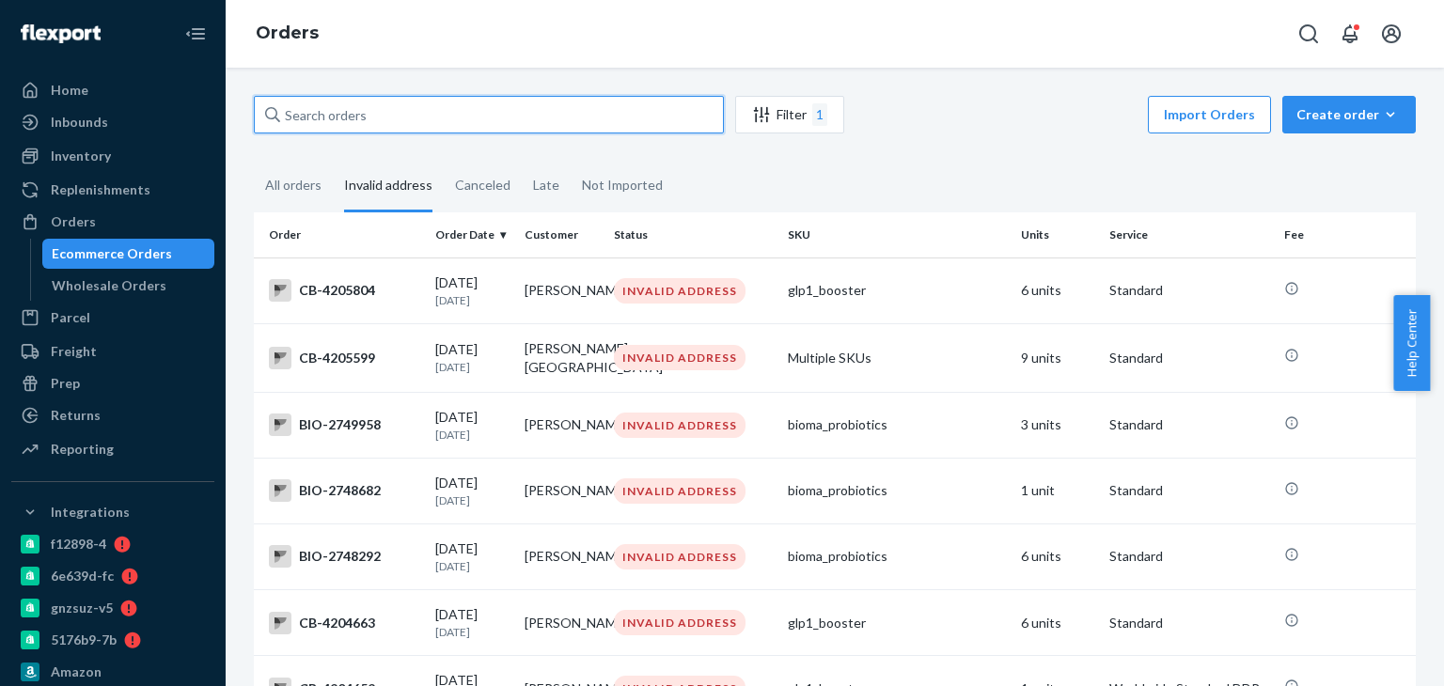
click at [346, 113] on input "text" at bounding box center [489, 115] width 470 height 38
paste input "Lisa Taylor"
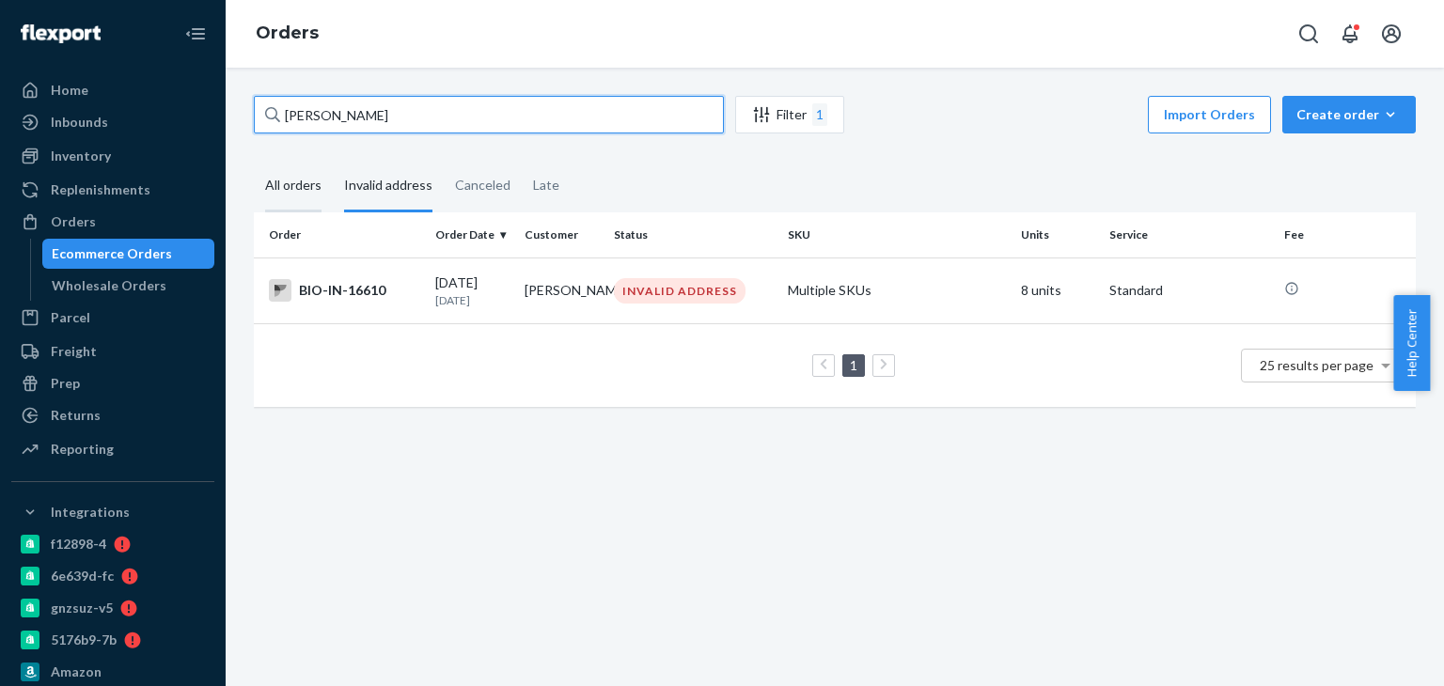
type input "Lisa Taylor"
click at [313, 185] on div "All orders" at bounding box center [293, 187] width 56 height 52
click at [254, 161] on input "All orders" at bounding box center [254, 161] width 0 height 0
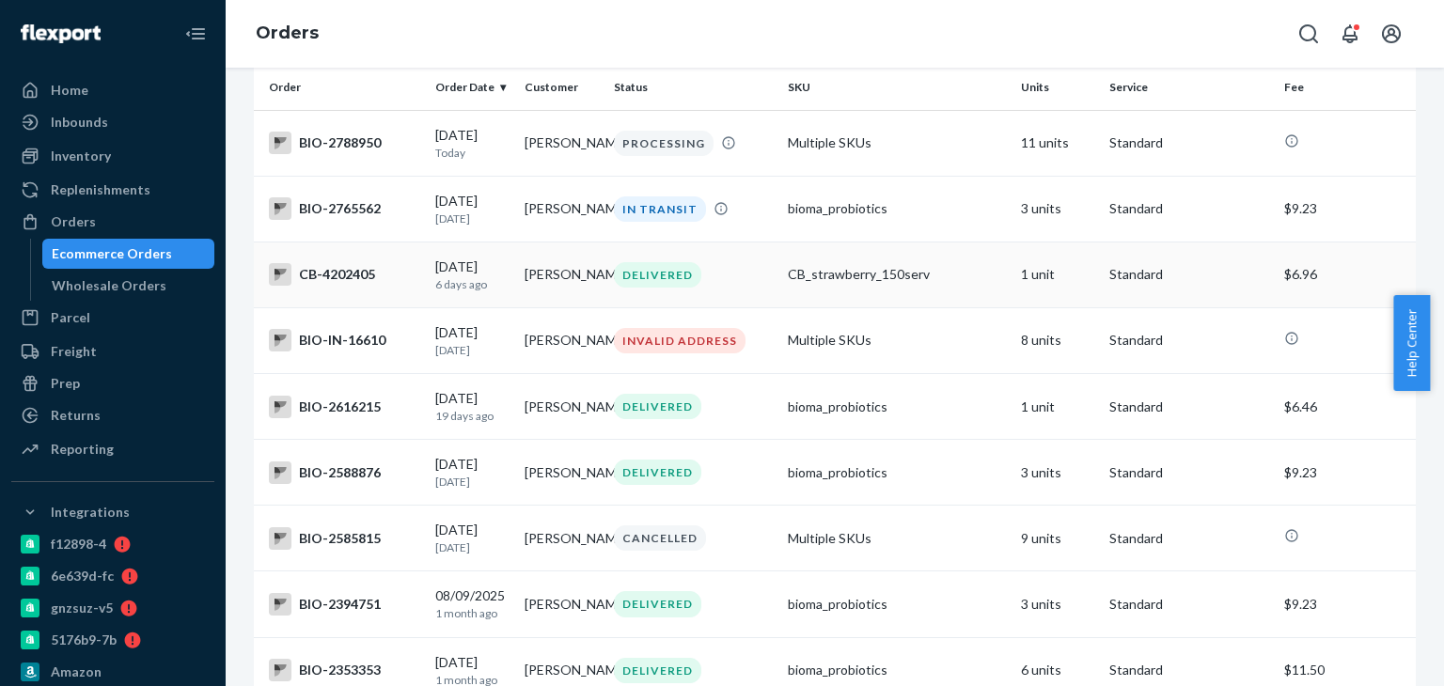
scroll to position [103, 0]
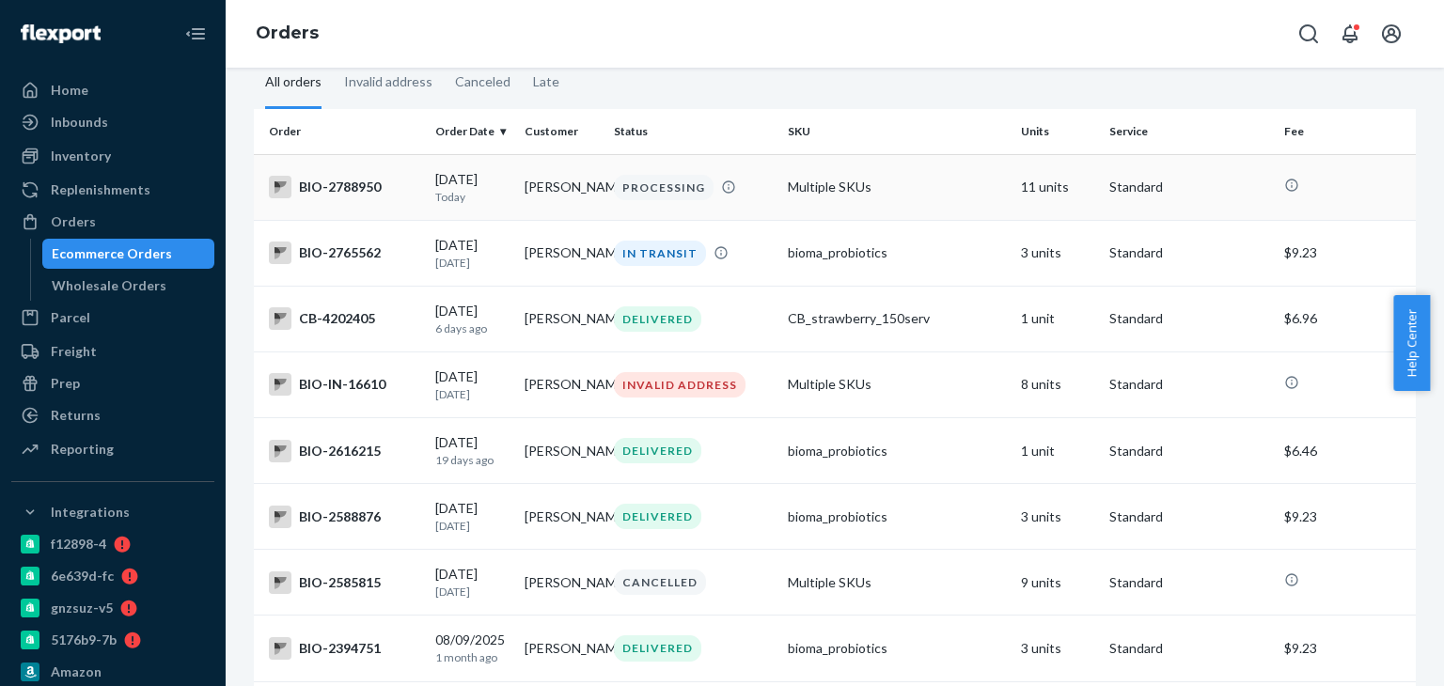
click at [344, 188] on div "BIO-2788950" at bounding box center [344, 187] width 151 height 23
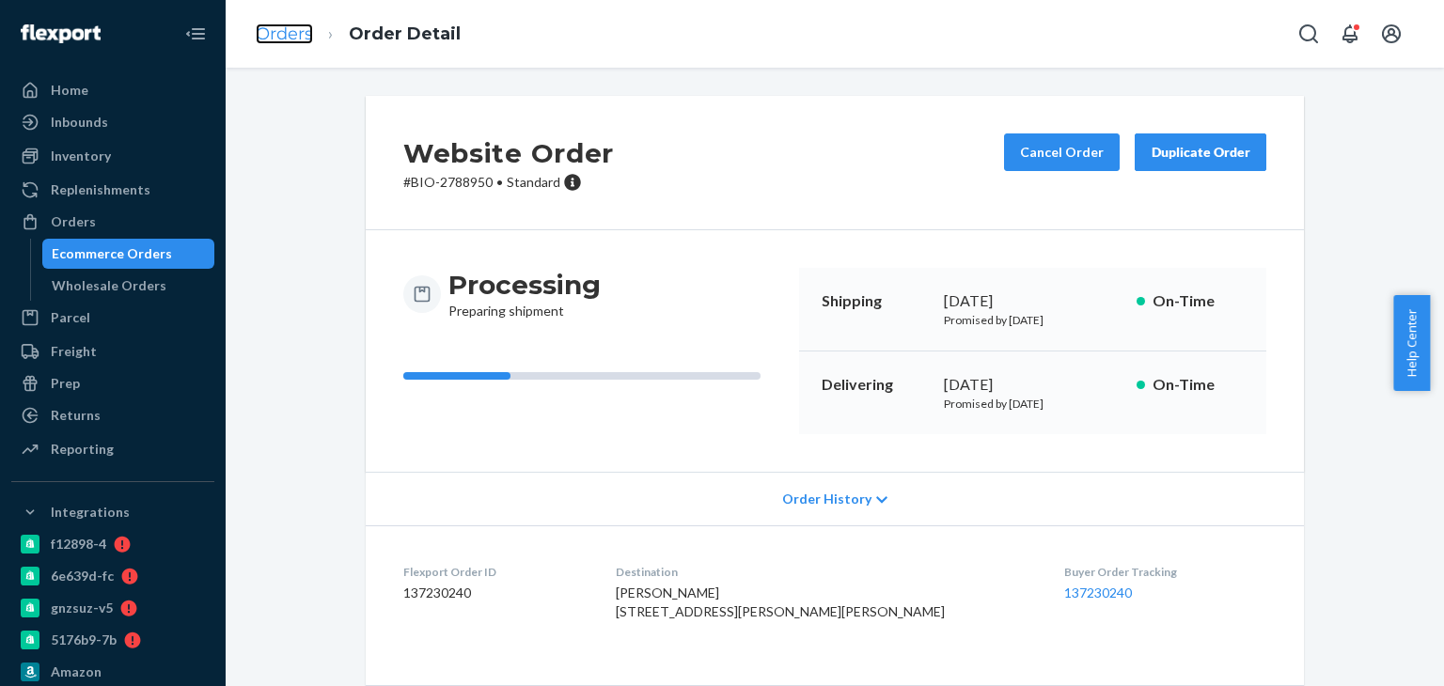
click at [282, 29] on link "Orders" at bounding box center [284, 34] width 57 height 21
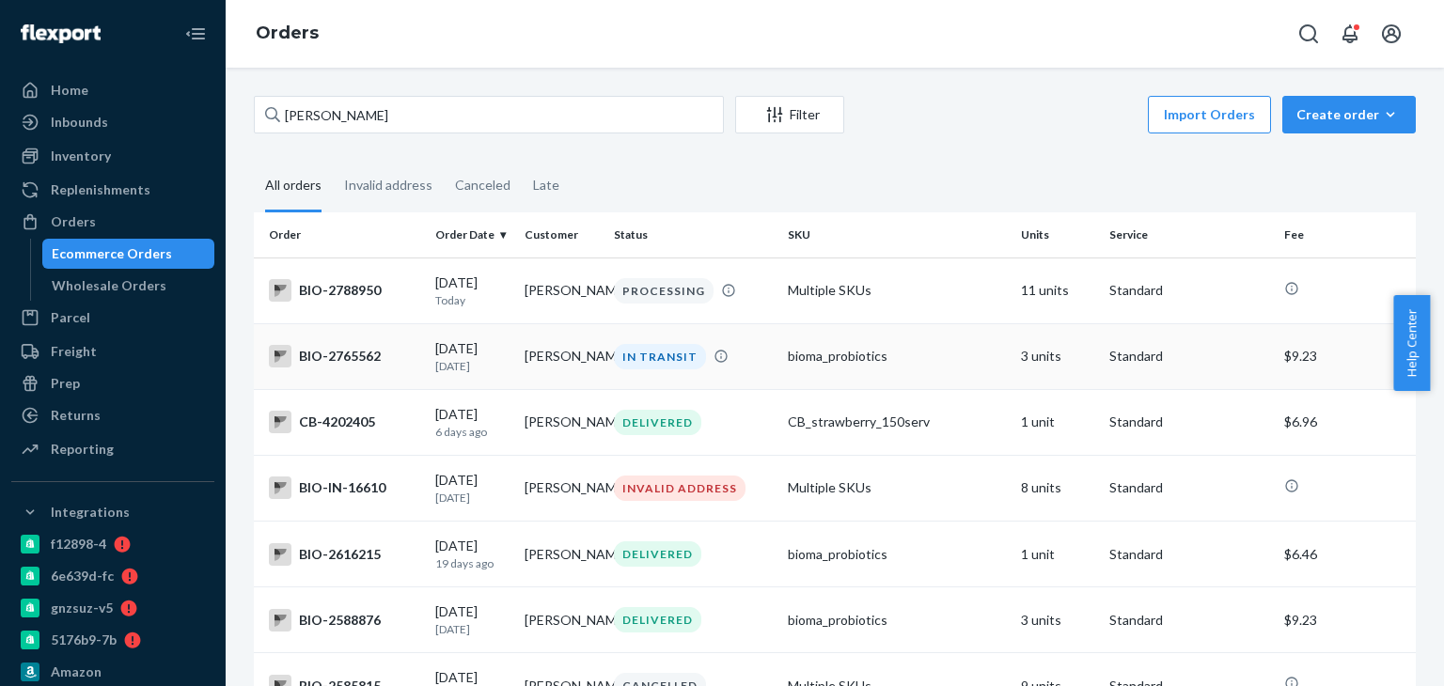
click at [351, 353] on div "BIO-2765562" at bounding box center [344, 356] width 151 height 23
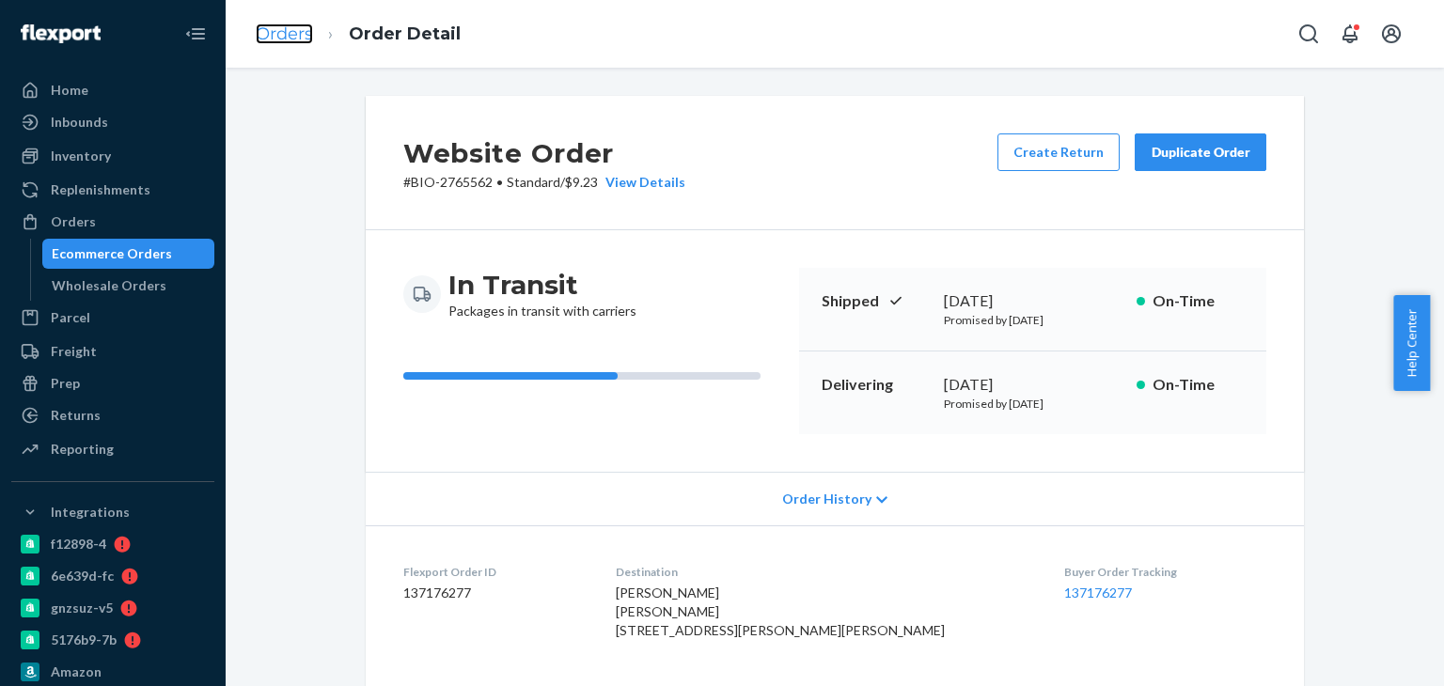
click at [282, 27] on link "Orders" at bounding box center [284, 34] width 57 height 21
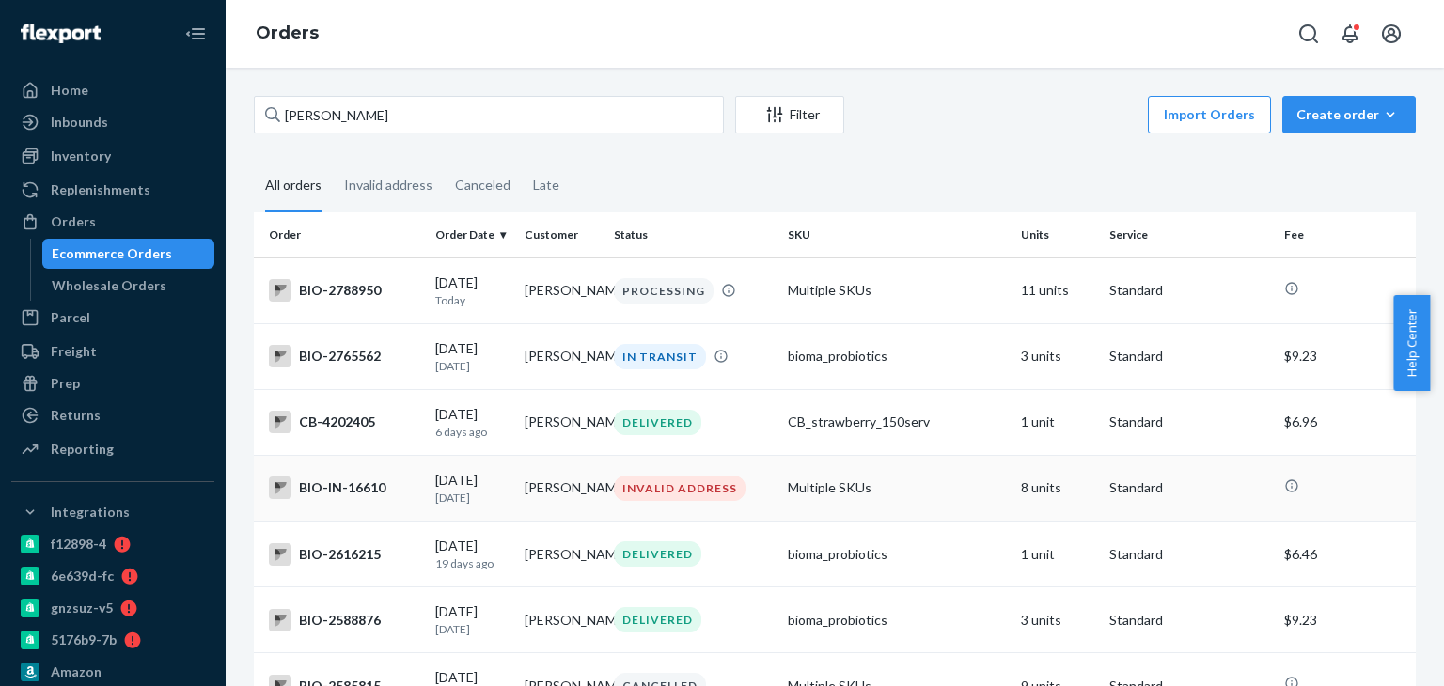
click at [303, 486] on div "BIO-IN-16610" at bounding box center [344, 488] width 151 height 23
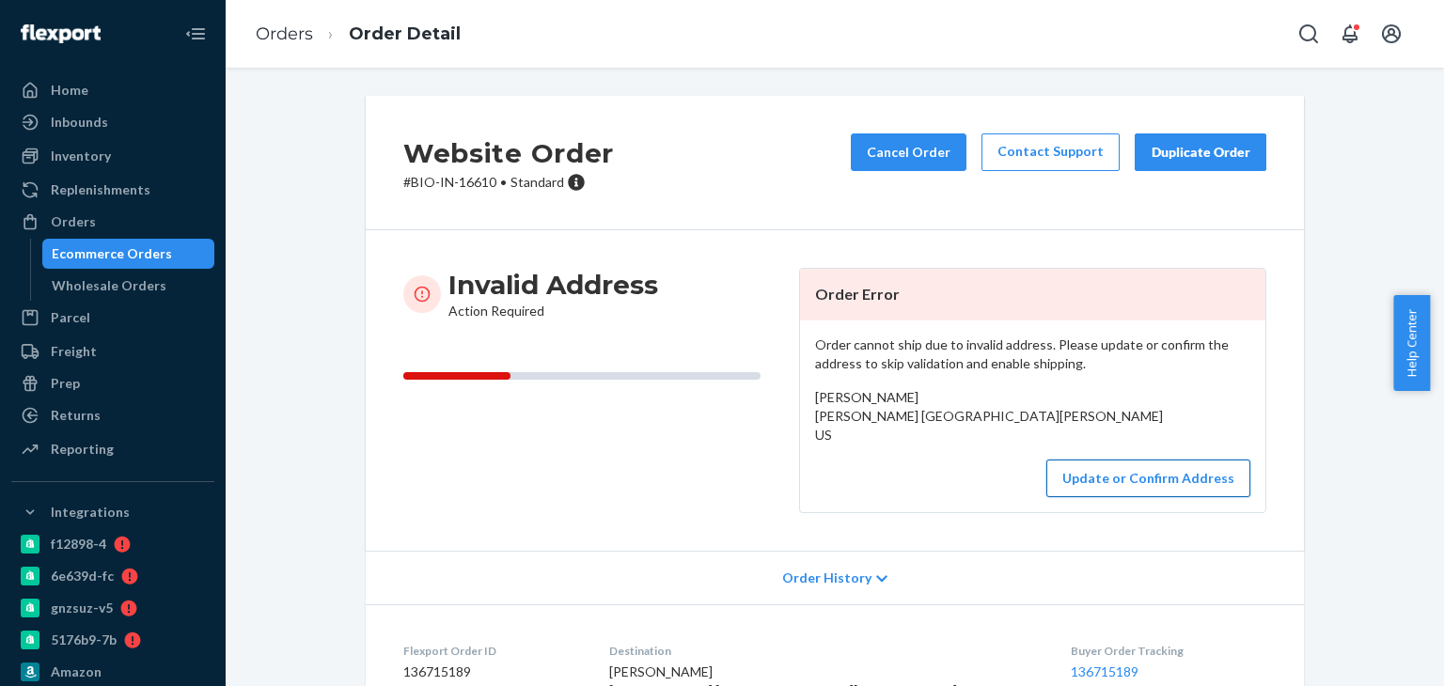
click at [1129, 497] on button "Update or Confirm Address" at bounding box center [1148, 479] width 204 height 38
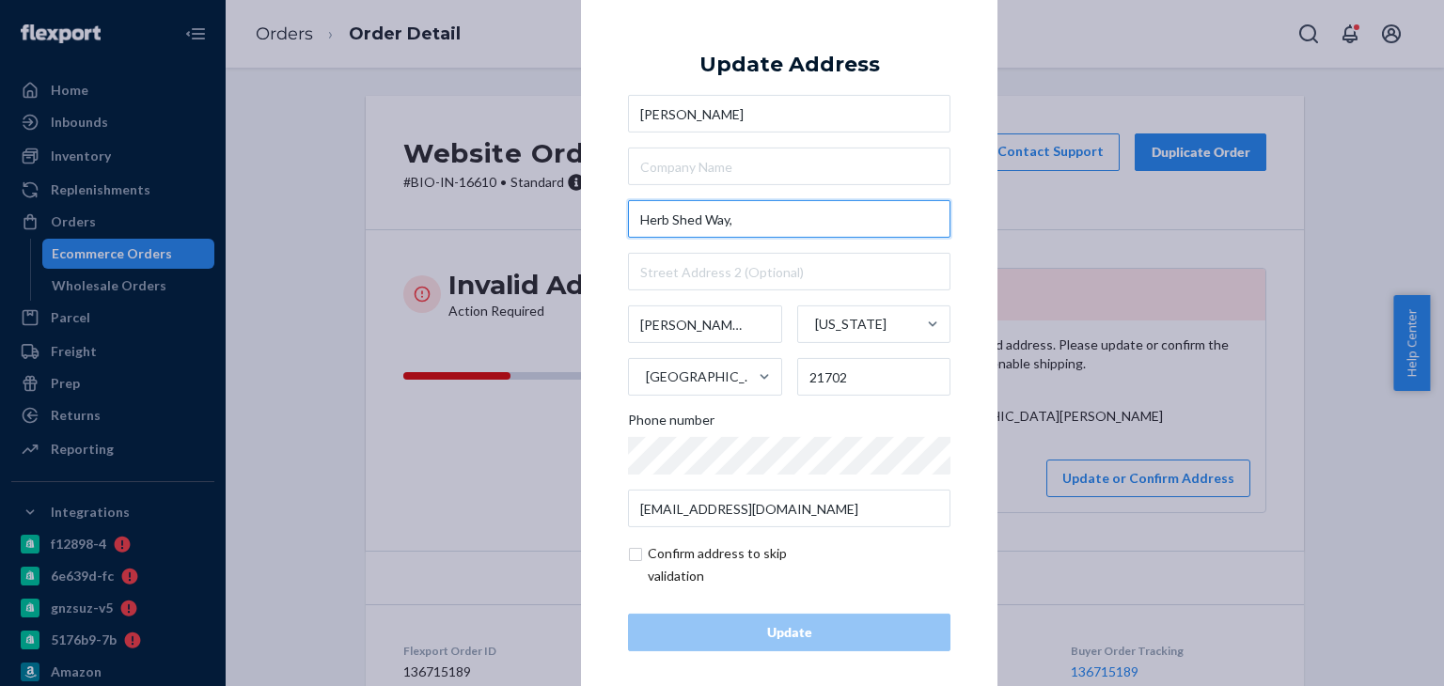
click at [632, 216] on input "Herb Shed Way," at bounding box center [789, 219] width 322 height 38
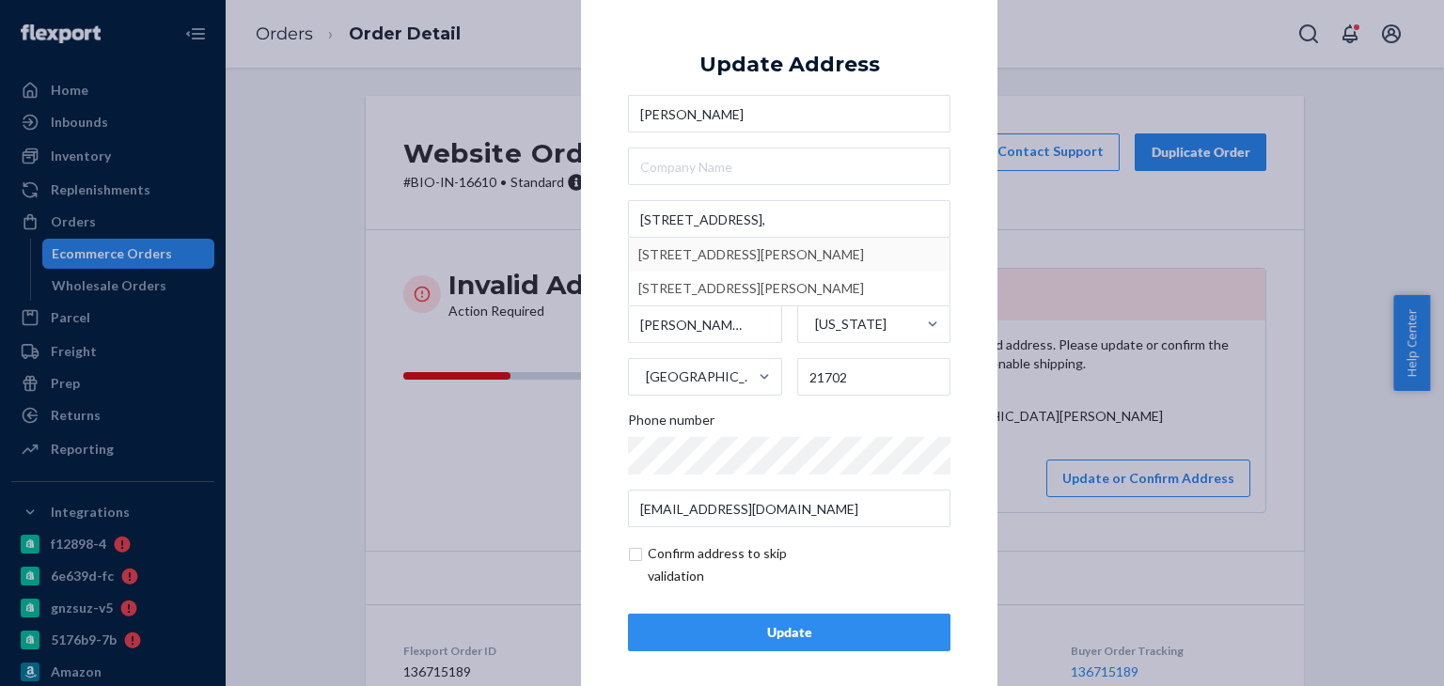
type input "2602 Herb Shed Wy"
click at [832, 638] on div "Update" at bounding box center [789, 632] width 290 height 19
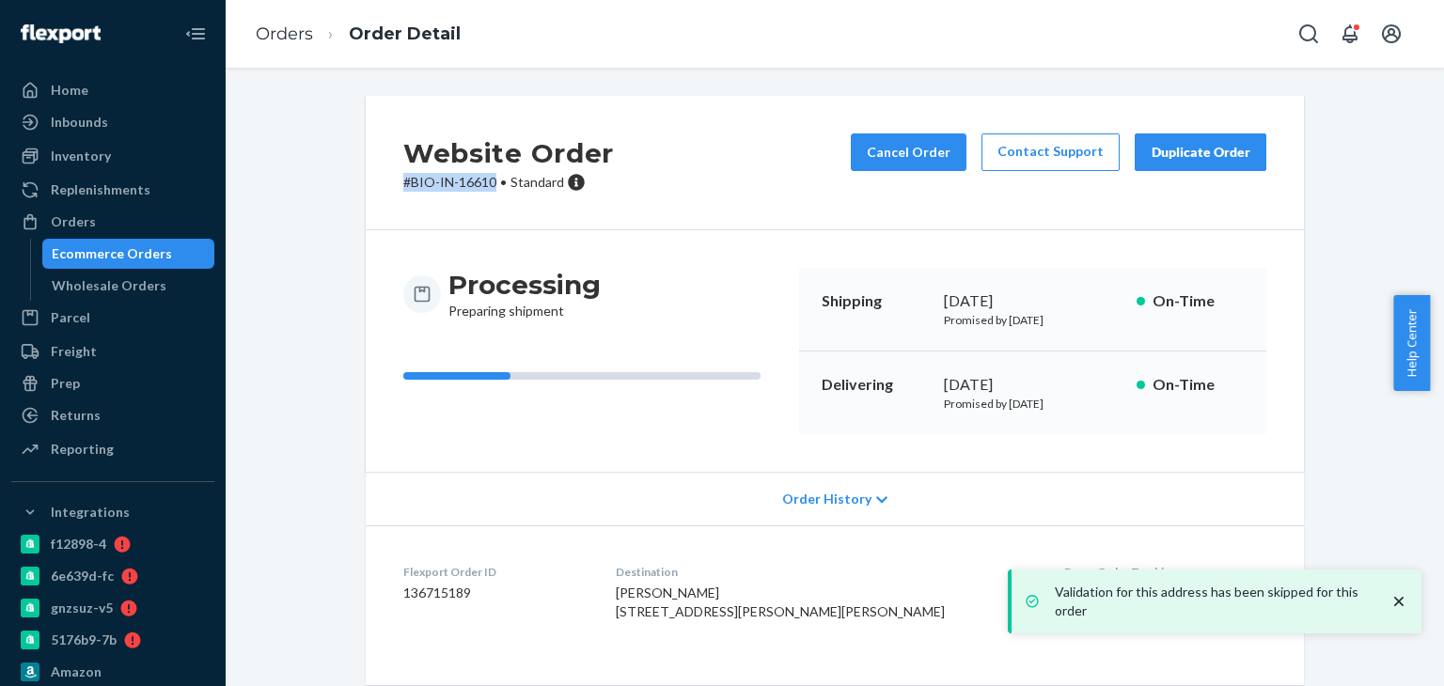
drag, startPoint x: 402, startPoint y: 194, endPoint x: 489, endPoint y: 191, distance: 86.5
click at [489, 191] on div "Website Order # BIO-IN-16610 • Standard Cancel Order Contact Support Duplicate …" at bounding box center [835, 163] width 938 height 134
copy p "# BIO-IN-16610"
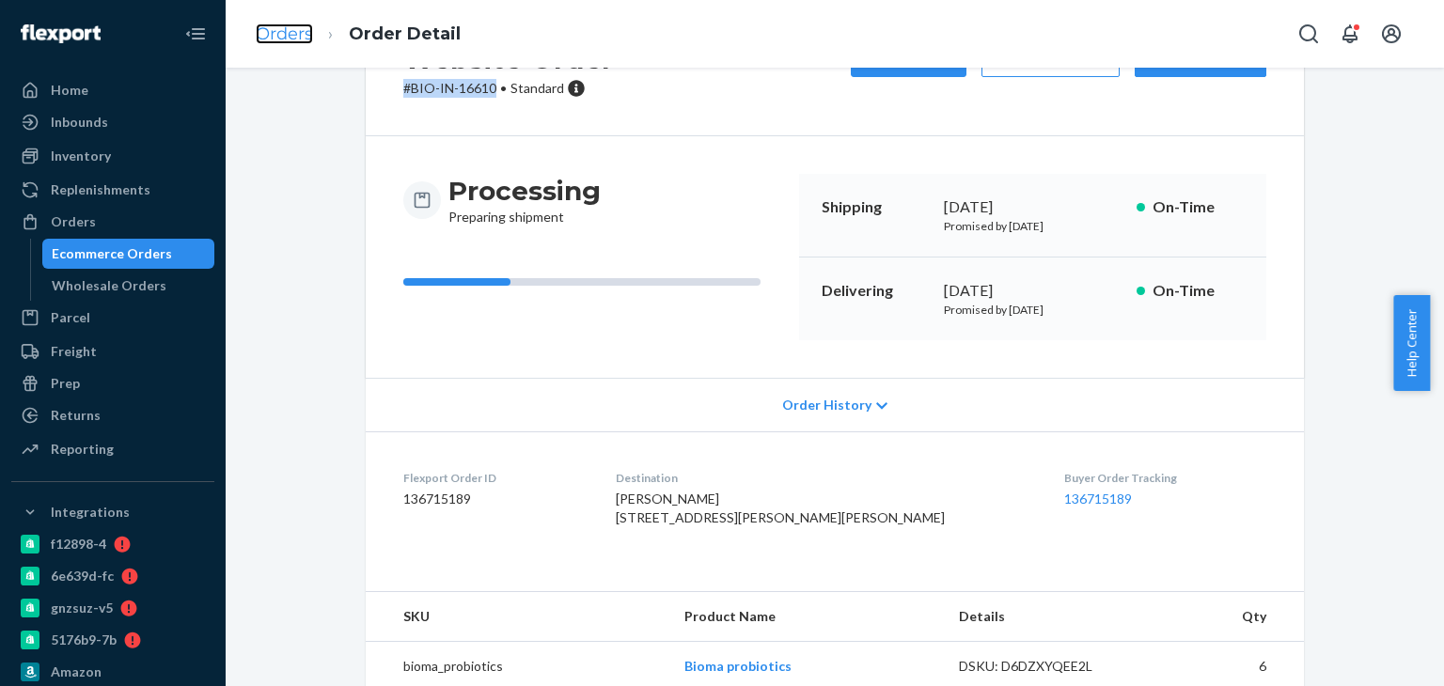
click at [294, 30] on link "Orders" at bounding box center [284, 34] width 57 height 21
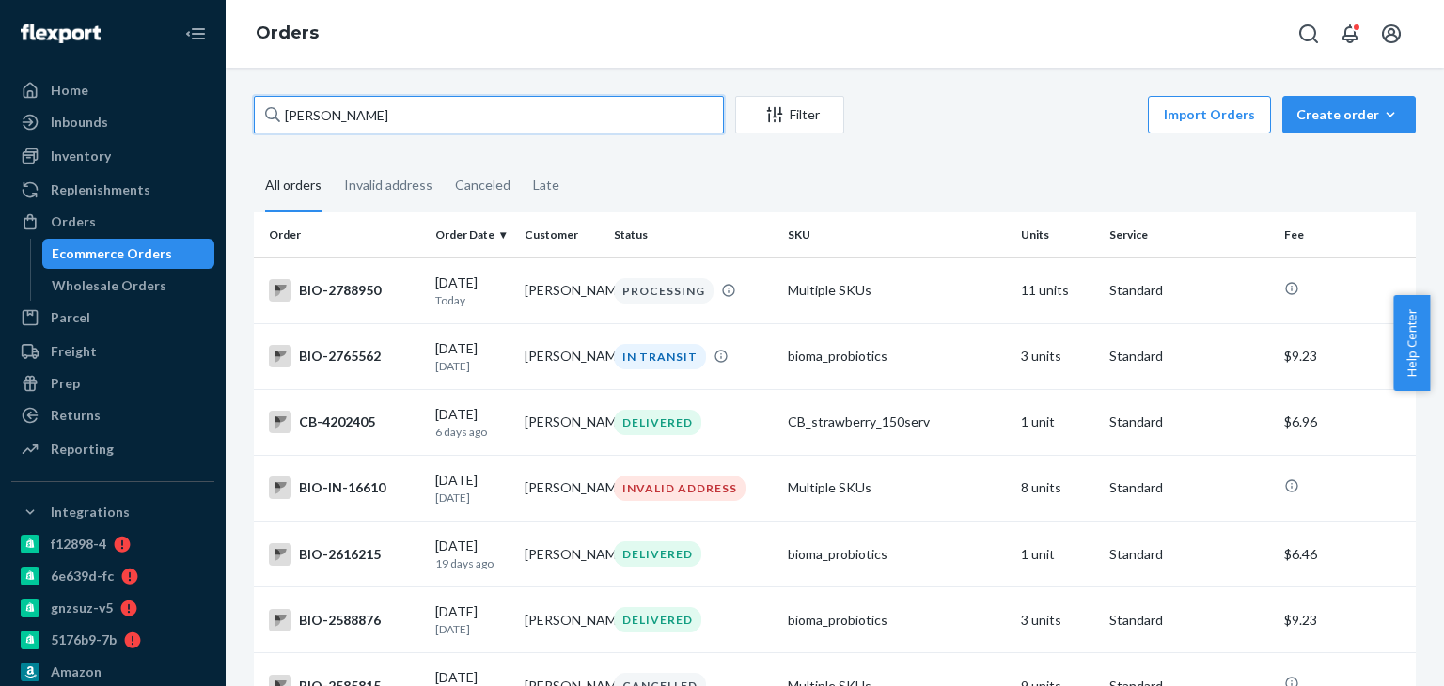
click at [349, 113] on input "Lisa Taylor" at bounding box center [489, 115] width 470 height 38
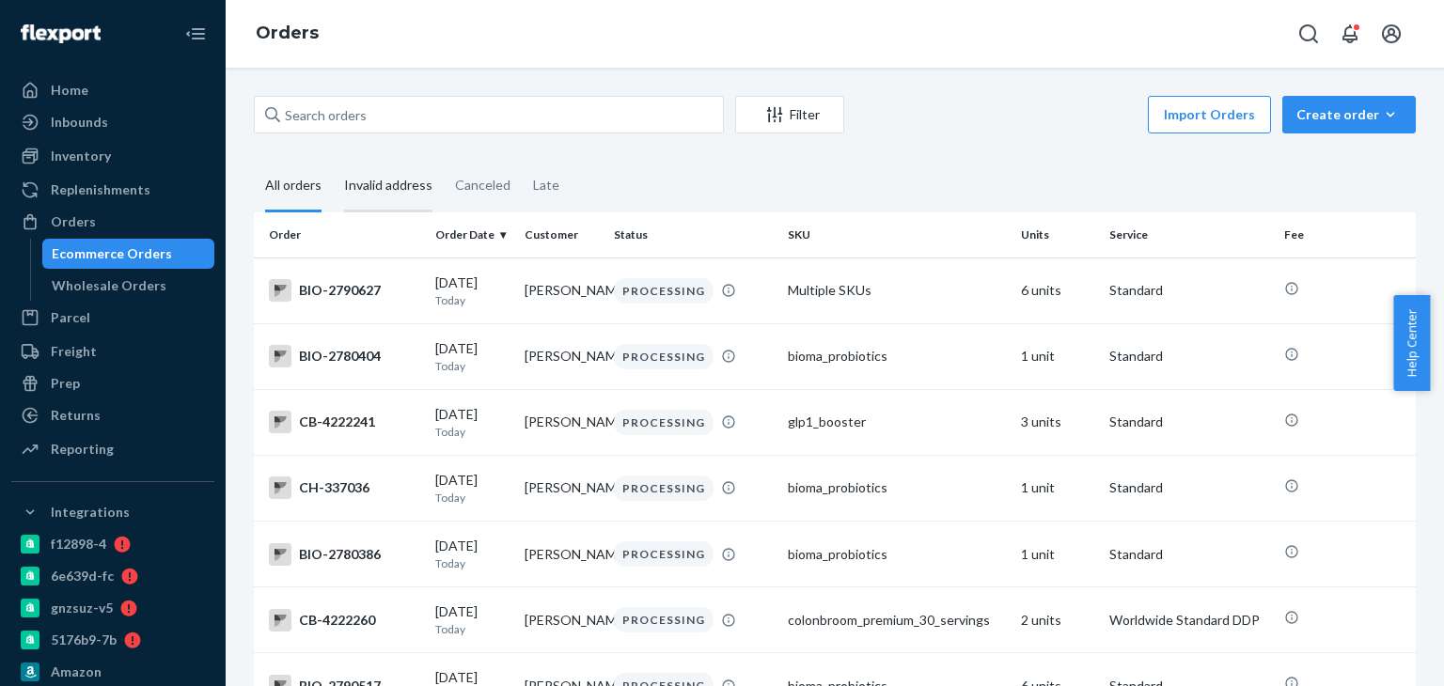
click at [385, 194] on div "Invalid address" at bounding box center [388, 187] width 88 height 52
click at [333, 161] on input "Invalid address" at bounding box center [333, 161] width 0 height 0
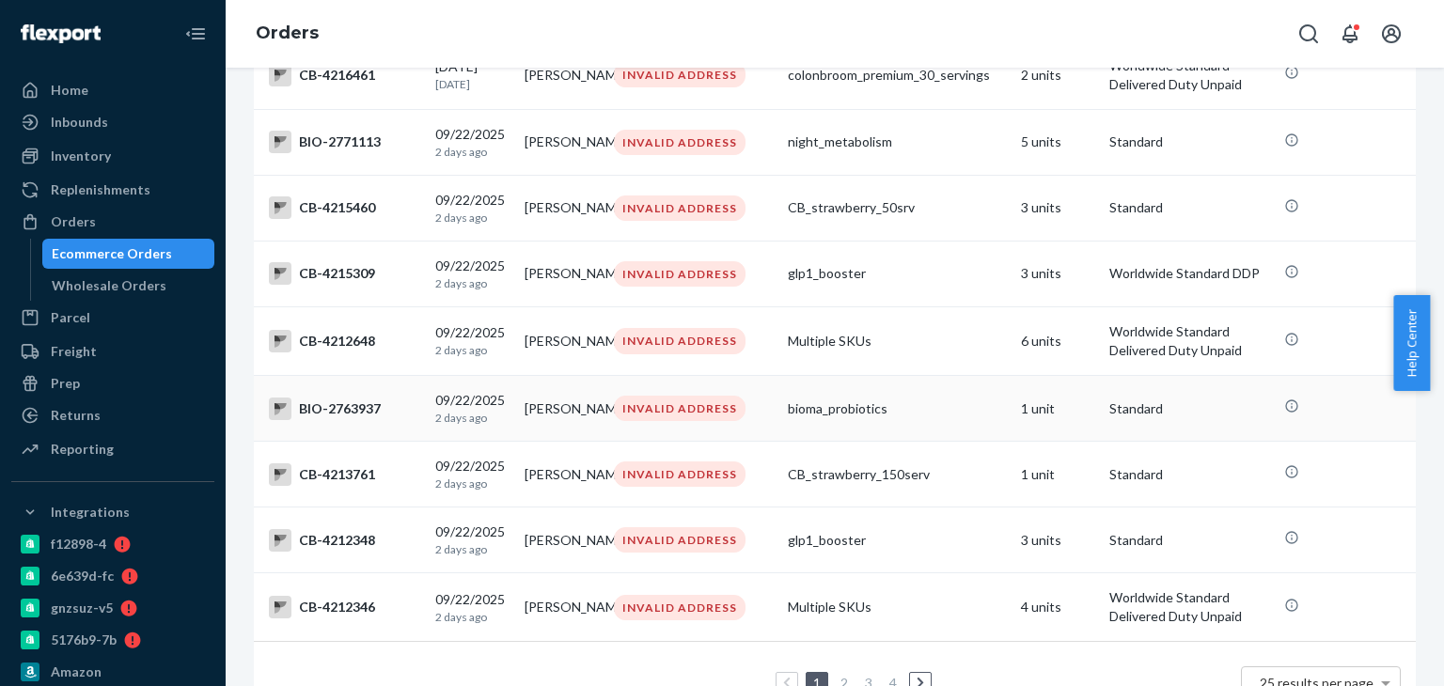
scroll to position [1481, 0]
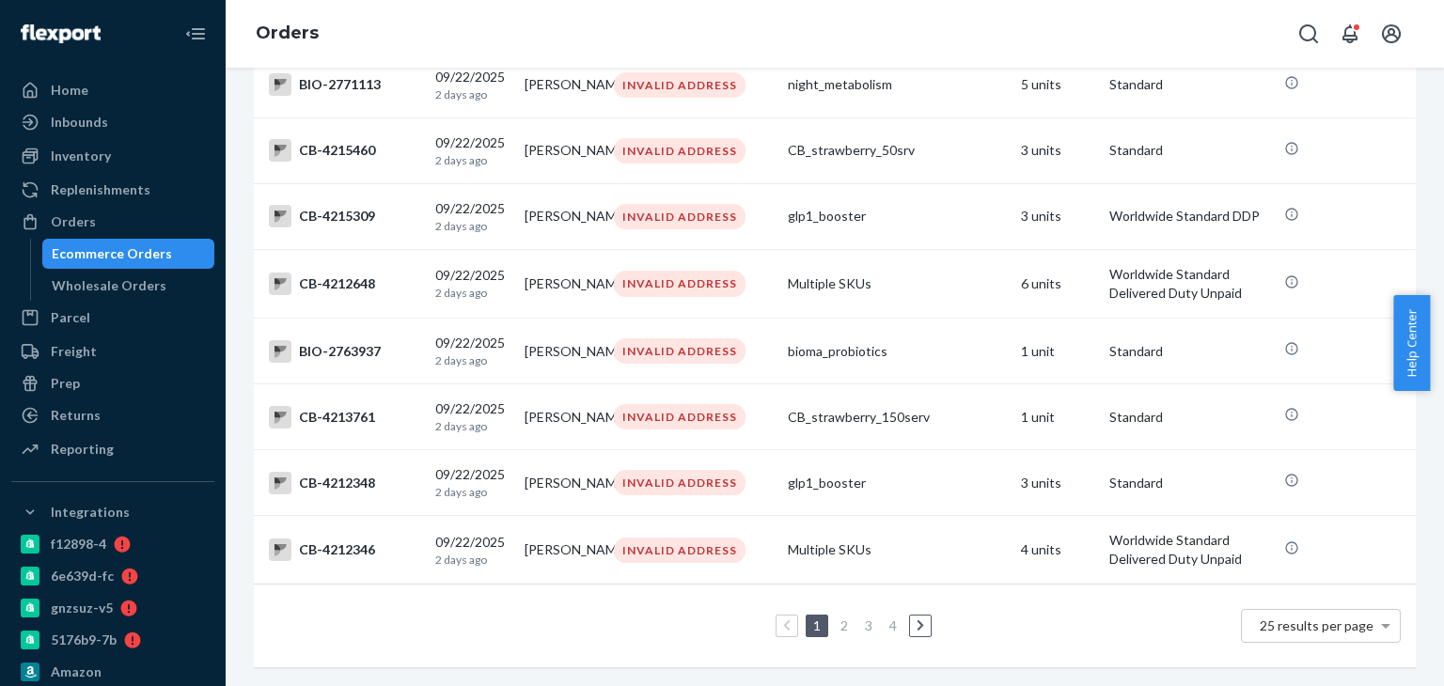
click at [861, 618] on link "3" at bounding box center [868, 626] width 15 height 16
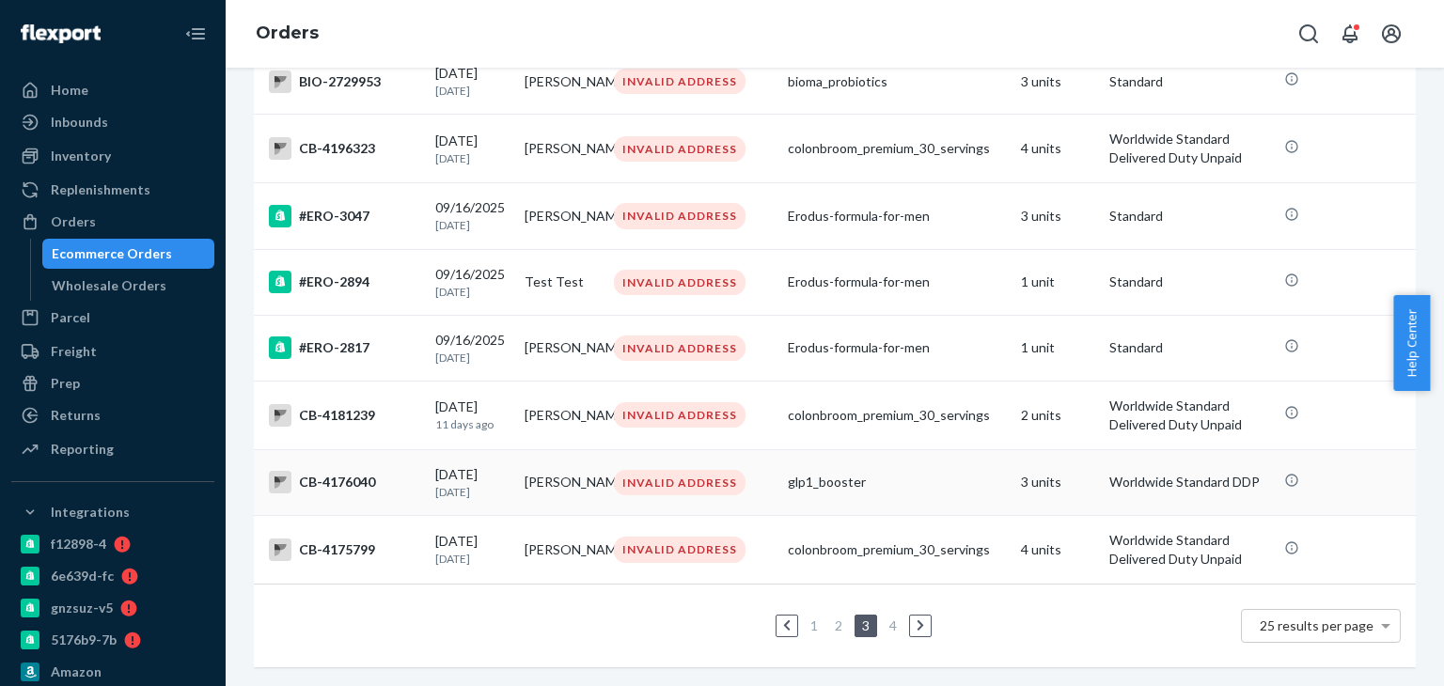
scroll to position [1459, 0]
click at [891, 618] on link "4" at bounding box center [893, 626] width 15 height 16
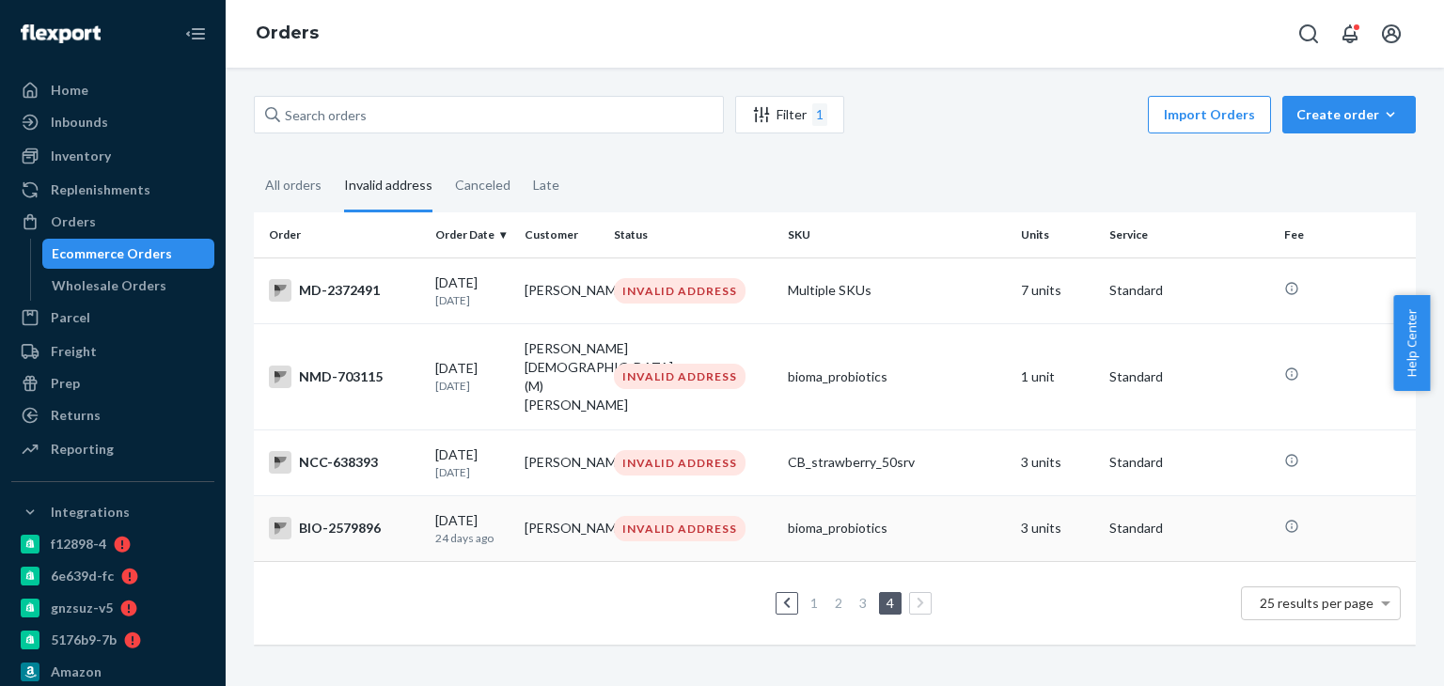
click at [361, 517] on div "BIO-2579896" at bounding box center [344, 528] width 151 height 23
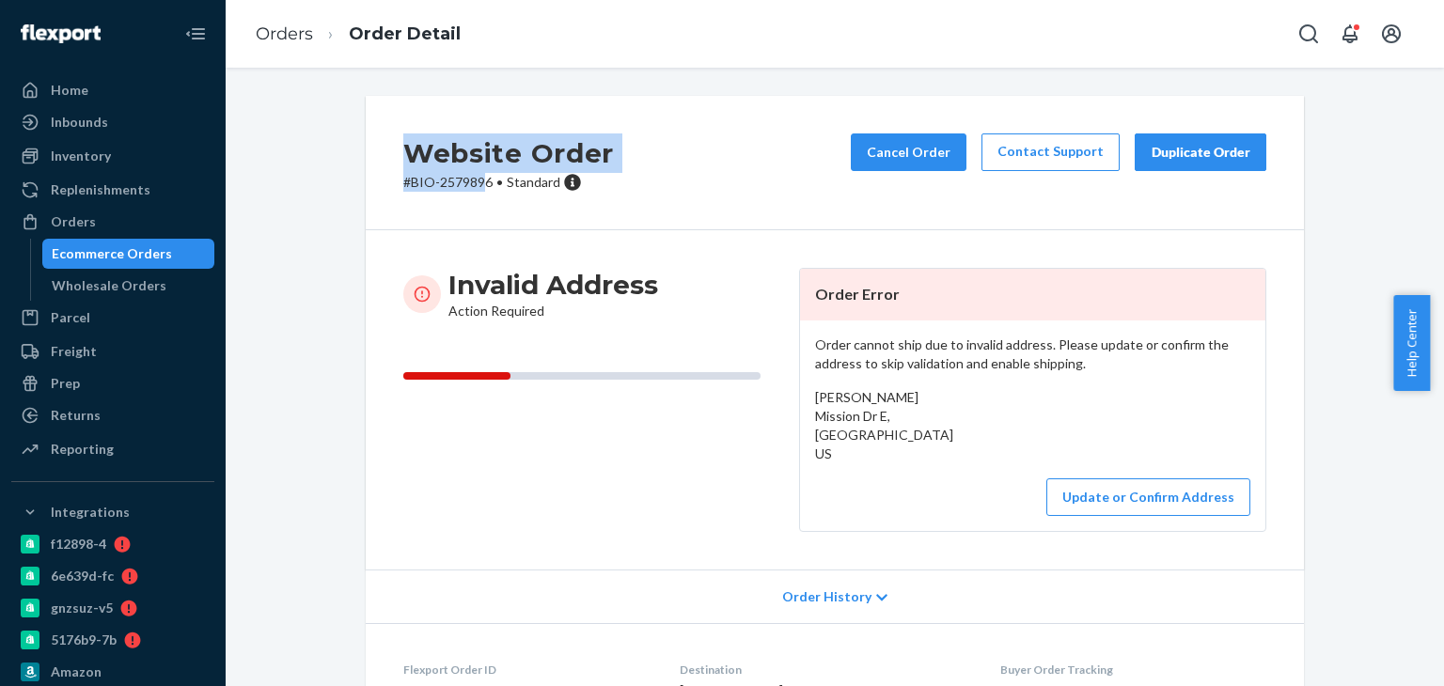
drag, startPoint x: 380, startPoint y: 170, endPoint x: 469, endPoint y: 189, distance: 91.3
click at [474, 187] on div "Website Order # BIO-2579896 • Standard Cancel Order Contact Support Duplicate O…" at bounding box center [835, 163] width 938 height 134
click at [391, 198] on div "Website Order # BIO-2579896 • Standard Cancel Order Contact Support Duplicate O…" at bounding box center [835, 163] width 938 height 134
drag, startPoint x: 388, startPoint y: 196, endPoint x: 487, endPoint y: 196, distance: 98.7
click at [487, 196] on div "Website Order # BIO-2579896 • Standard Cancel Order Contact Support Duplicate O…" at bounding box center [835, 163] width 938 height 134
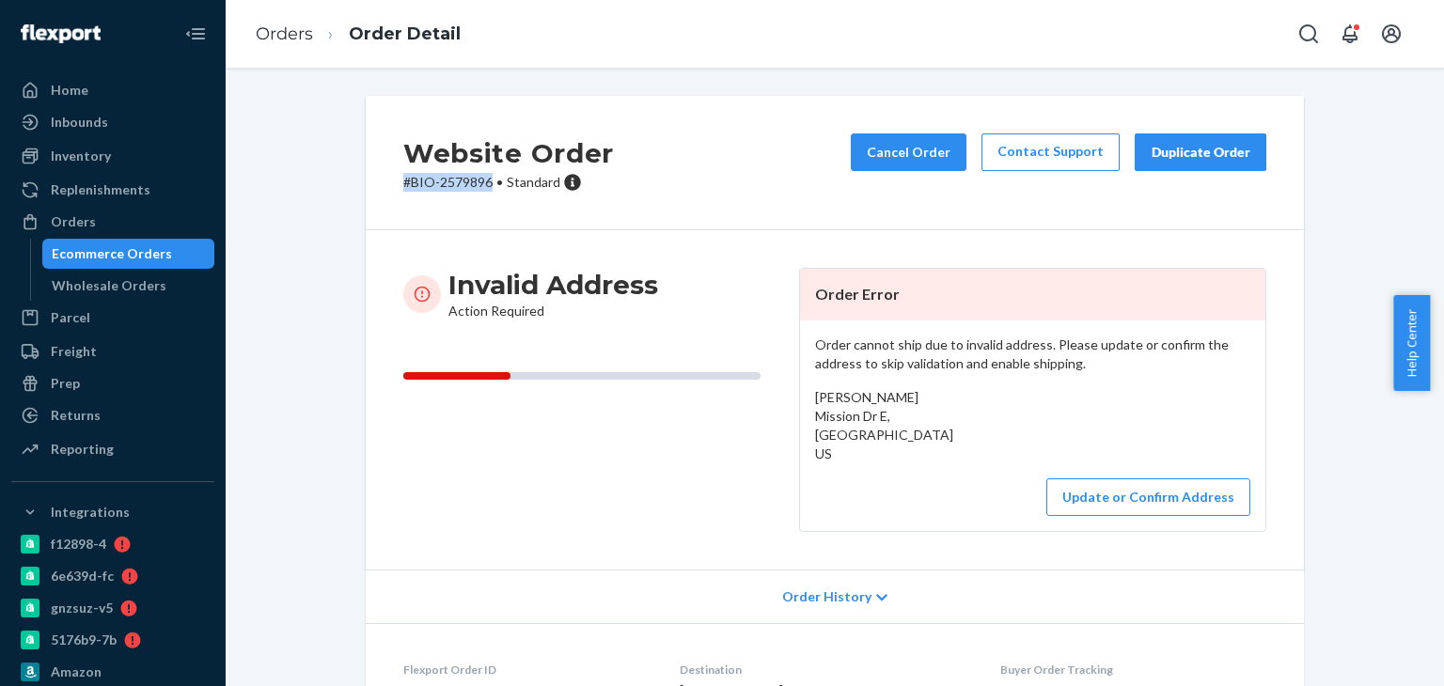
copy p "# BIO-2579896"
click at [298, 35] on link "Orders" at bounding box center [284, 34] width 57 height 21
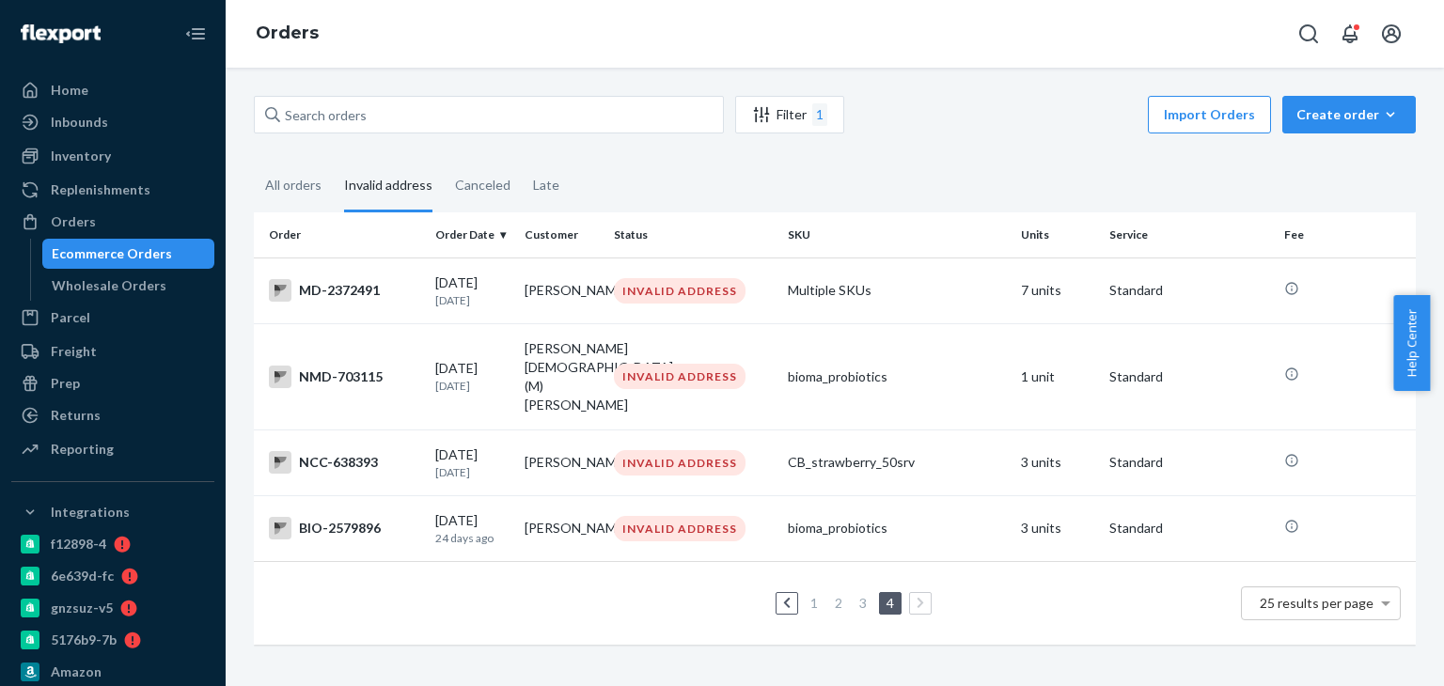
click at [856, 595] on link "3" at bounding box center [862, 603] width 15 height 16
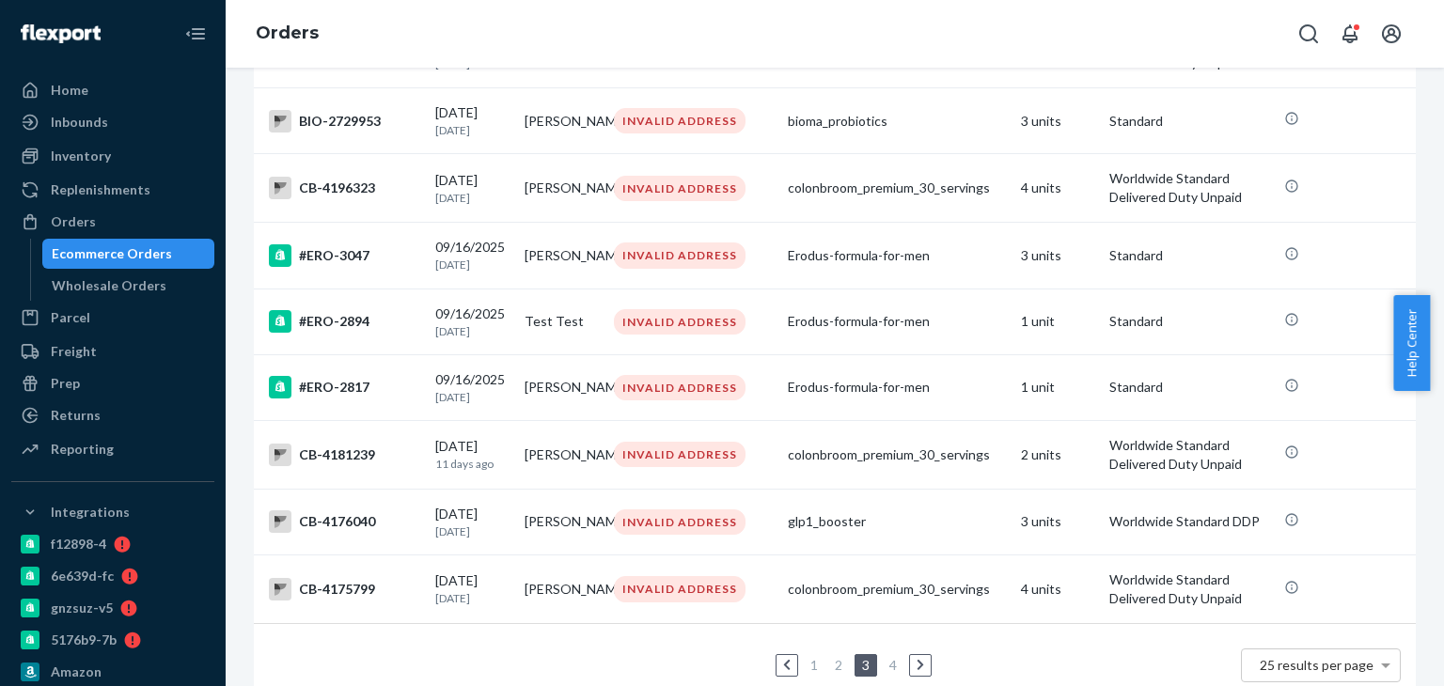
scroll to position [1459, 0]
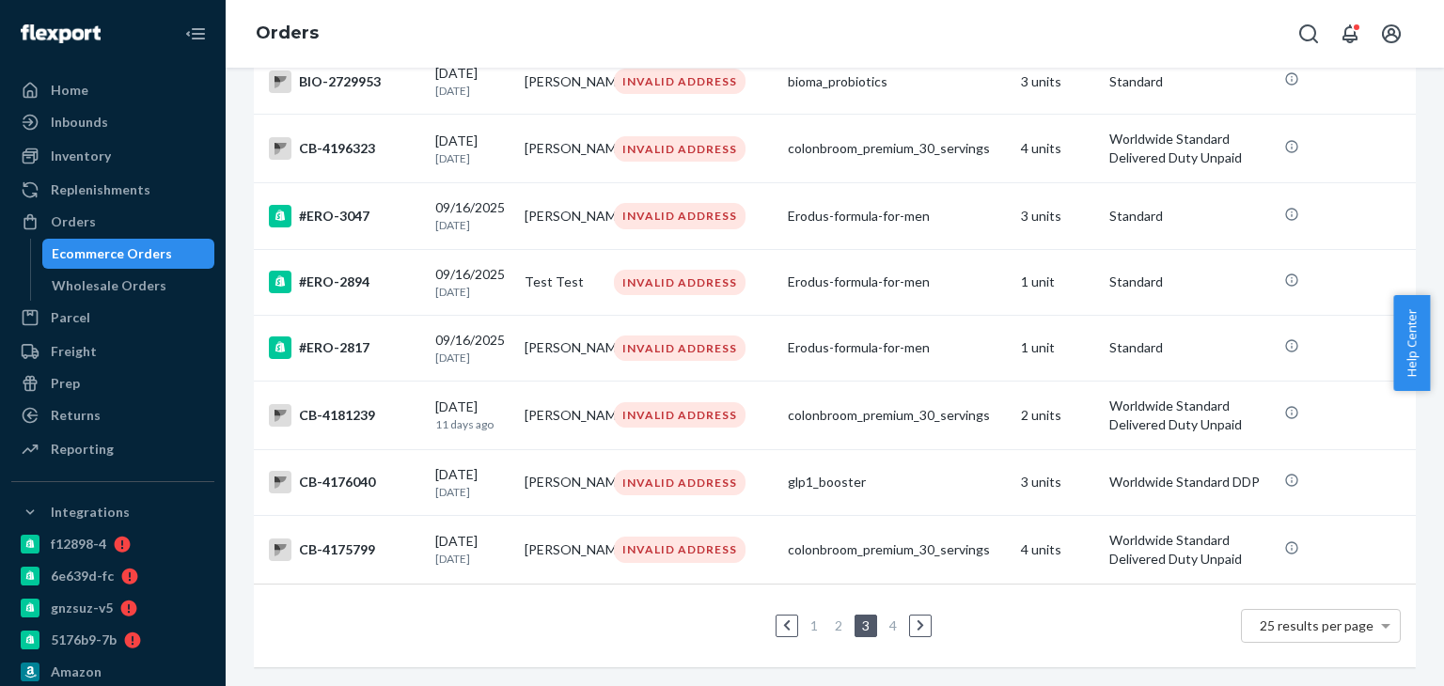
click at [831, 618] on link "2" at bounding box center [838, 626] width 15 height 16
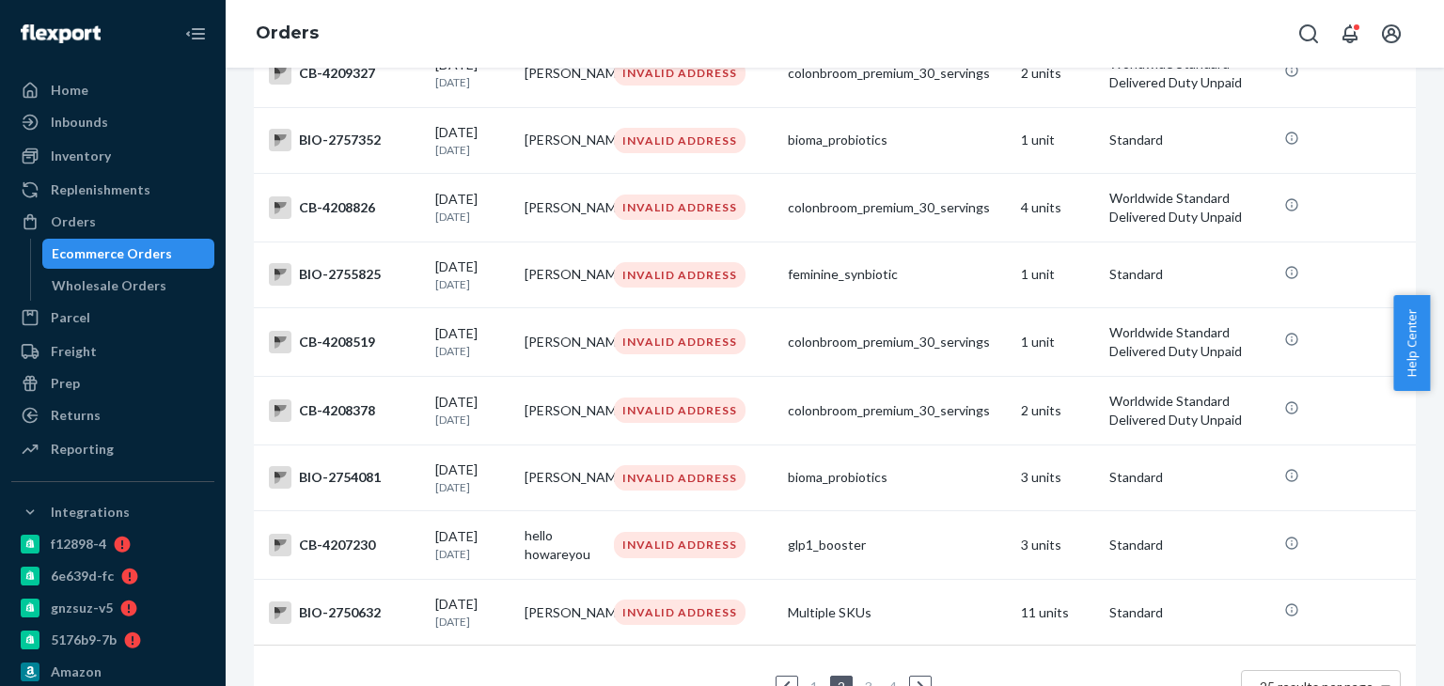
scroll to position [1428, 0]
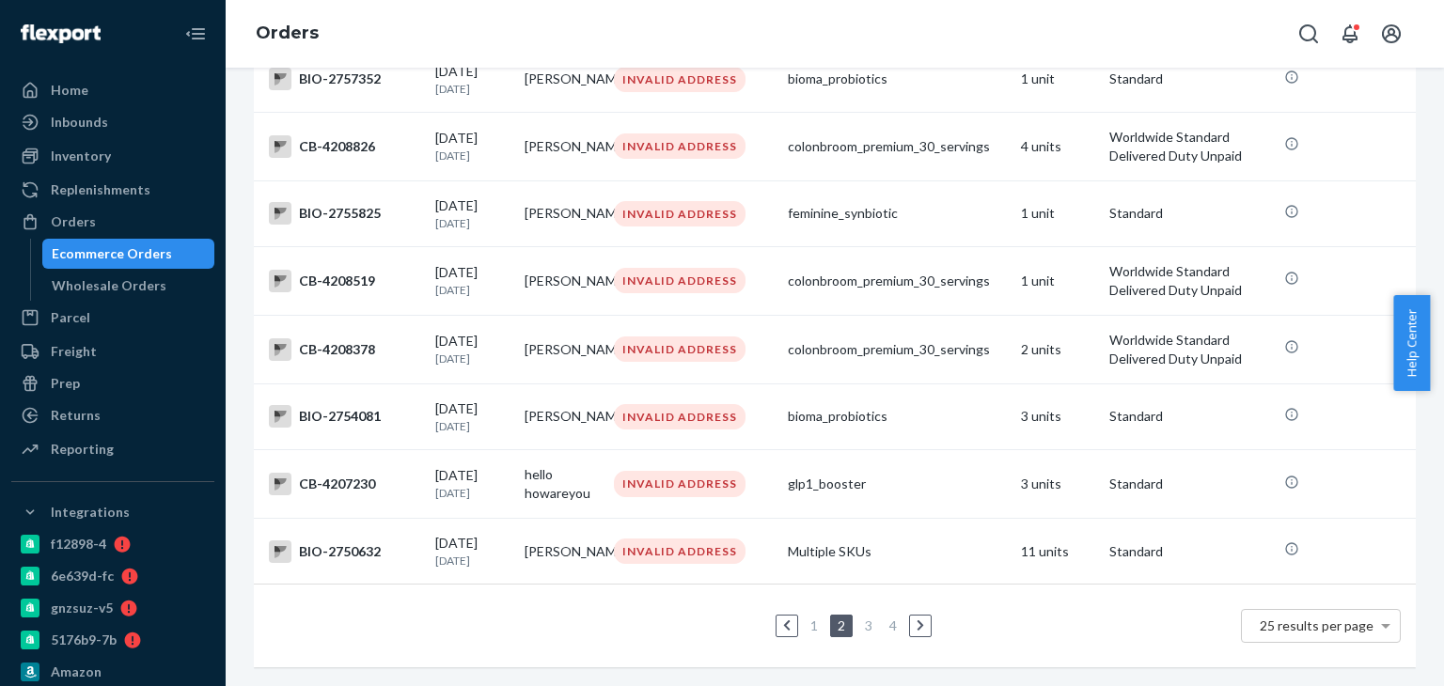
click at [809, 618] on link "1" at bounding box center [814, 626] width 15 height 16
